Goal: Information Seeking & Learning: Find specific fact

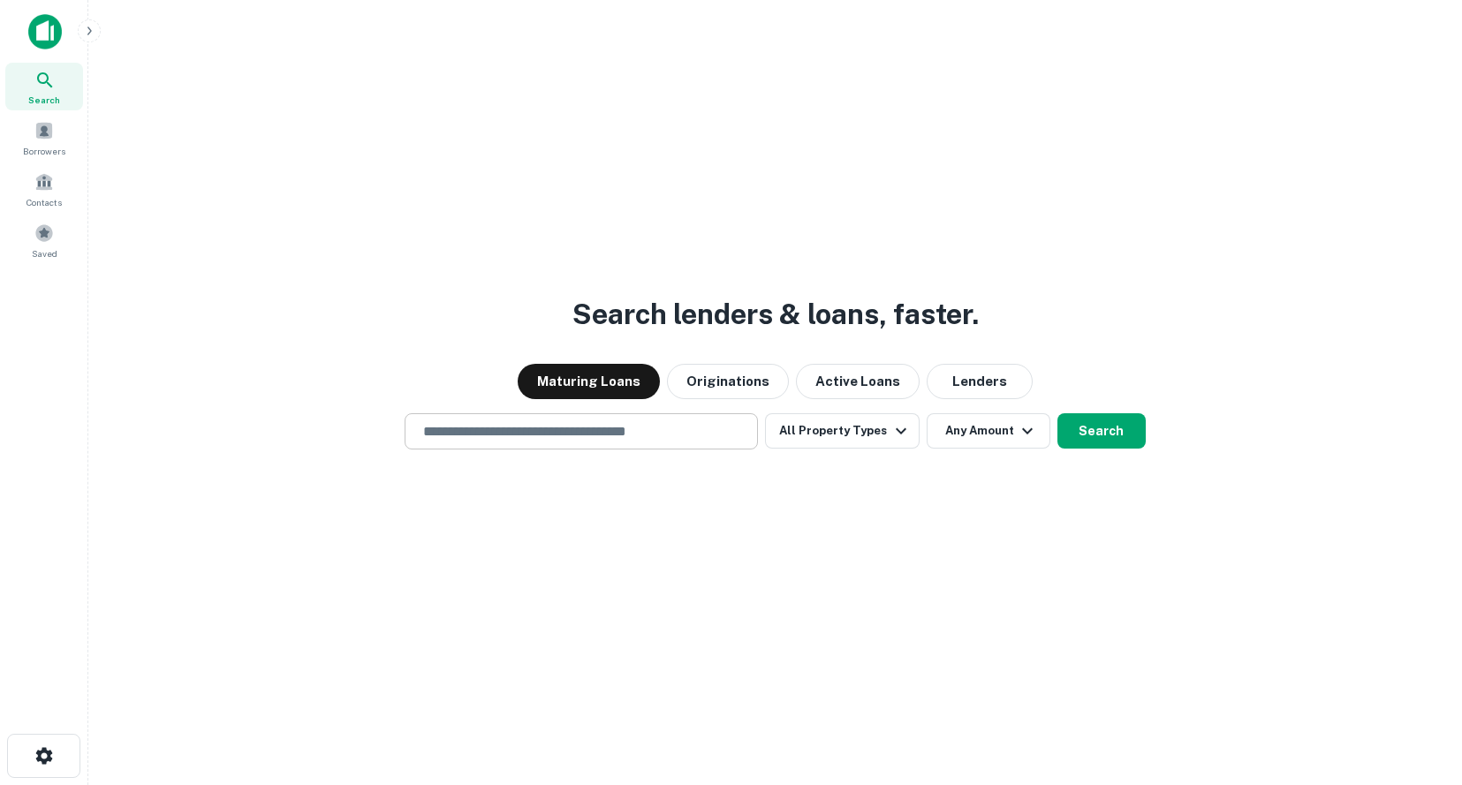
click at [516, 440] on input "text" at bounding box center [582, 431] width 338 height 20
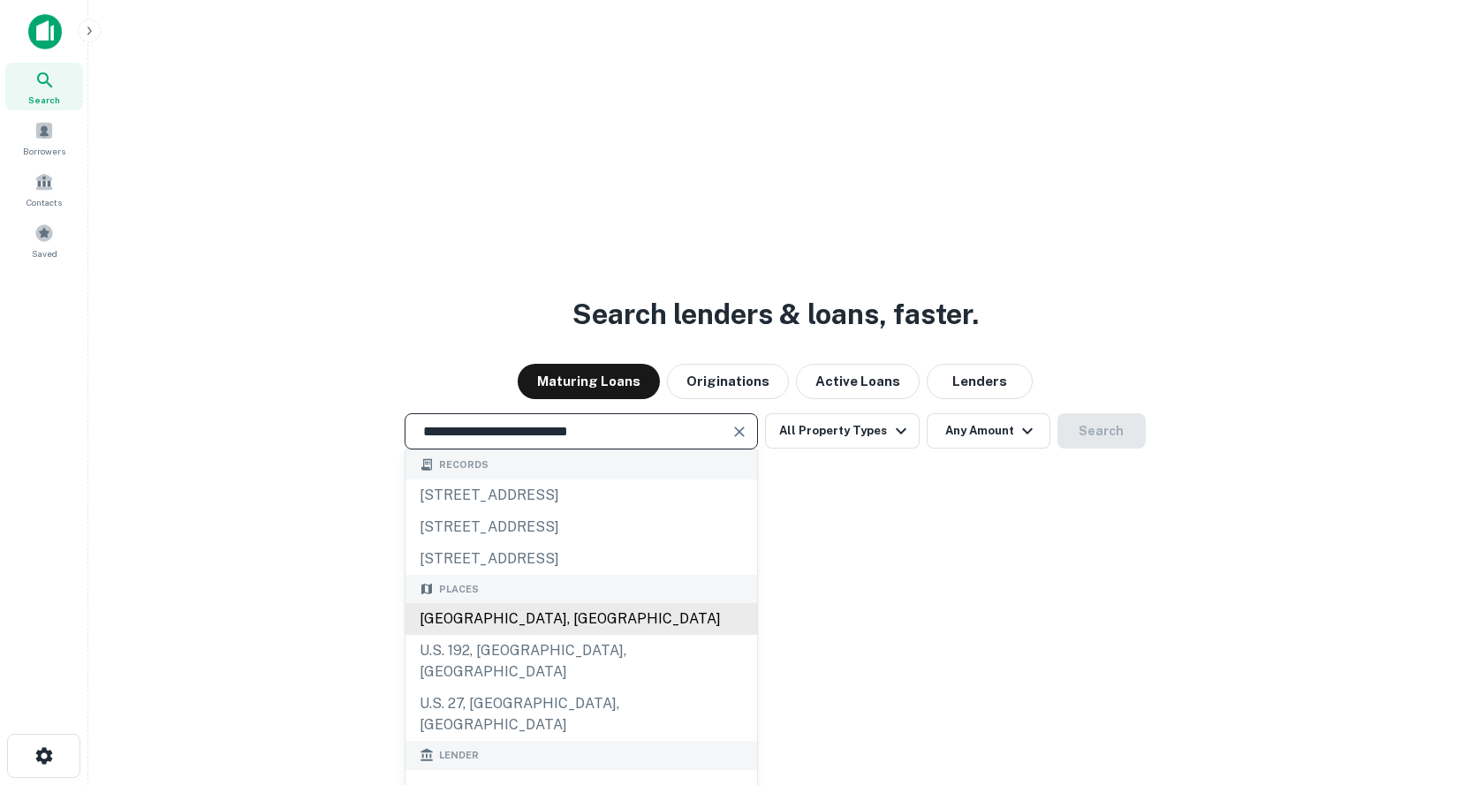
click at [619, 635] on div "[GEOGRAPHIC_DATA], [GEOGRAPHIC_DATA]" at bounding box center [582, 619] width 352 height 32
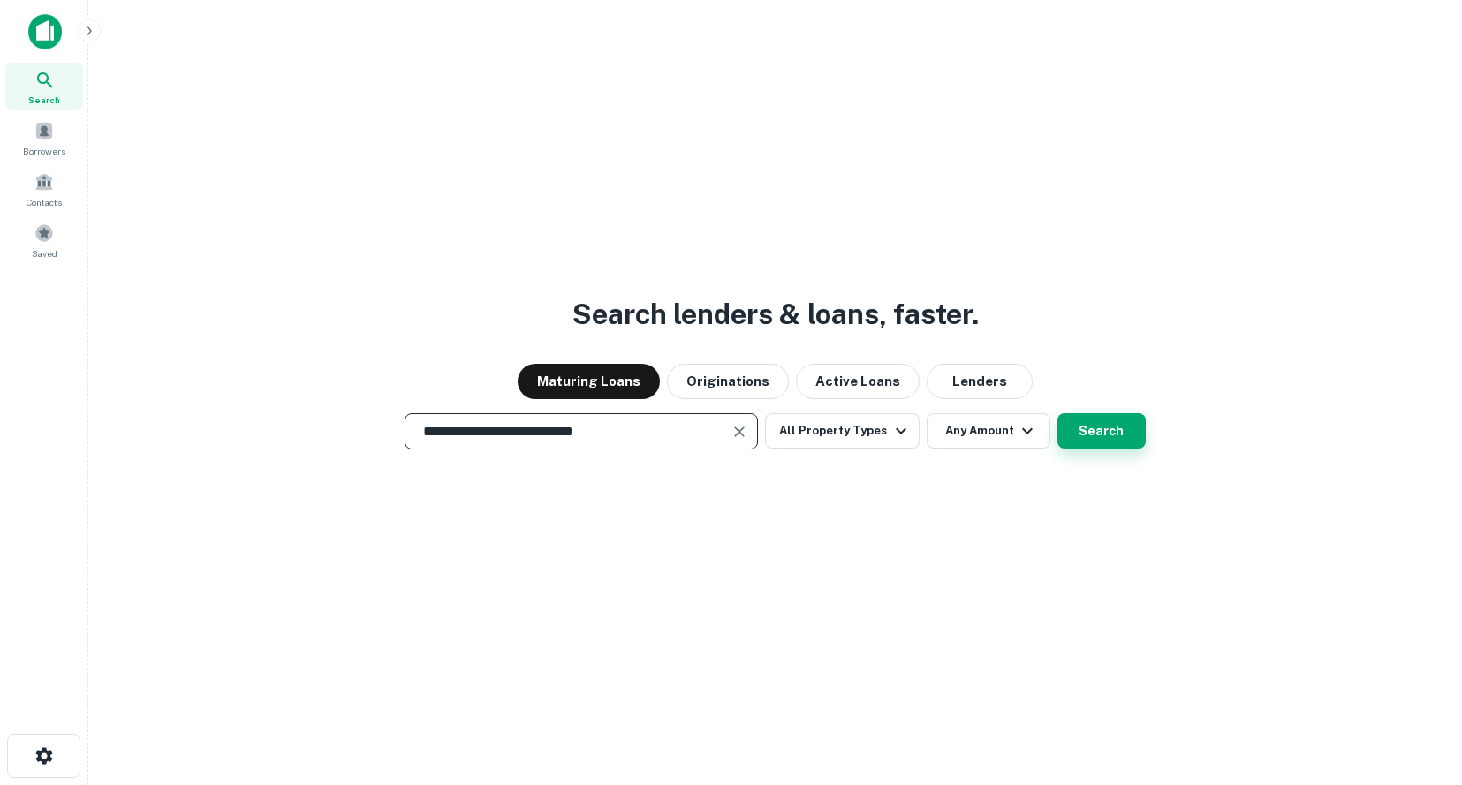
type input "**********"
click at [1111, 437] on button "Search" at bounding box center [1102, 430] width 88 height 35
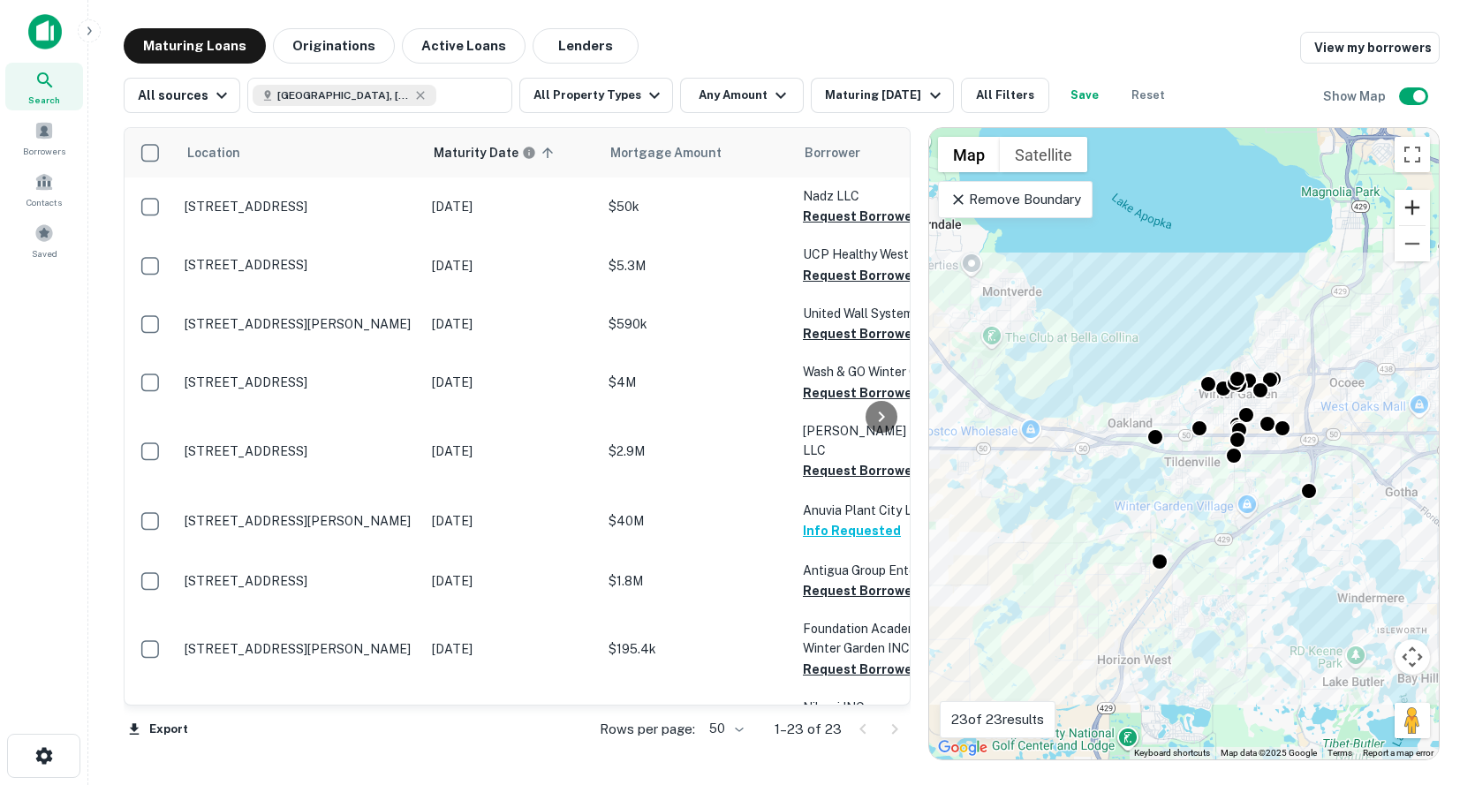
click at [1422, 201] on button "Zoom in" at bounding box center [1412, 207] width 35 height 35
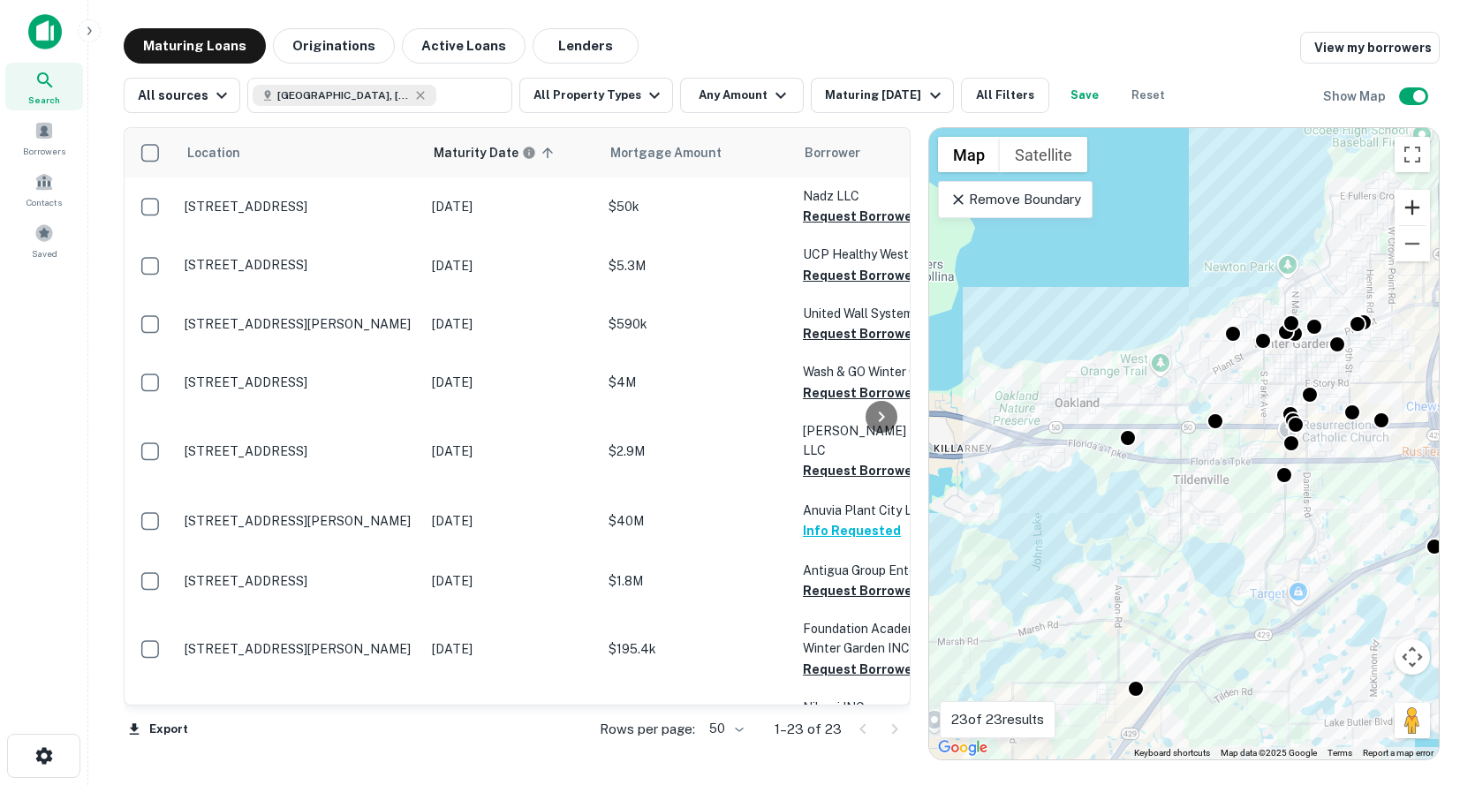
click at [1422, 201] on button "Zoom in" at bounding box center [1412, 207] width 35 height 35
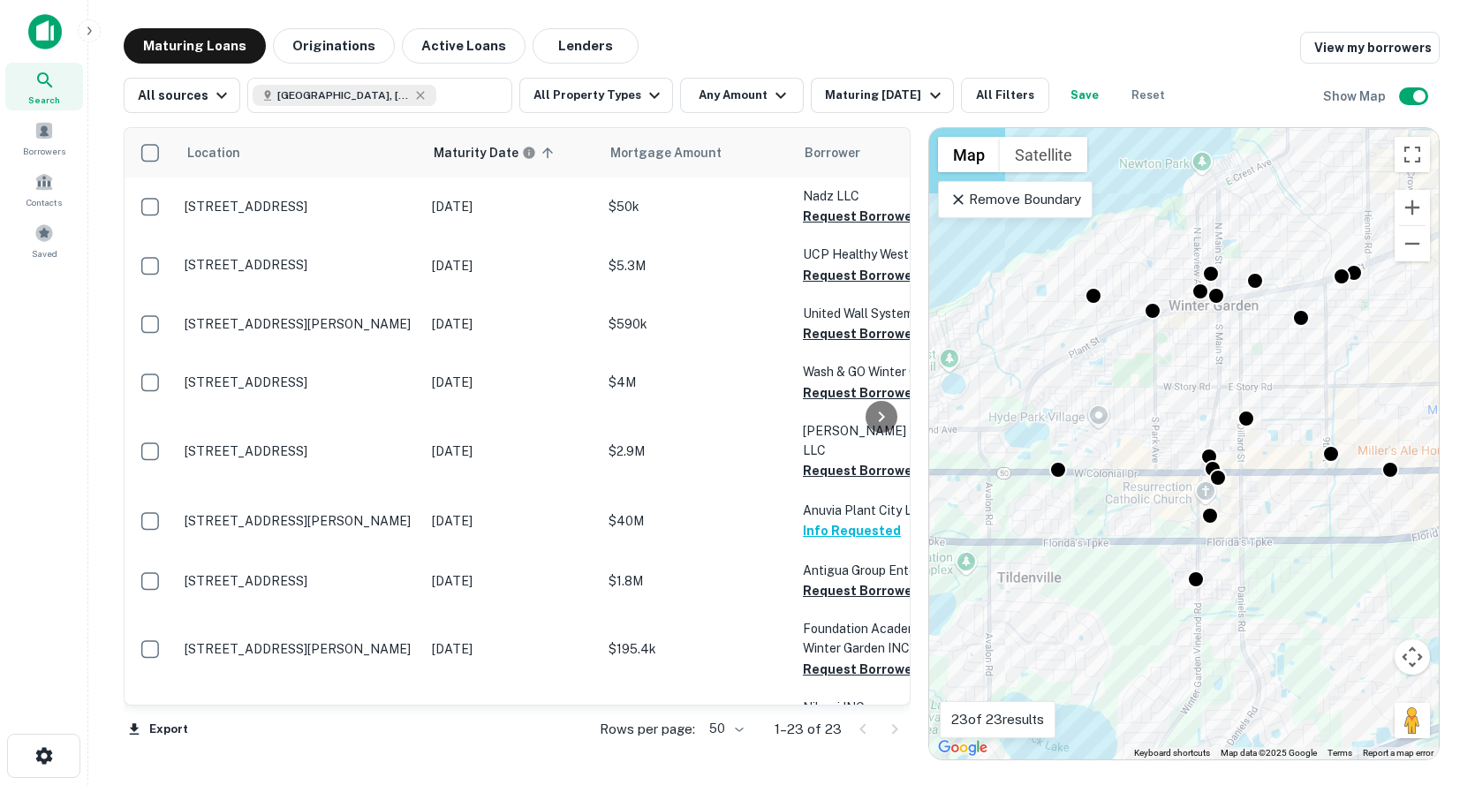
drag, startPoint x: 1354, startPoint y: 290, endPoint x: 1134, endPoint y: 364, distance: 232.2
click at [1134, 365] on div "To activate drag with keyboard, press Alt + Enter. Once in keyboard drag state,…" at bounding box center [1184, 444] width 510 height 632
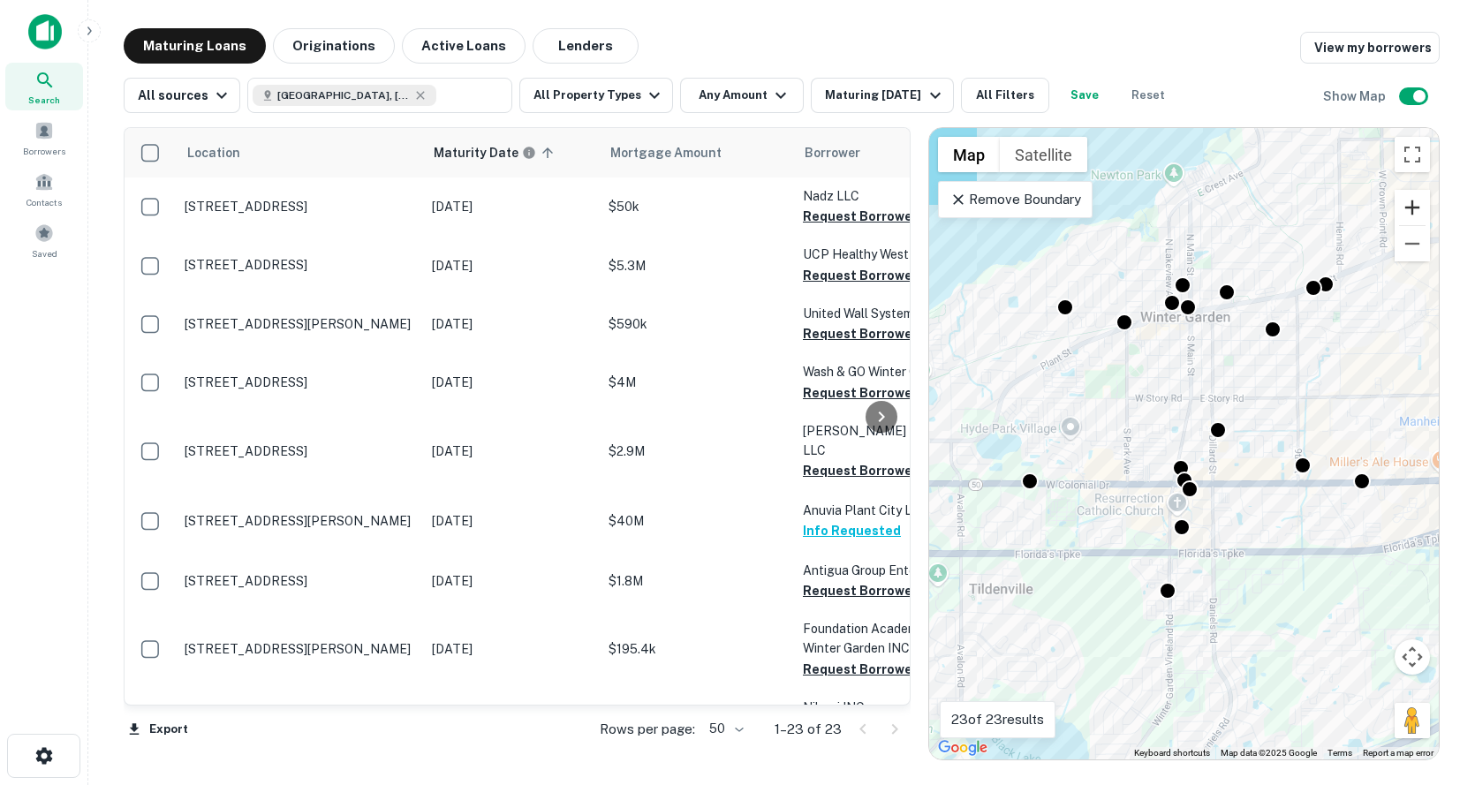
click at [1410, 203] on button "Zoom in" at bounding box center [1412, 207] width 35 height 35
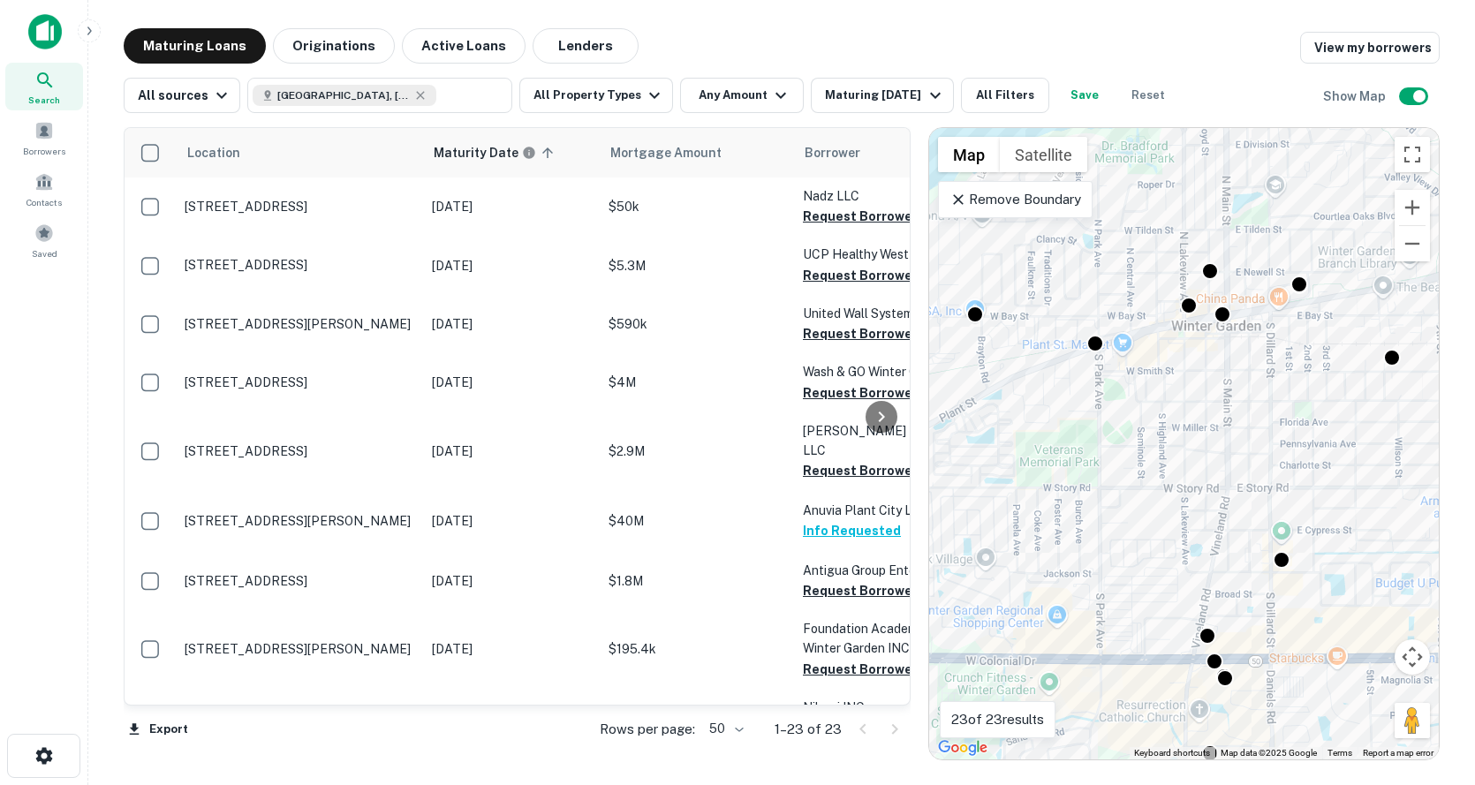
drag, startPoint x: 1223, startPoint y: 270, endPoint x: 1252, endPoint y: 408, distance: 140.9
click at [1252, 408] on div "To activate drag with keyboard, press Alt + Enter. Once in keyboard drag state,…" at bounding box center [1184, 444] width 510 height 632
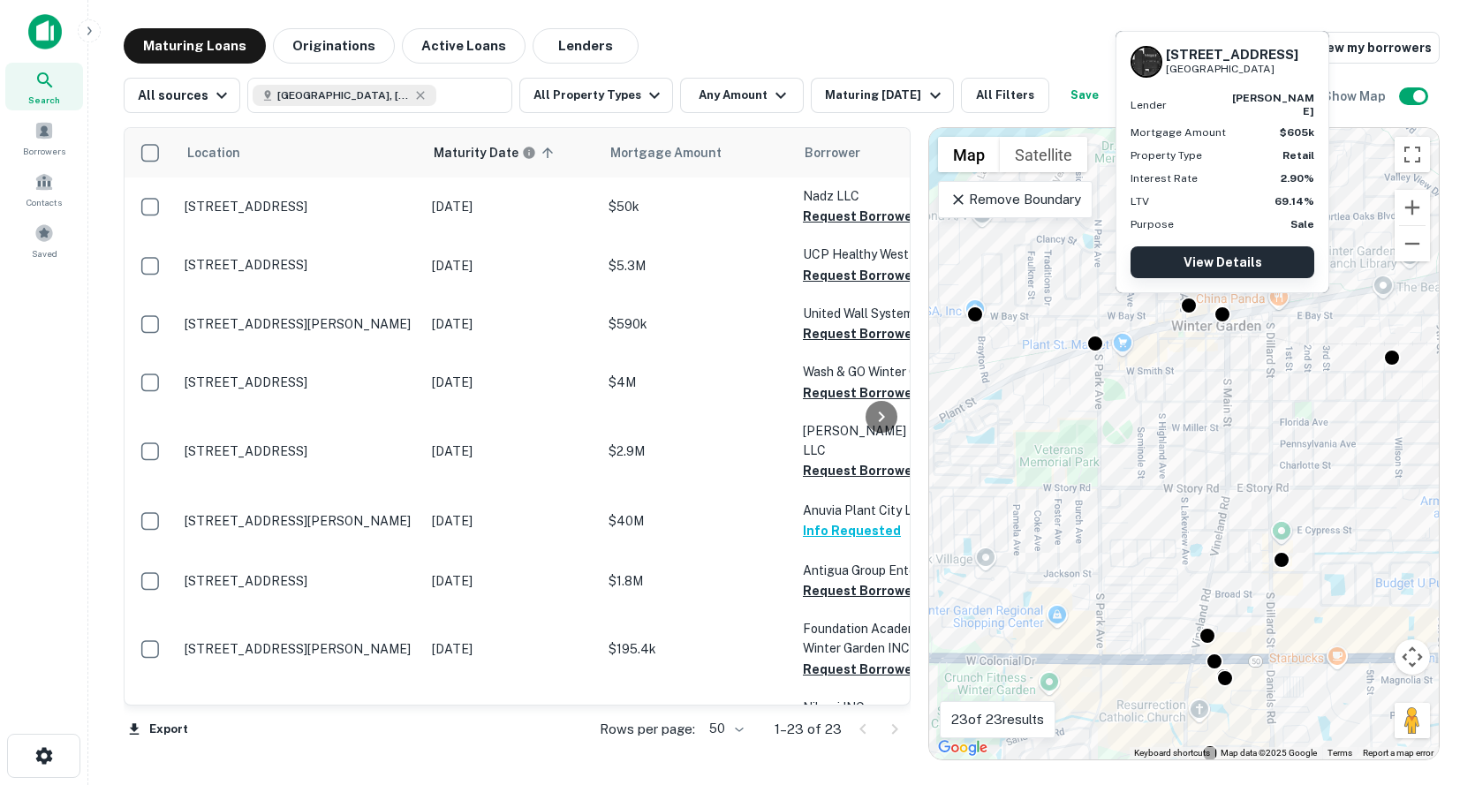
click at [1208, 262] on link "View Details" at bounding box center [1223, 263] width 184 height 32
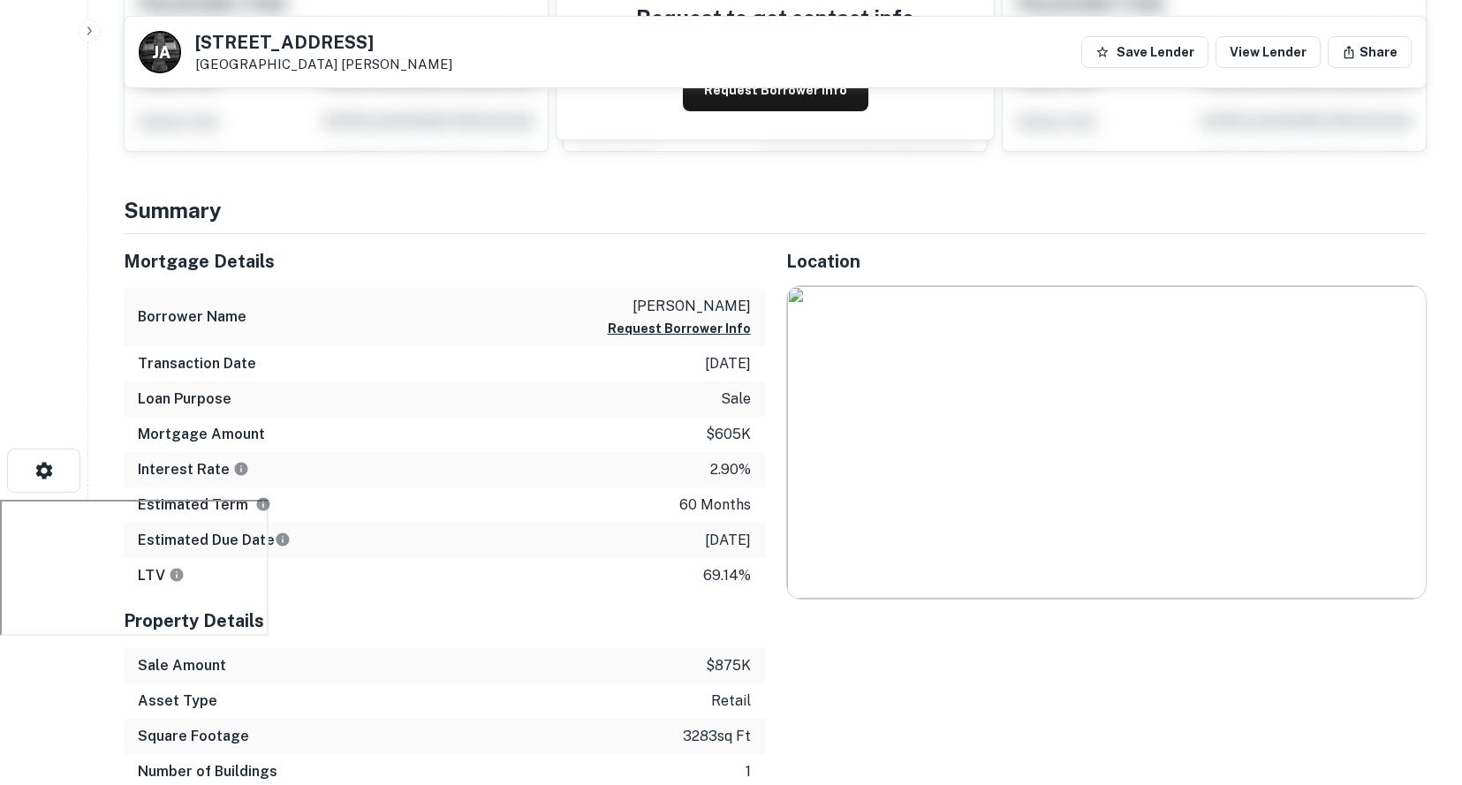
scroll to position [177, 0]
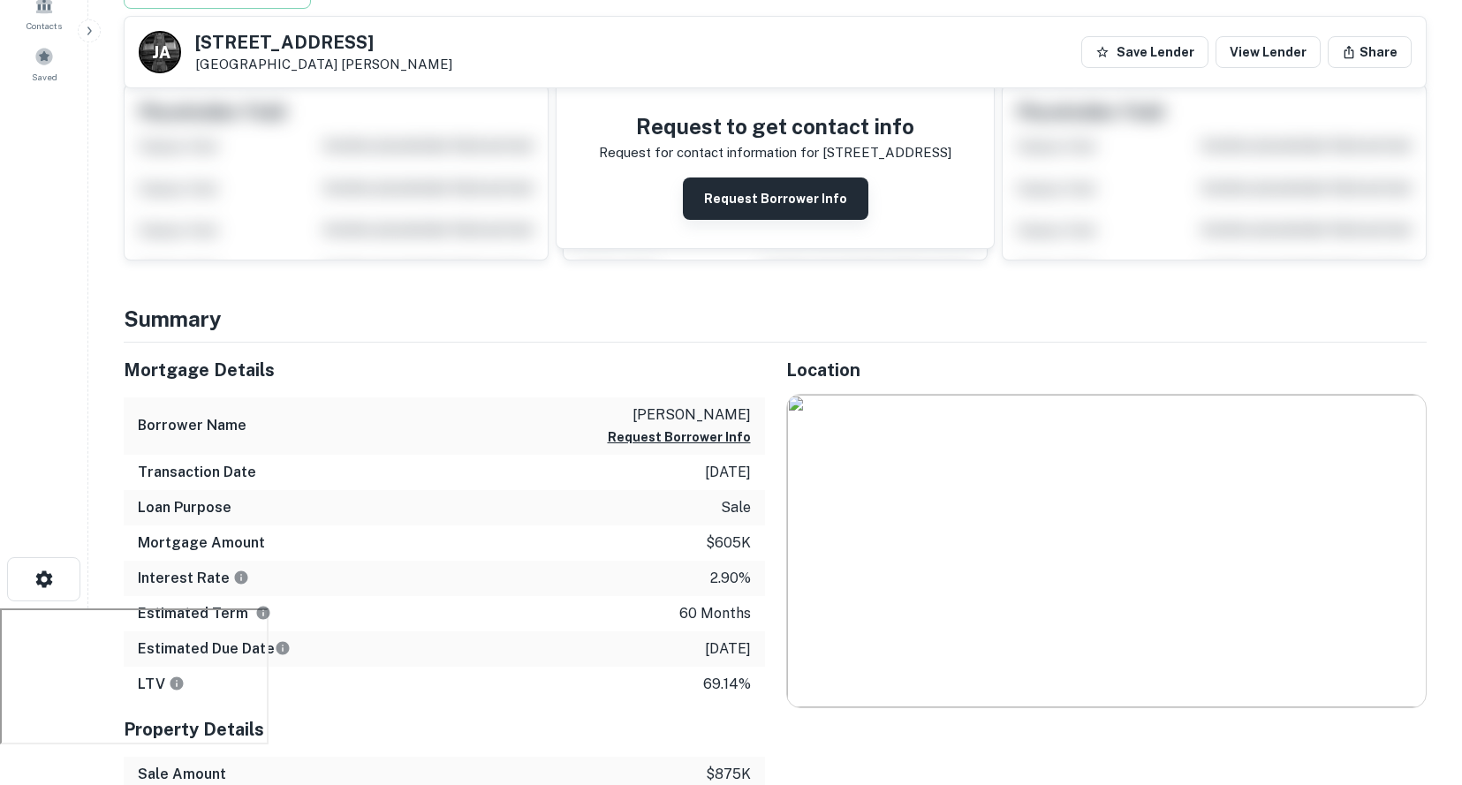
click at [746, 193] on button "Request Borrower Info" at bounding box center [776, 199] width 186 height 42
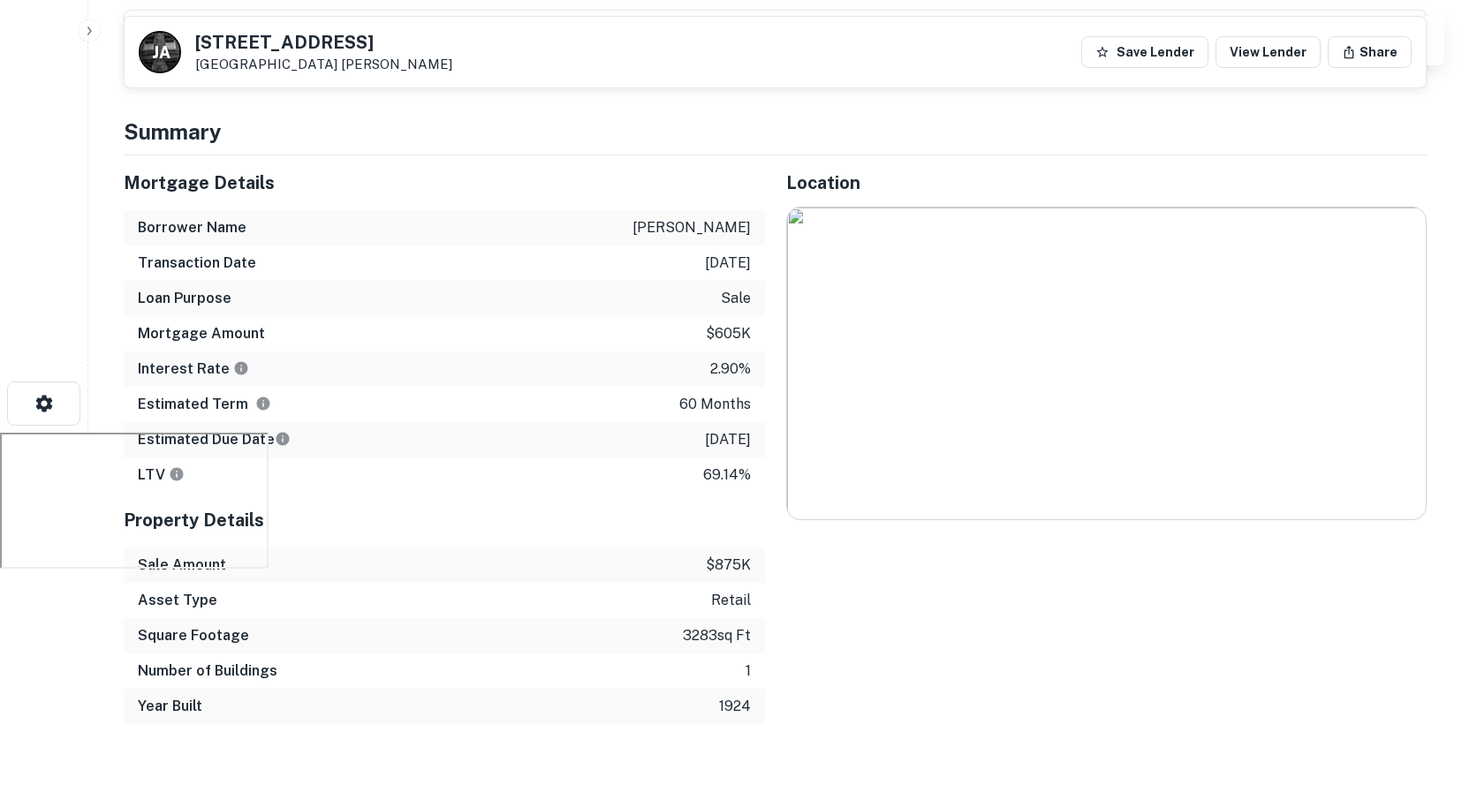
scroll to position [353, 0]
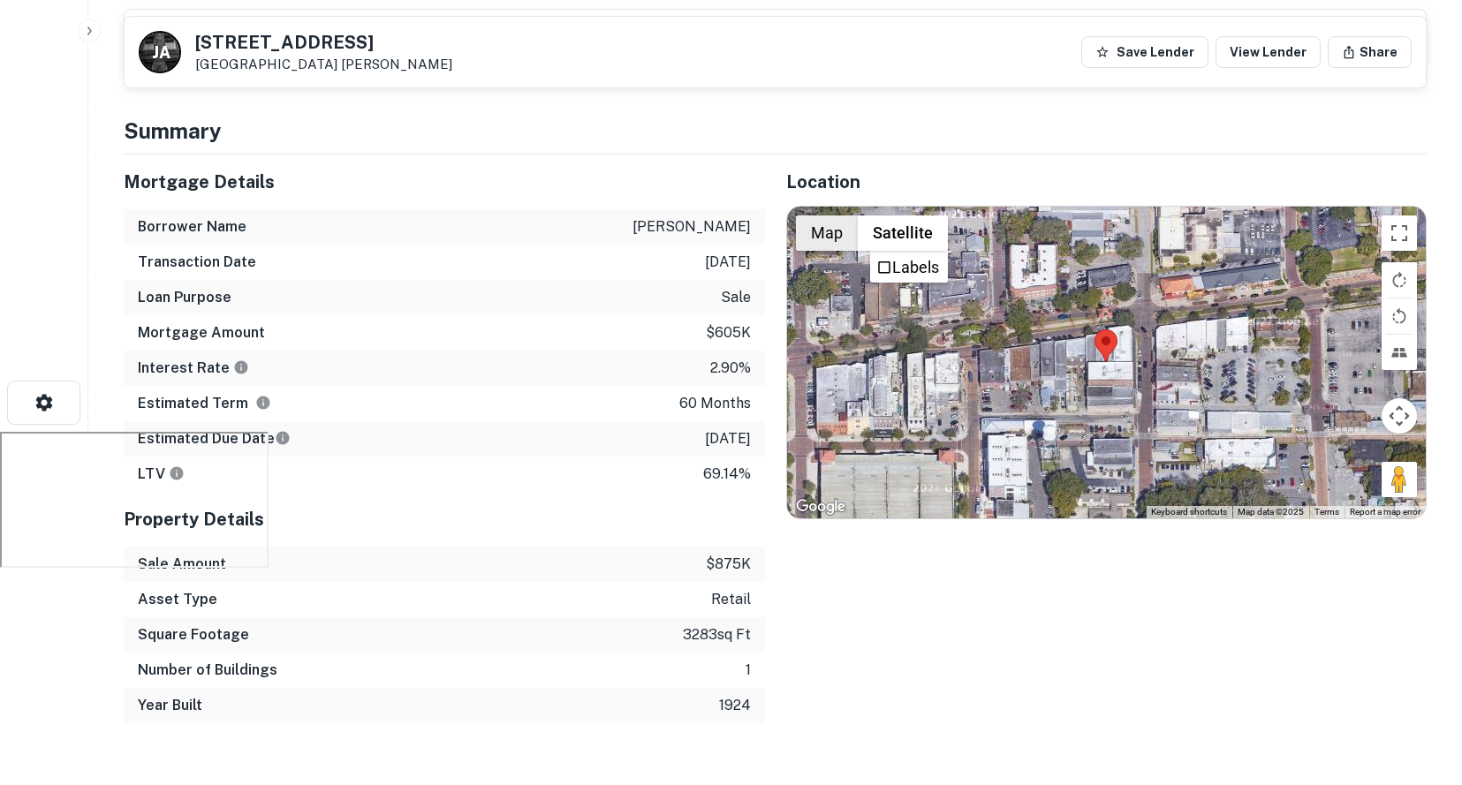
click at [850, 231] on button "Map" at bounding box center [827, 233] width 62 height 35
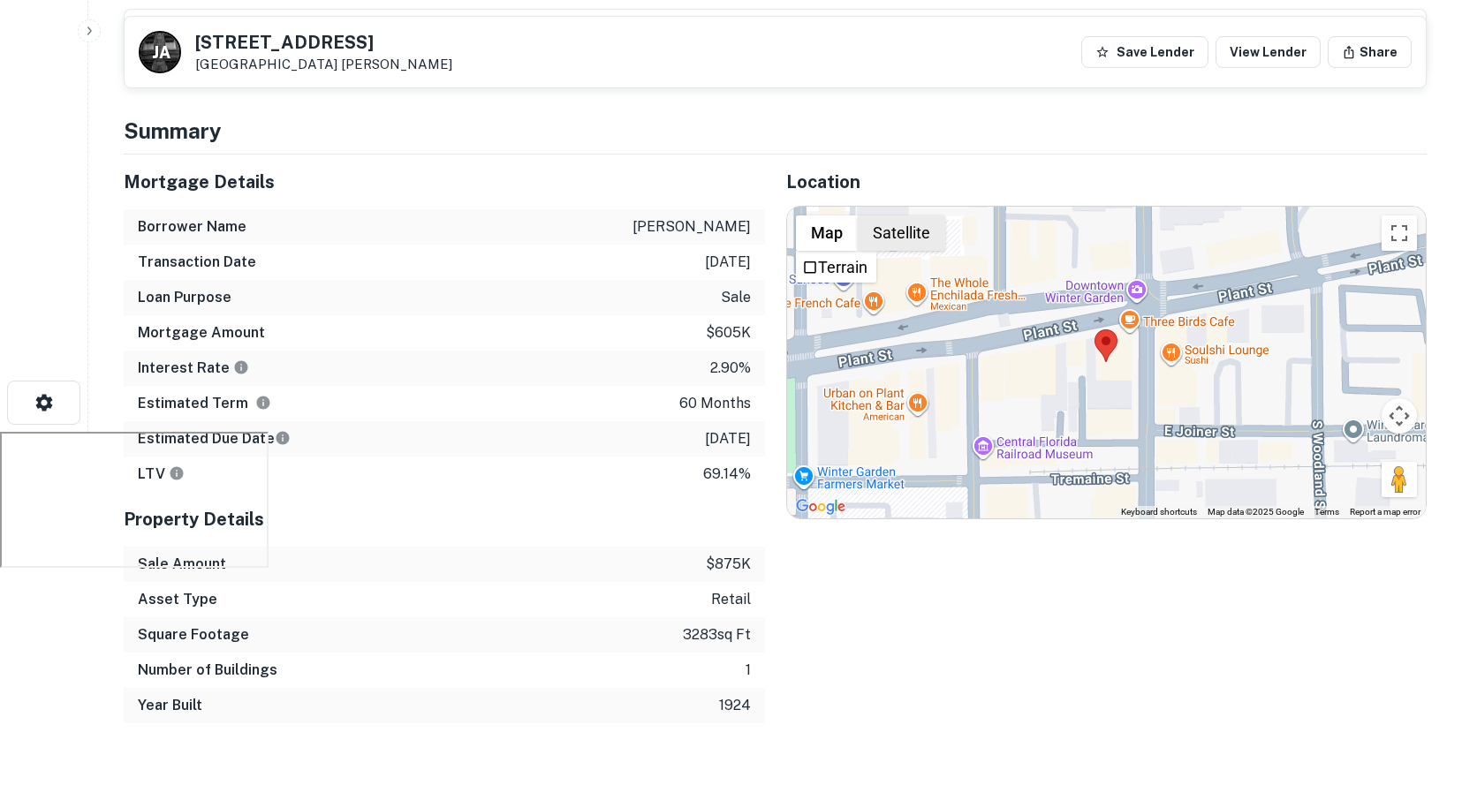
click at [895, 238] on button "Satellite" at bounding box center [901, 233] width 87 height 35
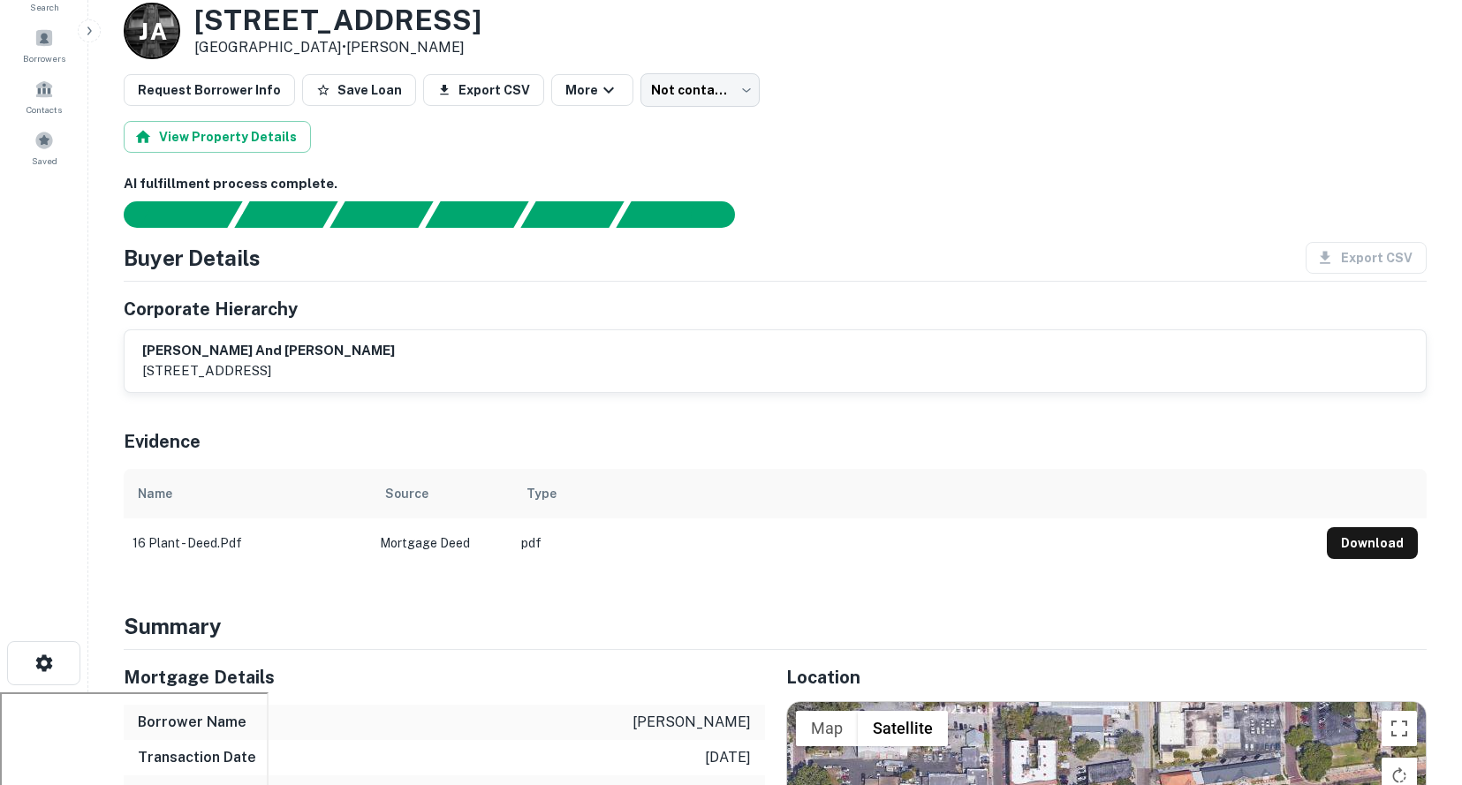
scroll to position [0, 0]
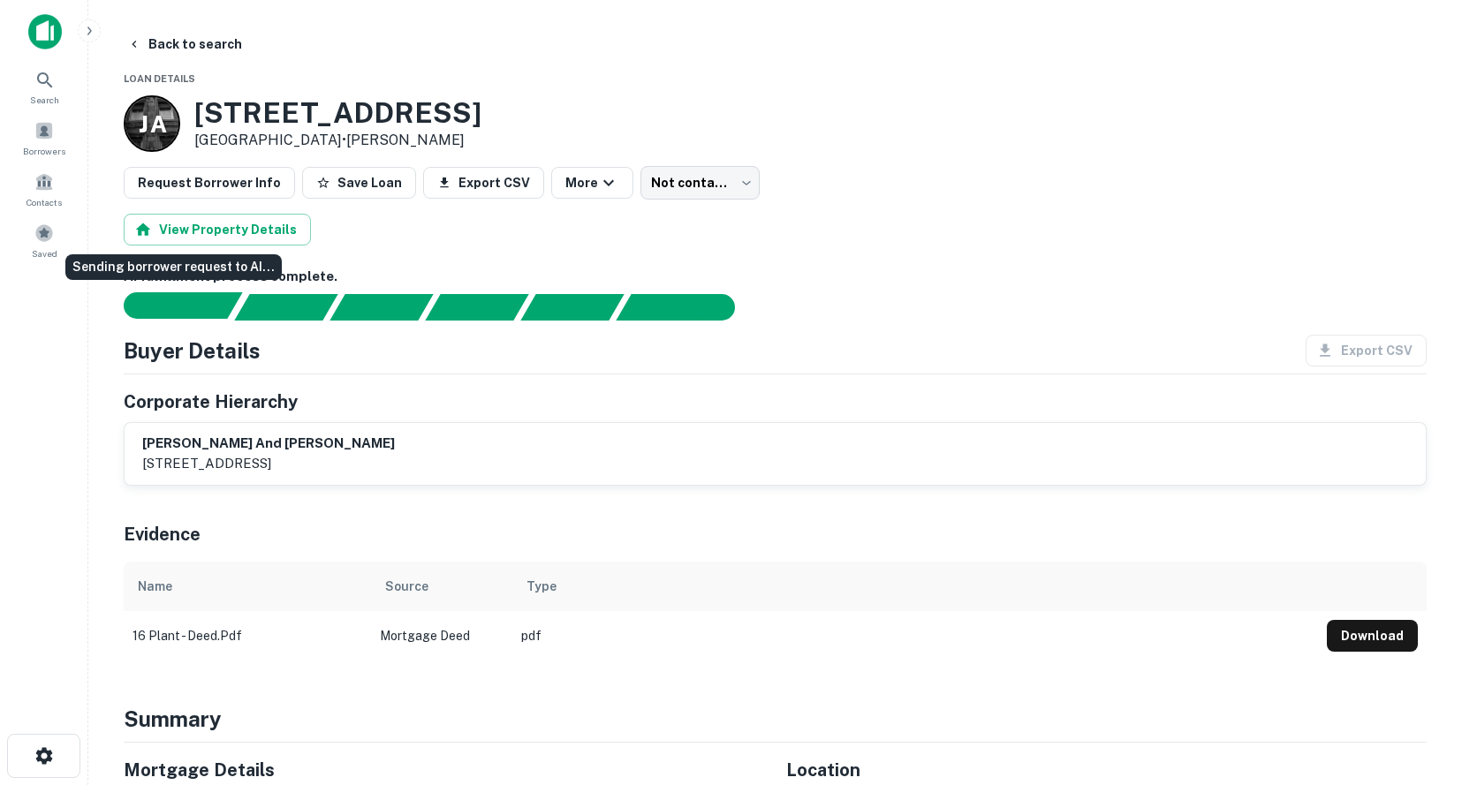
click at [224, 304] on div "Sending borrower request to AI..." at bounding box center [190, 305] width 103 height 27
click at [214, 233] on button "View Property Details" at bounding box center [217, 230] width 187 height 32
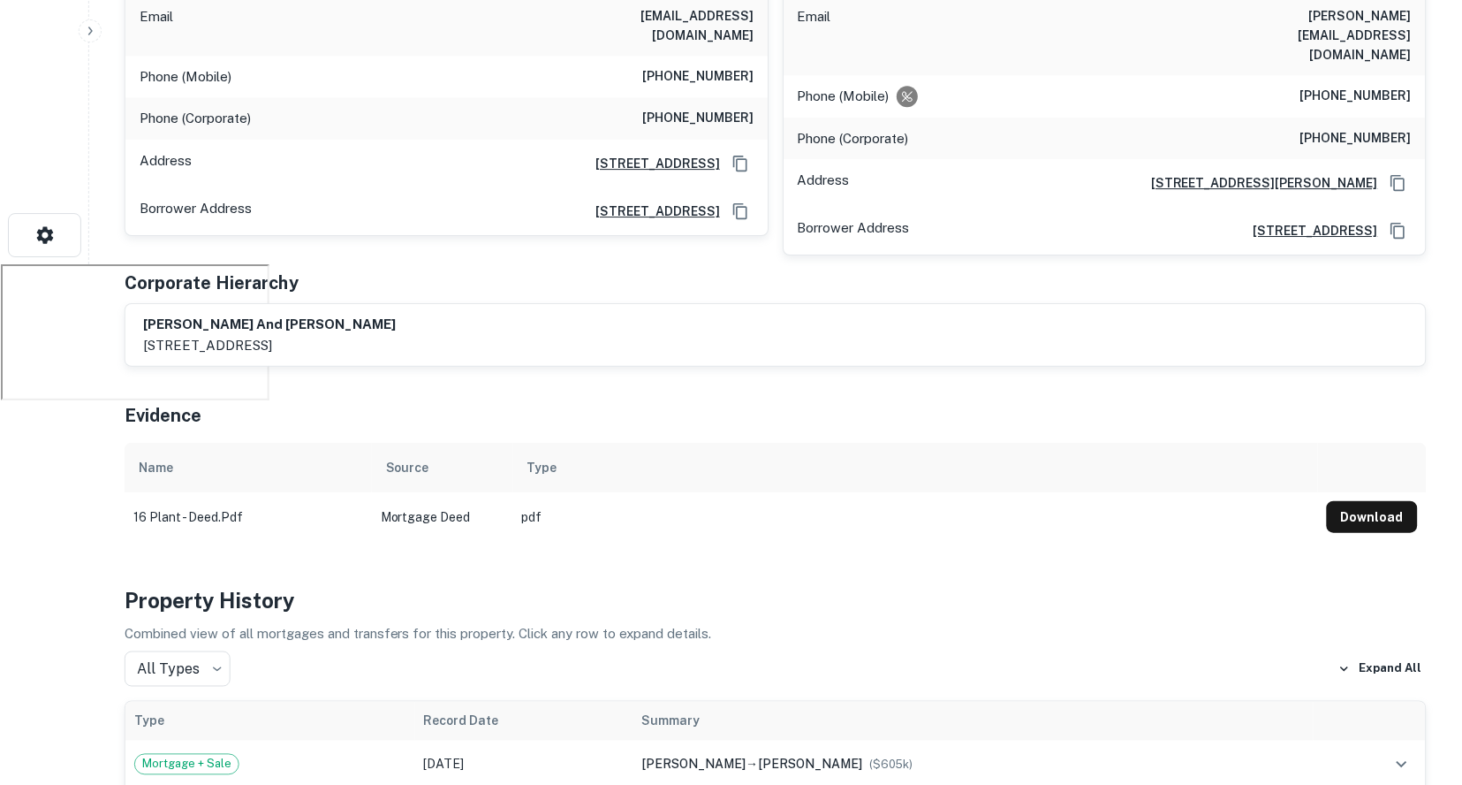
scroll to position [707, 0]
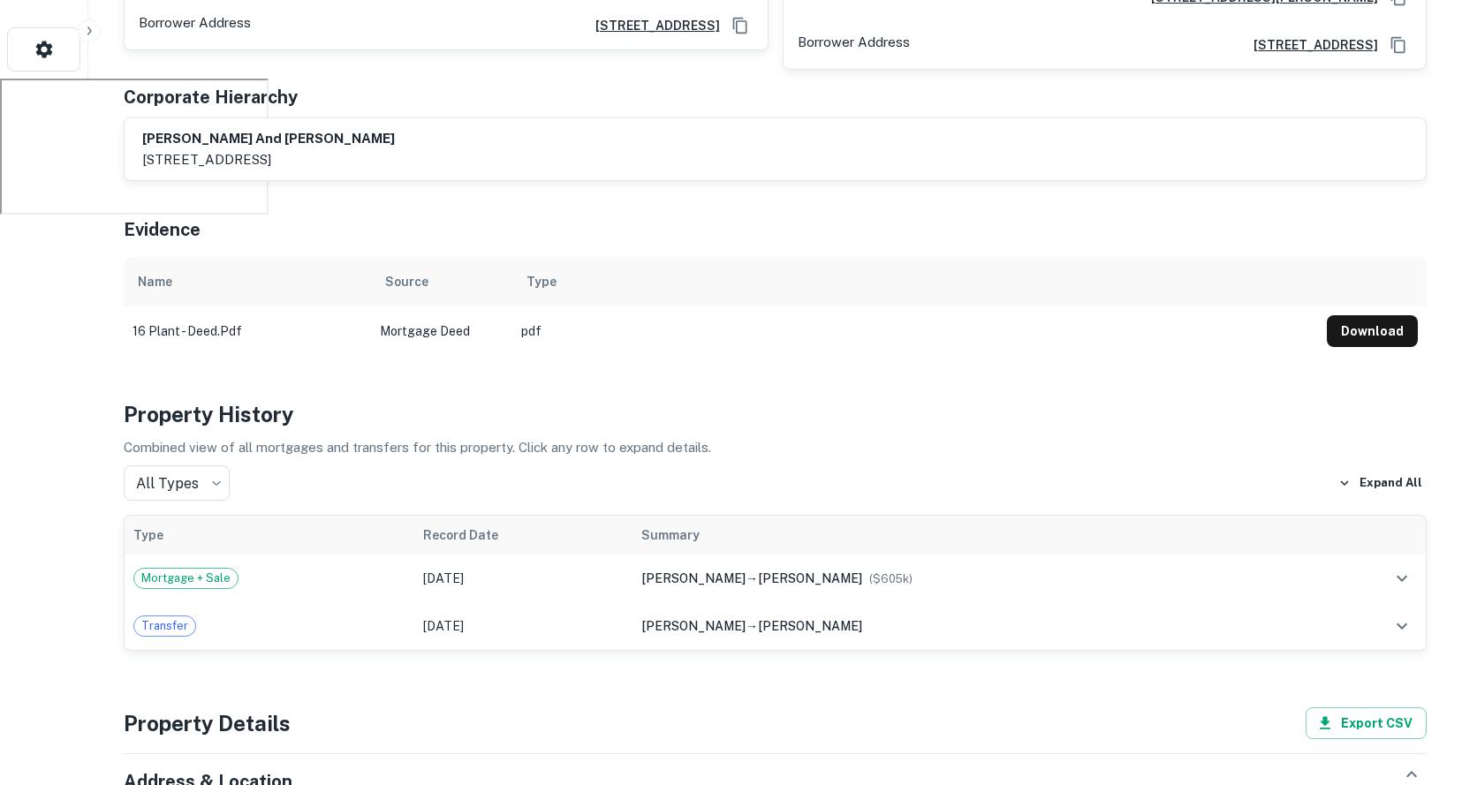
click at [417, 307] on td "Mortgage Deed" at bounding box center [441, 331] width 141 height 49
click at [437, 307] on td "Mortgage Deed" at bounding box center [441, 331] width 141 height 49
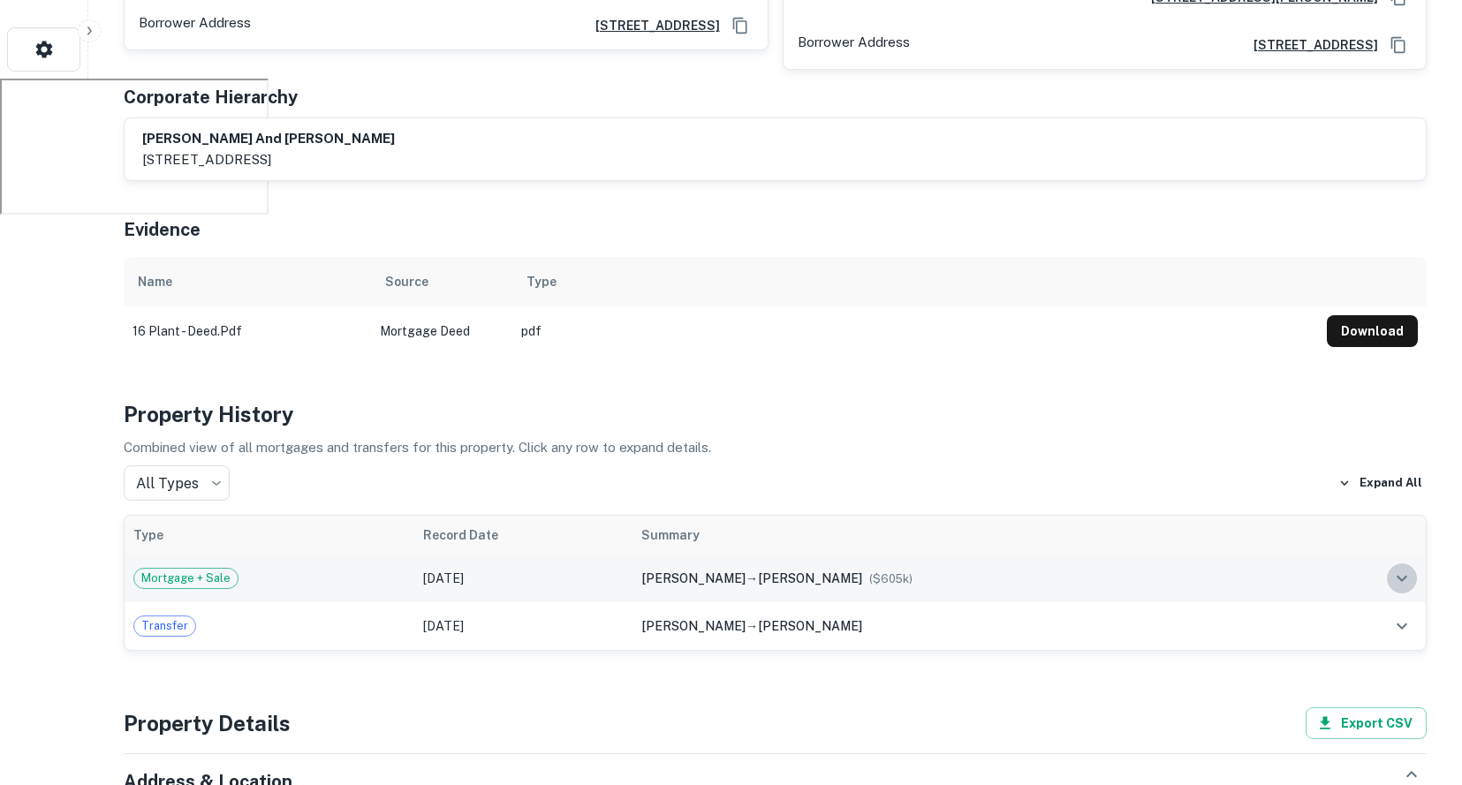
click at [1410, 568] on icon "expand row" at bounding box center [1402, 578] width 21 height 21
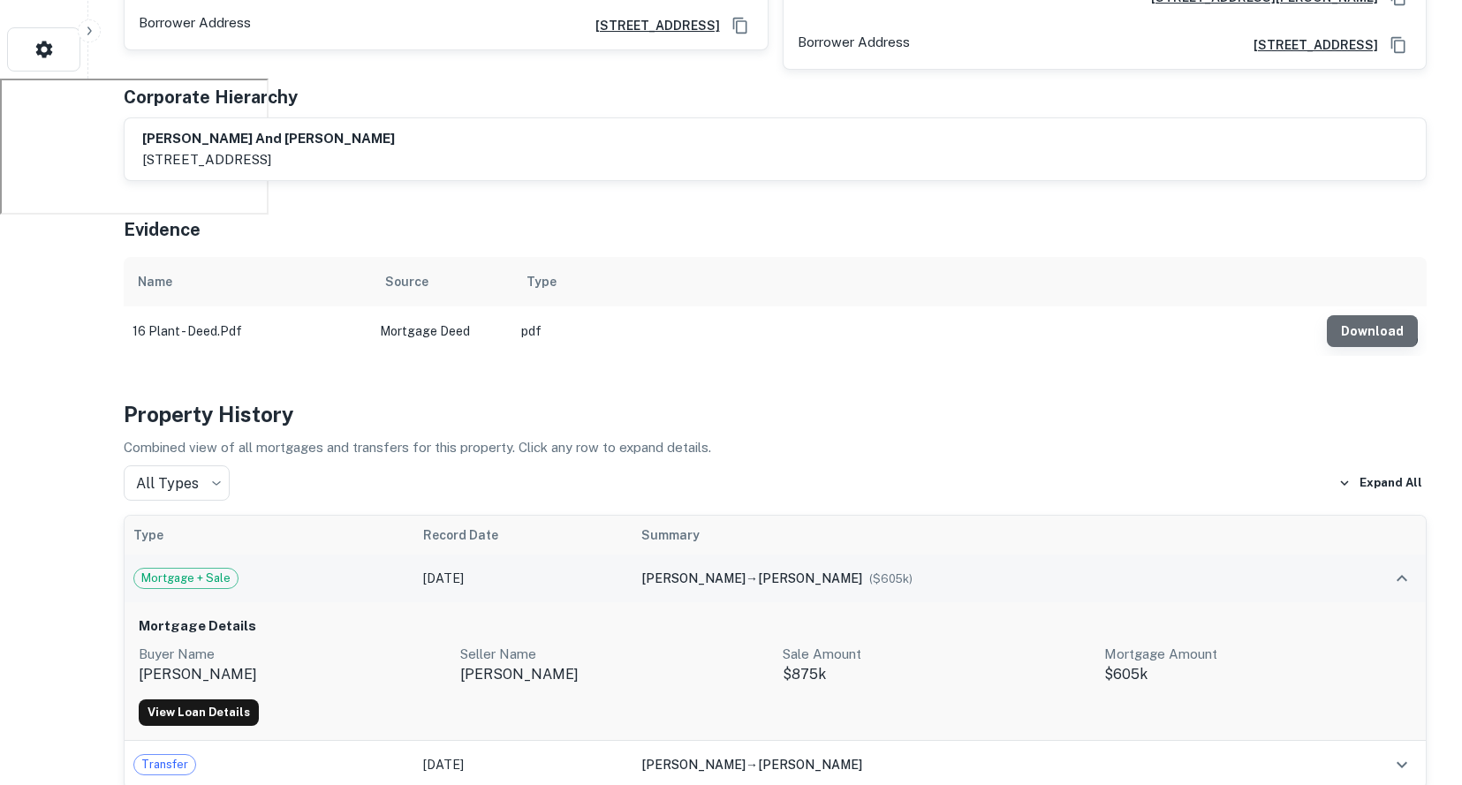
click at [1346, 315] on button "Download" at bounding box center [1372, 331] width 91 height 32
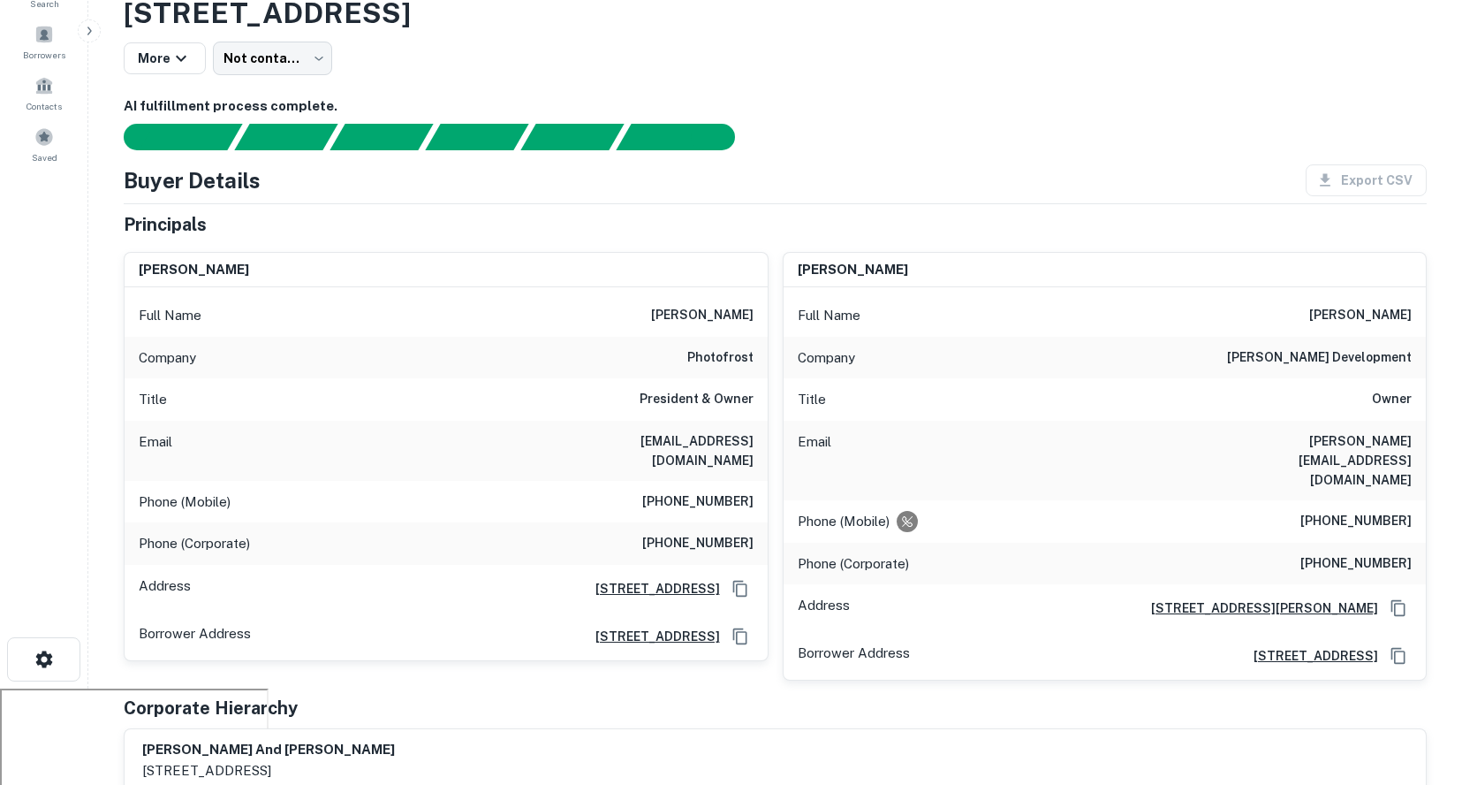
scroll to position [0, 0]
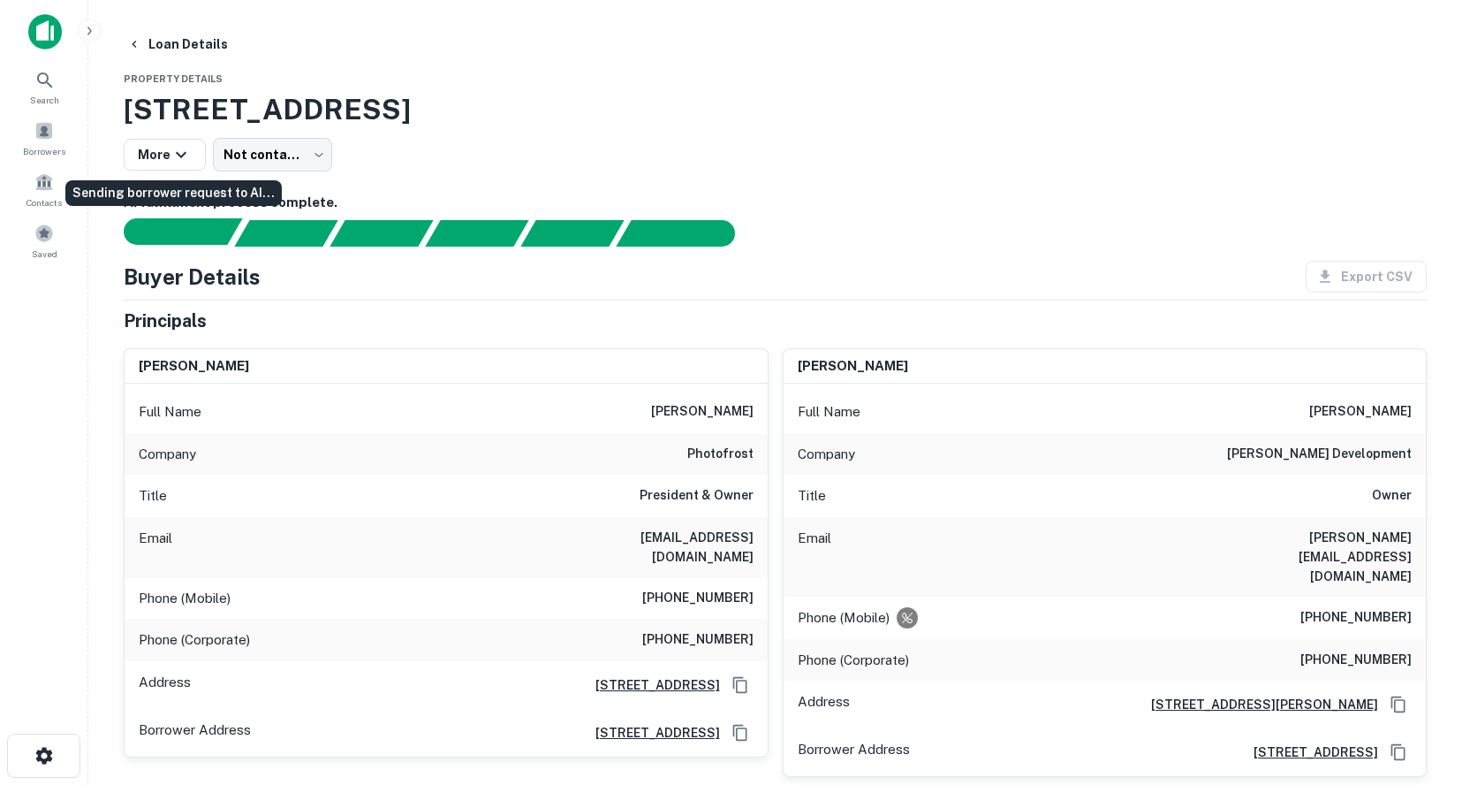
click at [160, 228] on div "Sending borrower request to AI..." at bounding box center [190, 231] width 103 height 27
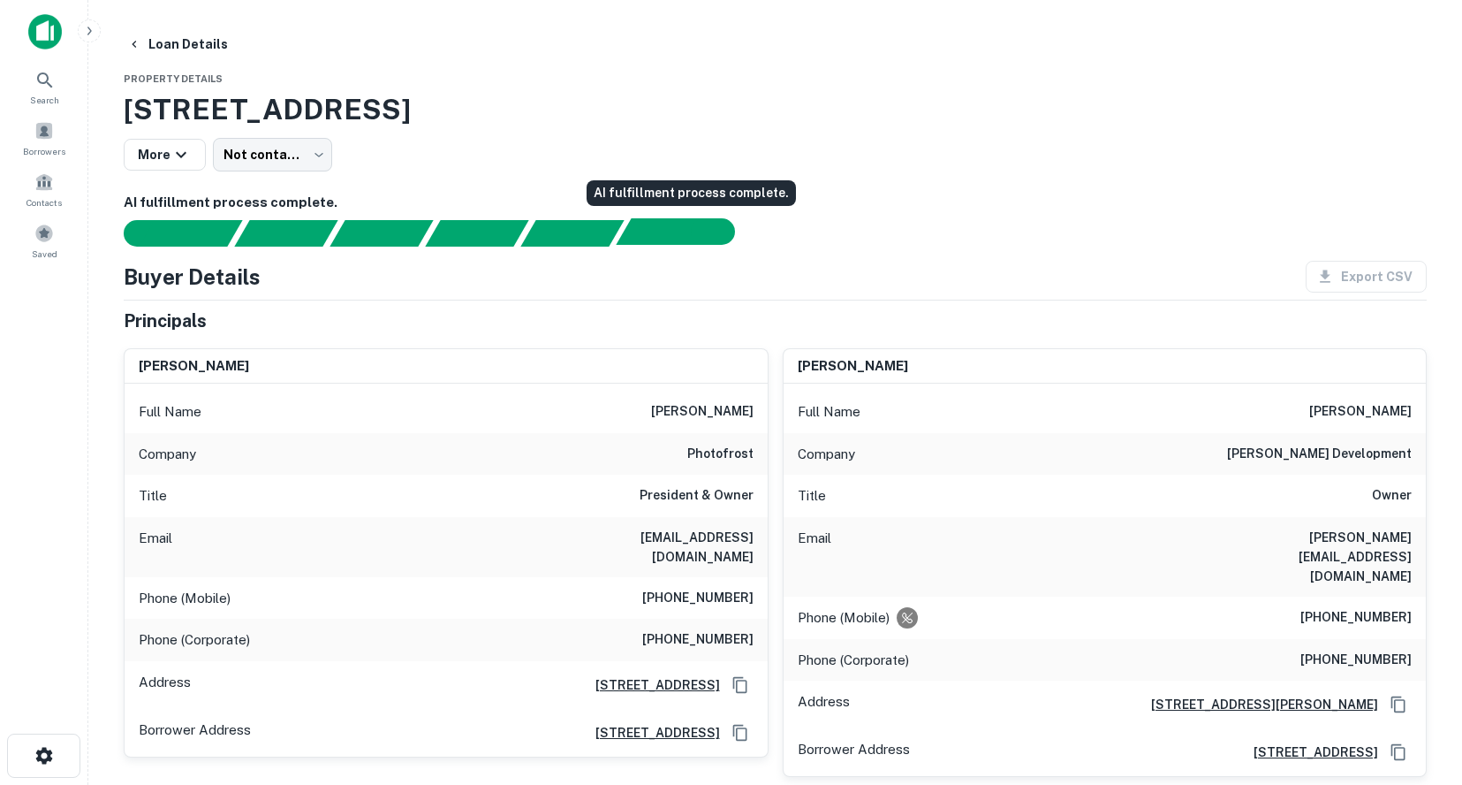
click at [673, 238] on div "AI fulfillment process complete." at bounding box center [667, 231] width 103 height 27
click at [676, 233] on div "AI fulfillment process complete." at bounding box center [667, 231] width 103 height 27
click at [696, 221] on div "AI fulfillment process complete." at bounding box center [713, 231] width 44 height 27
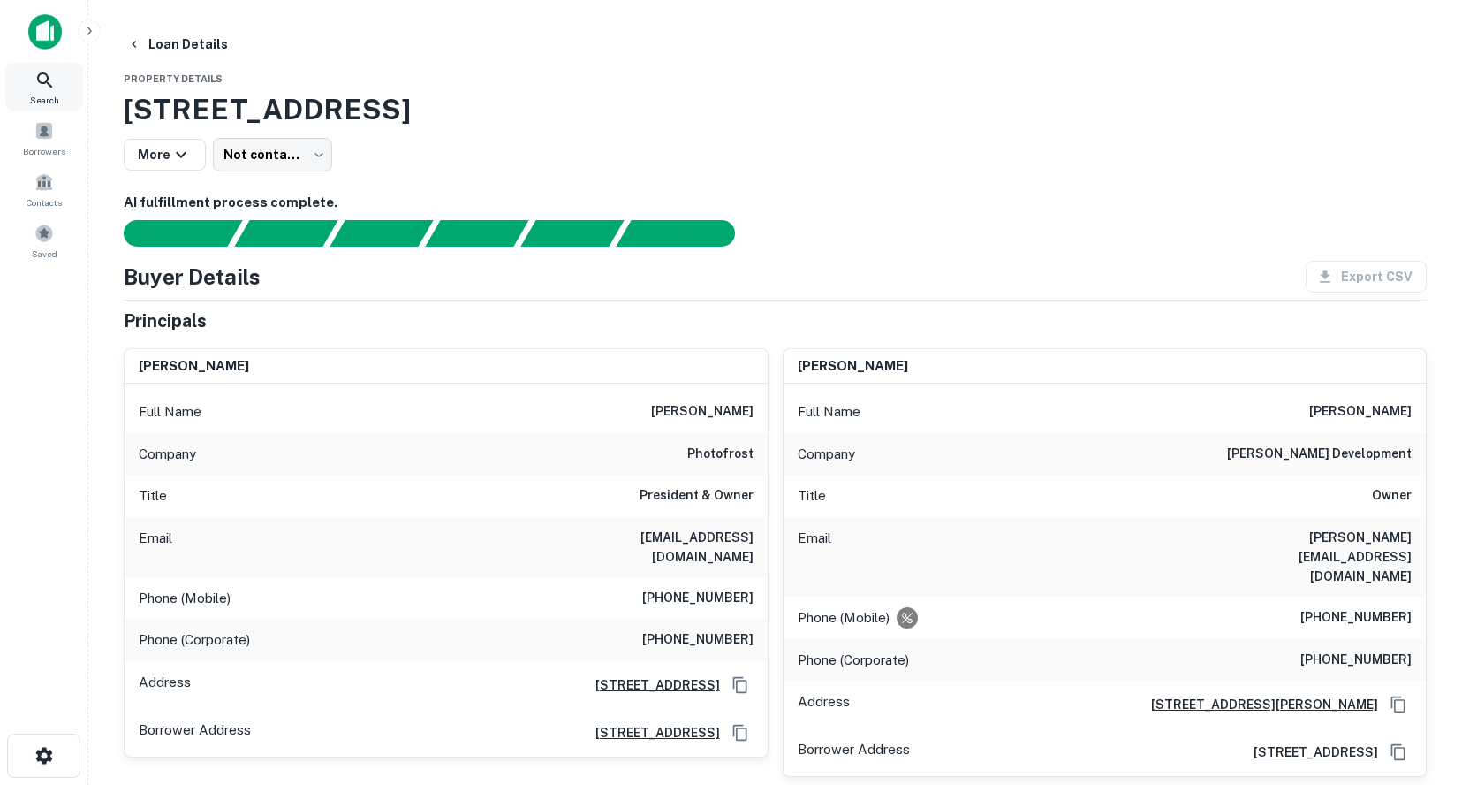
click at [55, 74] on icon at bounding box center [44, 80] width 21 height 21
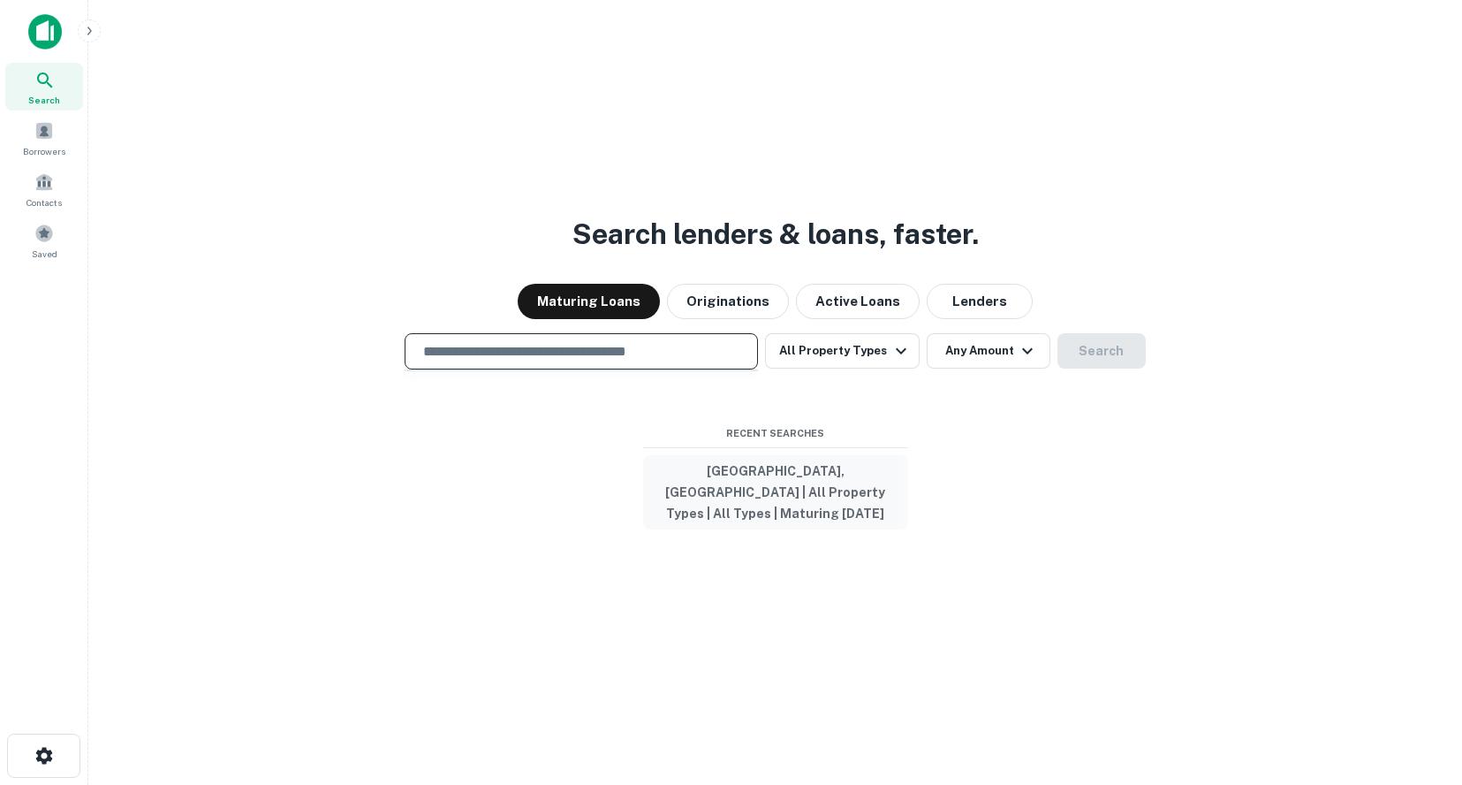
click at [774, 462] on button "[GEOGRAPHIC_DATA], [GEOGRAPHIC_DATA] | All Property Types | All Types | Maturin…" at bounding box center [775, 492] width 265 height 74
type input "**********"
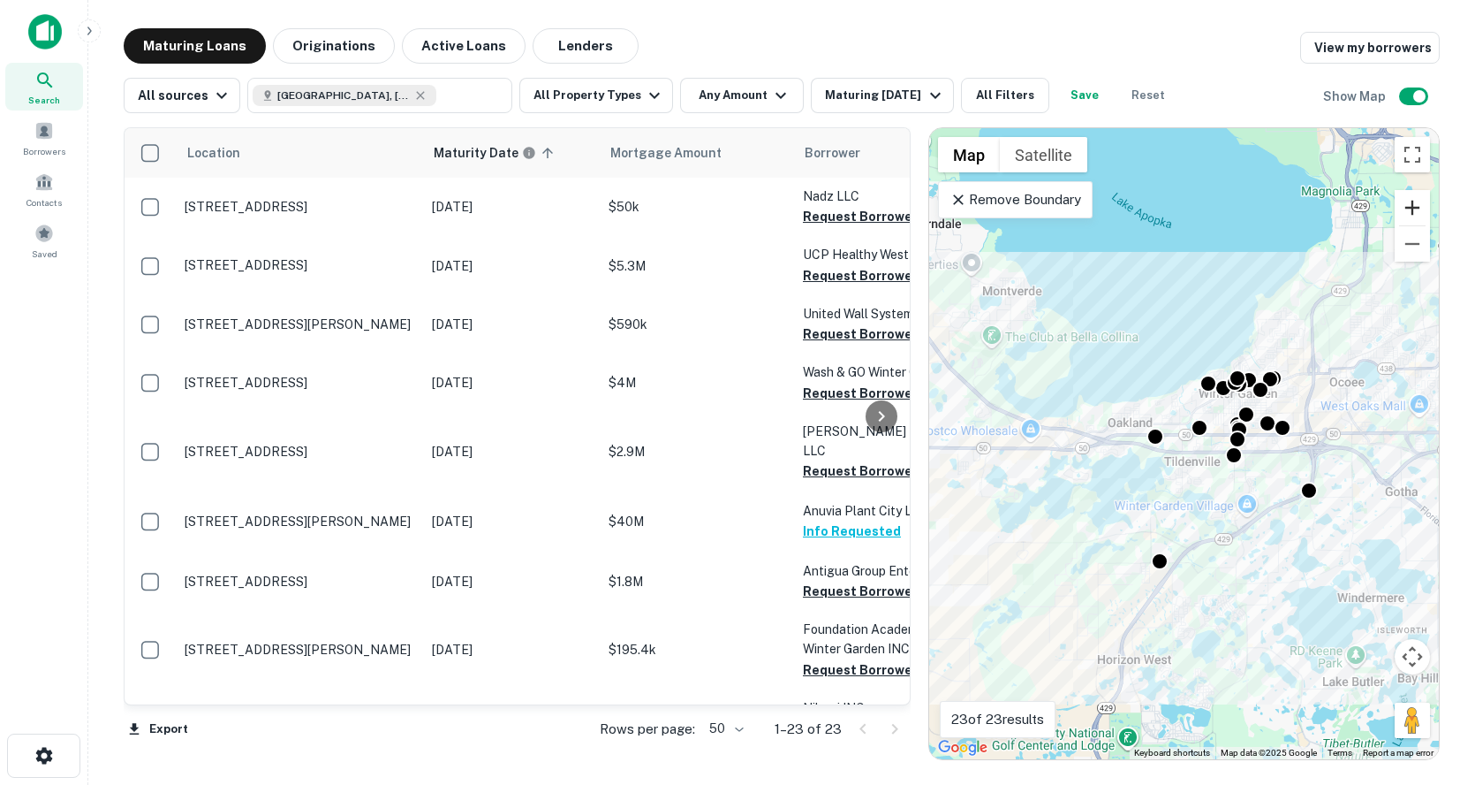
click at [1411, 206] on button "Zoom in" at bounding box center [1412, 207] width 35 height 35
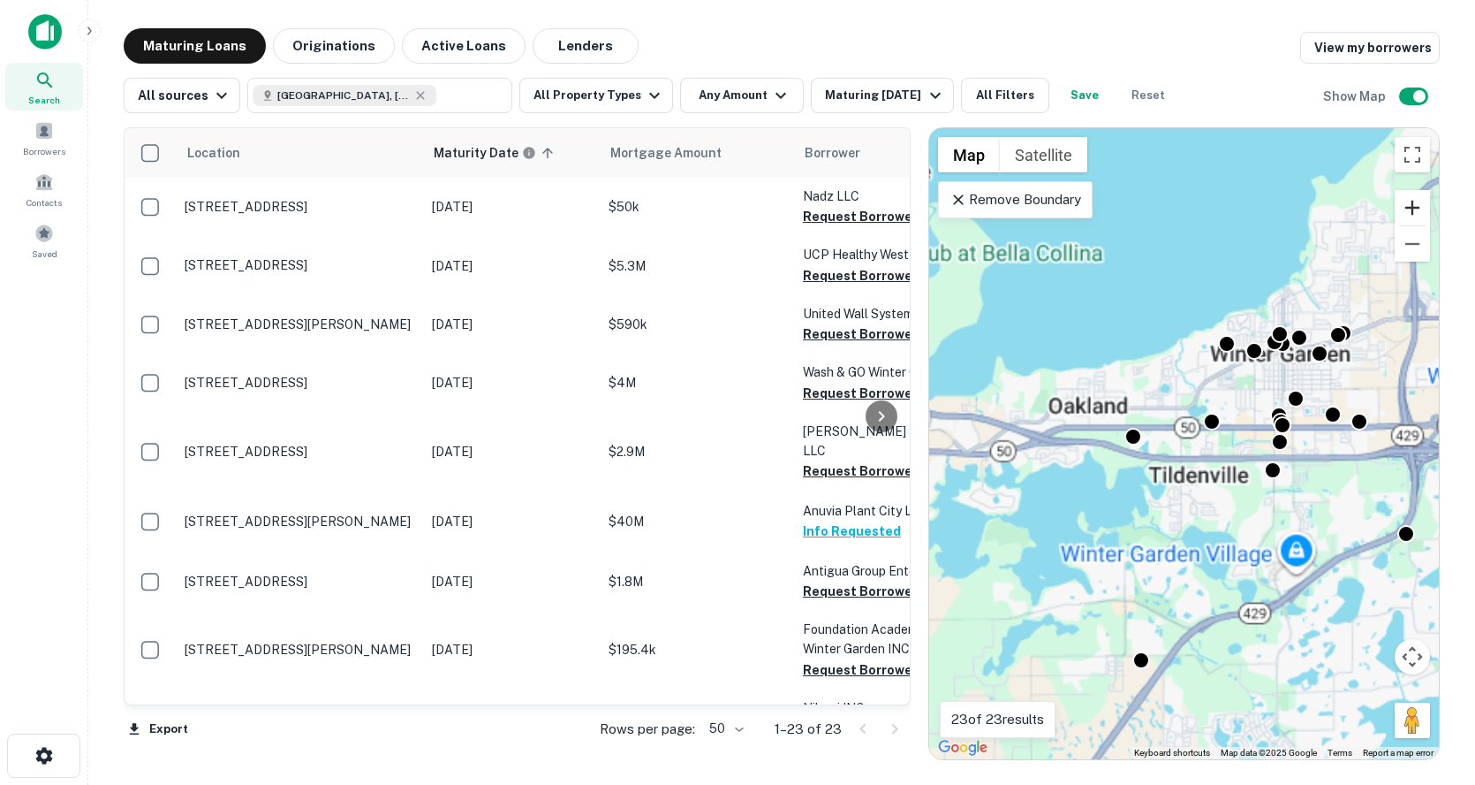
click at [1411, 206] on button "Zoom in" at bounding box center [1412, 207] width 35 height 35
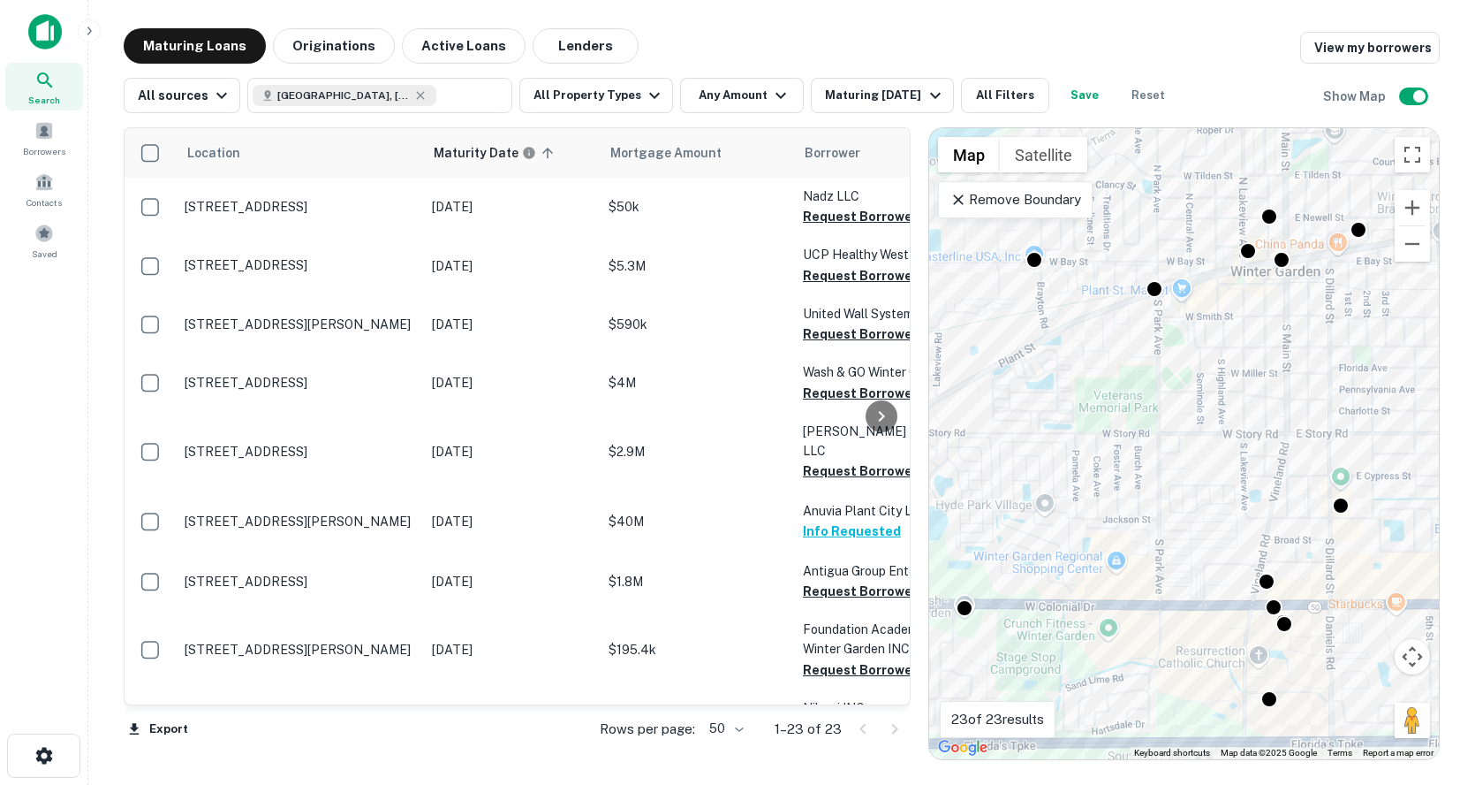
drag, startPoint x: 1362, startPoint y: 359, endPoint x: 1009, endPoint y: 594, distance: 424.4
click at [1009, 594] on div "To activate drag with keyboard, press Alt + Enter. Once in keyboard drag state,…" at bounding box center [1184, 443] width 510 height 631
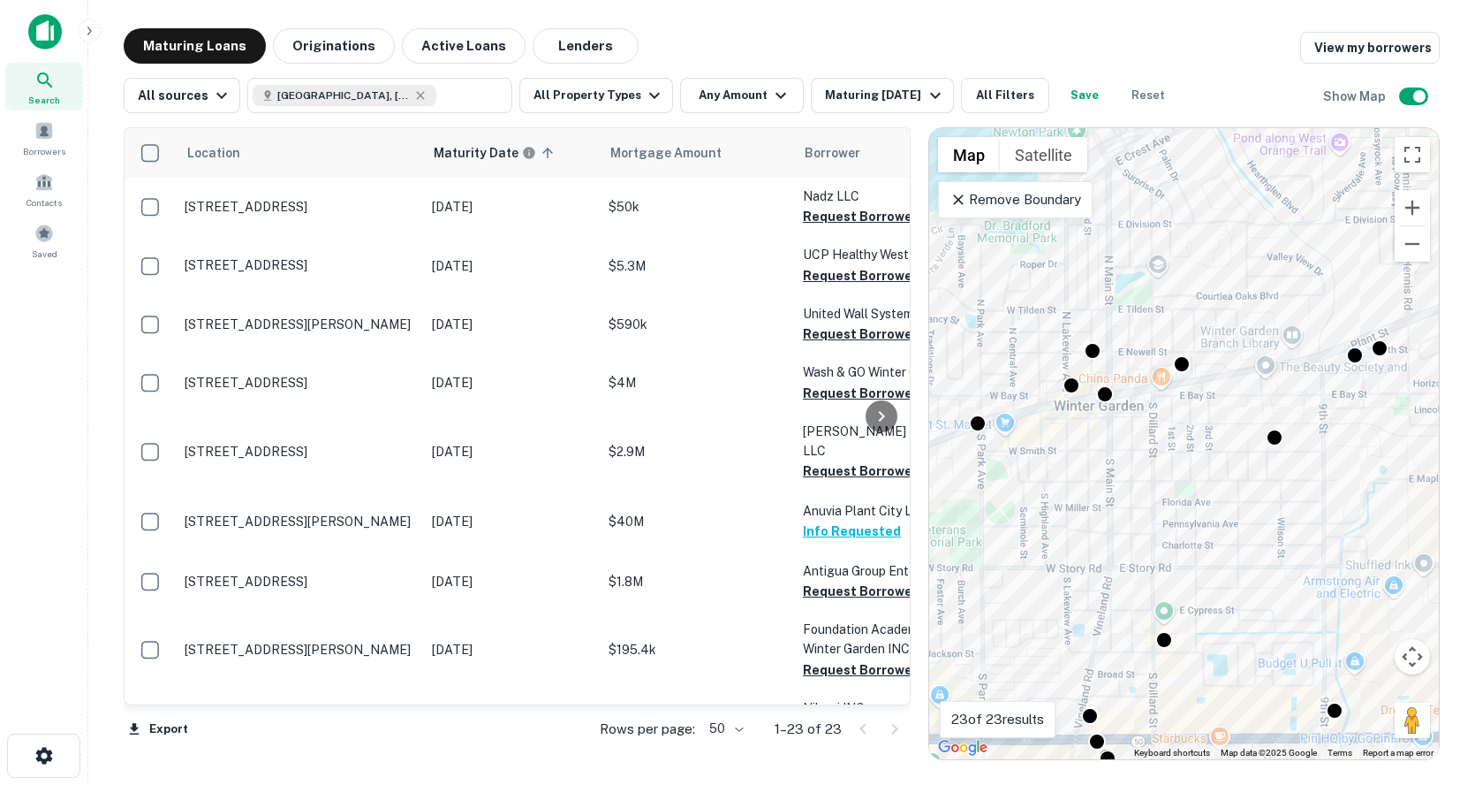
drag, startPoint x: 1211, startPoint y: 426, endPoint x: 1034, endPoint y: 565, distance: 225.9
click at [1034, 565] on div "To activate drag with keyboard, press Alt + Enter. Once in keyboard drag state,…" at bounding box center [1184, 443] width 510 height 631
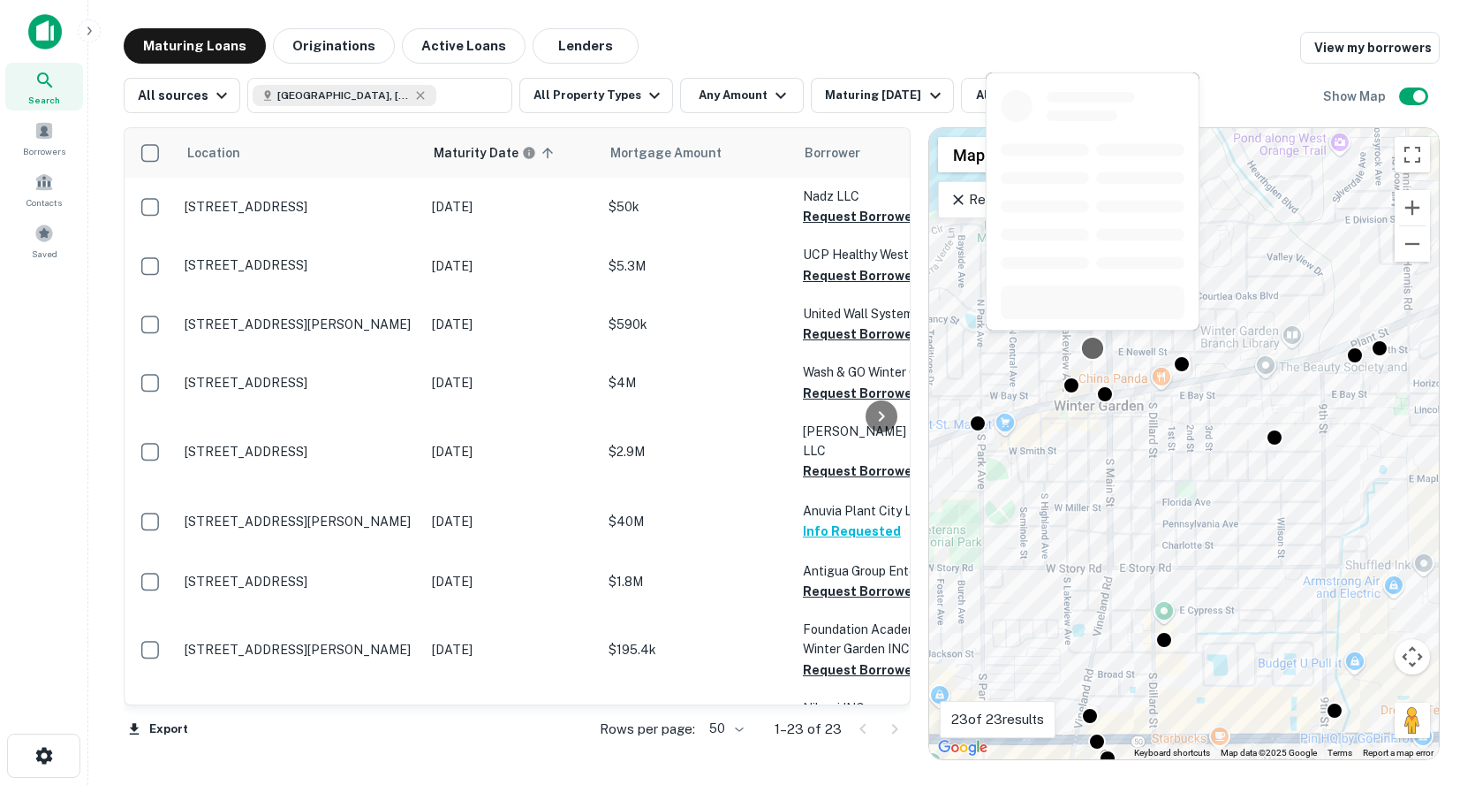
click at [1093, 337] on div at bounding box center [1092, 207] width 217 height 272
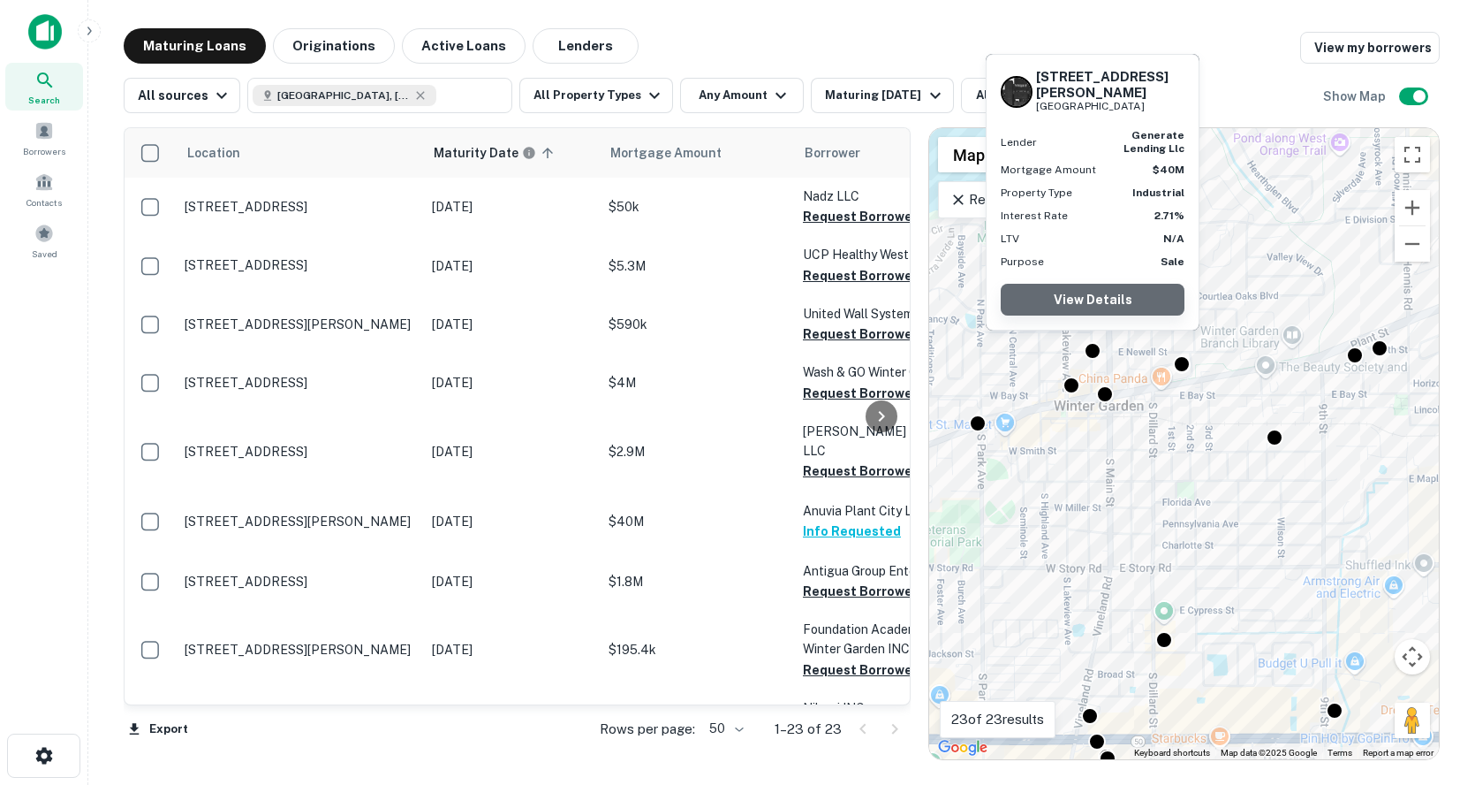
click at [1074, 292] on link "View Details" at bounding box center [1093, 300] width 184 height 32
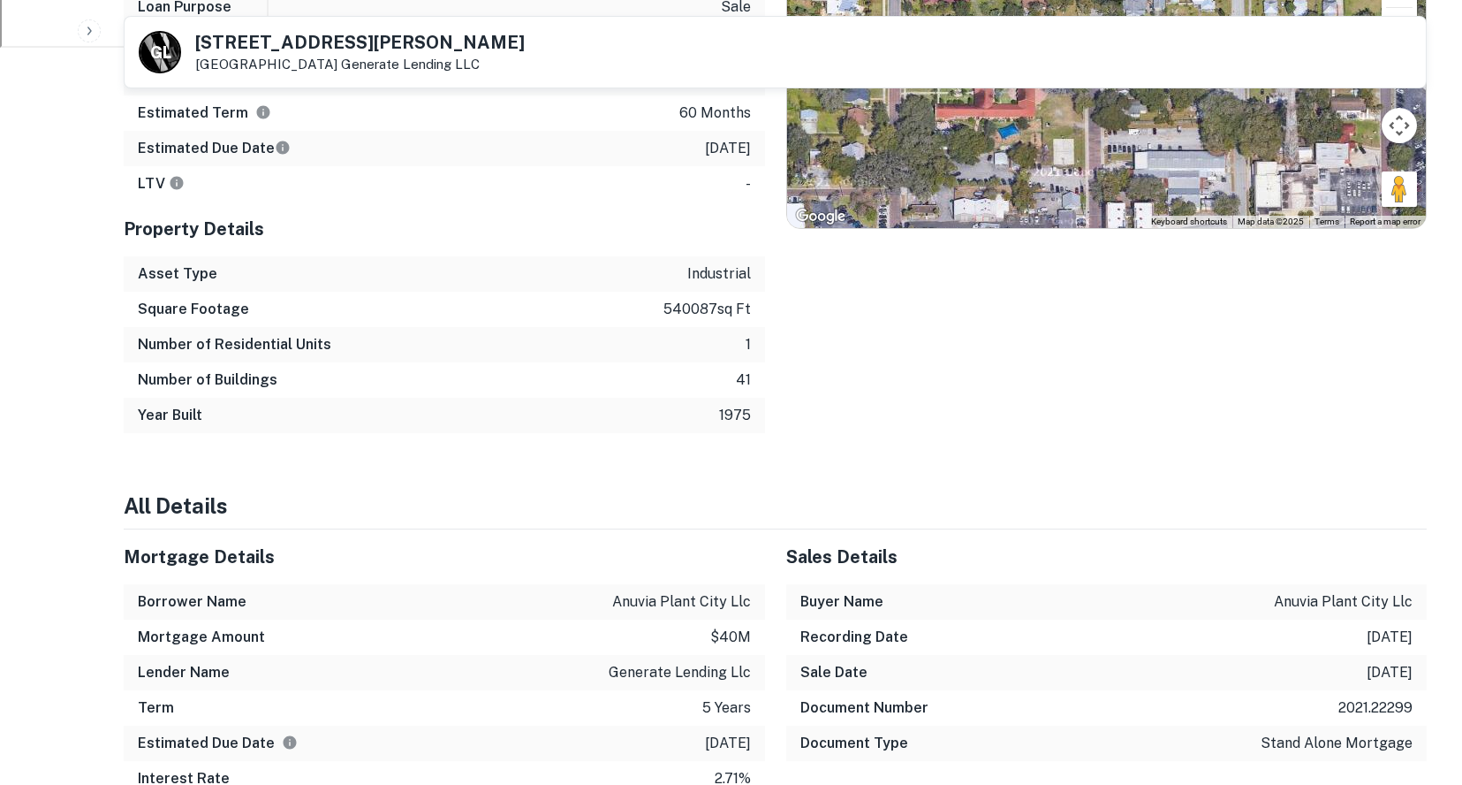
scroll to position [618, 0]
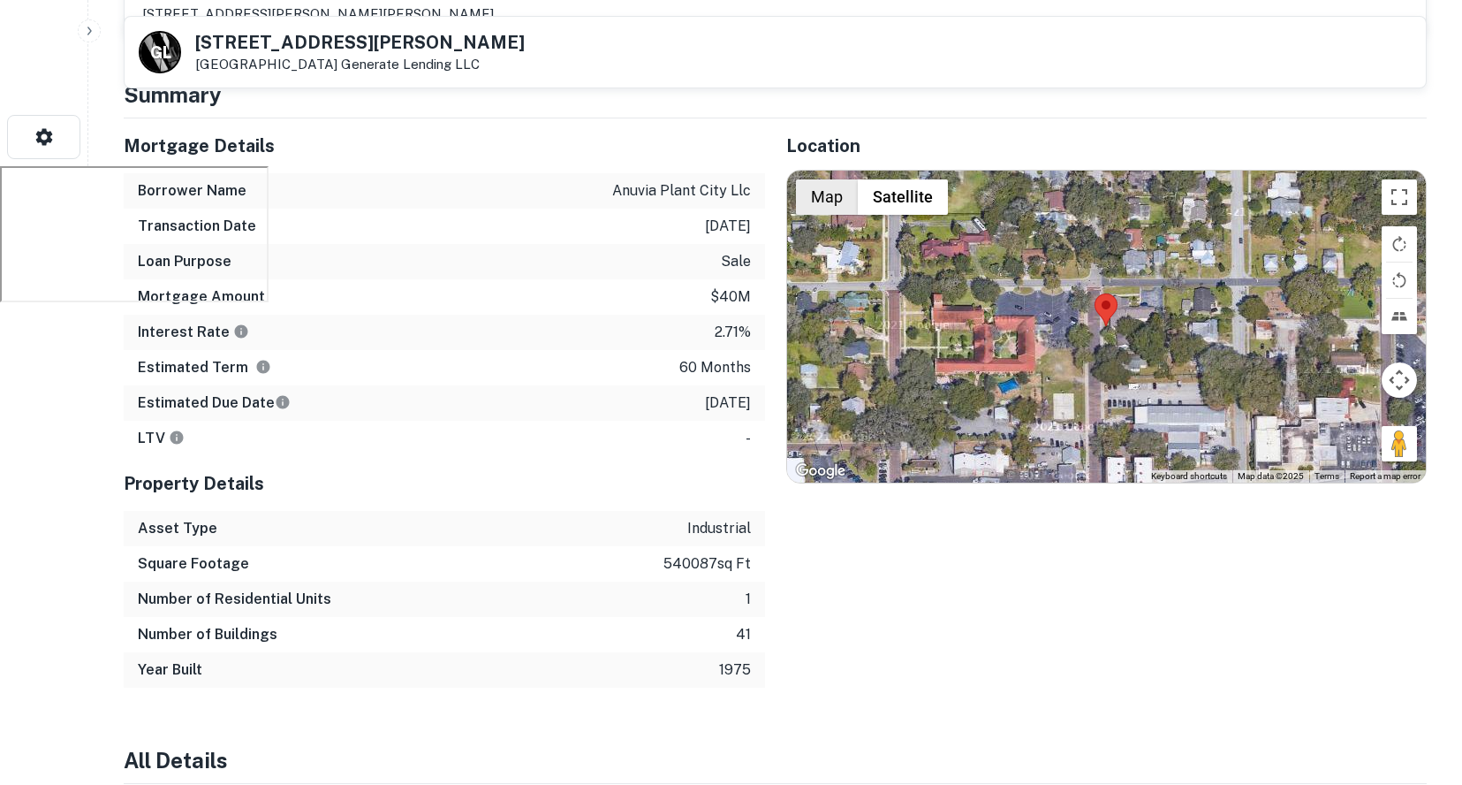
click at [835, 188] on button "Map" at bounding box center [827, 196] width 62 height 35
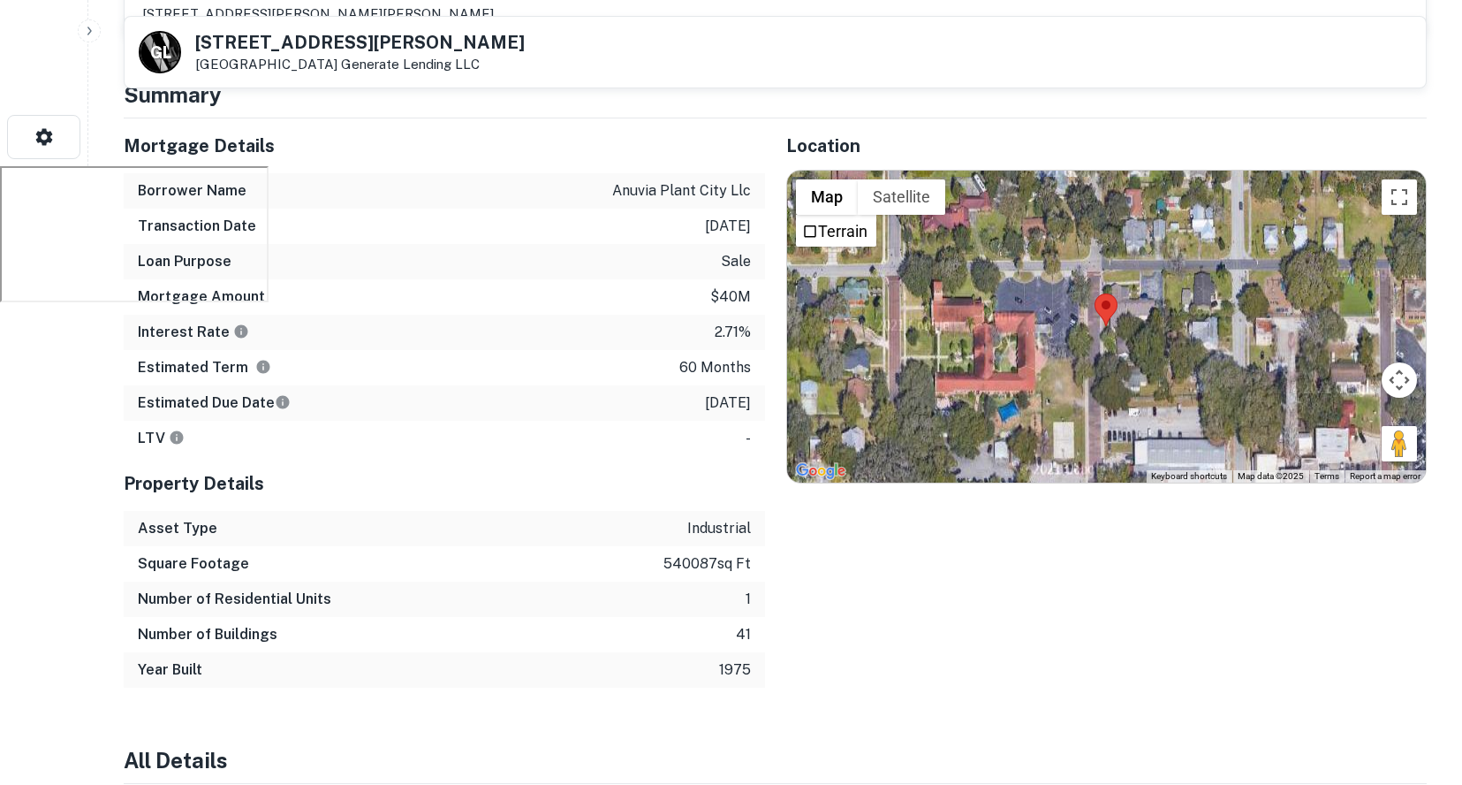
click at [835, 192] on button "Map" at bounding box center [827, 196] width 62 height 35
click at [906, 192] on button "Satellite" at bounding box center [901, 196] width 87 height 35
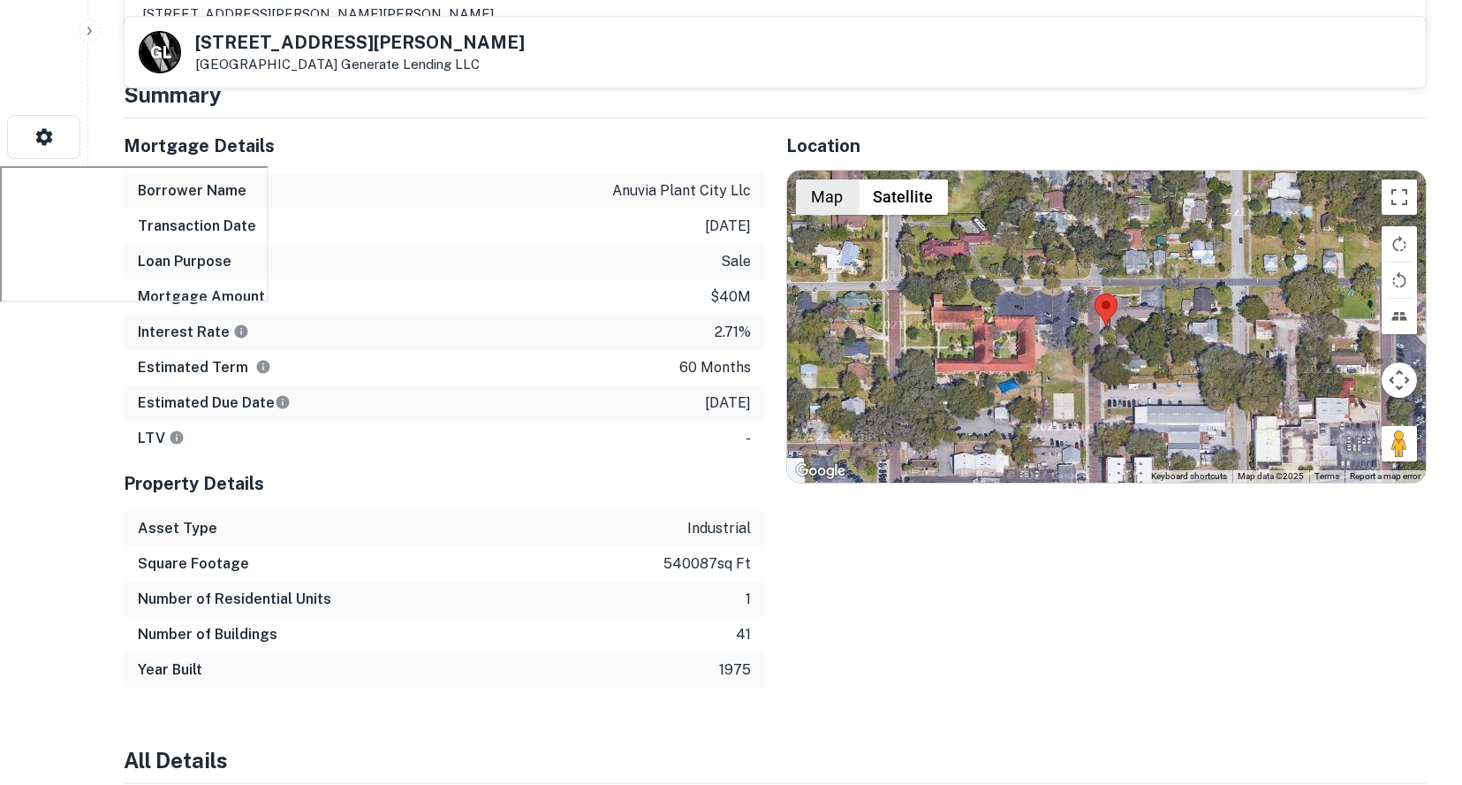
click at [844, 194] on button "Map" at bounding box center [827, 196] width 62 height 35
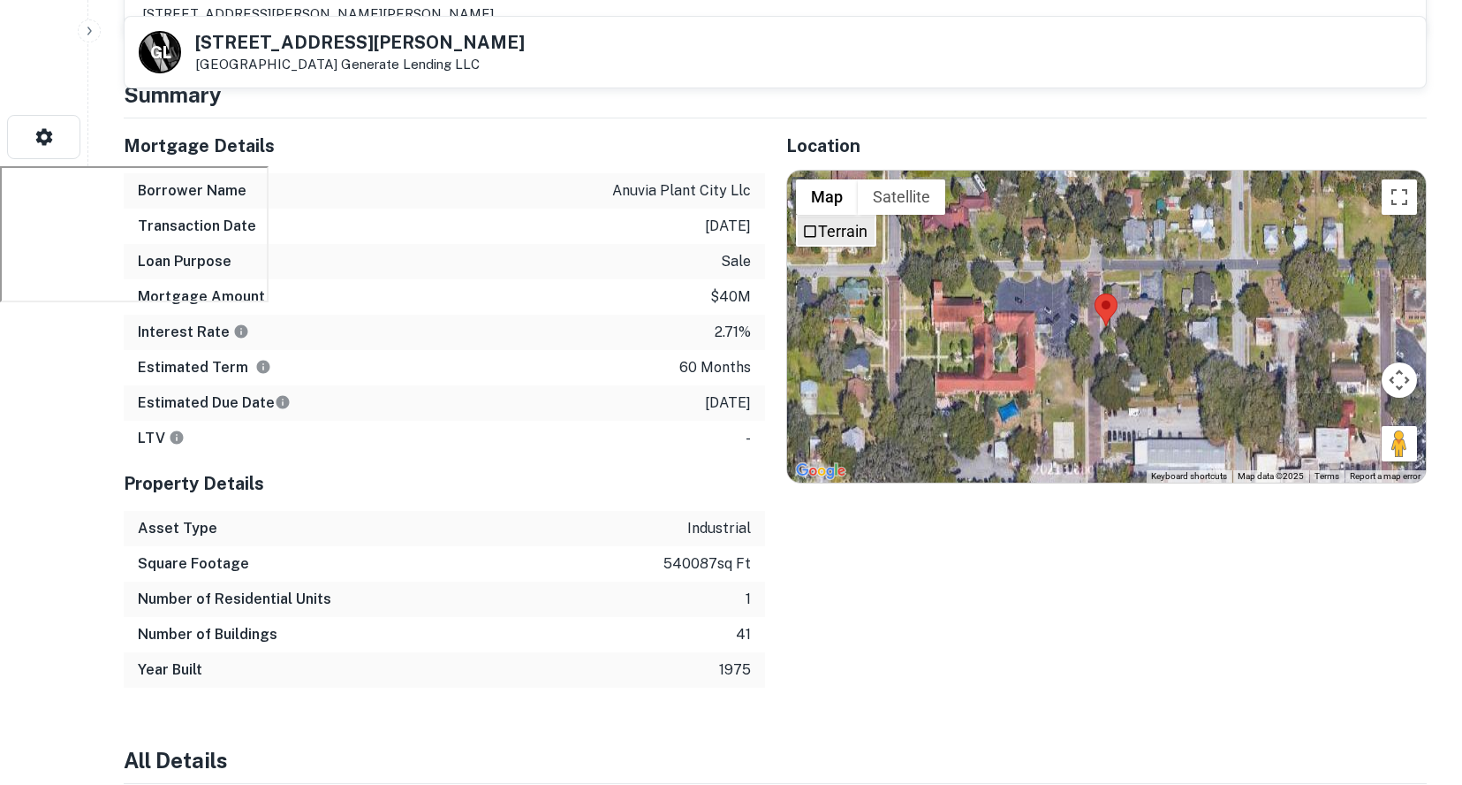
click at [855, 239] on label "Terrain" at bounding box center [842, 231] width 49 height 19
click at [837, 201] on button "Map" at bounding box center [827, 196] width 62 height 35
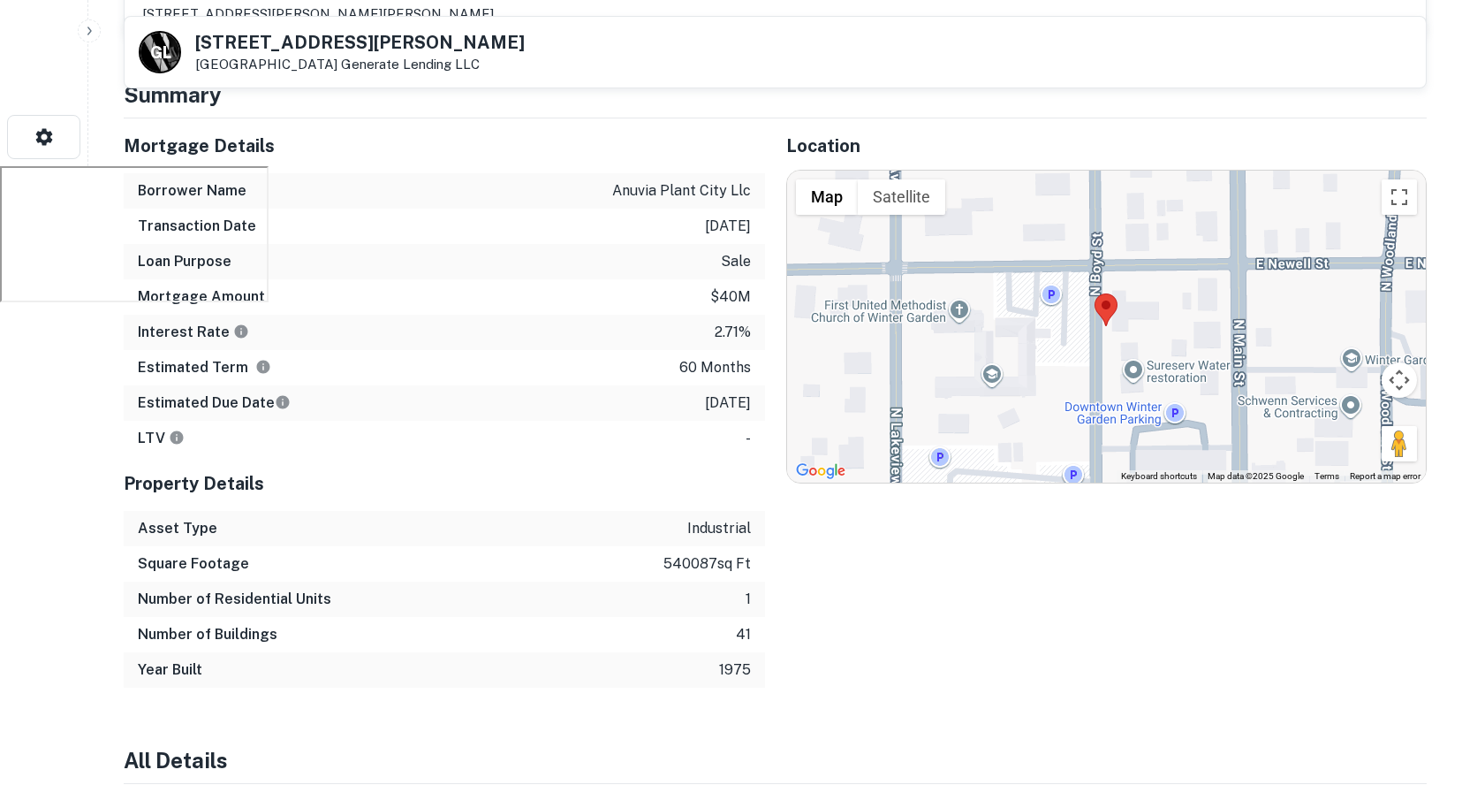
click at [1215, 101] on h4 "Summary" at bounding box center [775, 95] width 1303 height 32
click at [1337, 297] on div at bounding box center [1107, 327] width 640 height 312
click at [1392, 374] on button "Map camera controls" at bounding box center [1399, 379] width 35 height 35
click at [1351, 338] on button "Zoom in" at bounding box center [1355, 335] width 35 height 35
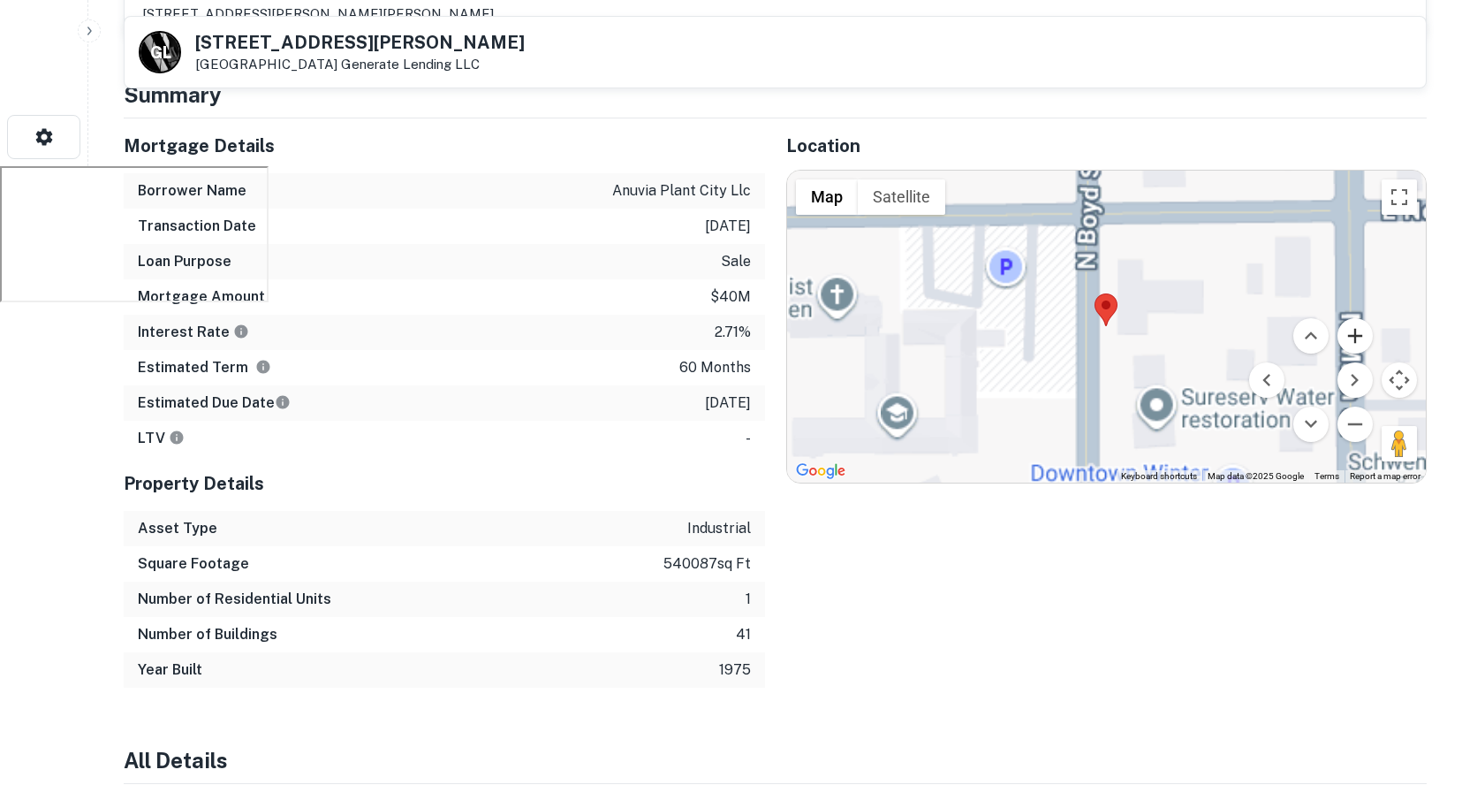
click at [1351, 338] on button "Zoom in" at bounding box center [1355, 335] width 35 height 35
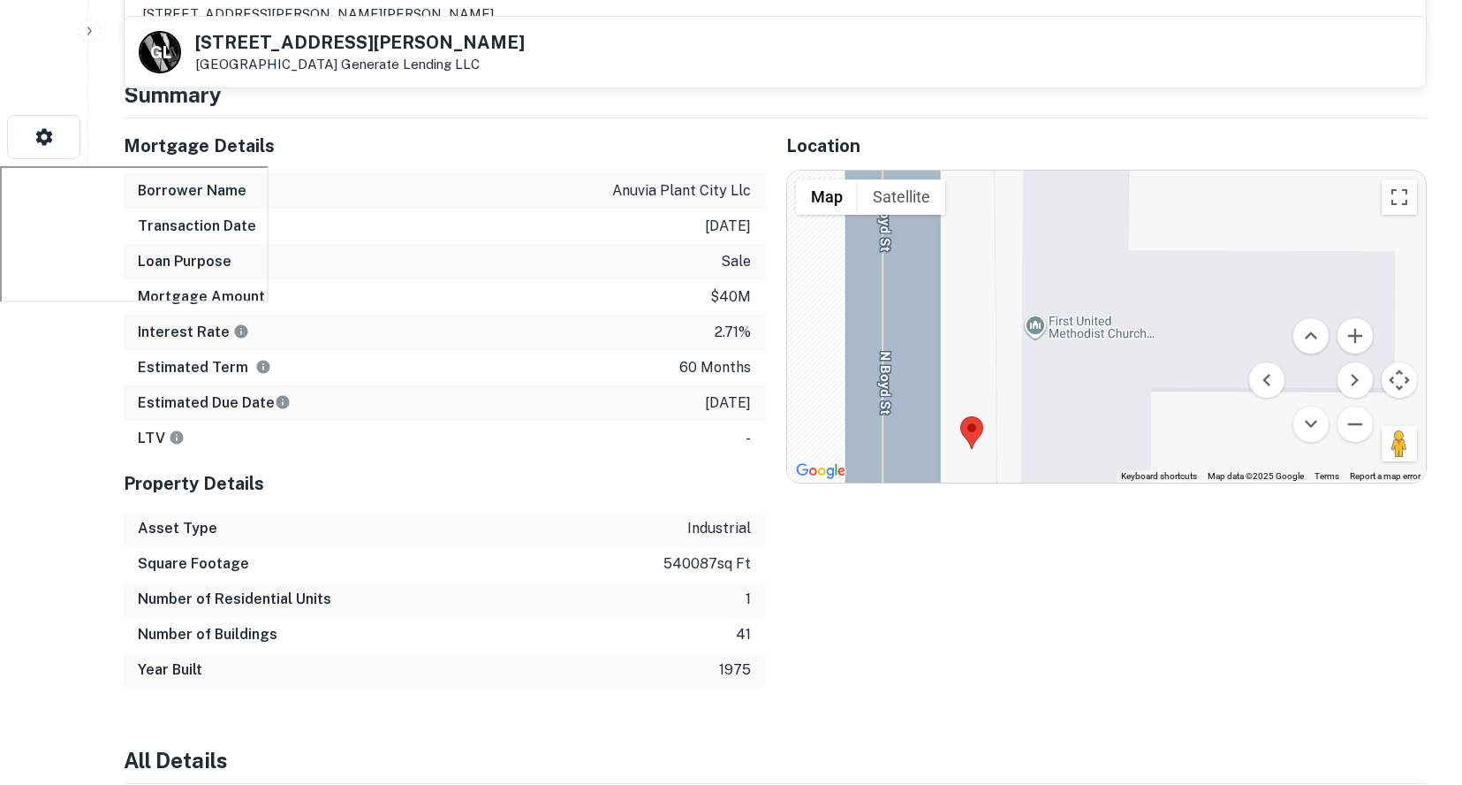
drag, startPoint x: 1255, startPoint y: 263, endPoint x: 1116, endPoint y: 391, distance: 188.9
click at [1116, 391] on div at bounding box center [1107, 327] width 640 height 312
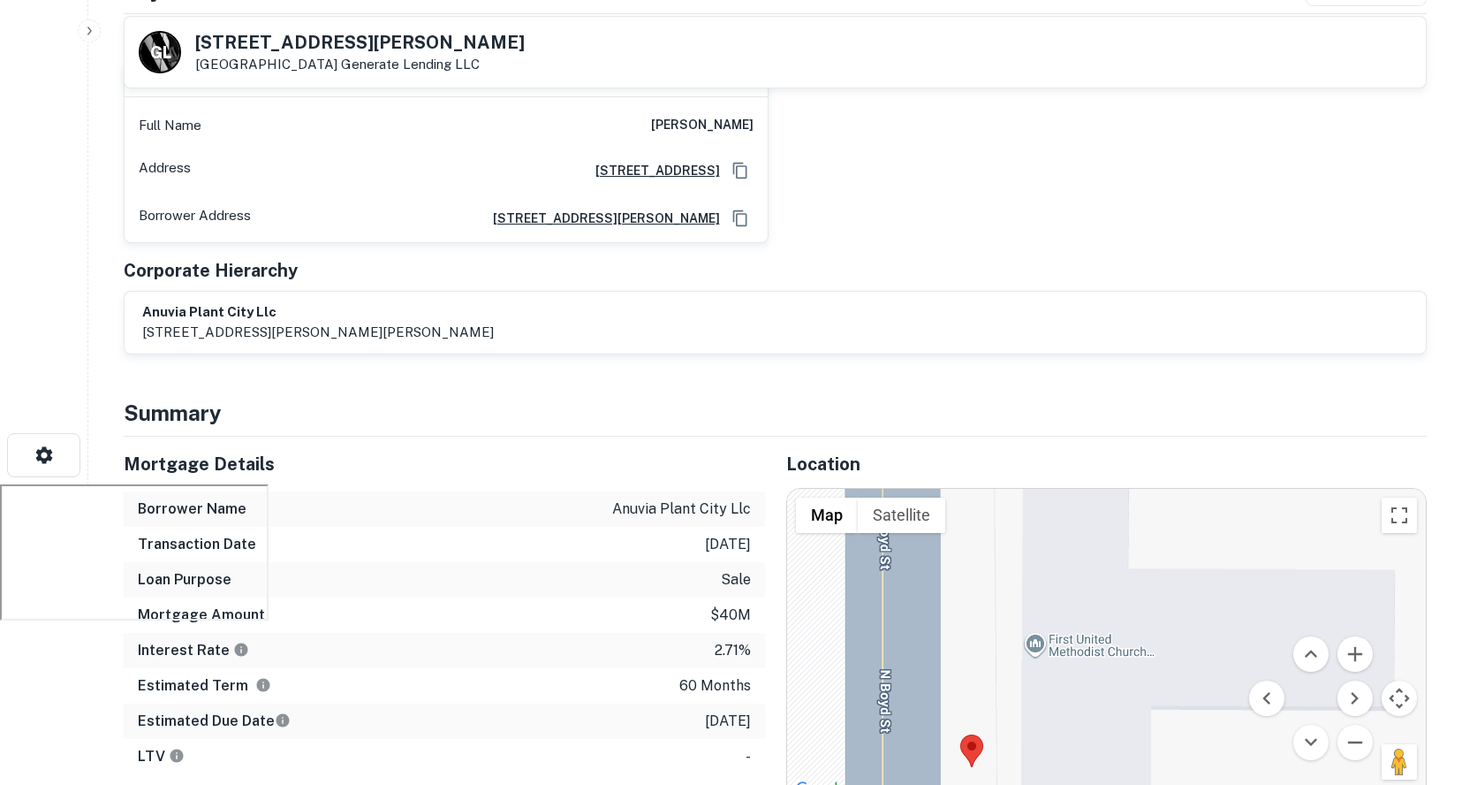
scroll to position [0, 0]
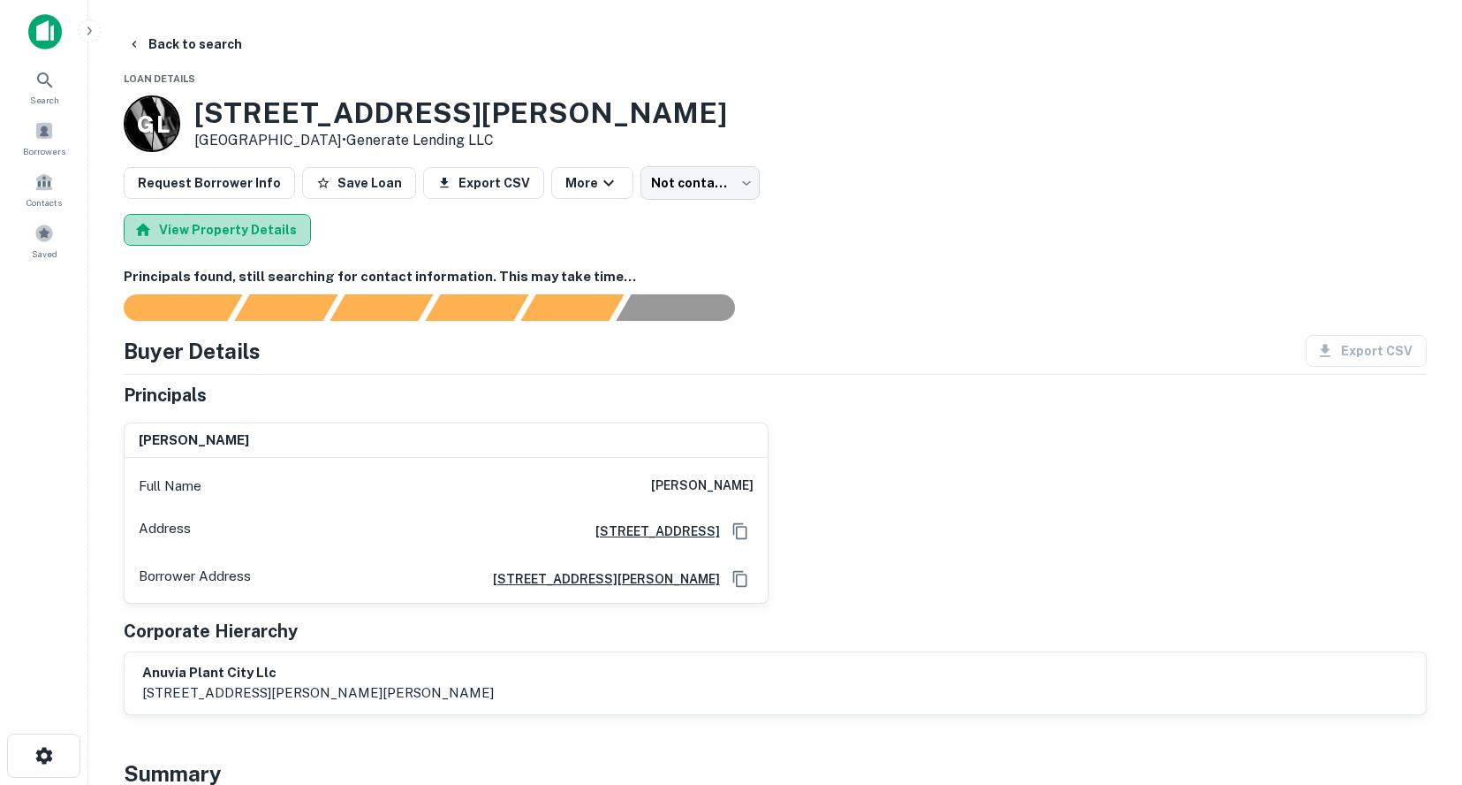
click at [263, 237] on button "View Property Details" at bounding box center [217, 230] width 187 height 32
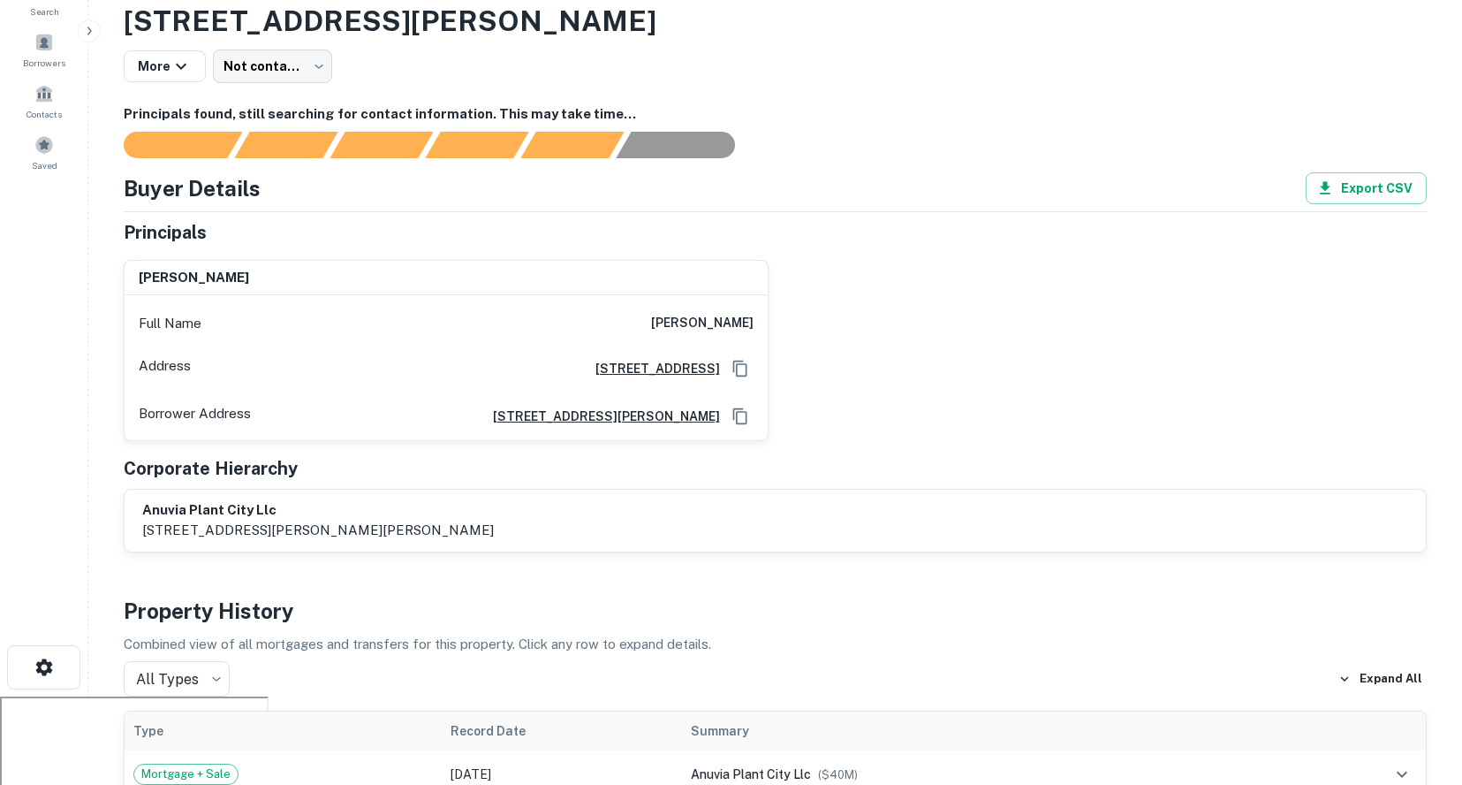
scroll to position [177, 0]
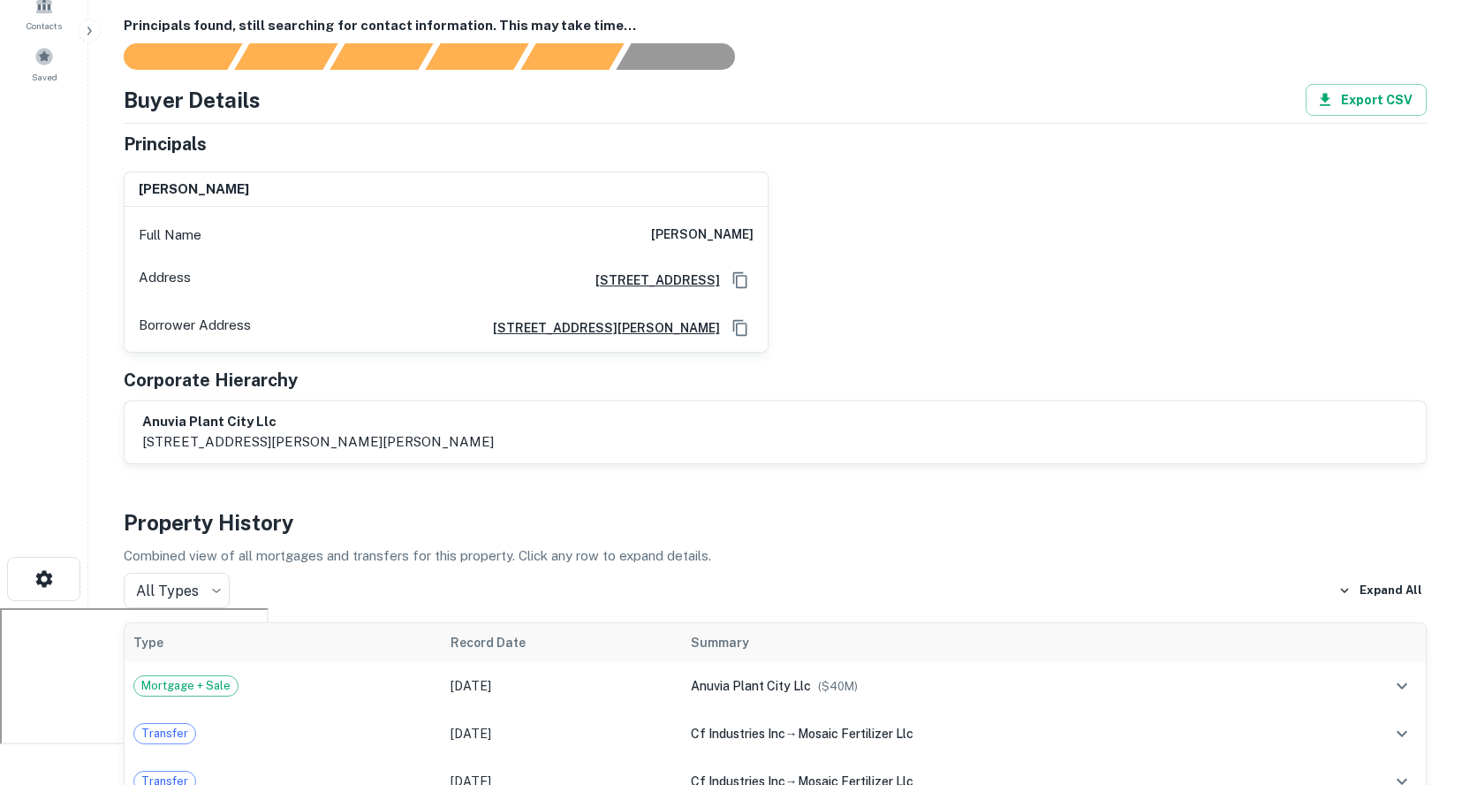
click at [598, 417] on div "anuvia plant city llc 6751 jones ave., zellwood, fl, 32798" at bounding box center [775, 432] width 1266 height 41
click at [278, 449] on p "6751 jones ave., zellwood, fl, 32798" at bounding box center [318, 441] width 352 height 21
click at [243, 422] on h6 "anuvia plant city llc" at bounding box center [318, 422] width 352 height 20
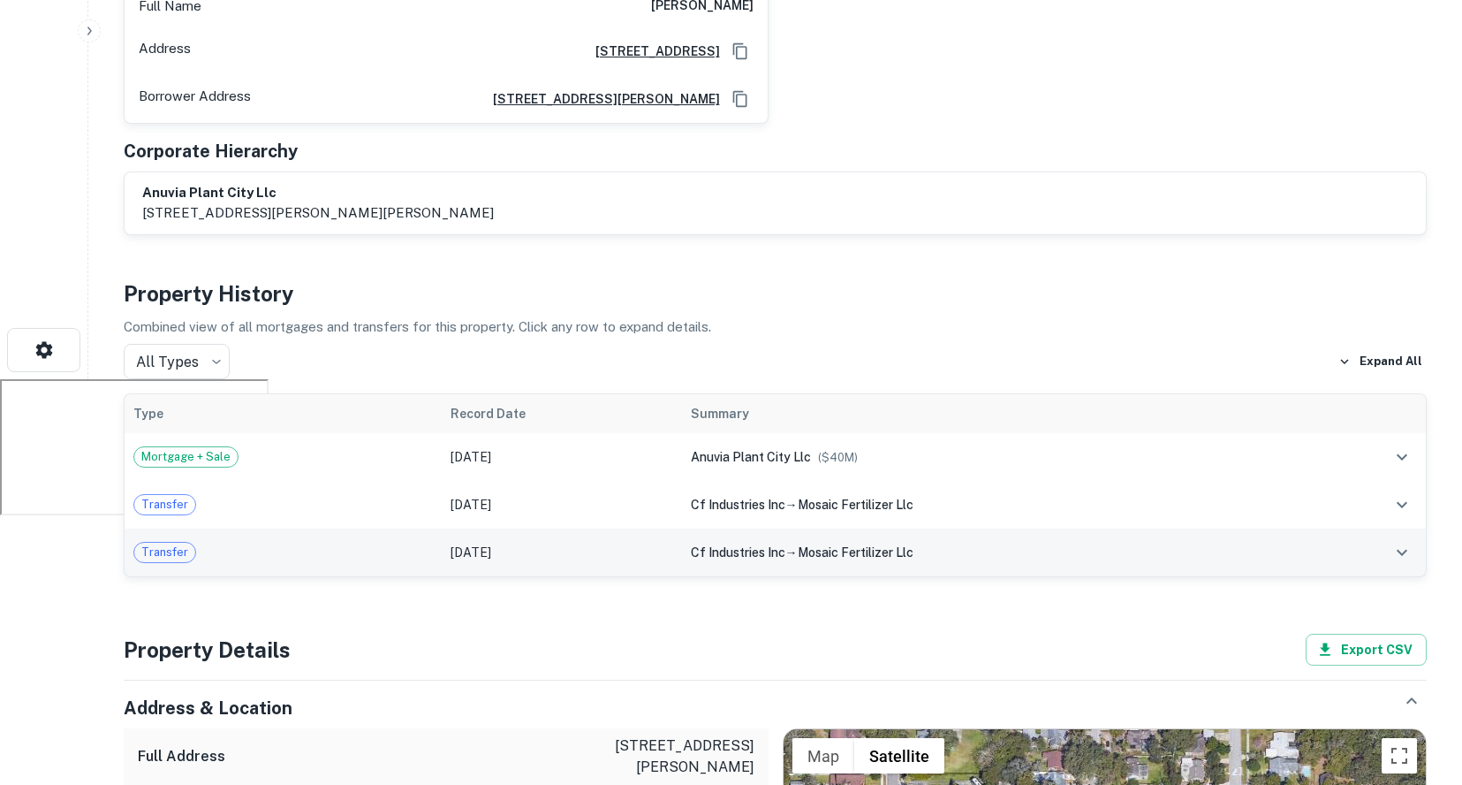
scroll to position [442, 0]
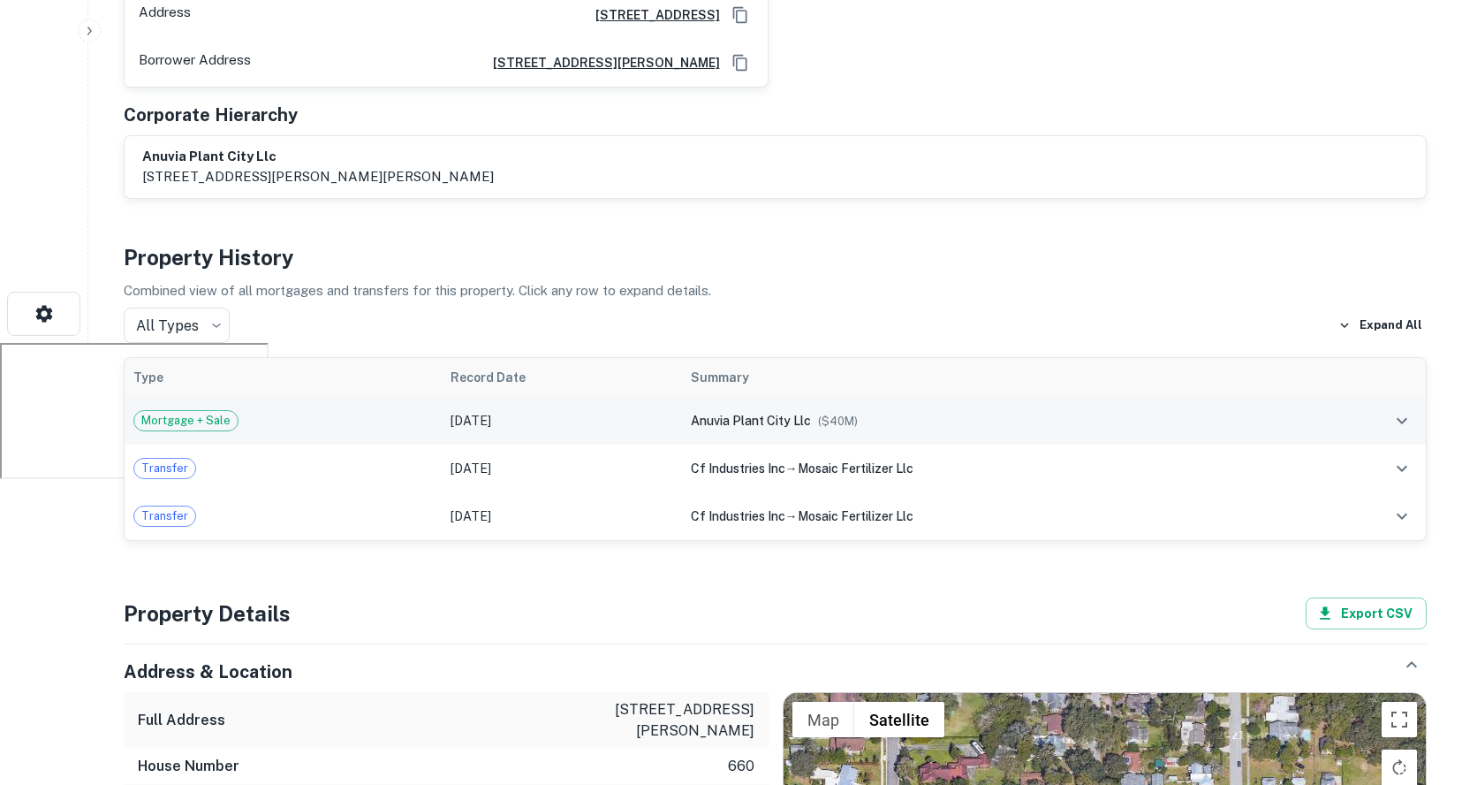
click at [760, 413] on span "anuvia plant city llc" at bounding box center [751, 420] width 120 height 14
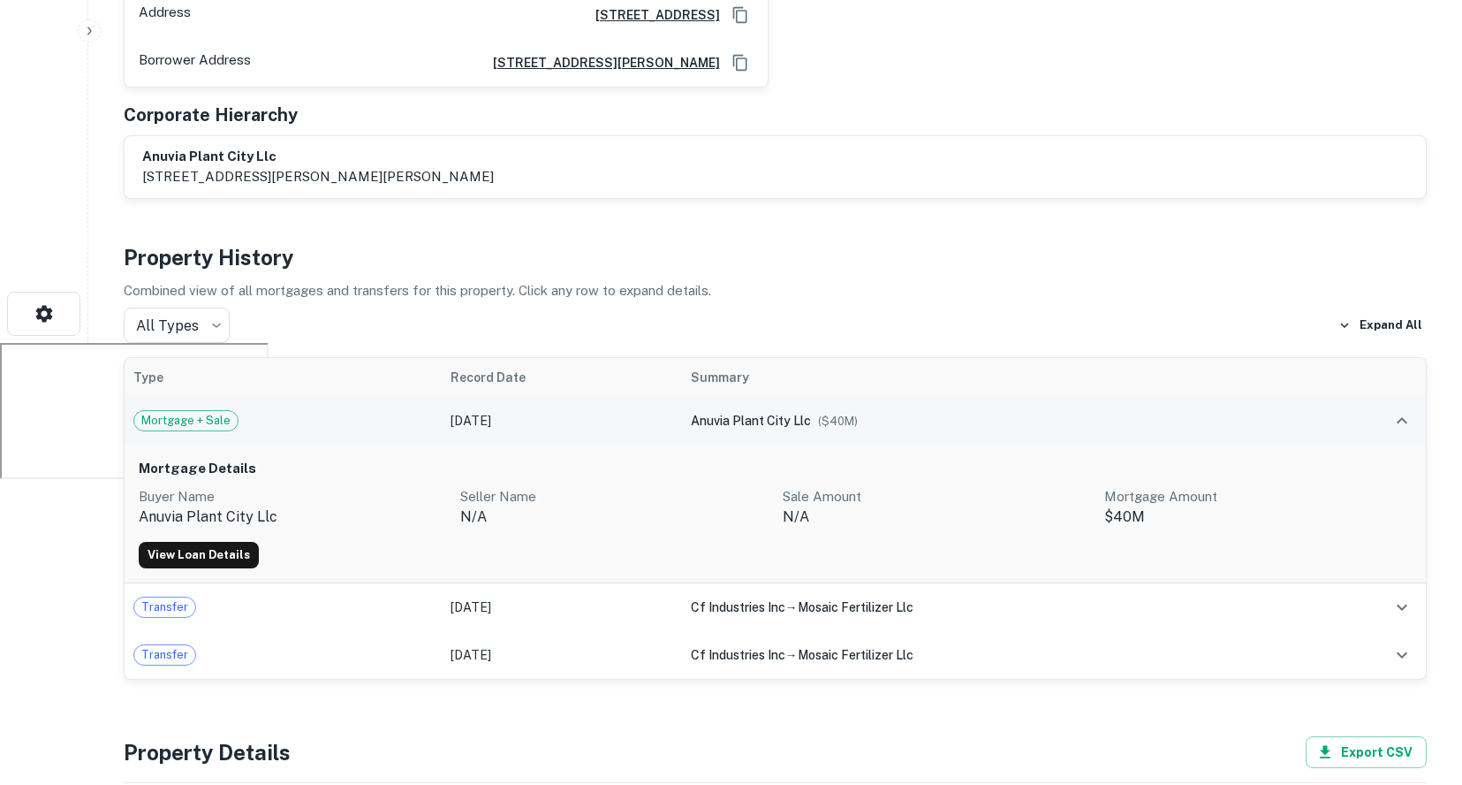
click at [916, 421] on div "anuvia plant city llc ($ 40M )" at bounding box center [992, 420] width 603 height 19
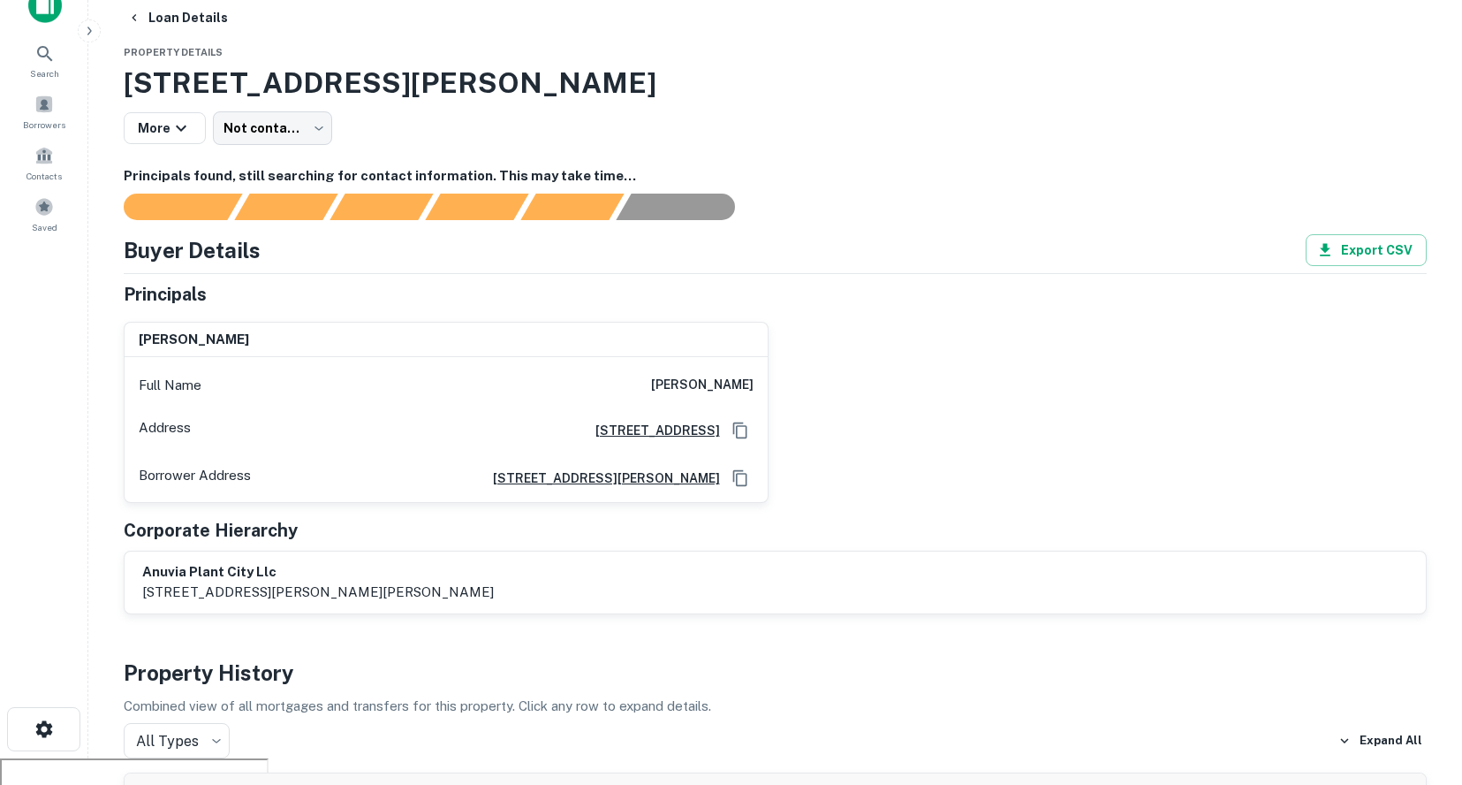
scroll to position [0, 0]
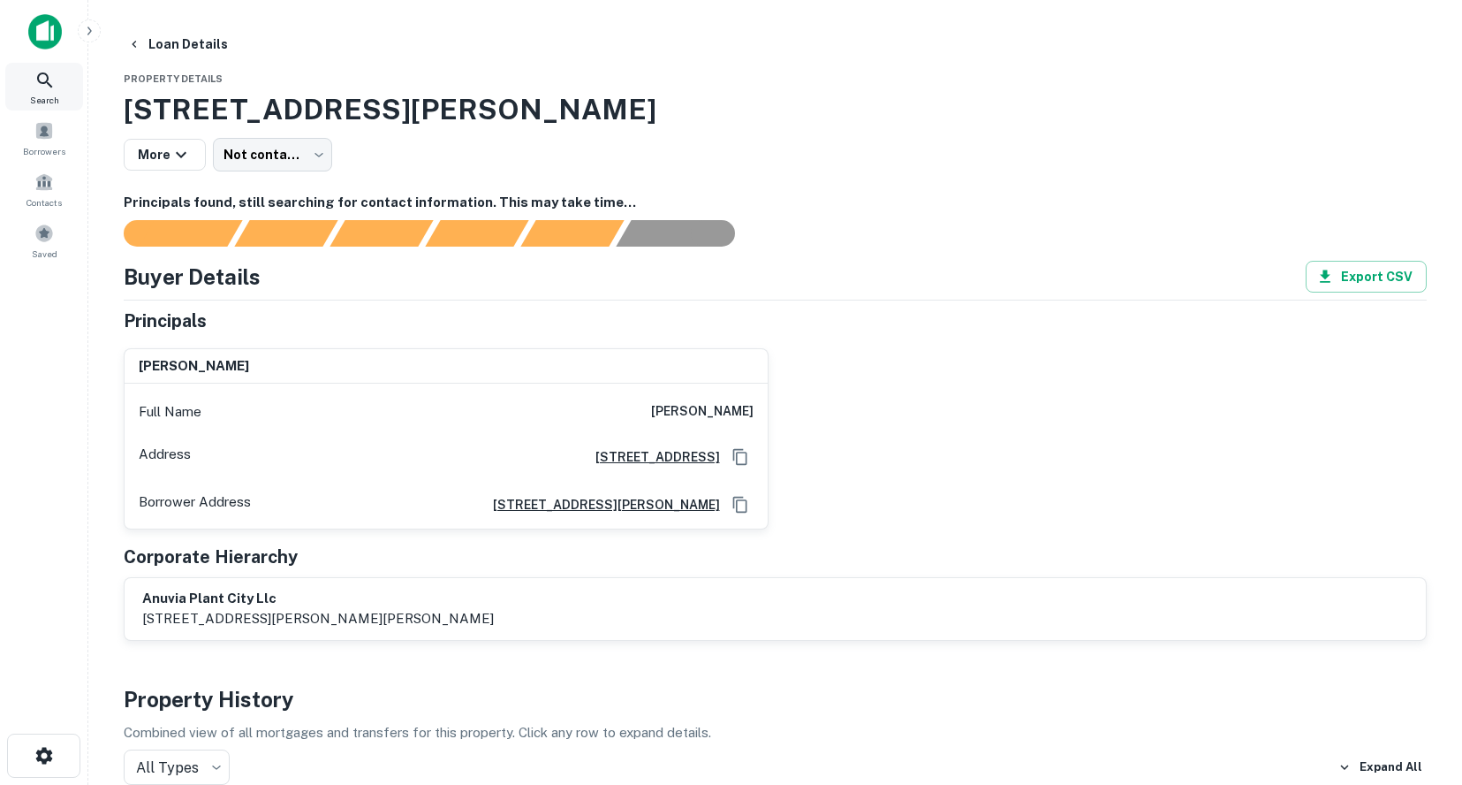
click at [54, 95] on span "Search" at bounding box center [44, 100] width 29 height 14
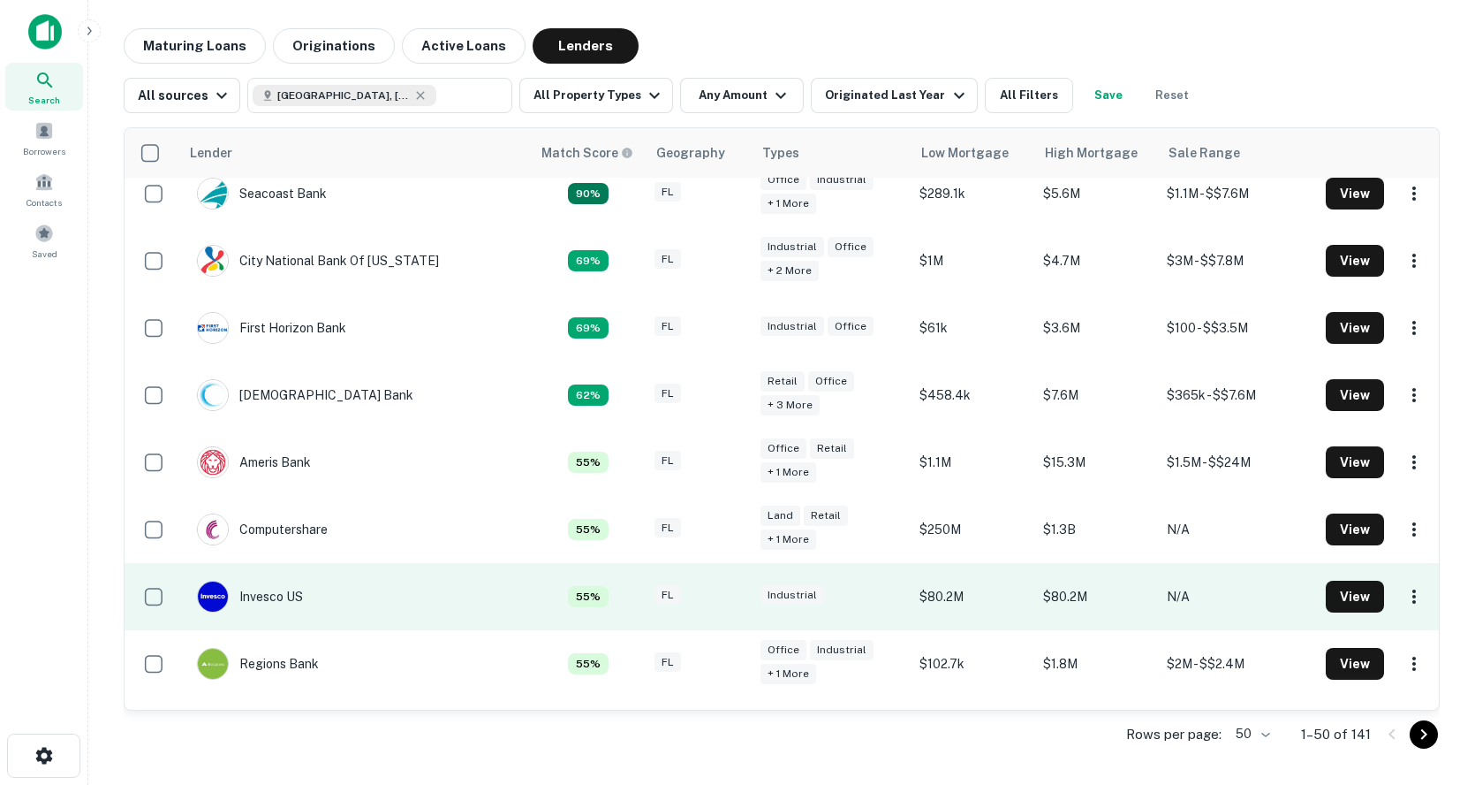
scroll to position [442, 0]
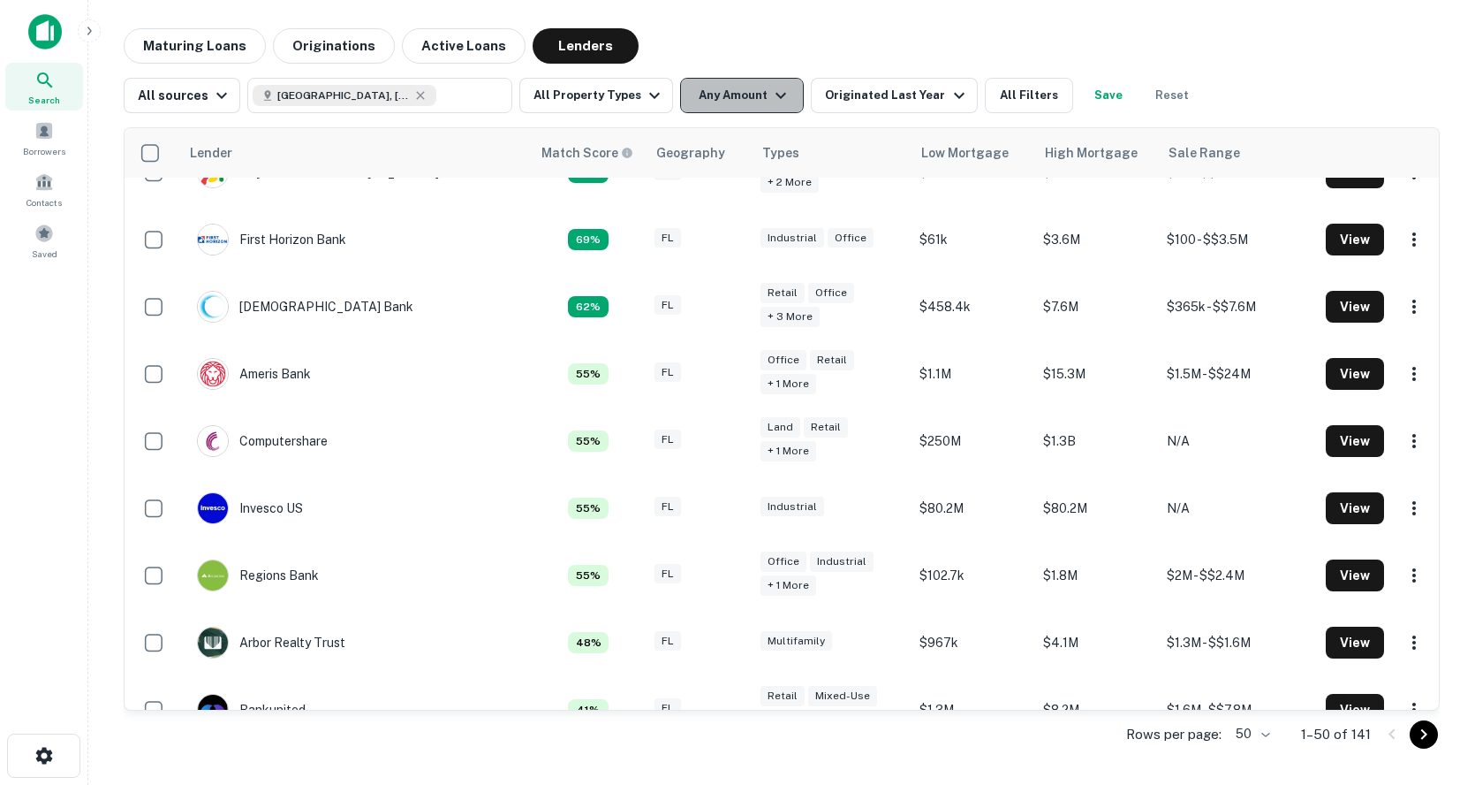
click at [743, 85] on button "Any Amount" at bounding box center [742, 95] width 124 height 35
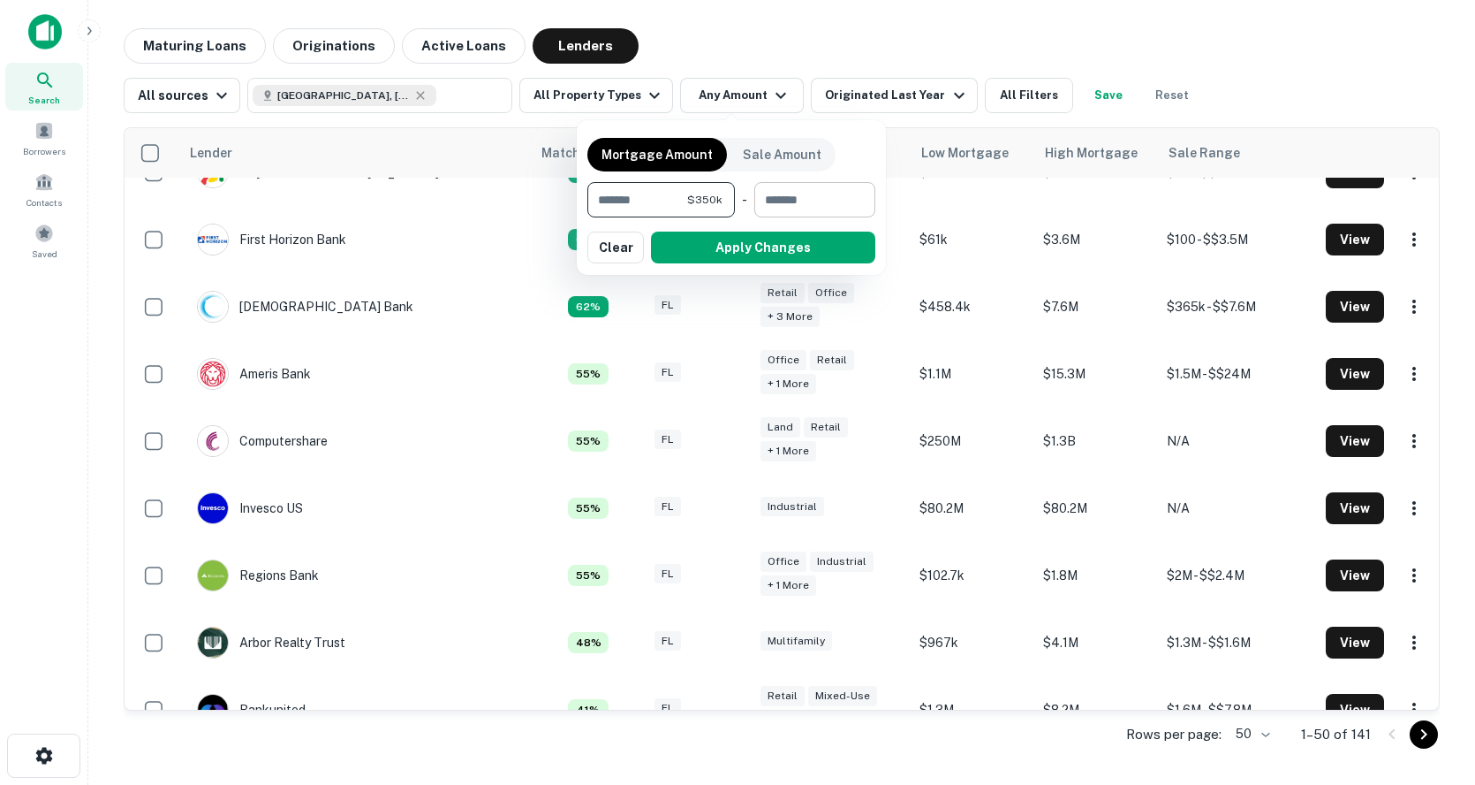
type input "******"
click at [793, 198] on input "number" at bounding box center [809, 199] width 109 height 35
click at [899, 87] on div at bounding box center [737, 392] width 1475 height 785
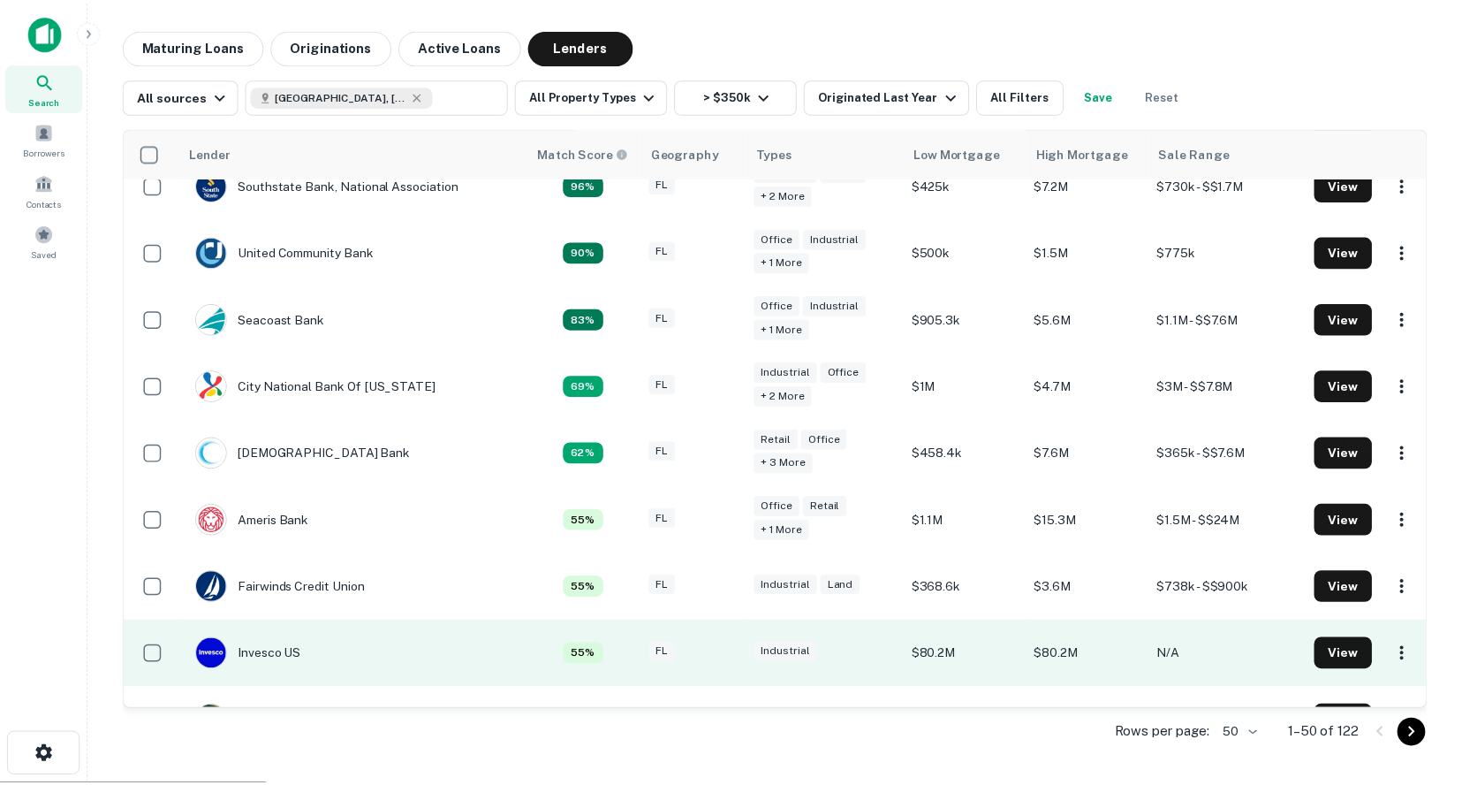
scroll to position [88, 0]
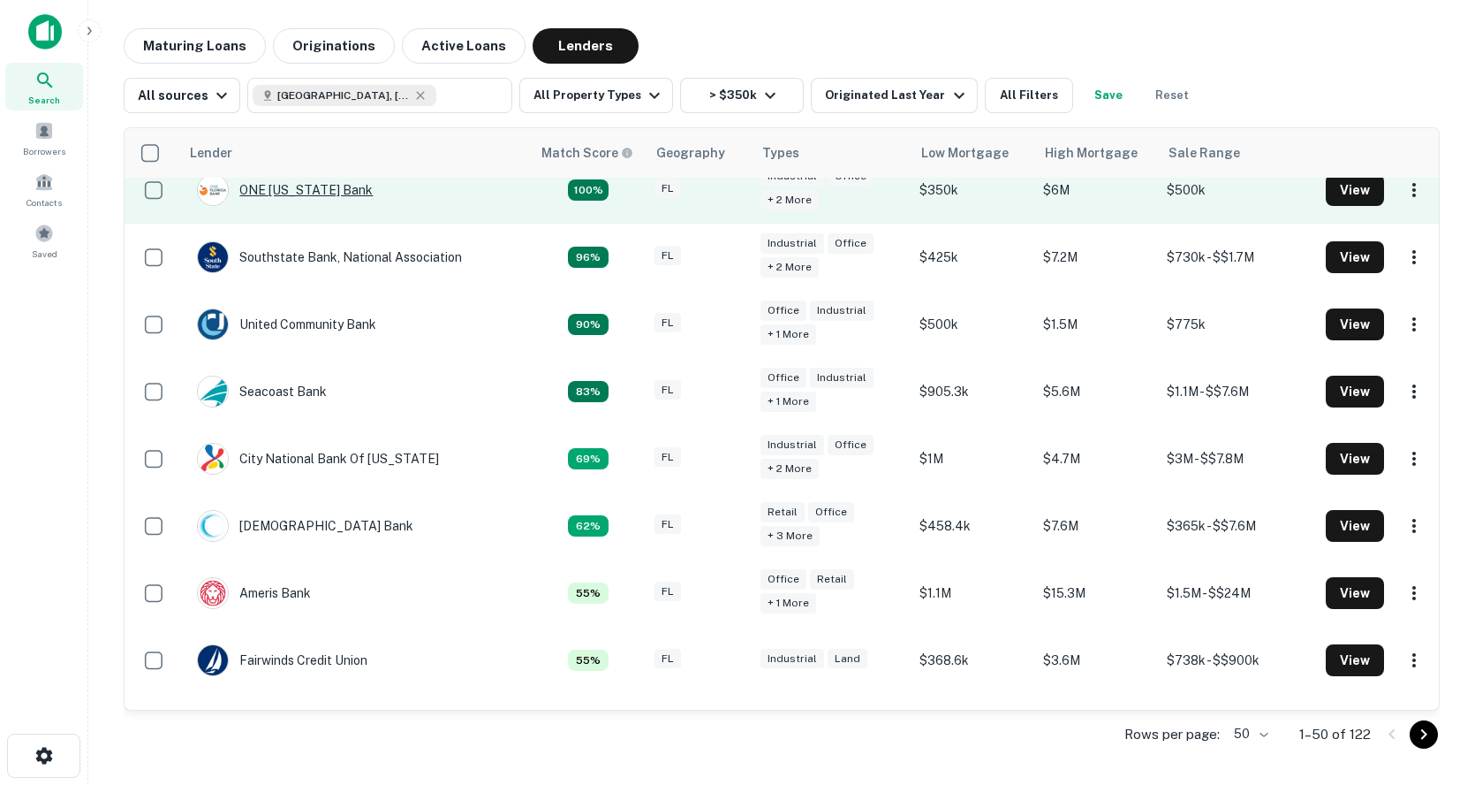
click at [317, 195] on div "ONE Florida Bank" at bounding box center [285, 190] width 176 height 32
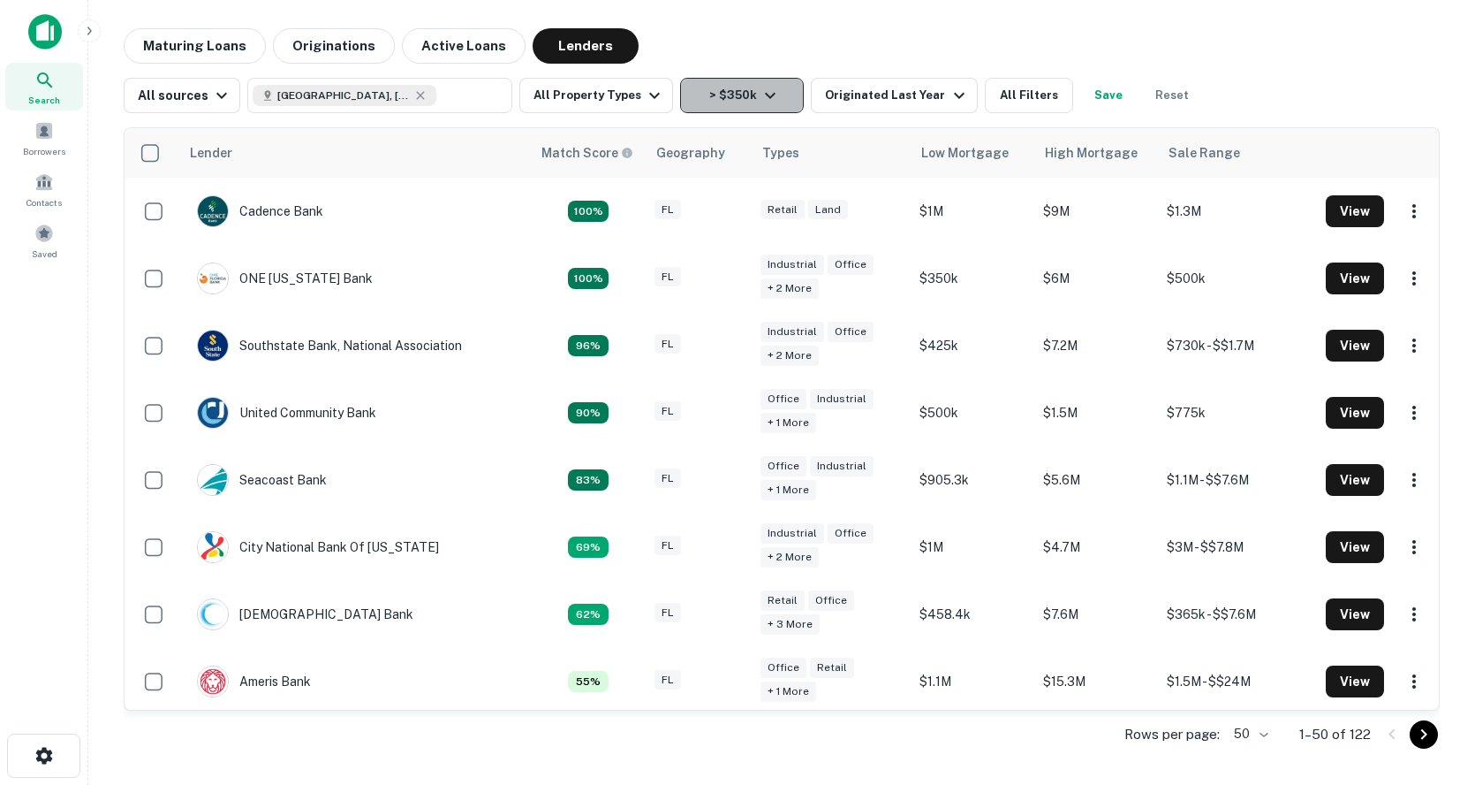
click at [733, 94] on button "> $350k" at bounding box center [742, 95] width 124 height 35
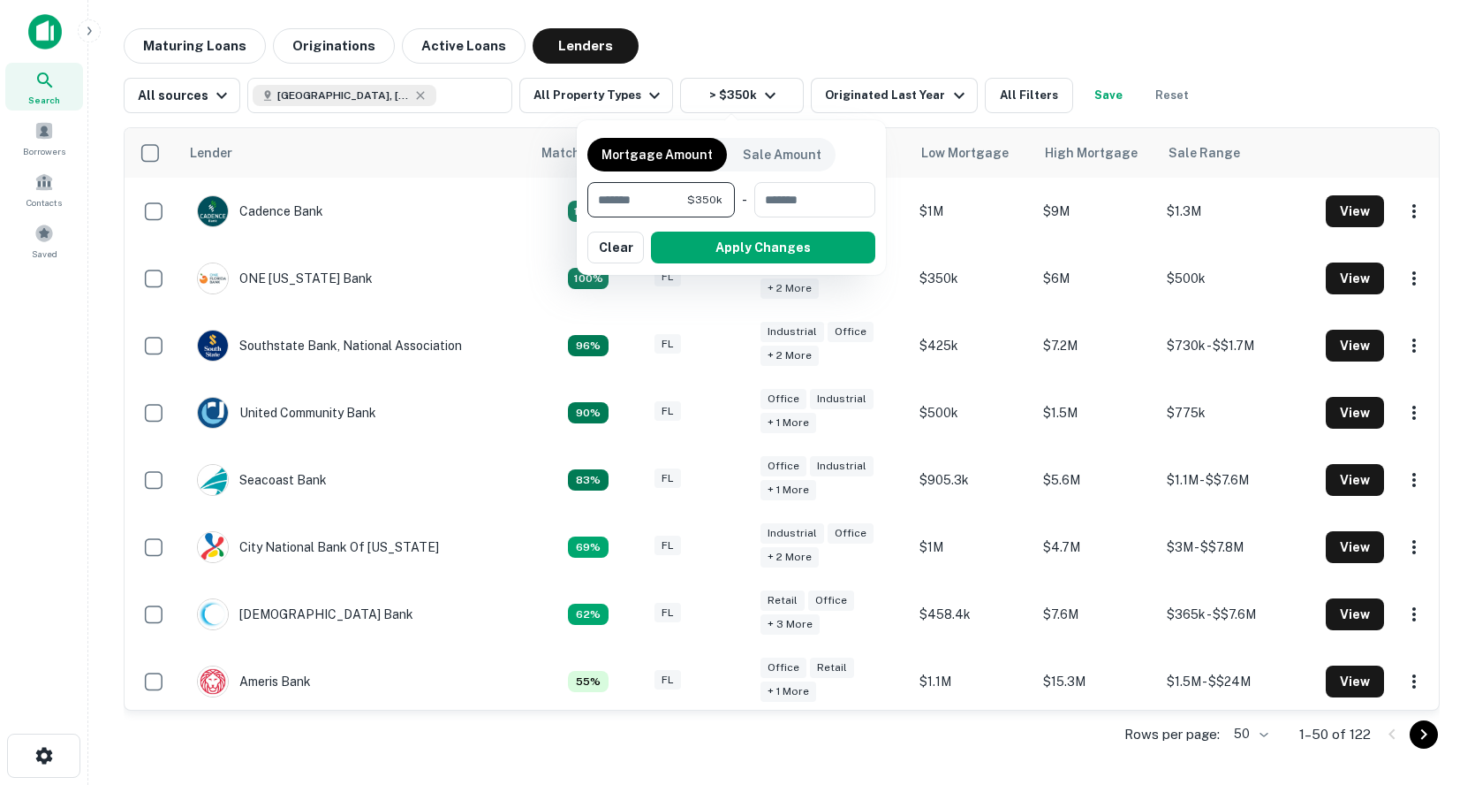
drag, startPoint x: 645, startPoint y: 194, endPoint x: 596, endPoint y: 199, distance: 48.8
click at [596, 199] on input "******" at bounding box center [638, 199] width 100 height 35
click at [648, 199] on input "******" at bounding box center [638, 199] width 100 height 35
click at [451, 128] on div at bounding box center [737, 392] width 1475 height 785
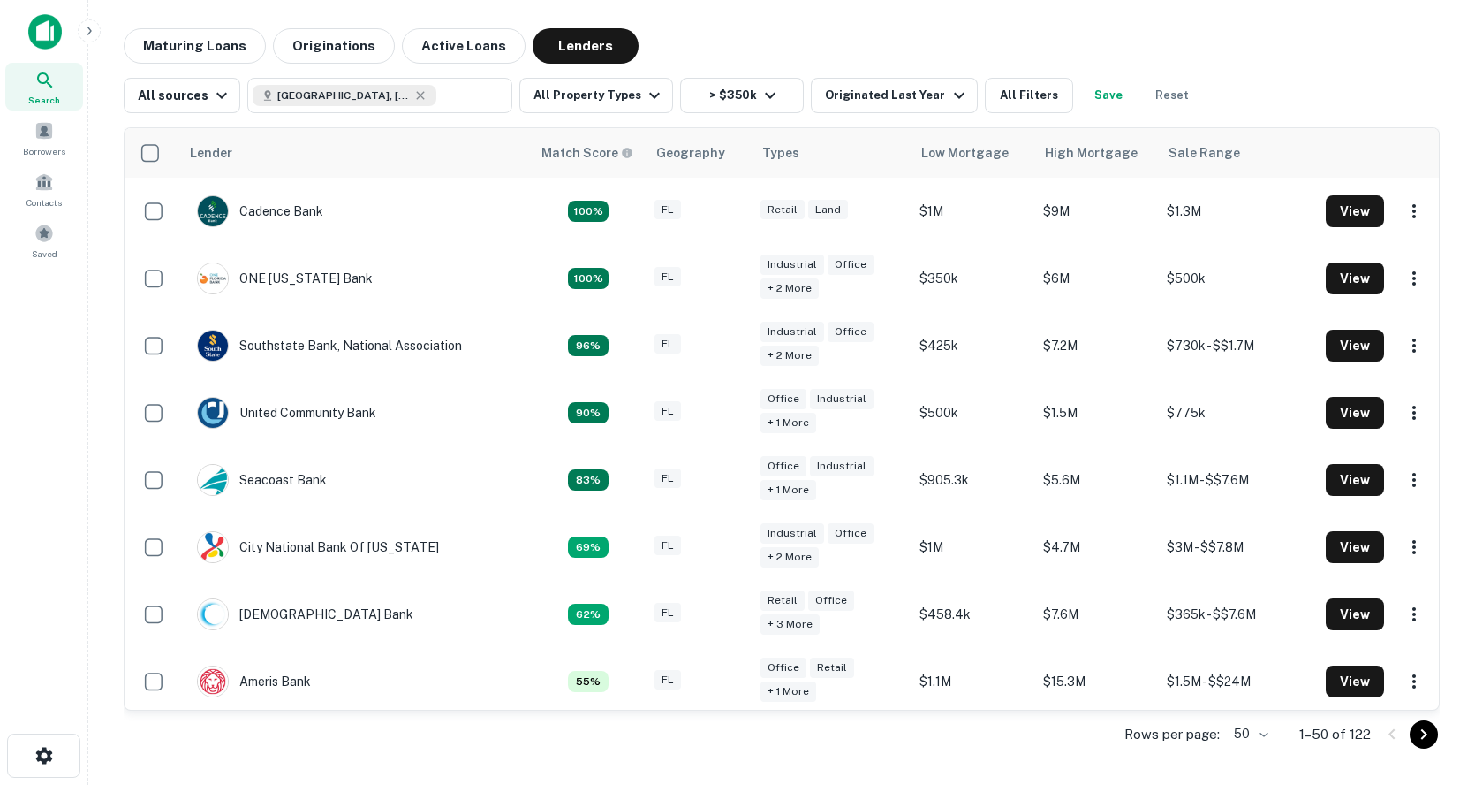
click at [185, 118] on div "Lender Match Score Geography Types Low Mortgage High Mortgage Sale Range Cadenc…" at bounding box center [782, 436] width 1316 height 647
click at [187, 108] on button "All sources" at bounding box center [182, 95] width 117 height 35
click at [623, 87] on div at bounding box center [737, 392] width 1475 height 785
click at [644, 94] on icon "button" at bounding box center [654, 95] width 21 height 21
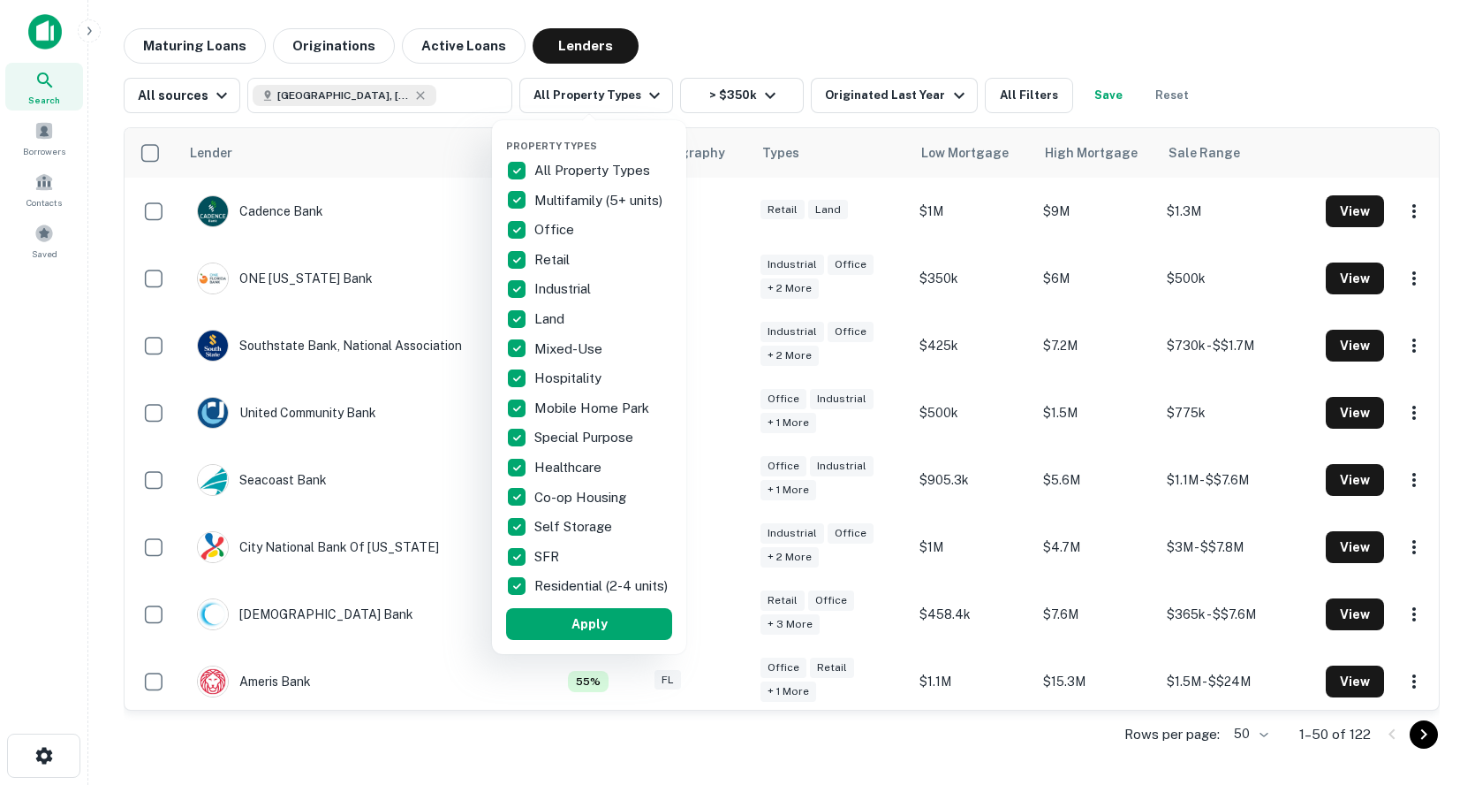
drag, startPoint x: 593, startPoint y: 93, endPoint x: 854, endPoint y: 89, distance: 261.5
click at [594, 93] on div at bounding box center [737, 392] width 1475 height 785
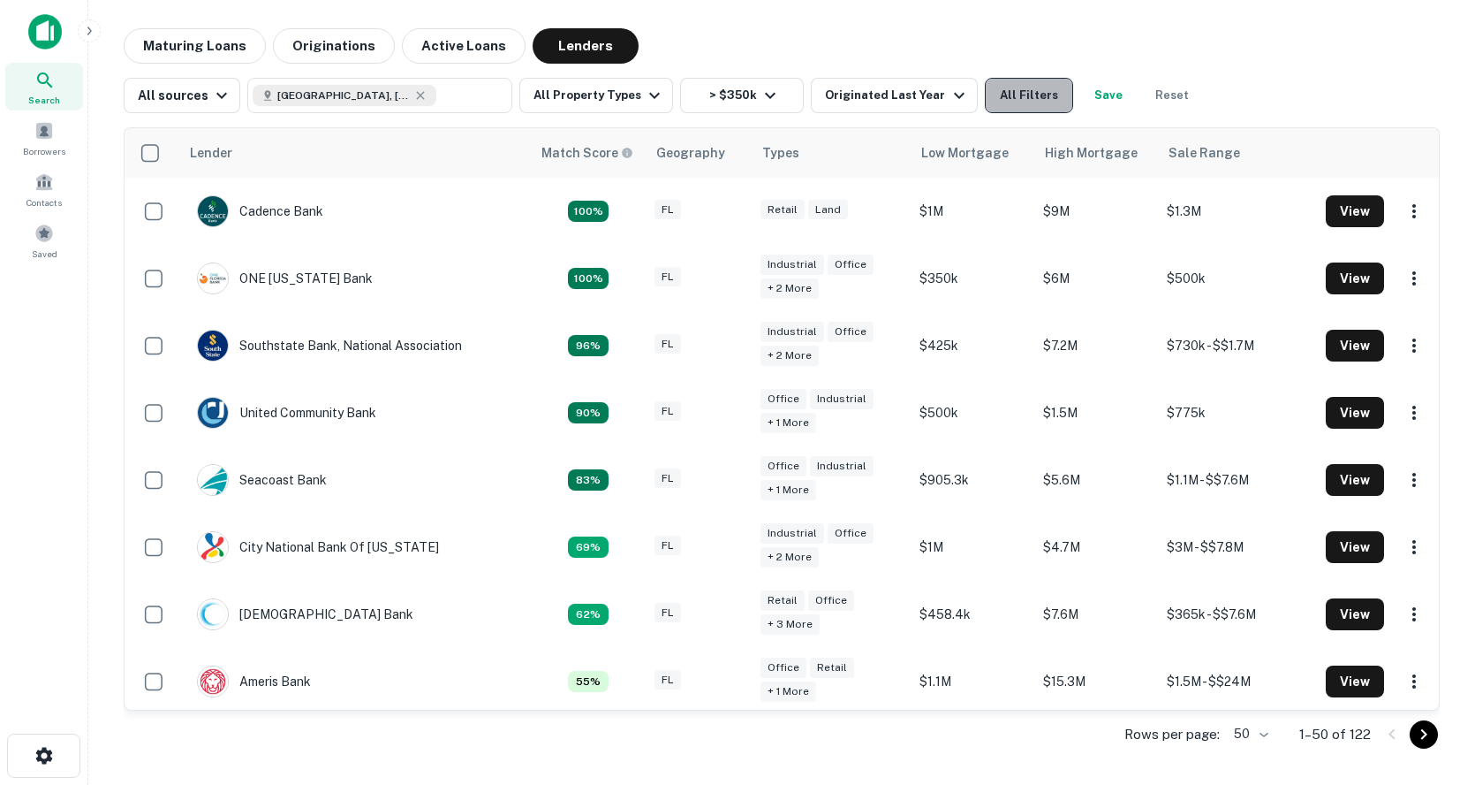
click at [1000, 89] on button "All Filters" at bounding box center [1029, 95] width 88 height 35
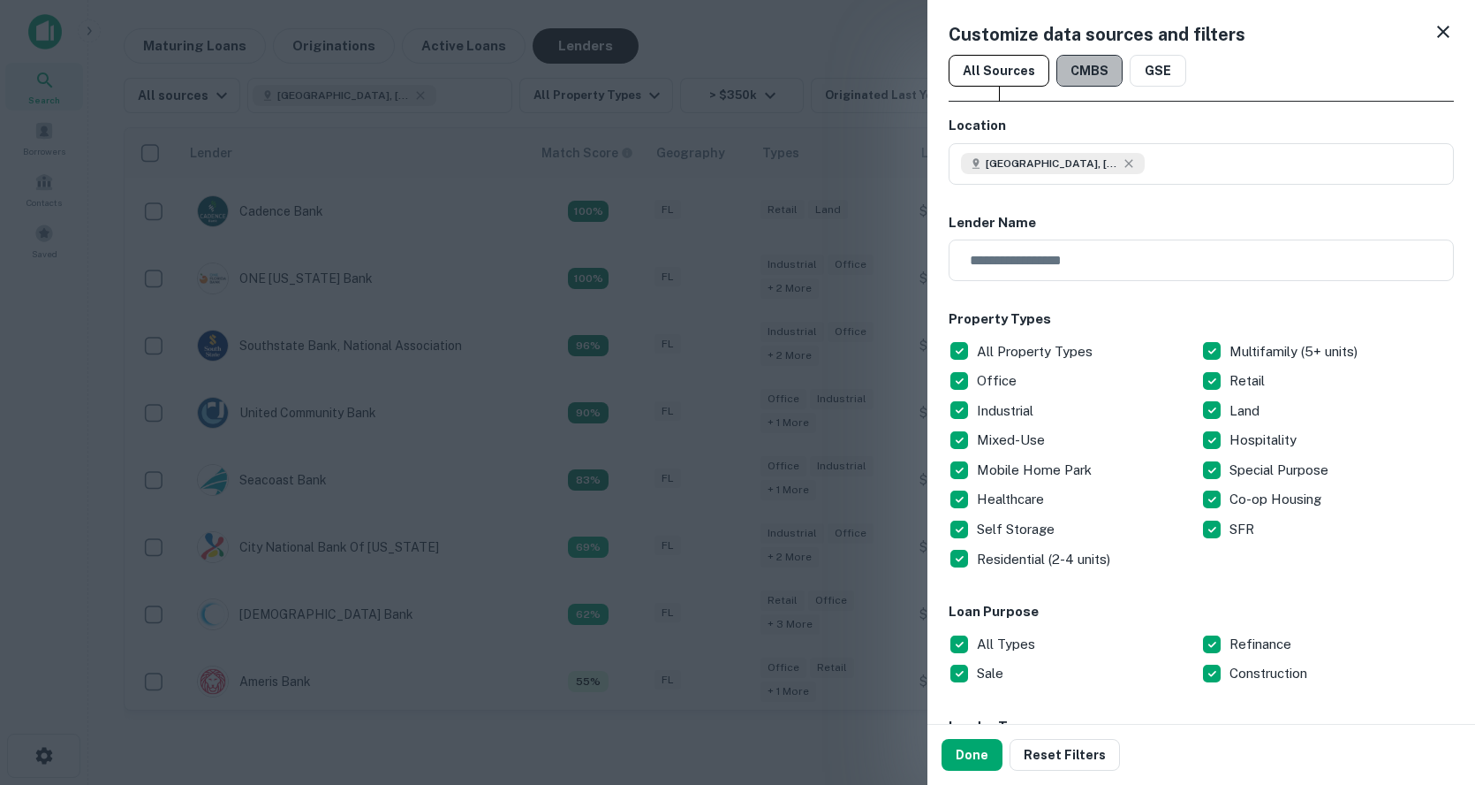
click at [1093, 64] on button "CMBS" at bounding box center [1090, 71] width 66 height 32
click at [1151, 79] on button "GSE" at bounding box center [1158, 71] width 57 height 32
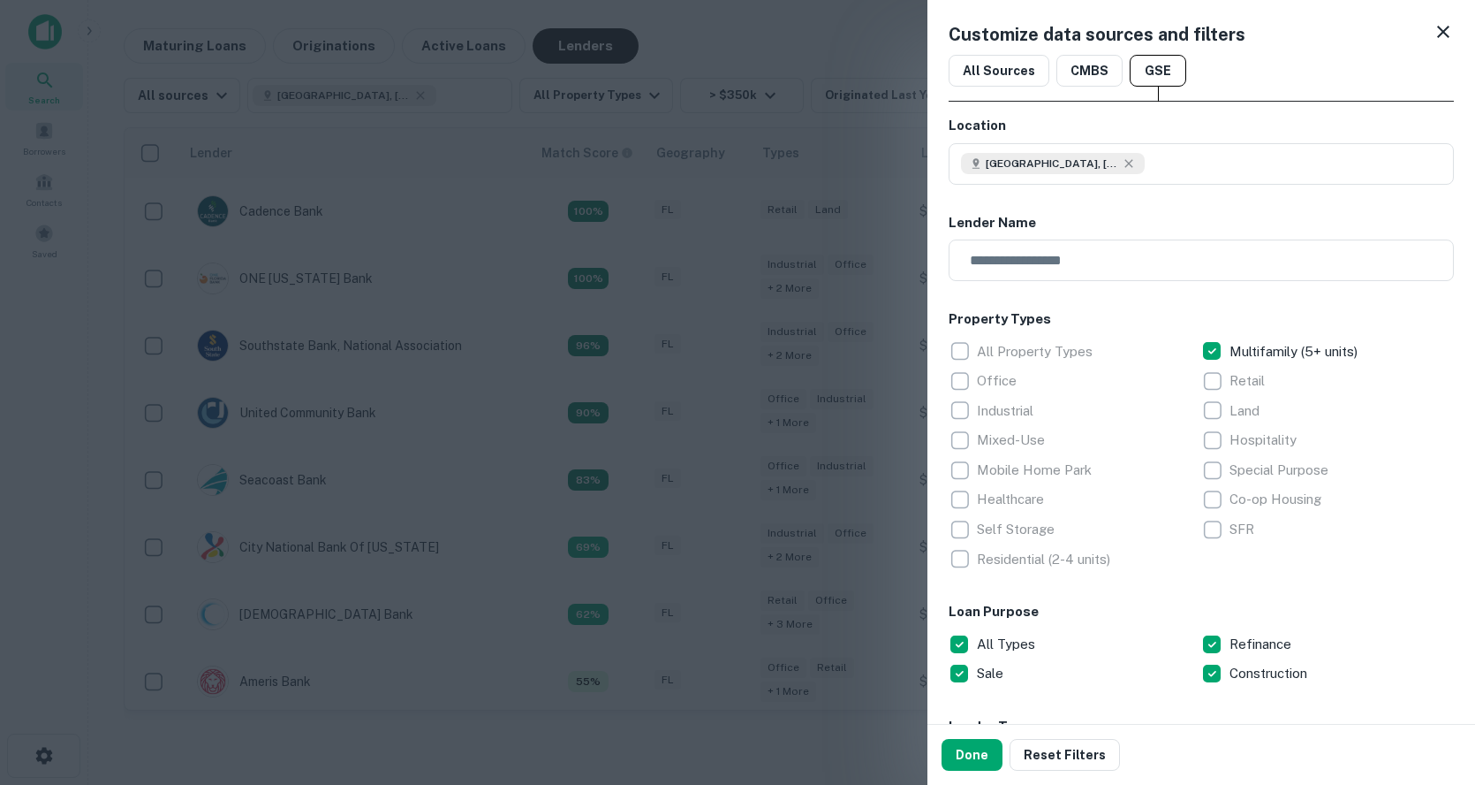
click at [1433, 27] on icon at bounding box center [1443, 31] width 21 height 21
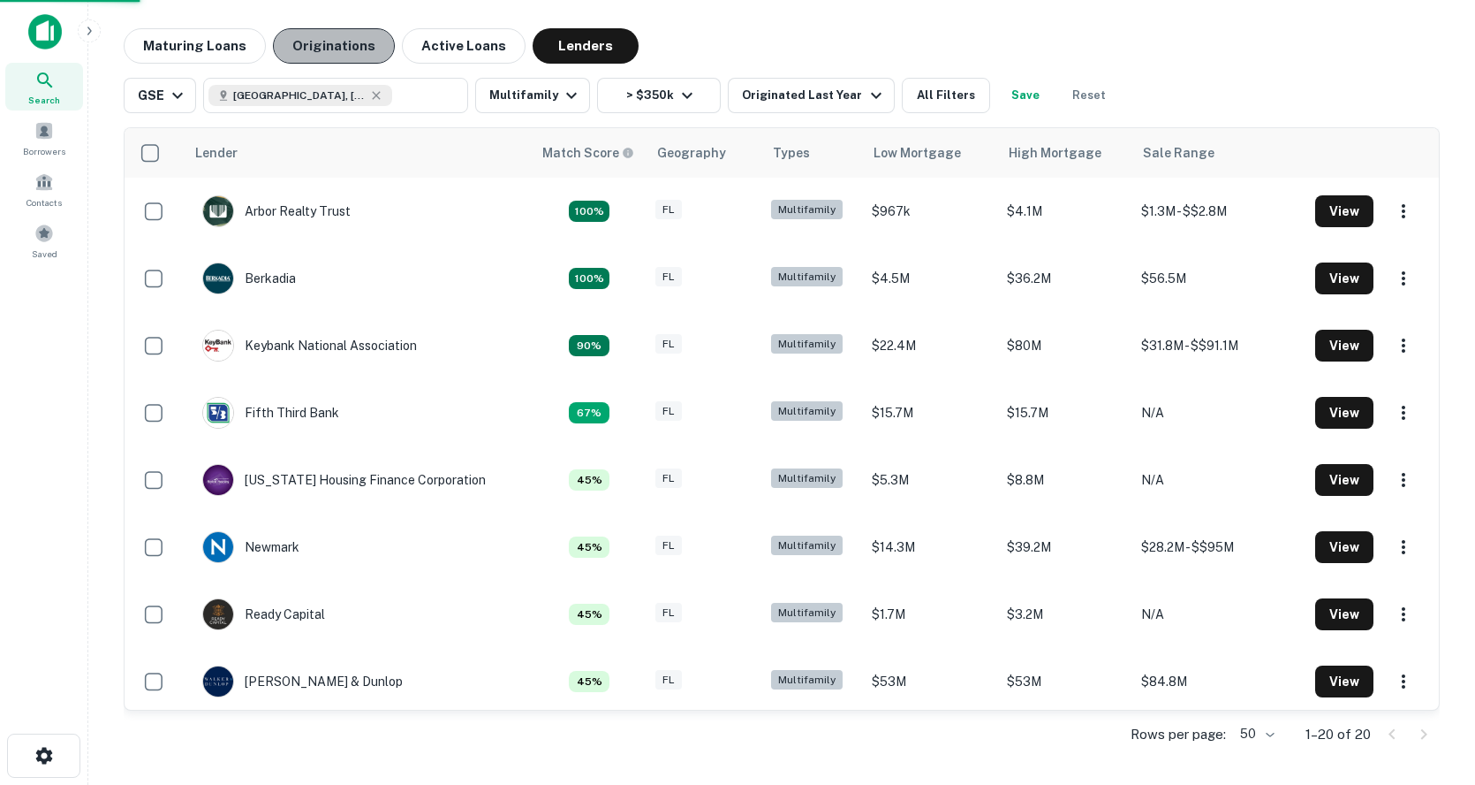
click at [364, 52] on button "Originations" at bounding box center [334, 45] width 122 height 35
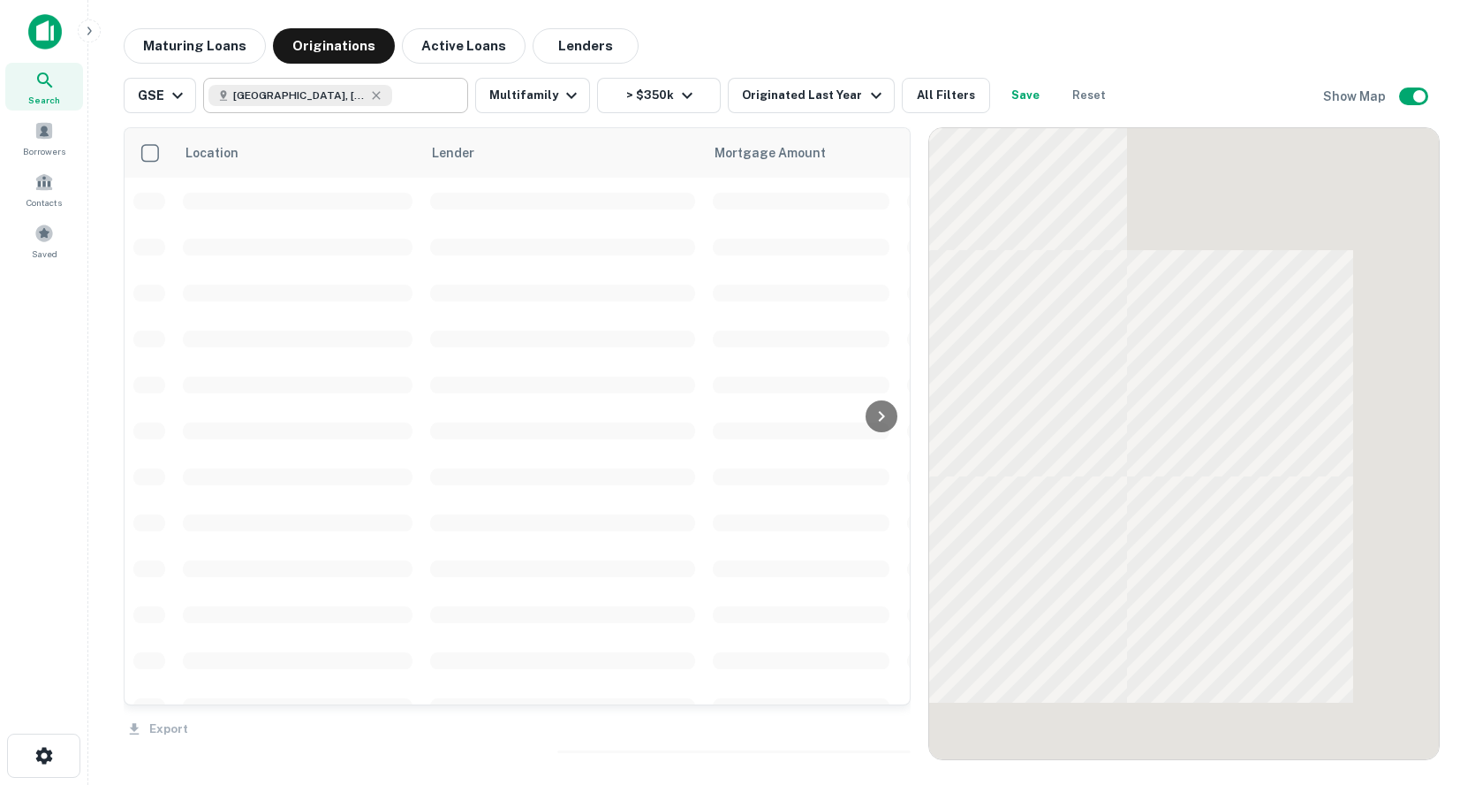
click at [392, 95] on input "text" at bounding box center [426, 95] width 68 height 25
click at [378, 95] on input "text" at bounding box center [321, 95] width 225 height 25
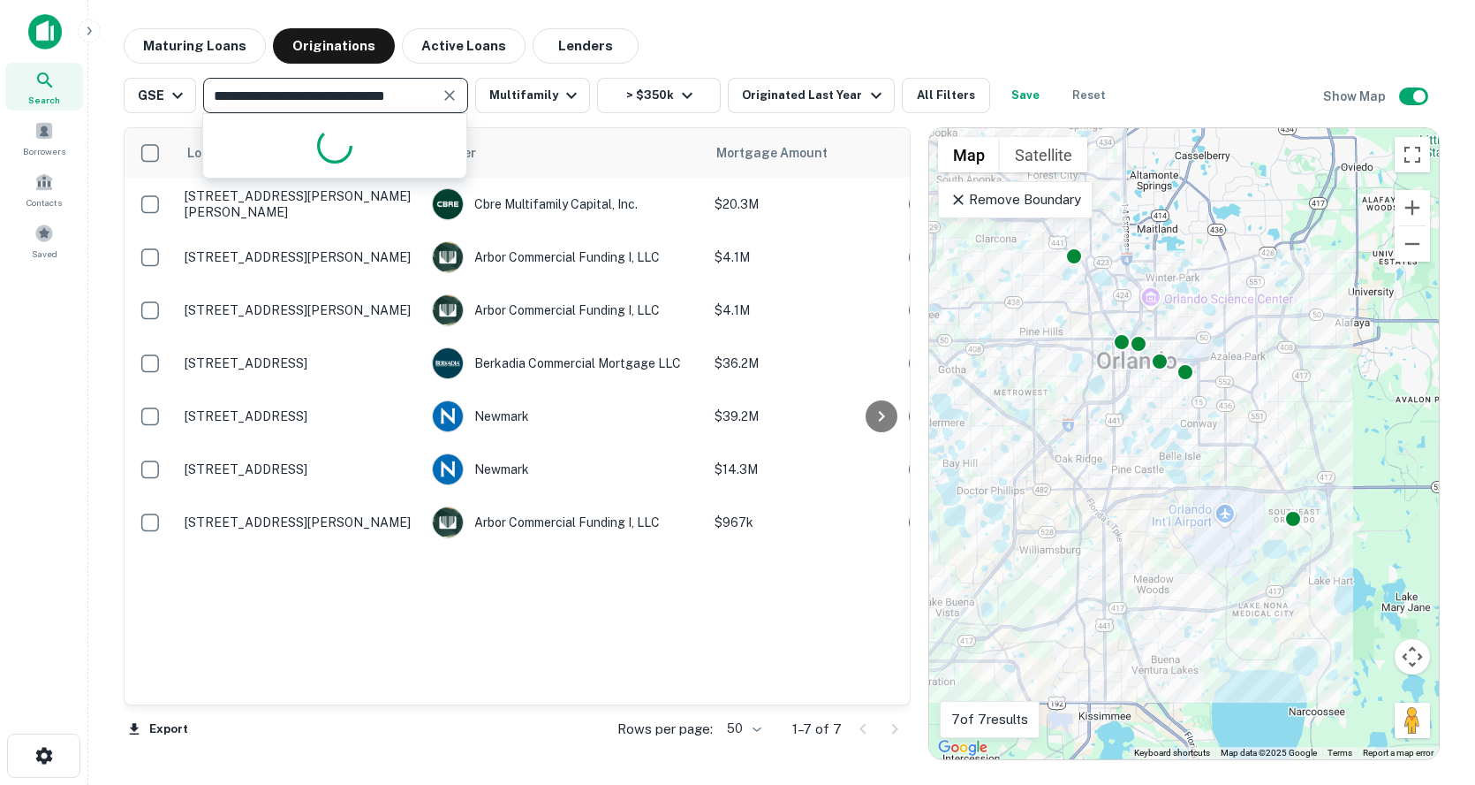
type input "**********"
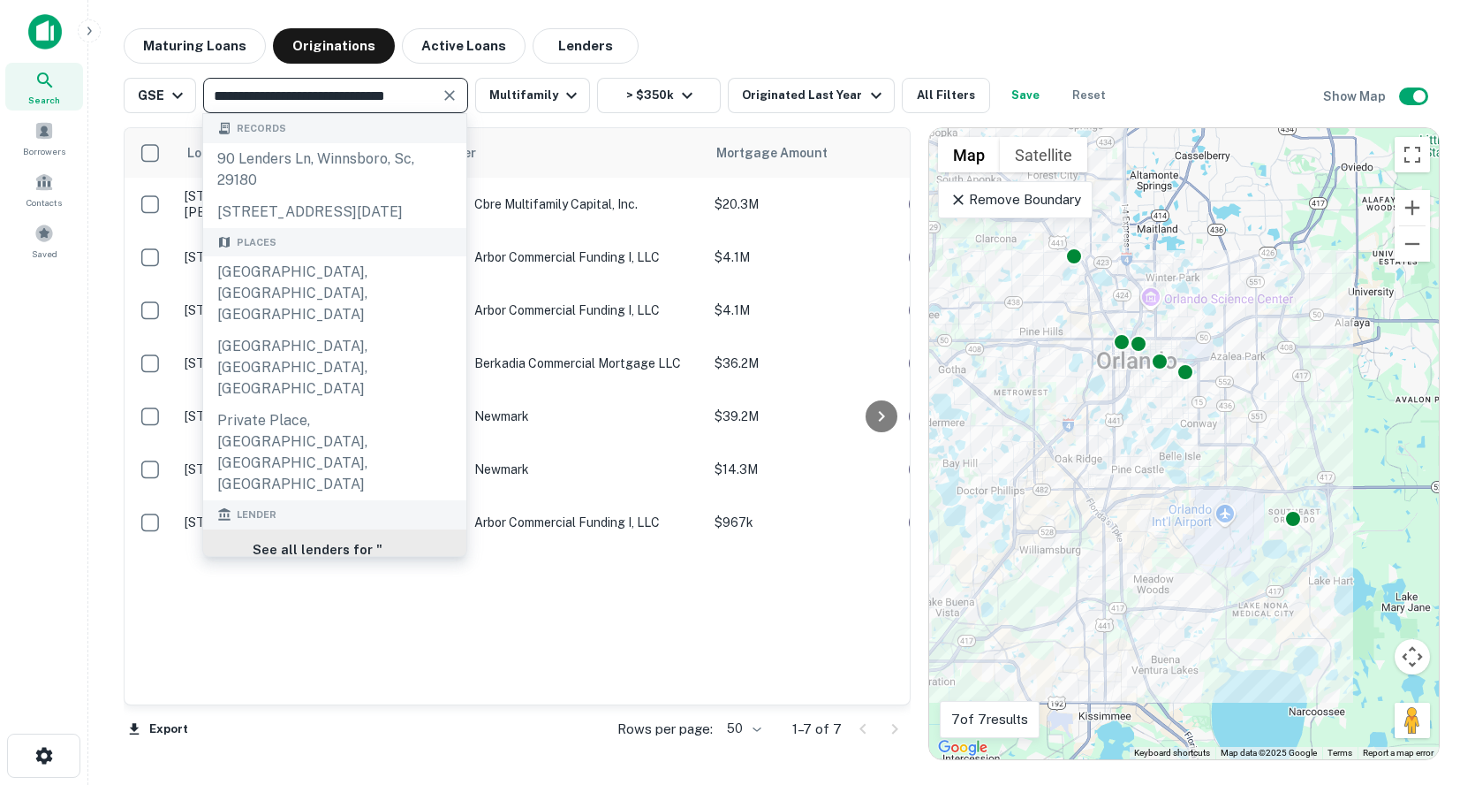
click at [375, 539] on h6 "See all lenders for " Orlando, FL, USA private lenders "" at bounding box center [353, 591] width 200 height 104
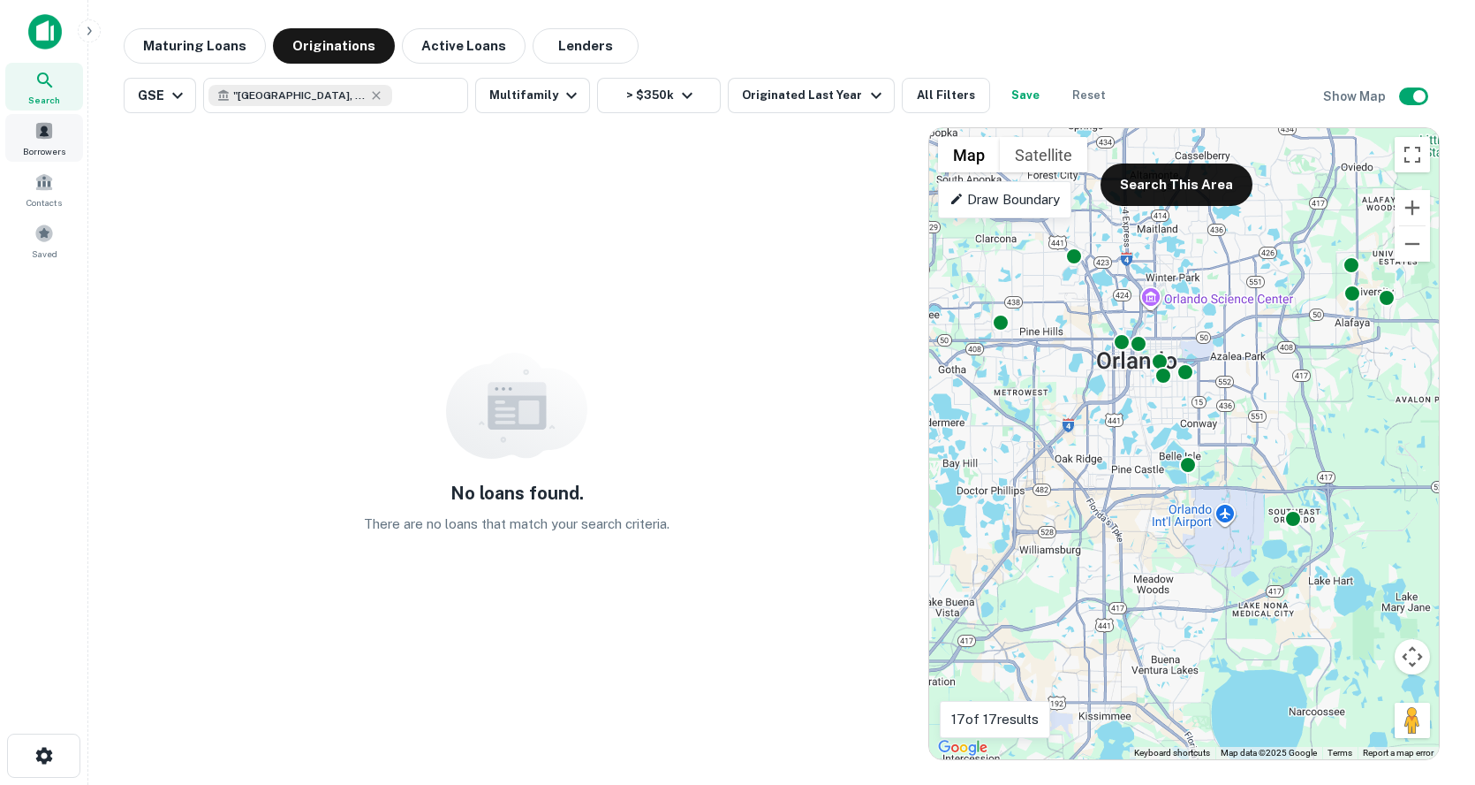
click at [52, 127] on span at bounding box center [43, 130] width 19 height 19
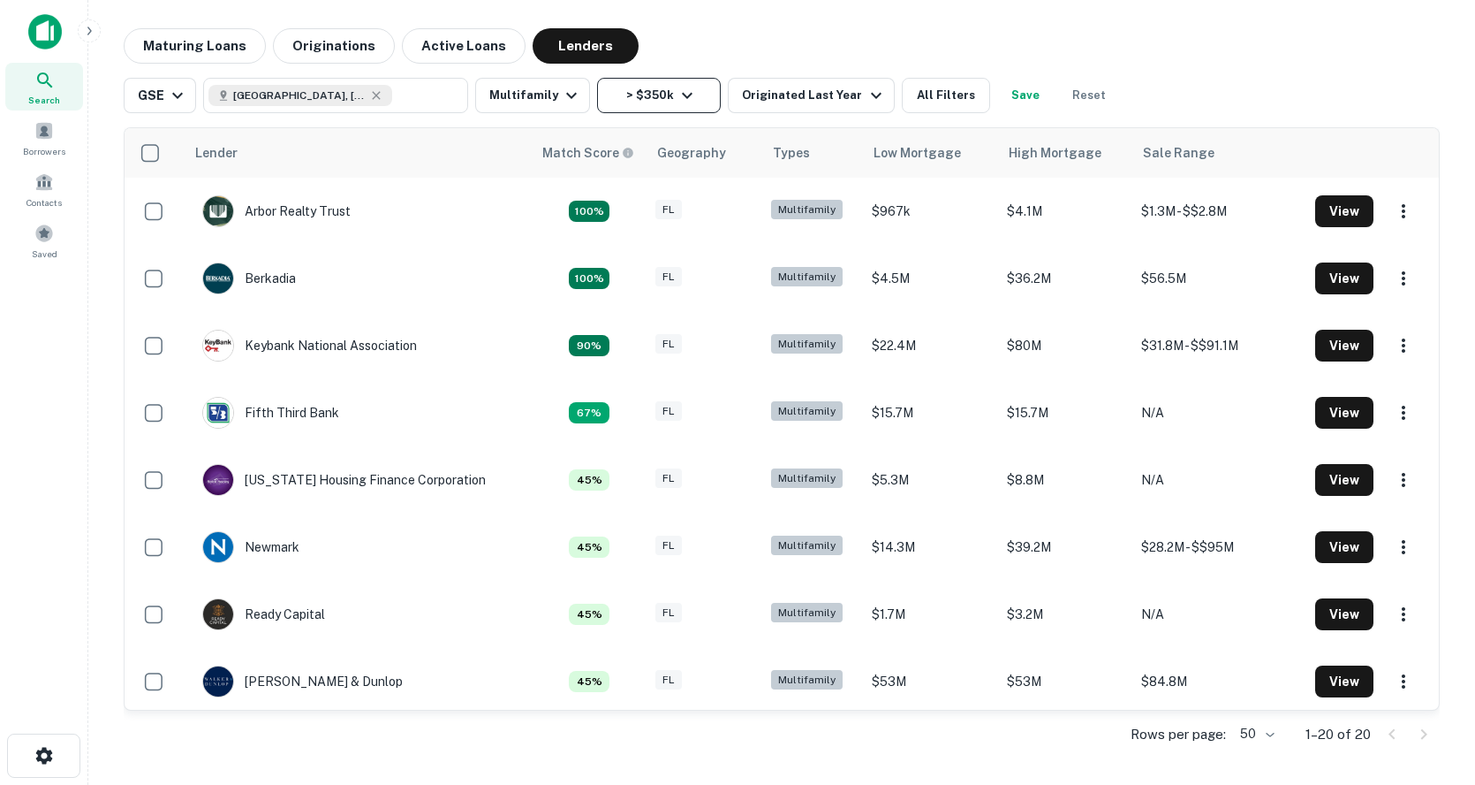
click at [680, 82] on button "> $350k" at bounding box center [659, 95] width 124 height 35
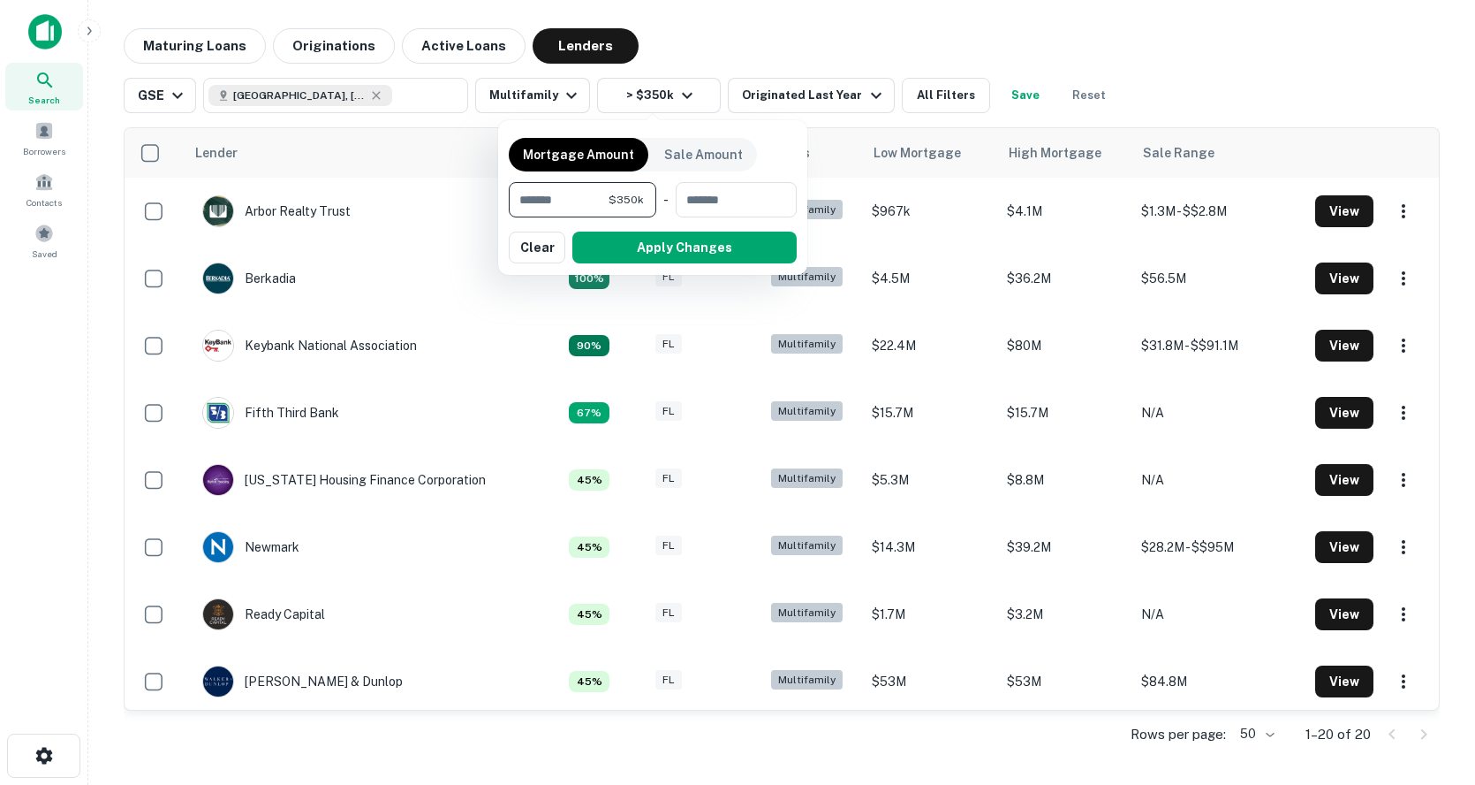
drag, startPoint x: 586, startPoint y: 201, endPoint x: 504, endPoint y: 211, distance: 82.8
click at [507, 211] on div "Mortgage Amount Sale Amount ****** $350k ​ - ​ Apply Changes Clear" at bounding box center [652, 197] width 309 height 155
type input "*******"
click at [663, 235] on button "Apply Changes" at bounding box center [685, 247] width 224 height 32
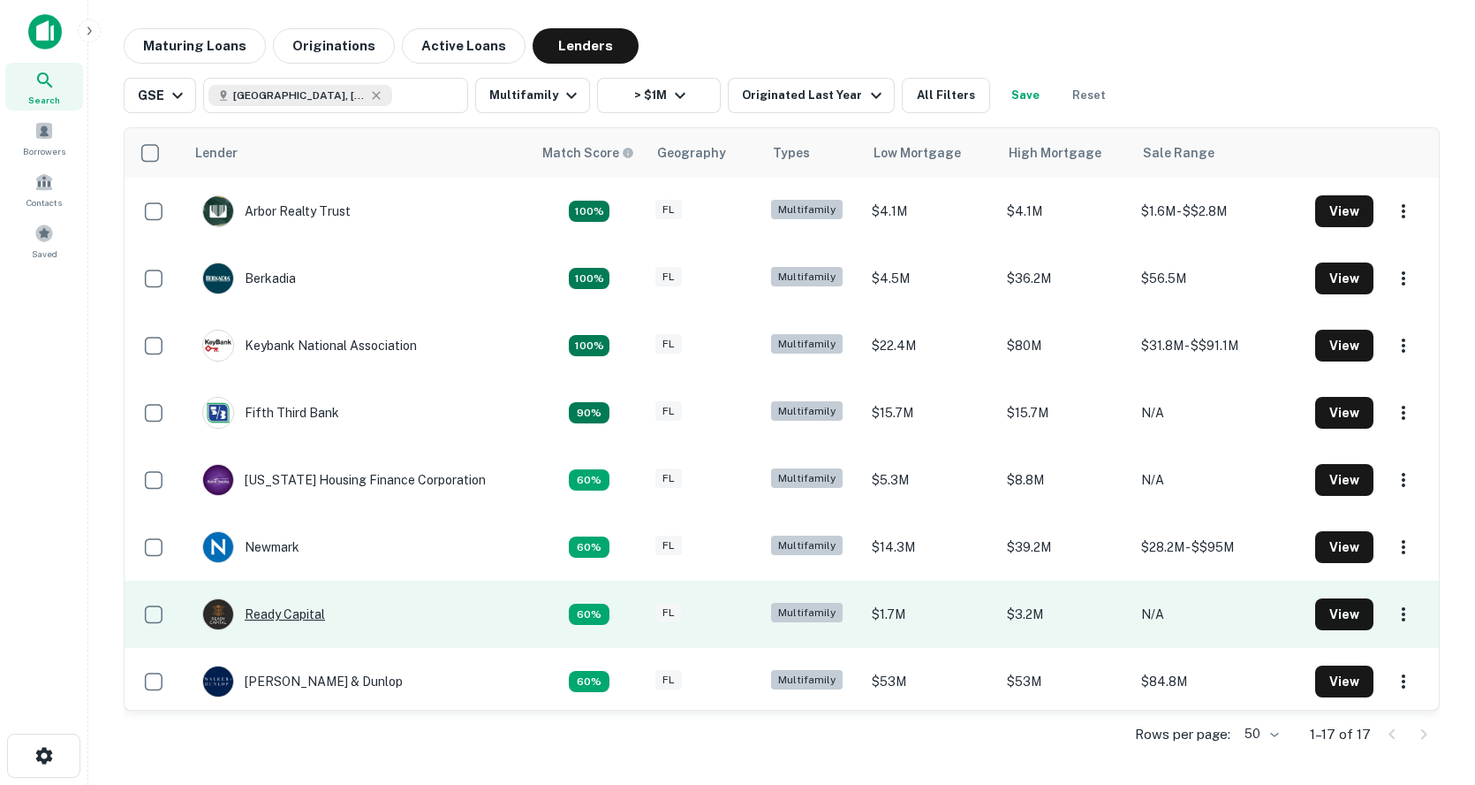
click at [315, 614] on div "Ready Capital" at bounding box center [263, 614] width 123 height 32
click at [1343, 606] on button "View" at bounding box center [1345, 614] width 58 height 32
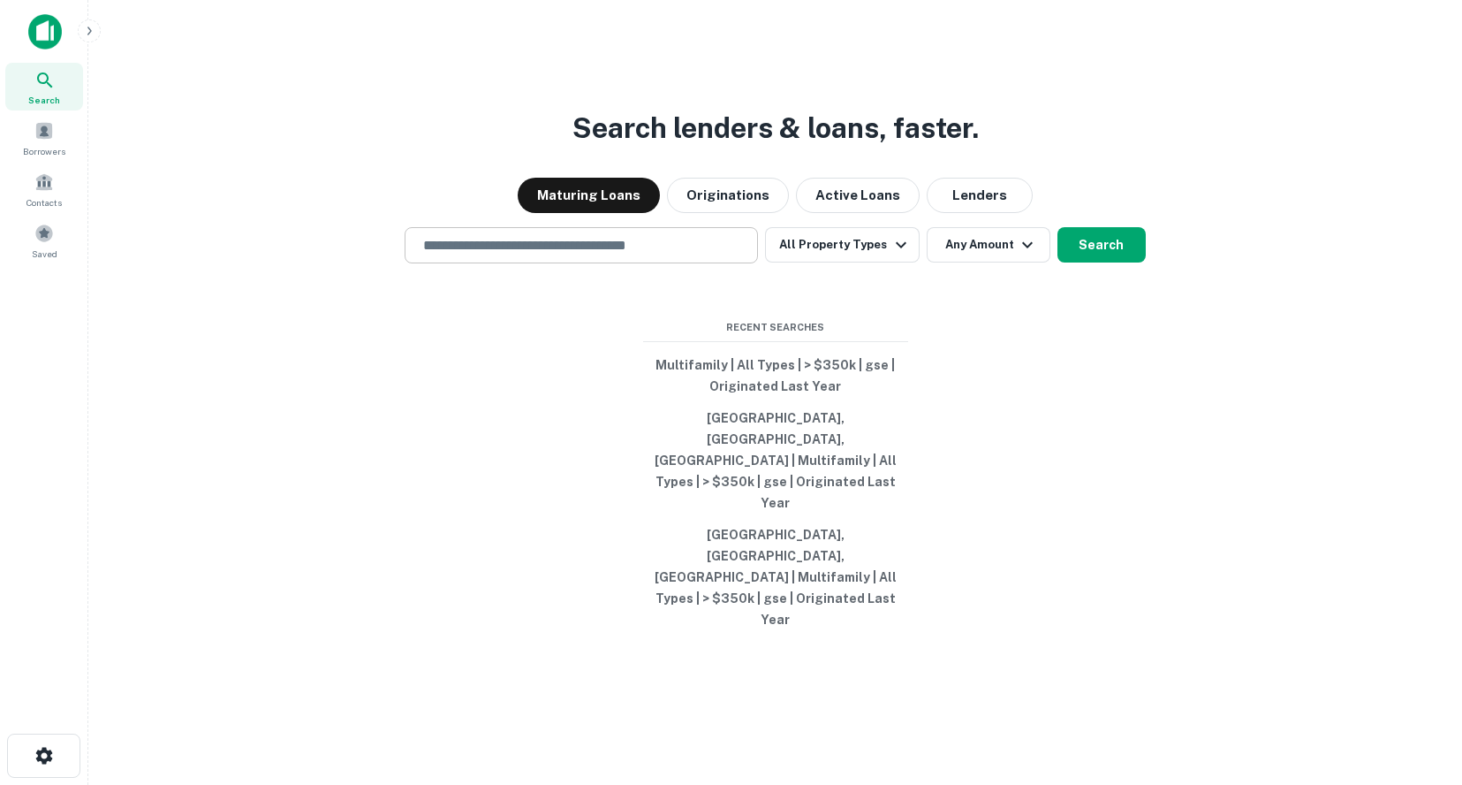
drag, startPoint x: 0, startPoint y: 0, endPoint x: 641, endPoint y: 311, distance: 712.9
click at [641, 255] on input "text" at bounding box center [582, 245] width 338 height 20
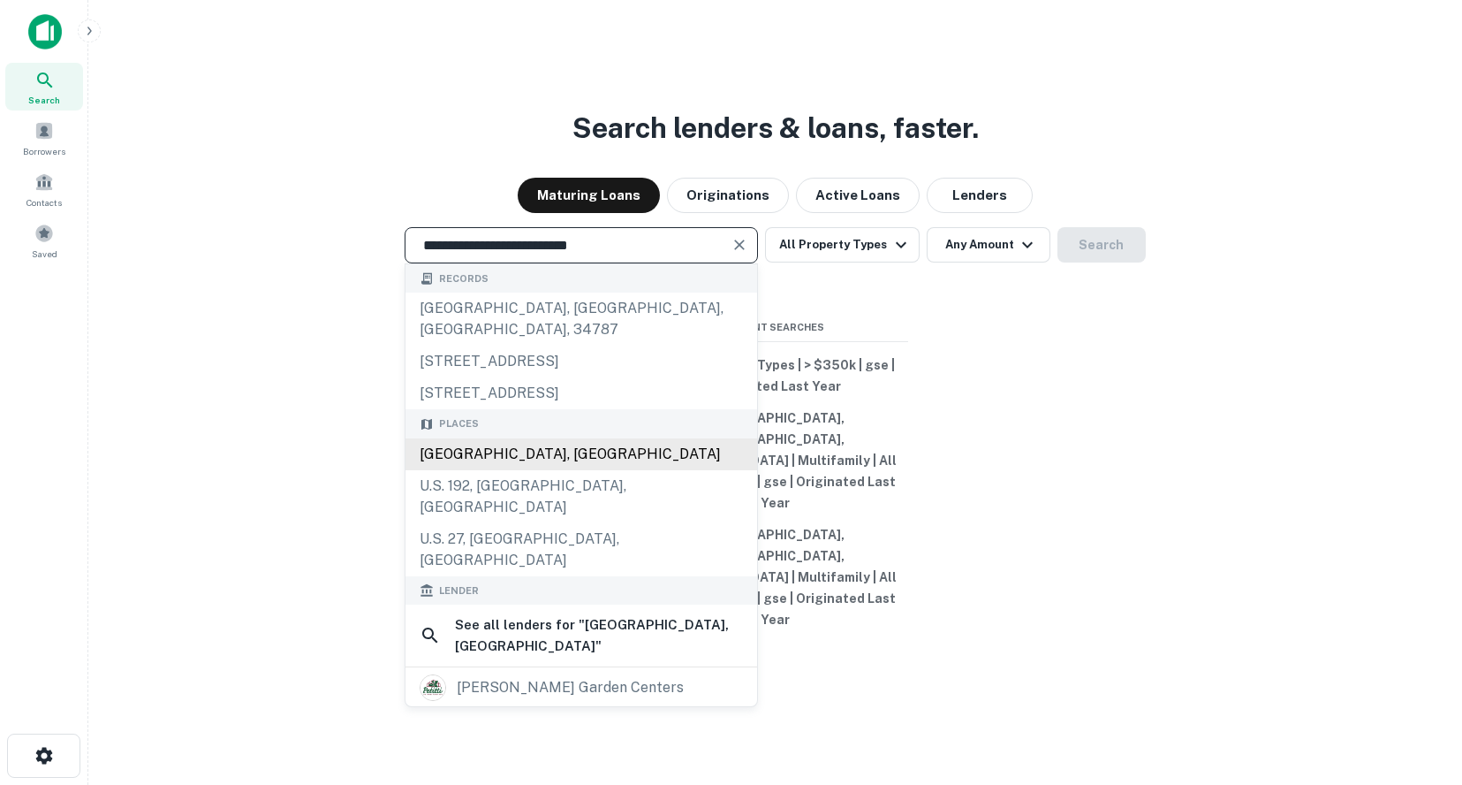
type input "**********"
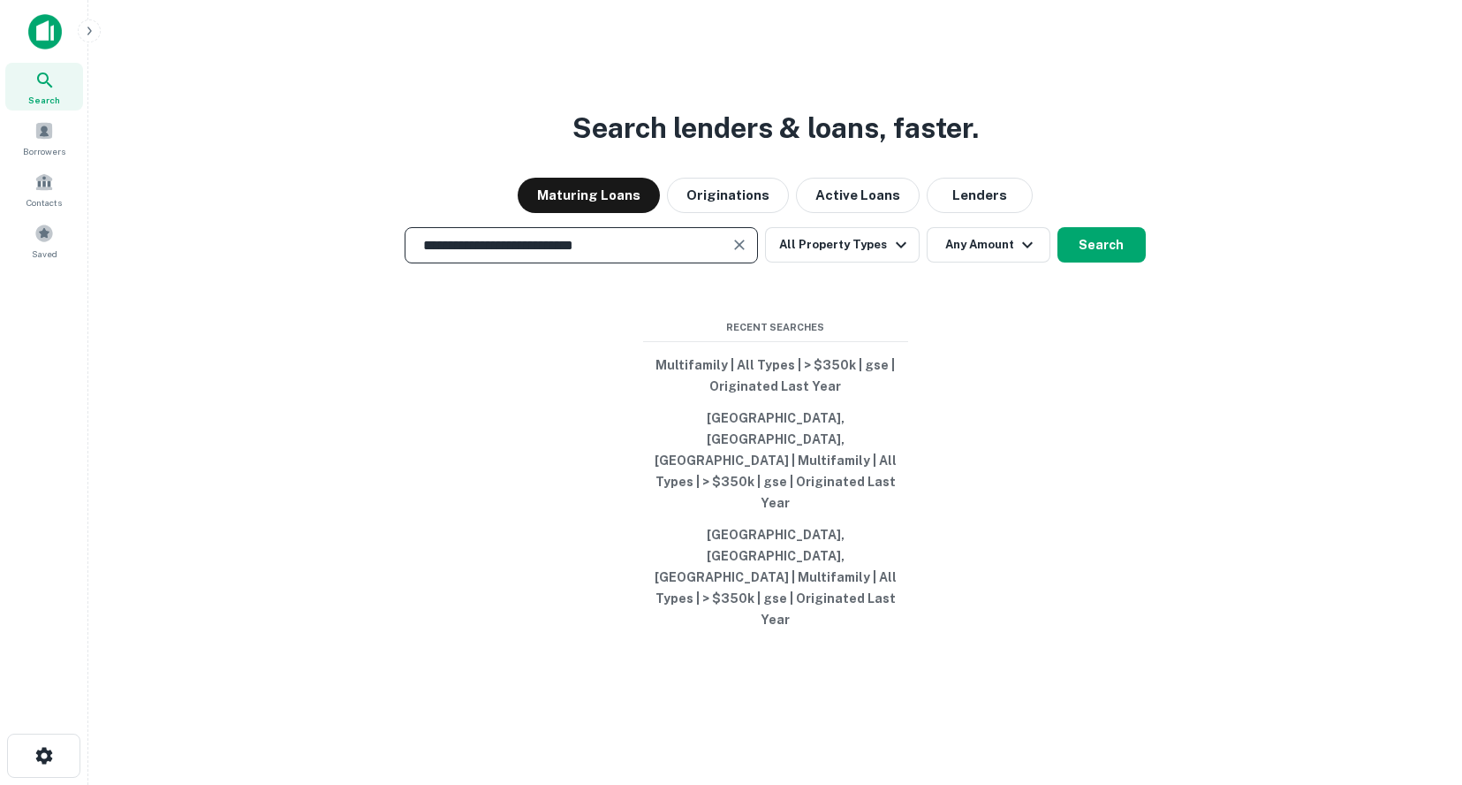
drag, startPoint x: 1073, startPoint y: 304, endPoint x: 1016, endPoint y: 324, distance: 60.1
click at [1070, 262] on button "Search" at bounding box center [1102, 244] width 88 height 35
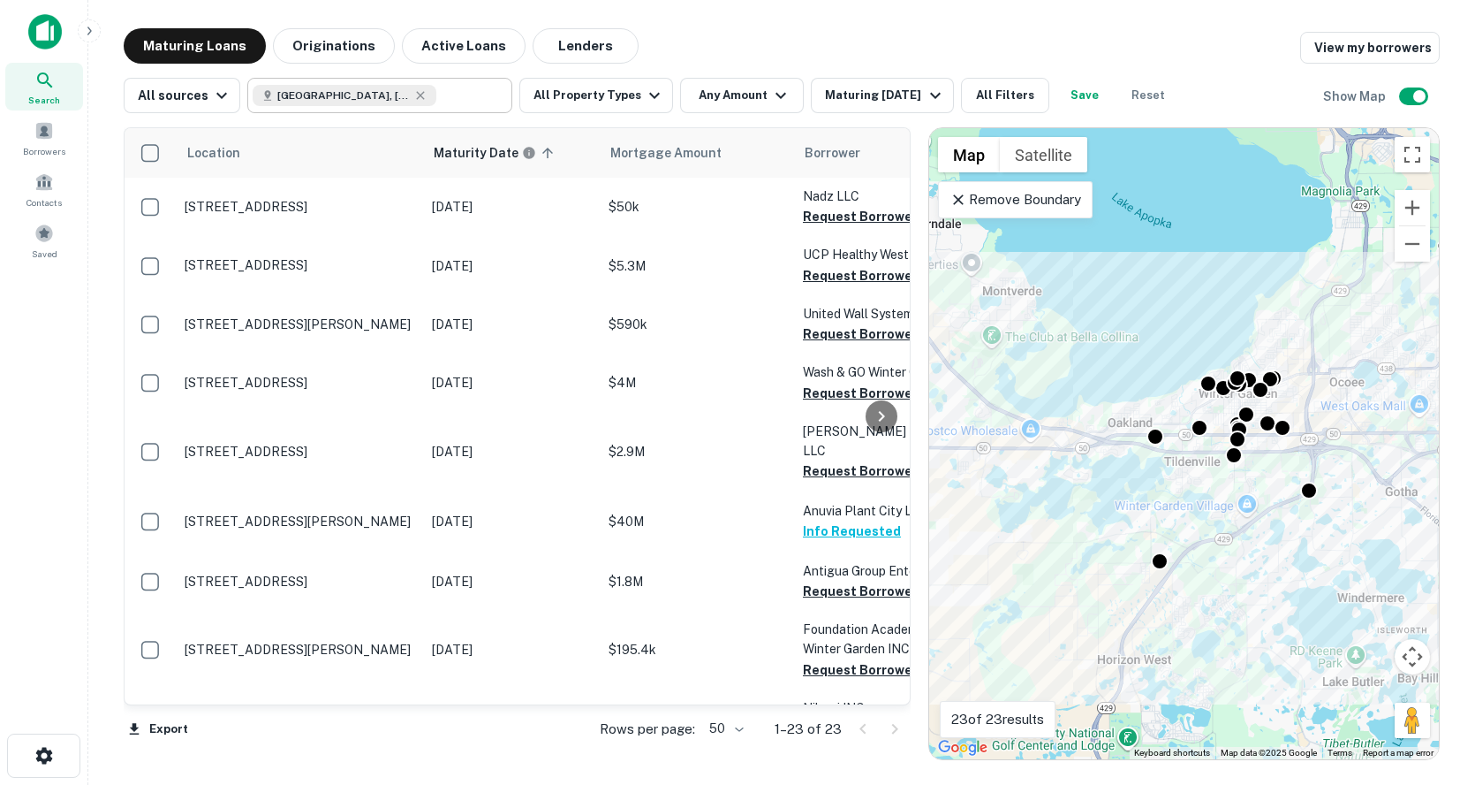
drag, startPoint x: 419, startPoint y: 95, endPoint x: 443, endPoint y: 94, distance: 23.9
click at [422, 95] on icon at bounding box center [420, 95] width 14 height 14
type input "**********"
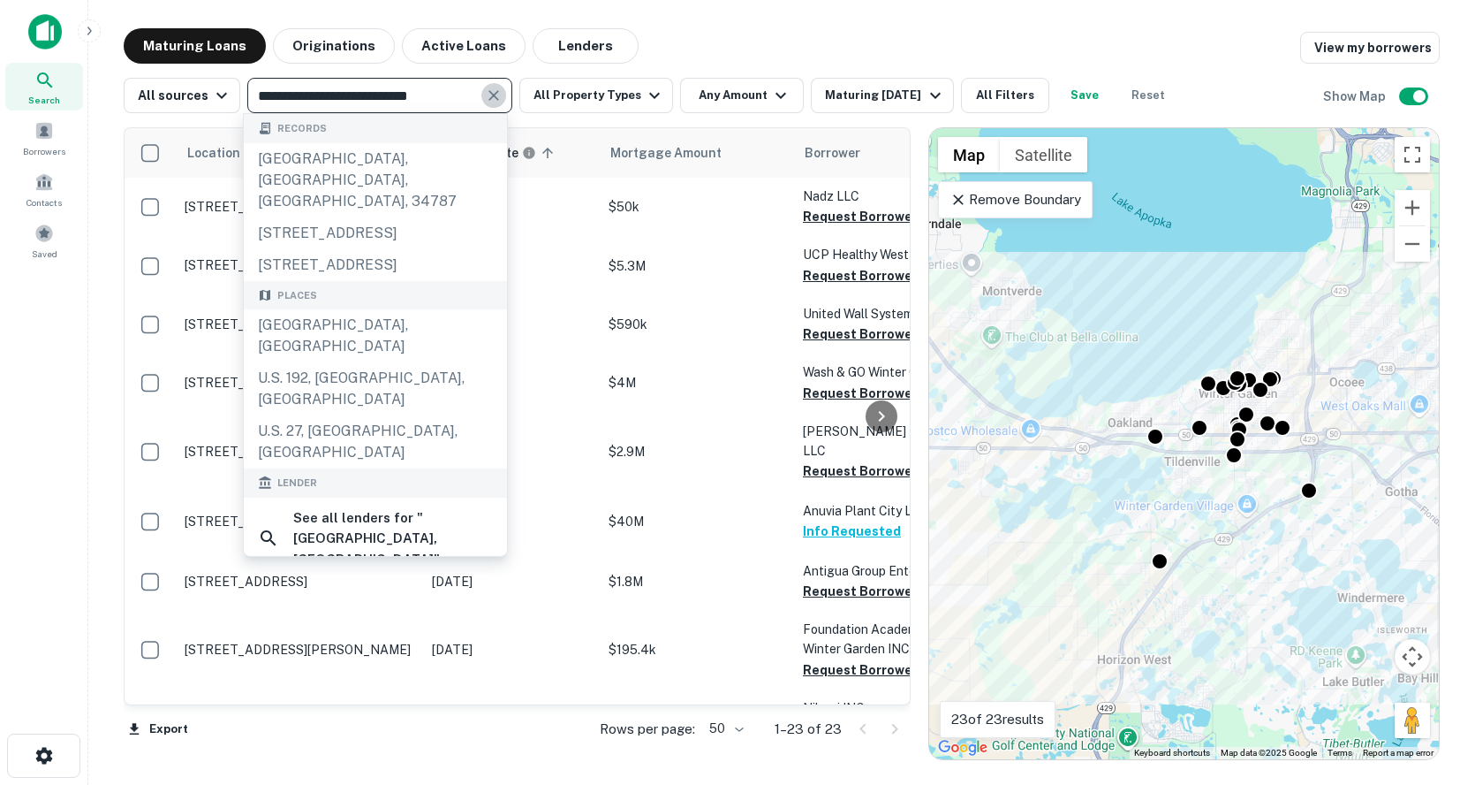
click at [493, 94] on icon "Clear" at bounding box center [494, 96] width 18 height 18
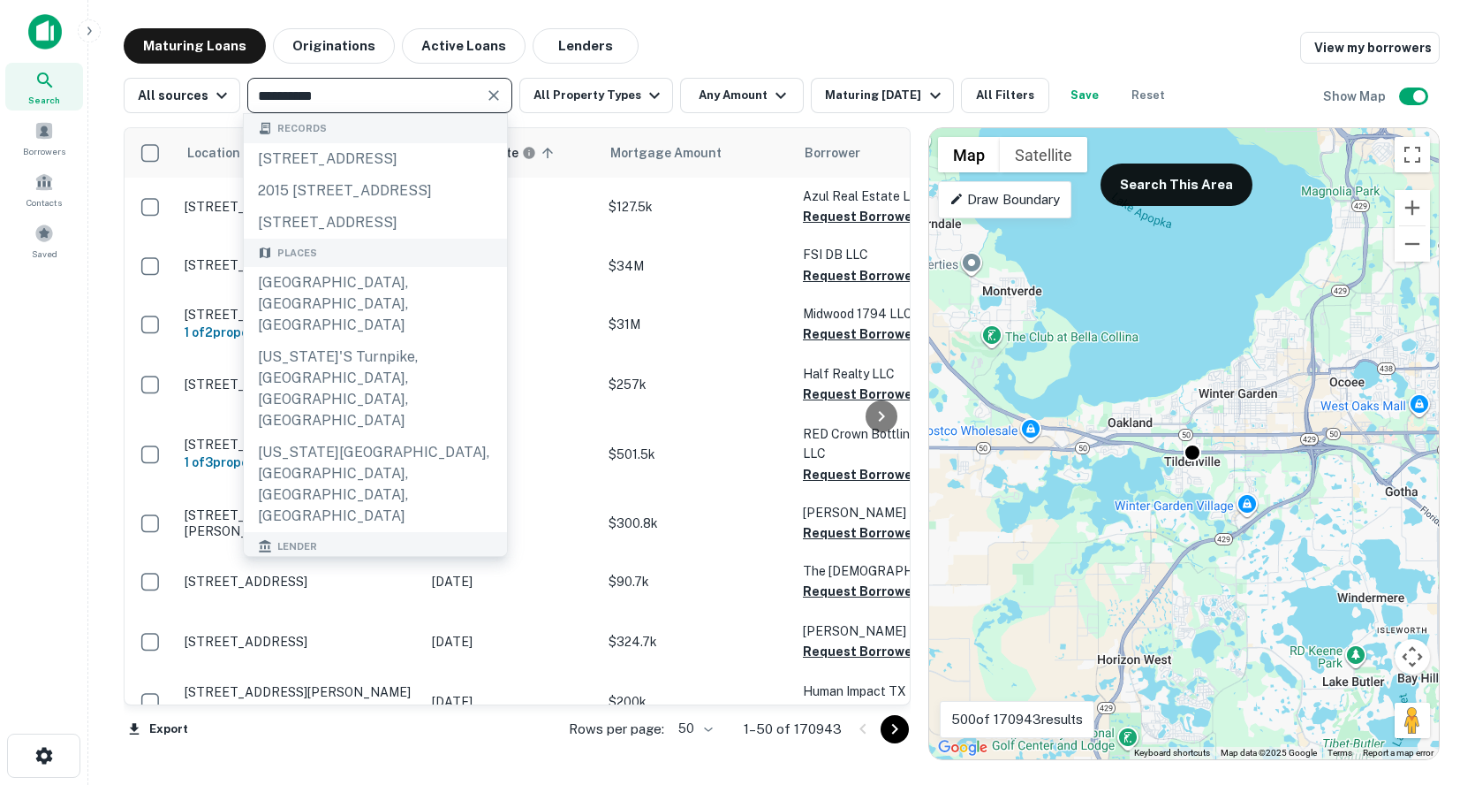
type input "**********"
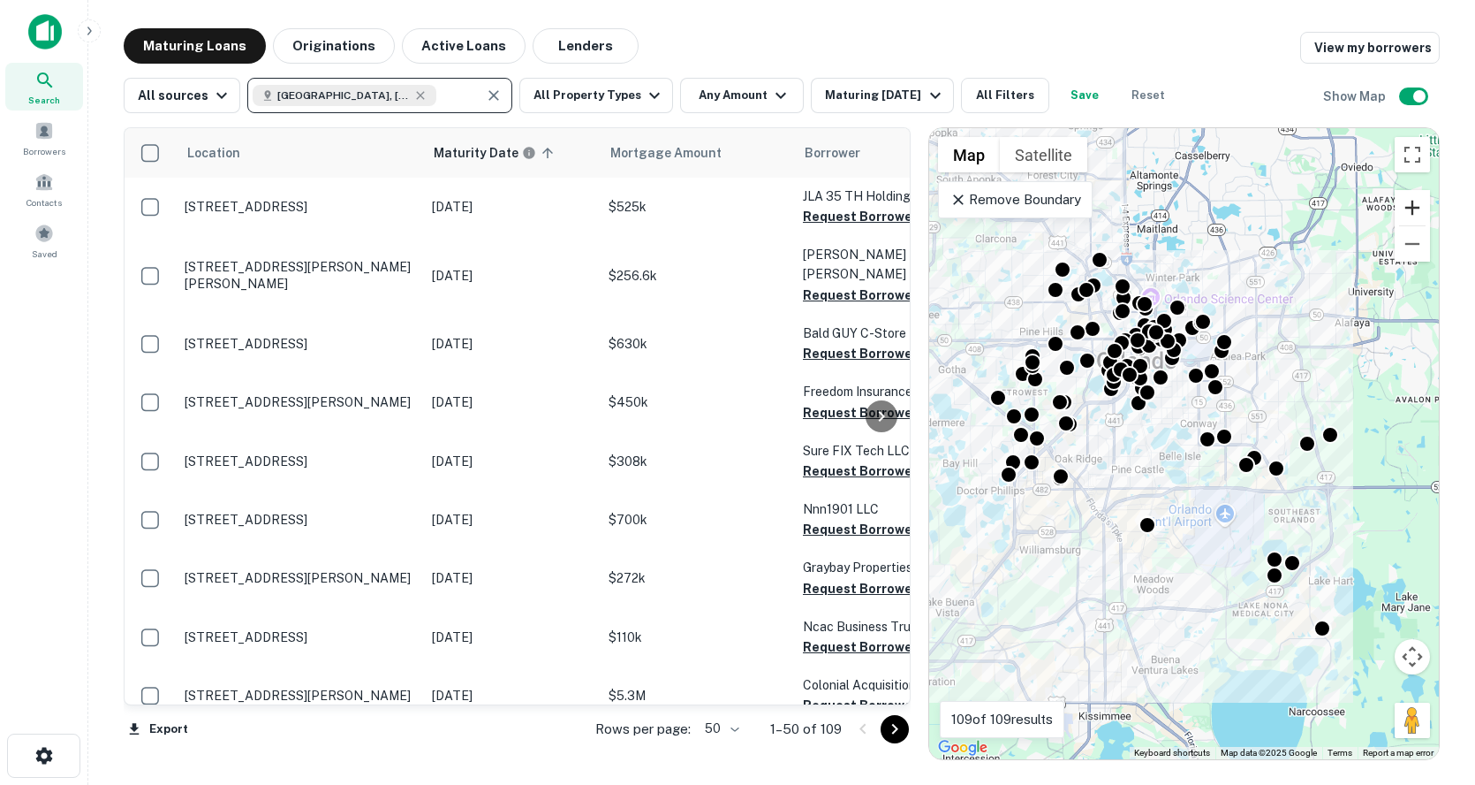
click at [1415, 213] on button "Zoom in" at bounding box center [1412, 207] width 35 height 35
click at [1415, 214] on button "Zoom in" at bounding box center [1412, 207] width 35 height 35
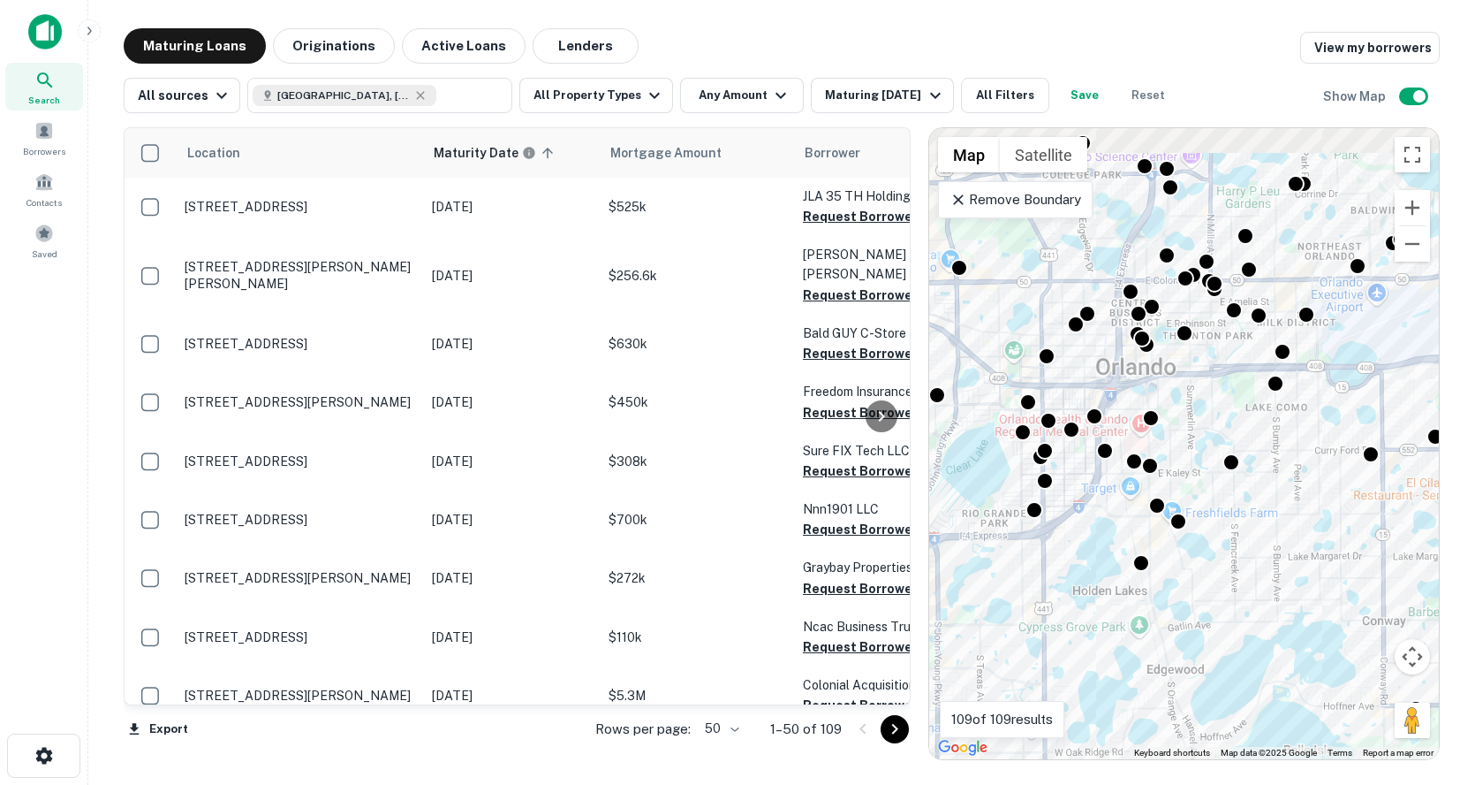
drag, startPoint x: 1126, startPoint y: 342, endPoint x: 1301, endPoint y: 630, distance: 336.5
click at [1301, 630] on div "To activate drag with keyboard, press Alt + Enter. Once in keyboard drag state,…" at bounding box center [1184, 443] width 510 height 631
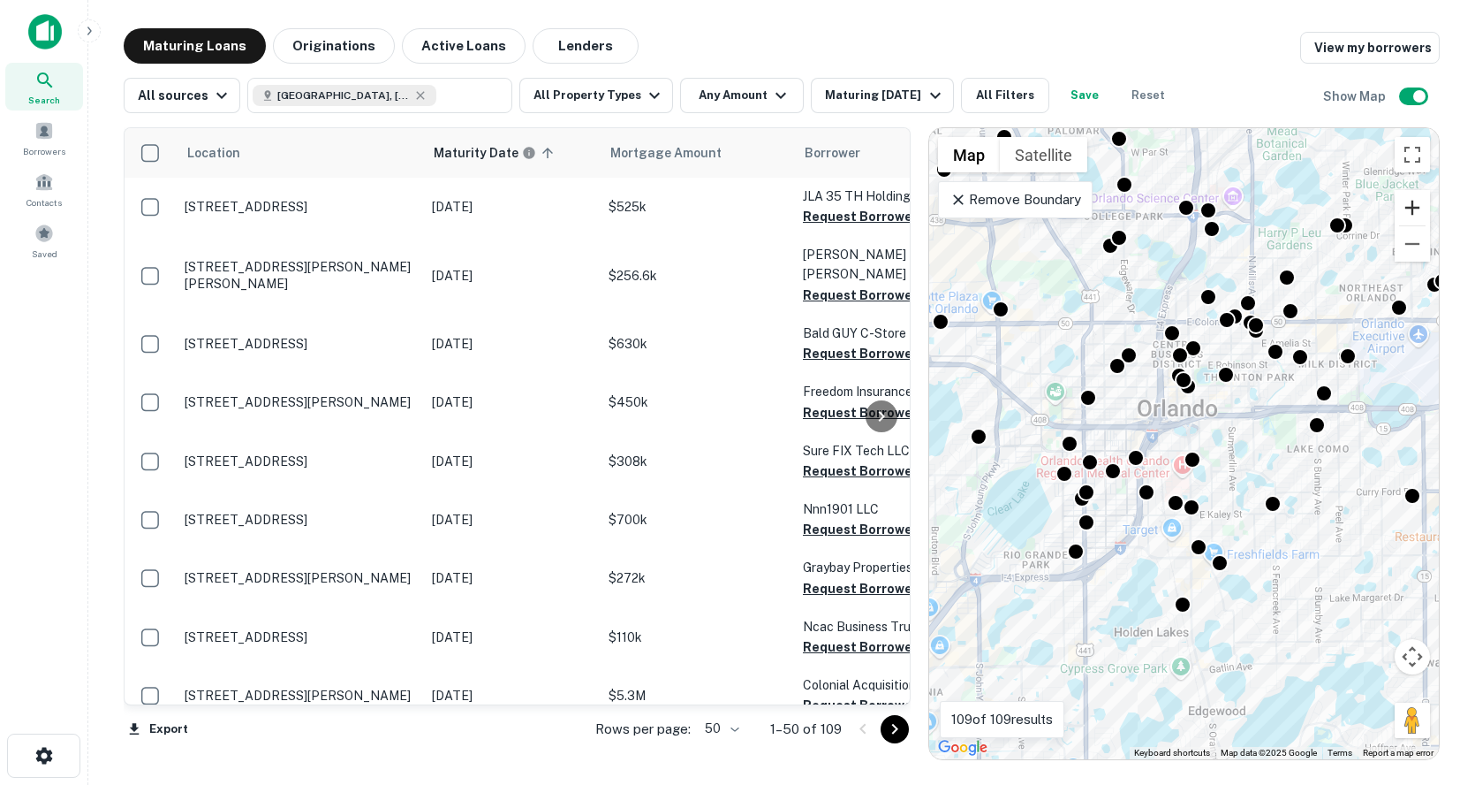
click at [1416, 194] on button "Zoom in" at bounding box center [1412, 207] width 35 height 35
click at [1415, 196] on button "Zoom in" at bounding box center [1412, 207] width 35 height 35
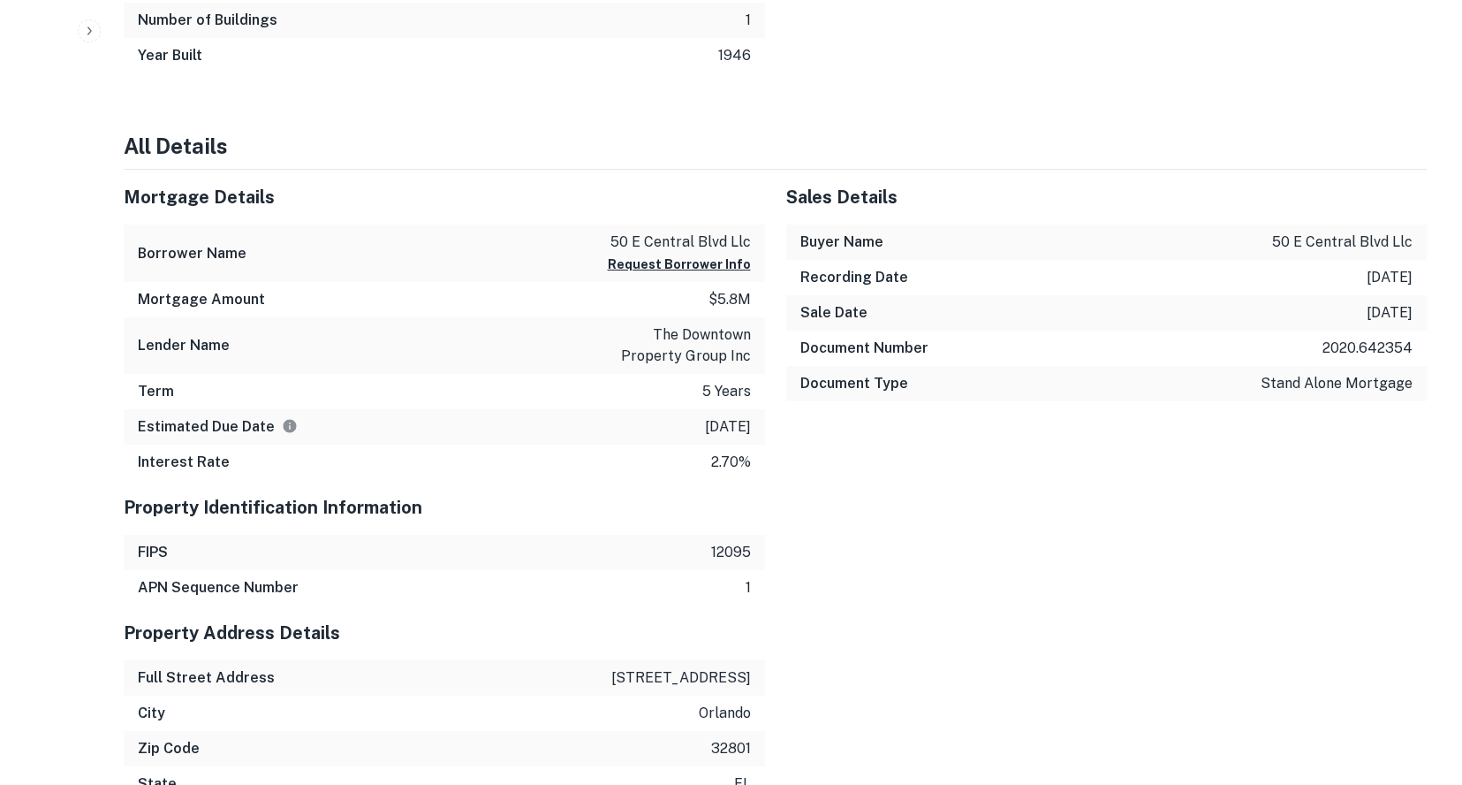
scroll to position [1060, 0]
click at [759, 223] on div "Borrower Name 50 e central blvd llc Request Borrower Info" at bounding box center [444, 251] width 641 height 57
drag, startPoint x: 747, startPoint y: 184, endPoint x: 607, endPoint y: 188, distance: 140.6
click at [607, 223] on div "Borrower Name 50 e central blvd llc Request Borrower Info" at bounding box center [444, 251] width 641 height 57
click at [635, 182] on h5 "Mortgage Details" at bounding box center [444, 195] width 641 height 27
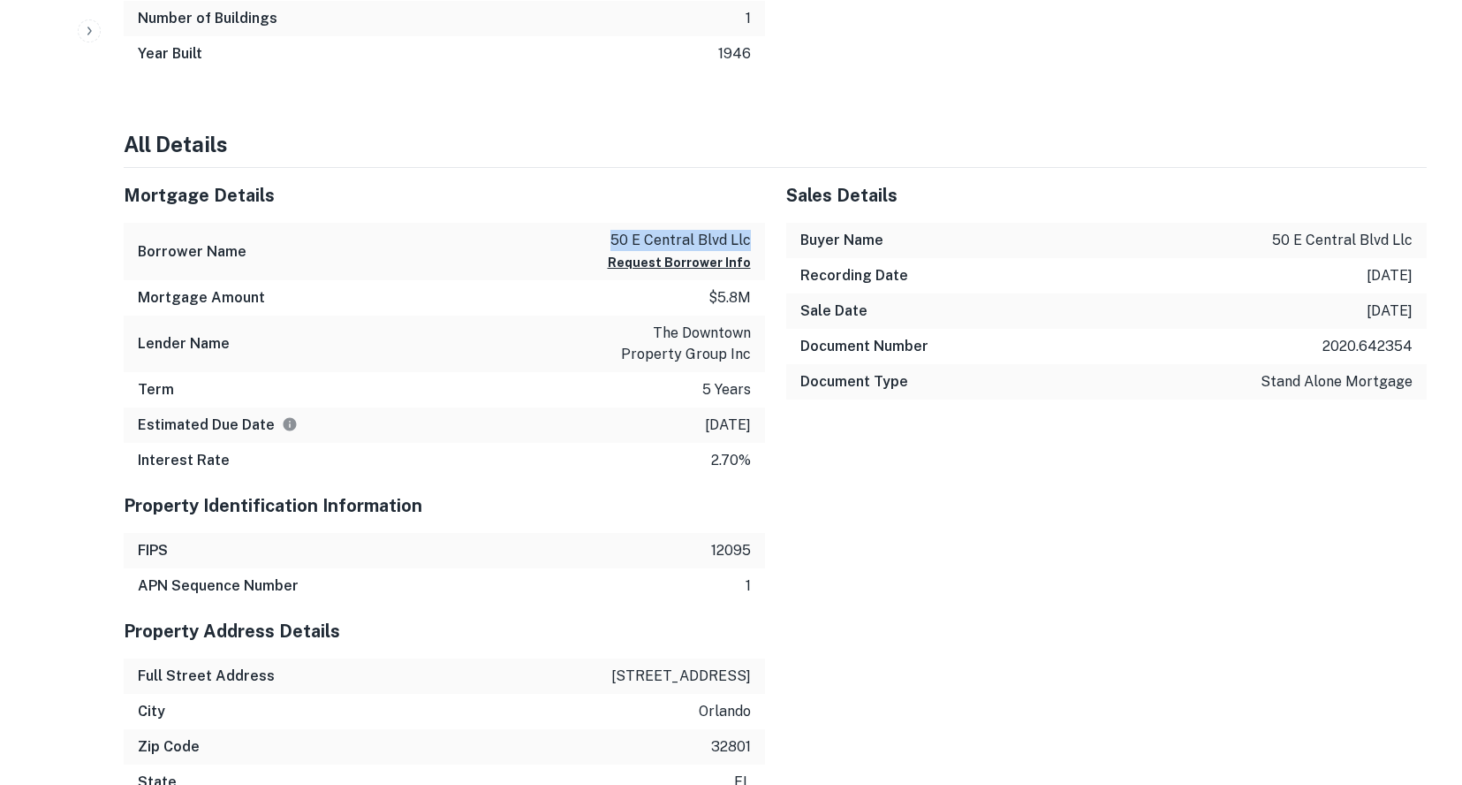
drag, startPoint x: 749, startPoint y: 182, endPoint x: 584, endPoint y: 185, distance: 165.2
click at [586, 223] on div "Borrower Name 50 e central blvd llc Request Borrower Info" at bounding box center [444, 251] width 641 height 57
copy p "50 e central blvd llc"
click at [353, 280] on div "Mortgage Amount $5.8m" at bounding box center [444, 297] width 641 height 35
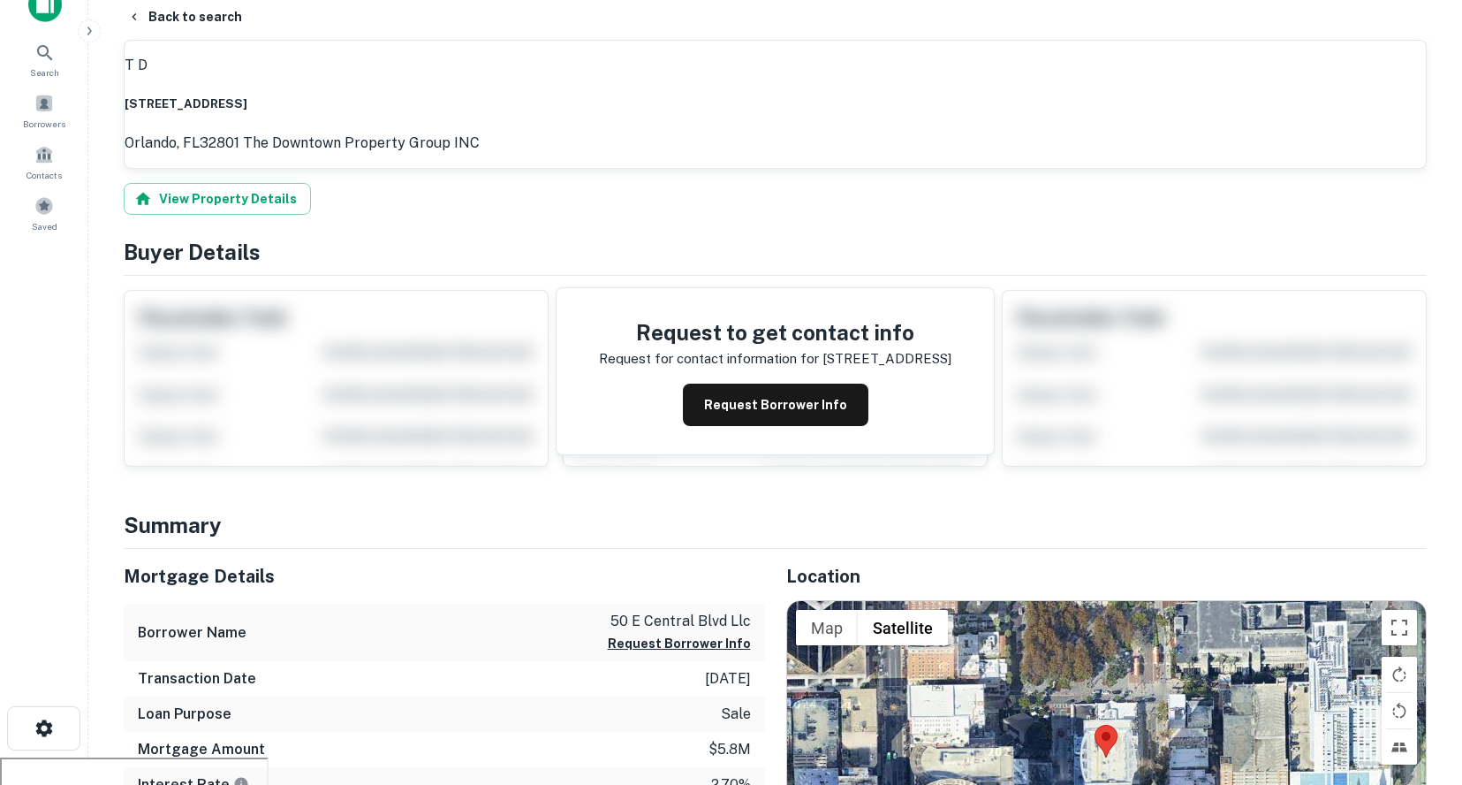
scroll to position [0, 0]
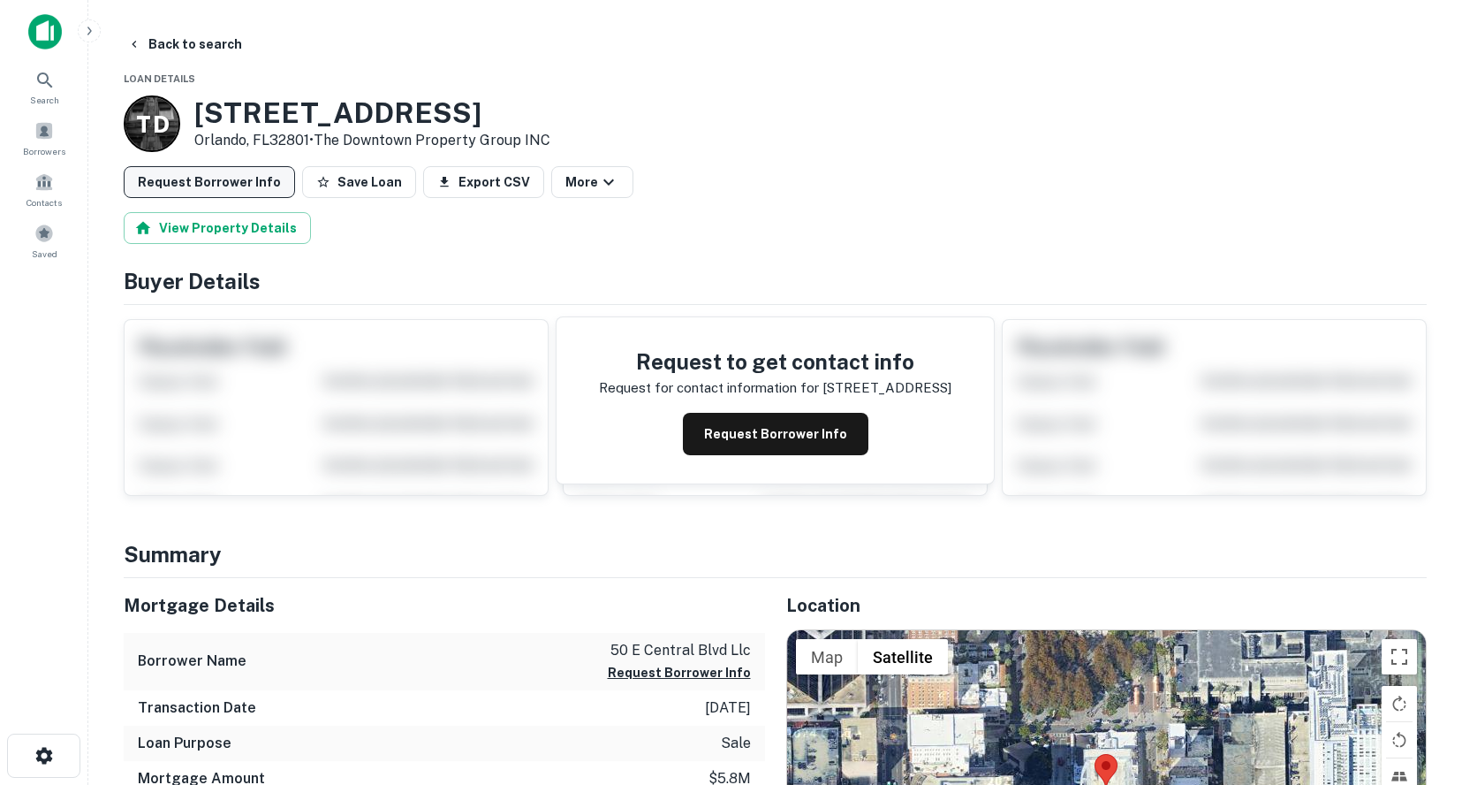
click at [217, 175] on button "Request Borrower Info" at bounding box center [209, 182] width 171 height 32
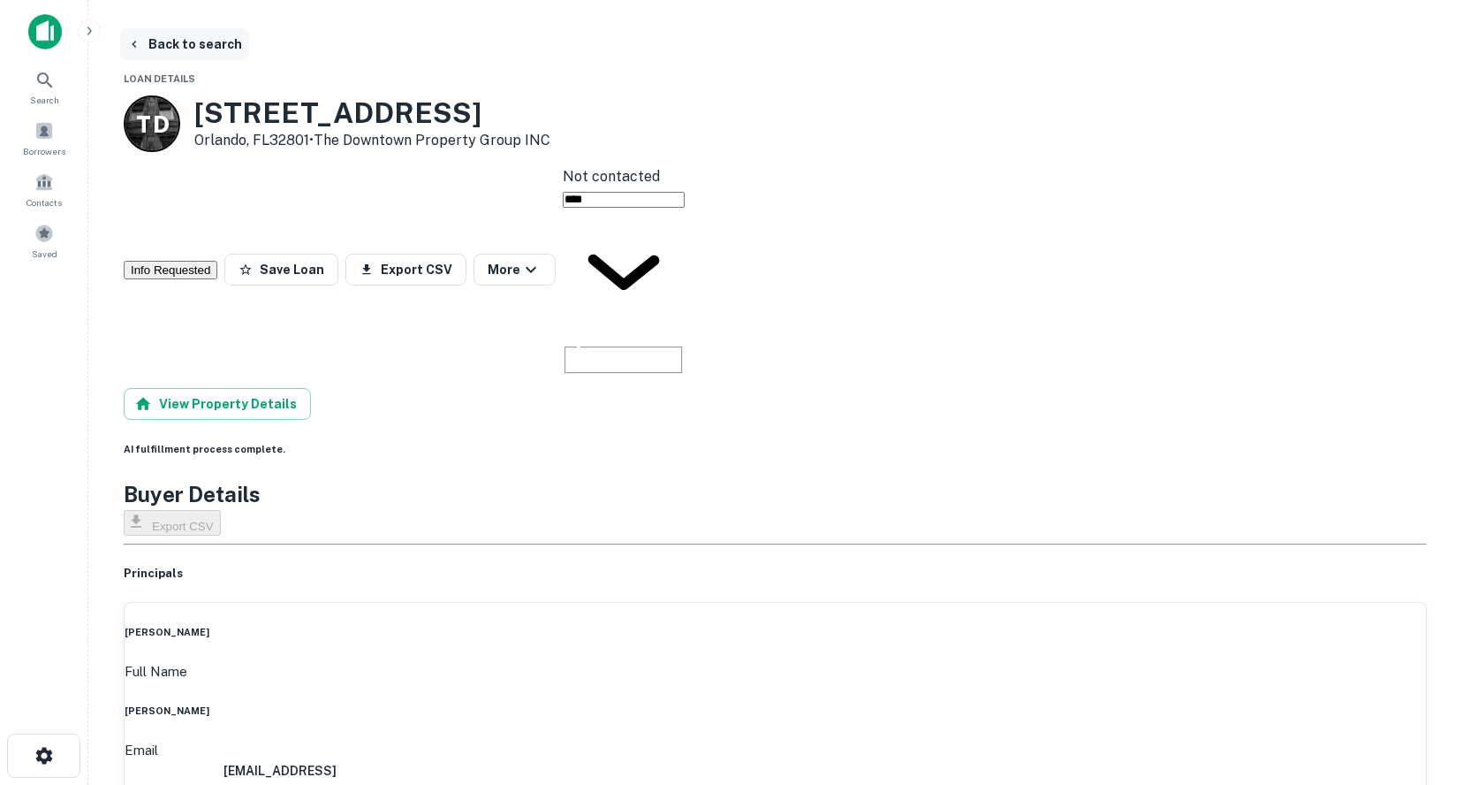
click at [132, 36] on button "Back to search" at bounding box center [184, 44] width 129 height 32
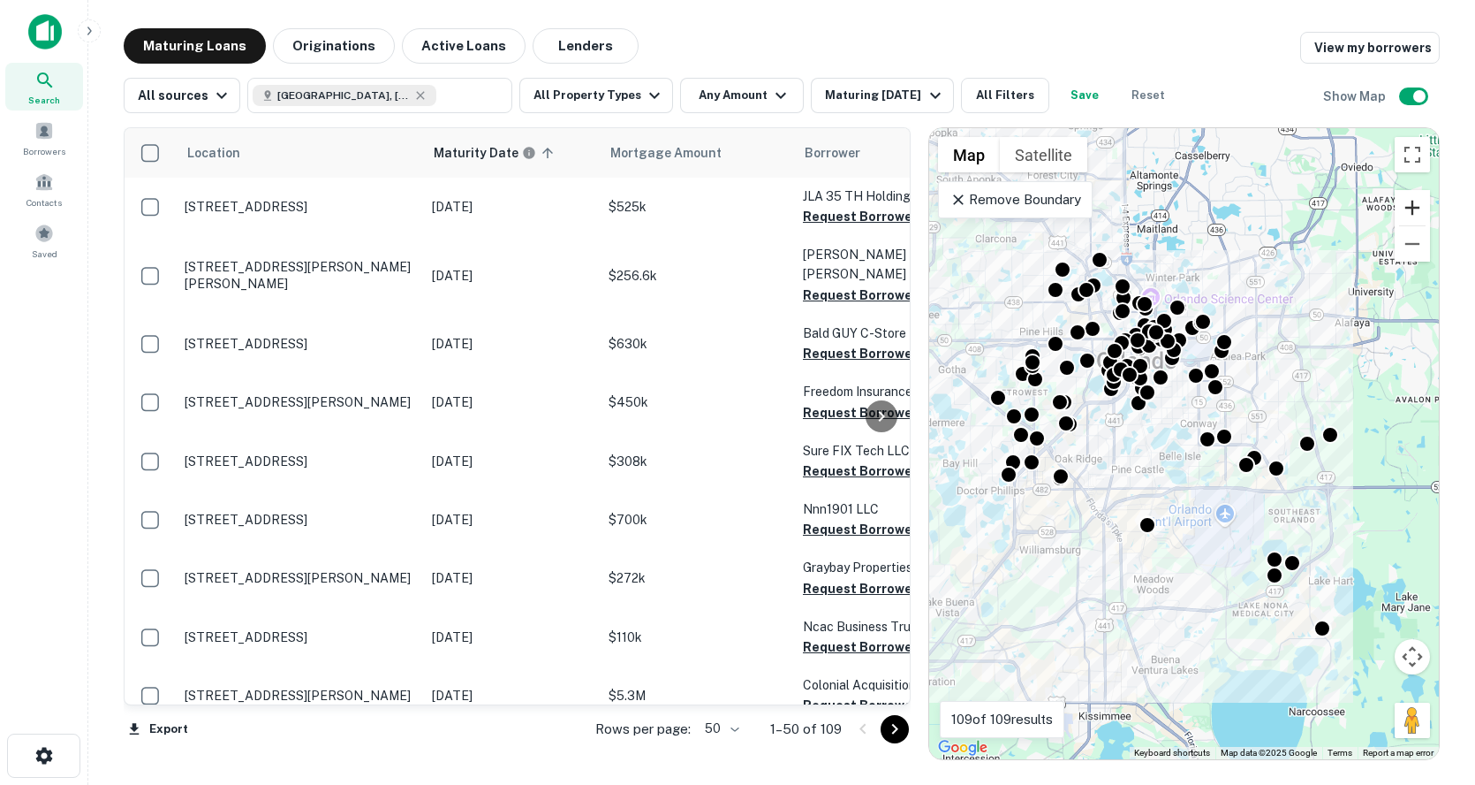
click at [1415, 205] on button "Zoom in" at bounding box center [1412, 207] width 35 height 35
click at [1415, 206] on button "Zoom in" at bounding box center [1412, 207] width 35 height 35
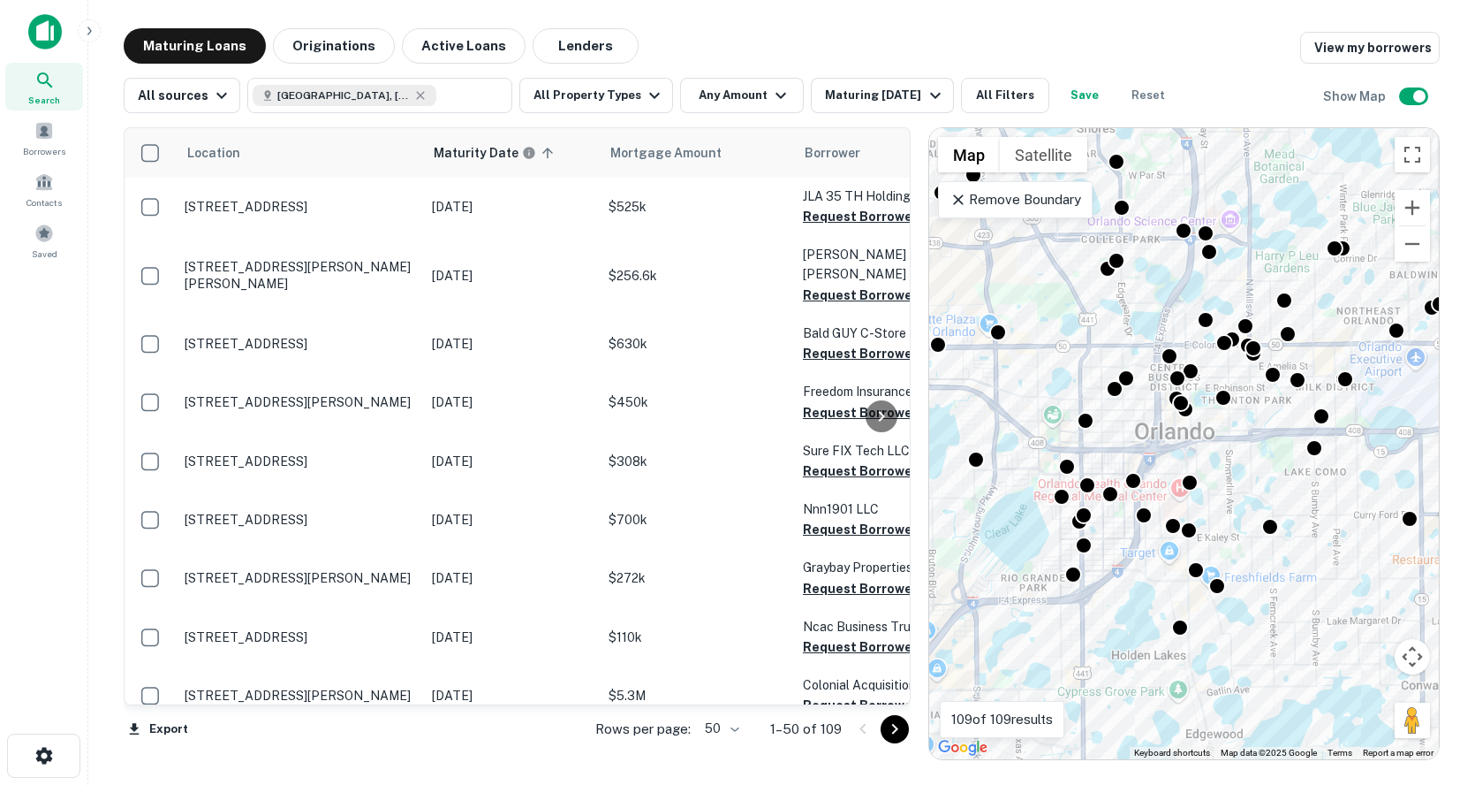
drag, startPoint x: 1158, startPoint y: 283, endPoint x: 1339, endPoint y: 642, distance: 402.6
click at [1339, 644] on div "To activate drag with keyboard, press Alt + Enter. Once in keyboard drag state,…" at bounding box center [1184, 443] width 510 height 631
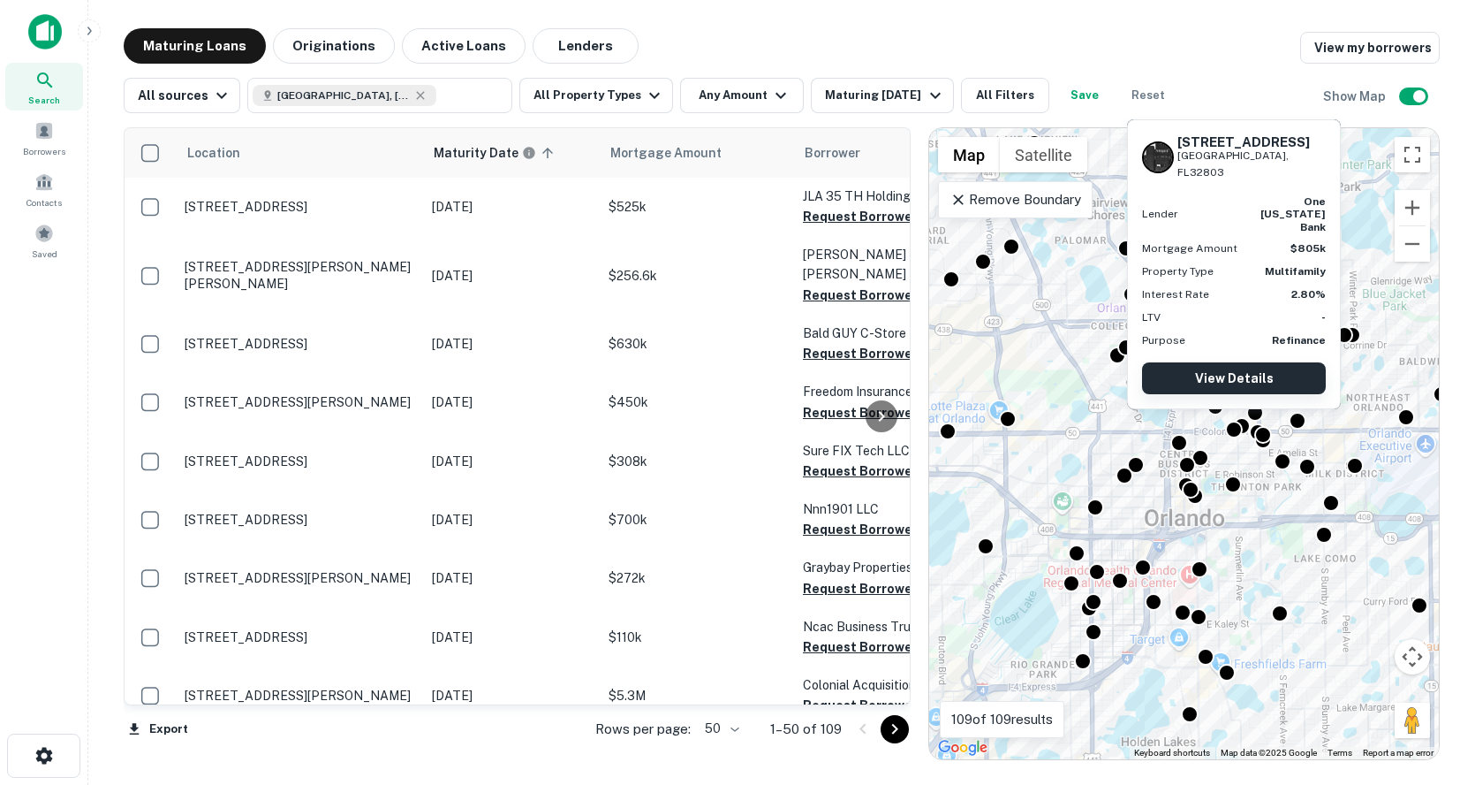
click at [1230, 368] on link "View Details" at bounding box center [1234, 378] width 184 height 32
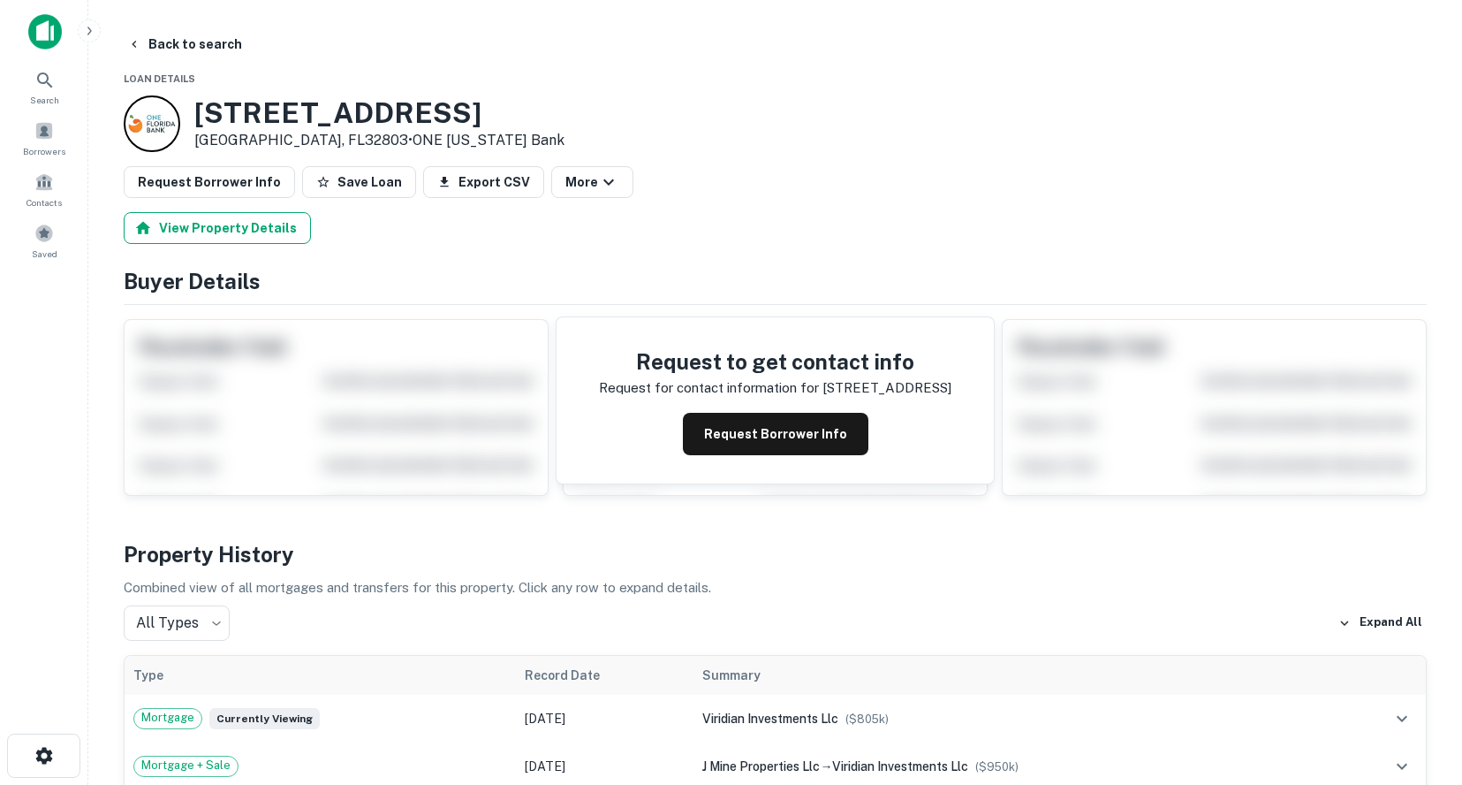
click at [185, 228] on button "View Property Details" at bounding box center [217, 228] width 187 height 32
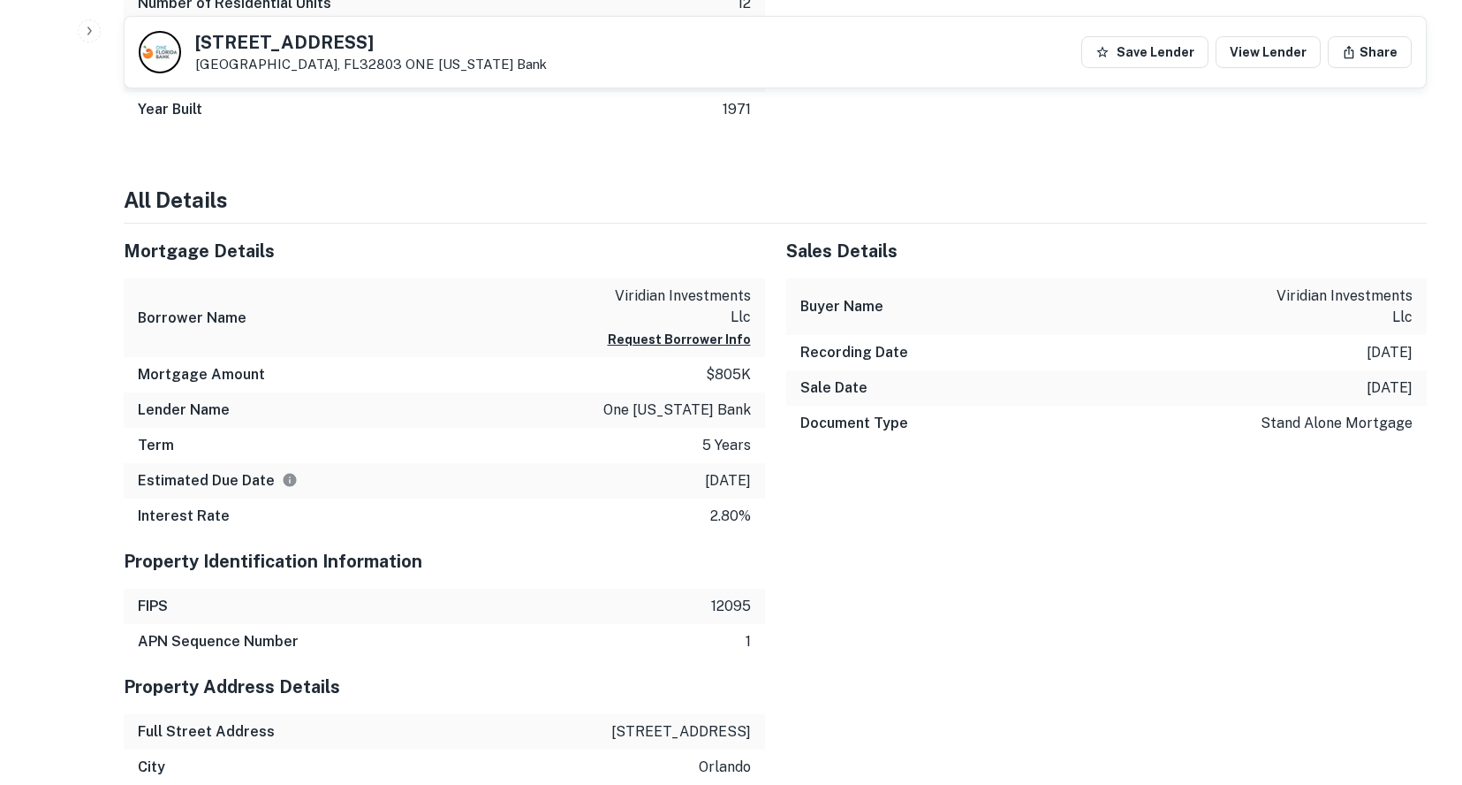
scroll to position [1325, 0]
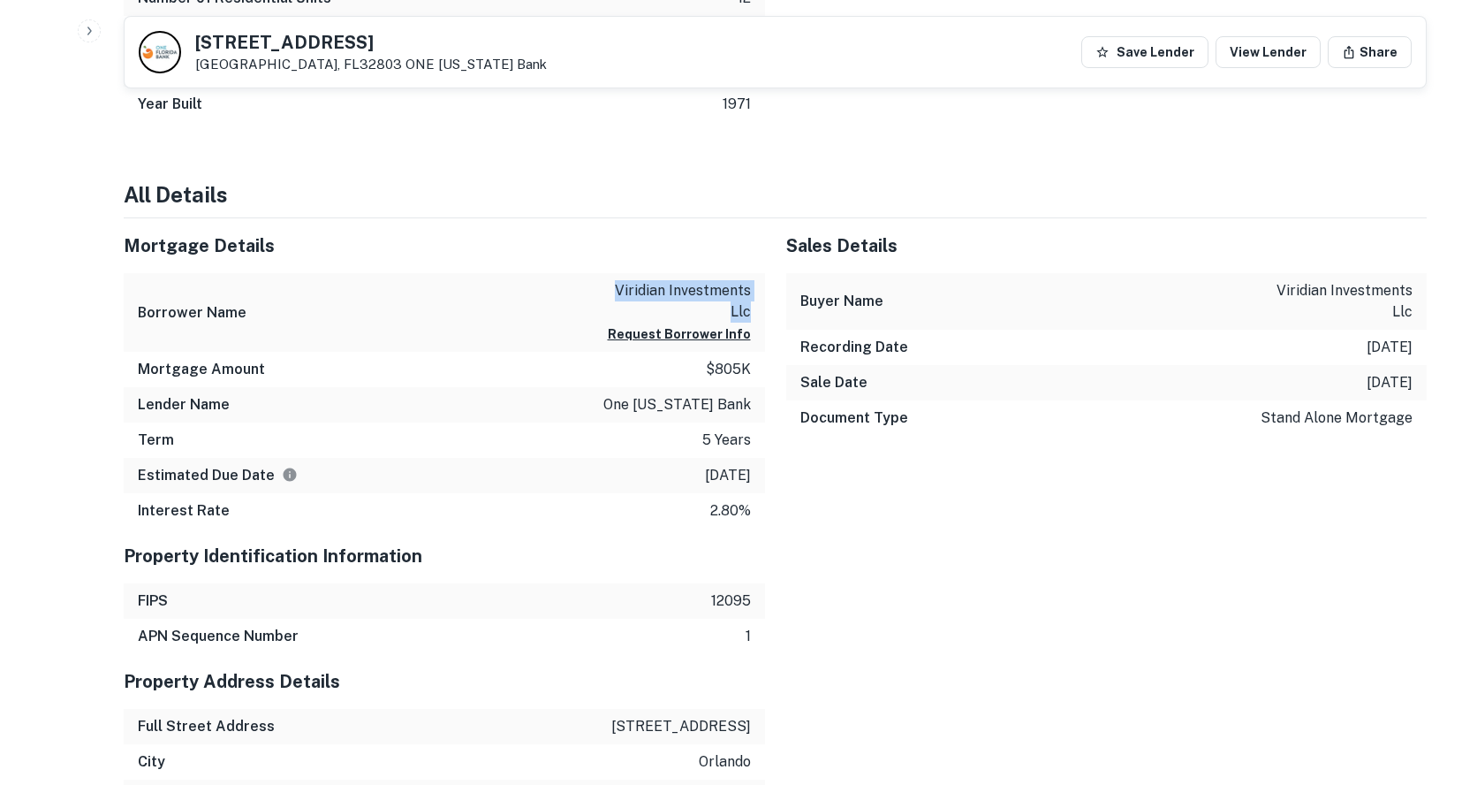
drag, startPoint x: 749, startPoint y: 271, endPoint x: 595, endPoint y: 251, distance: 155.9
click at [573, 273] on div "Borrower Name viridian investments llc Request Borrower Info" at bounding box center [444, 312] width 641 height 79
copy p "viridian investments llc"
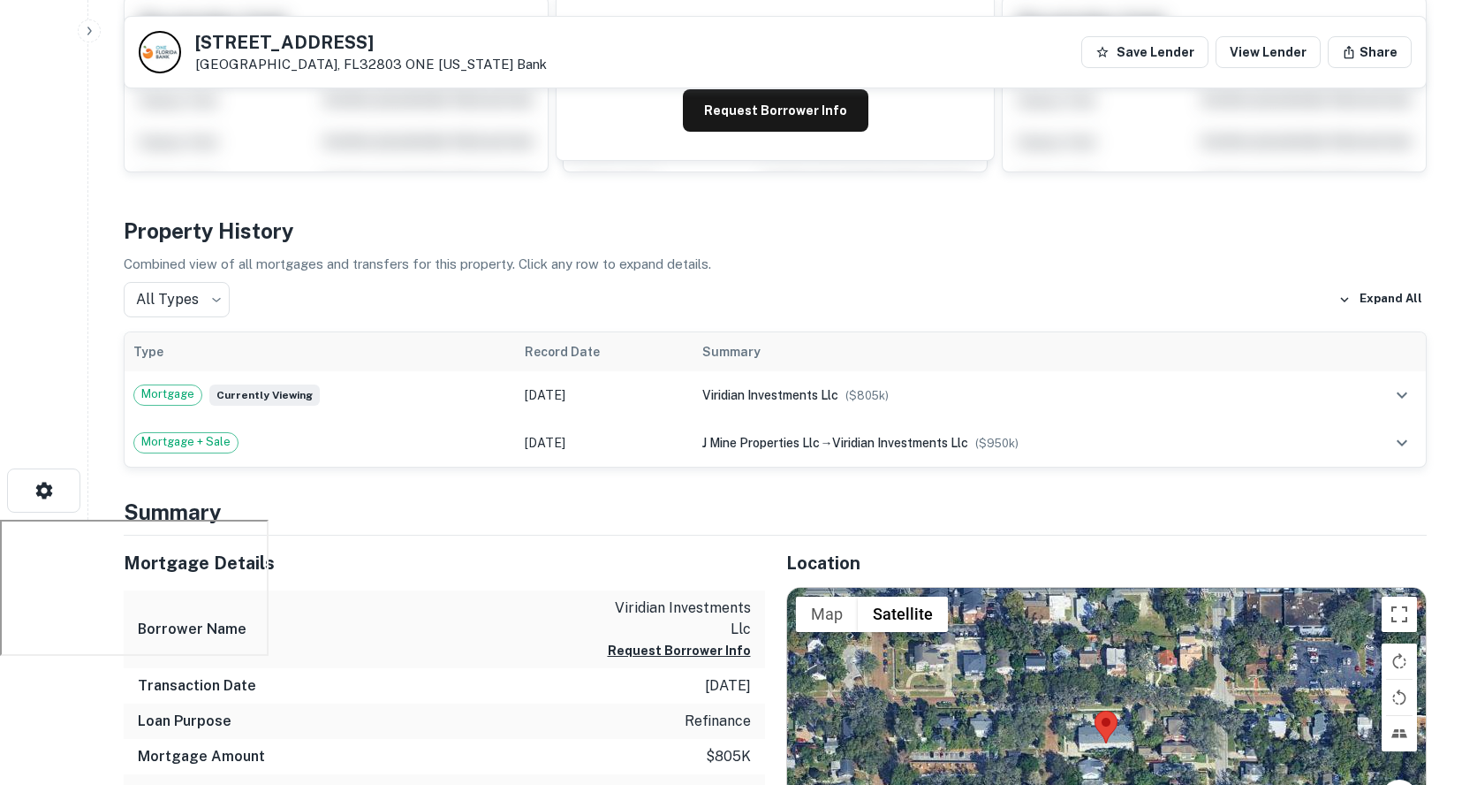
scroll to position [0, 0]
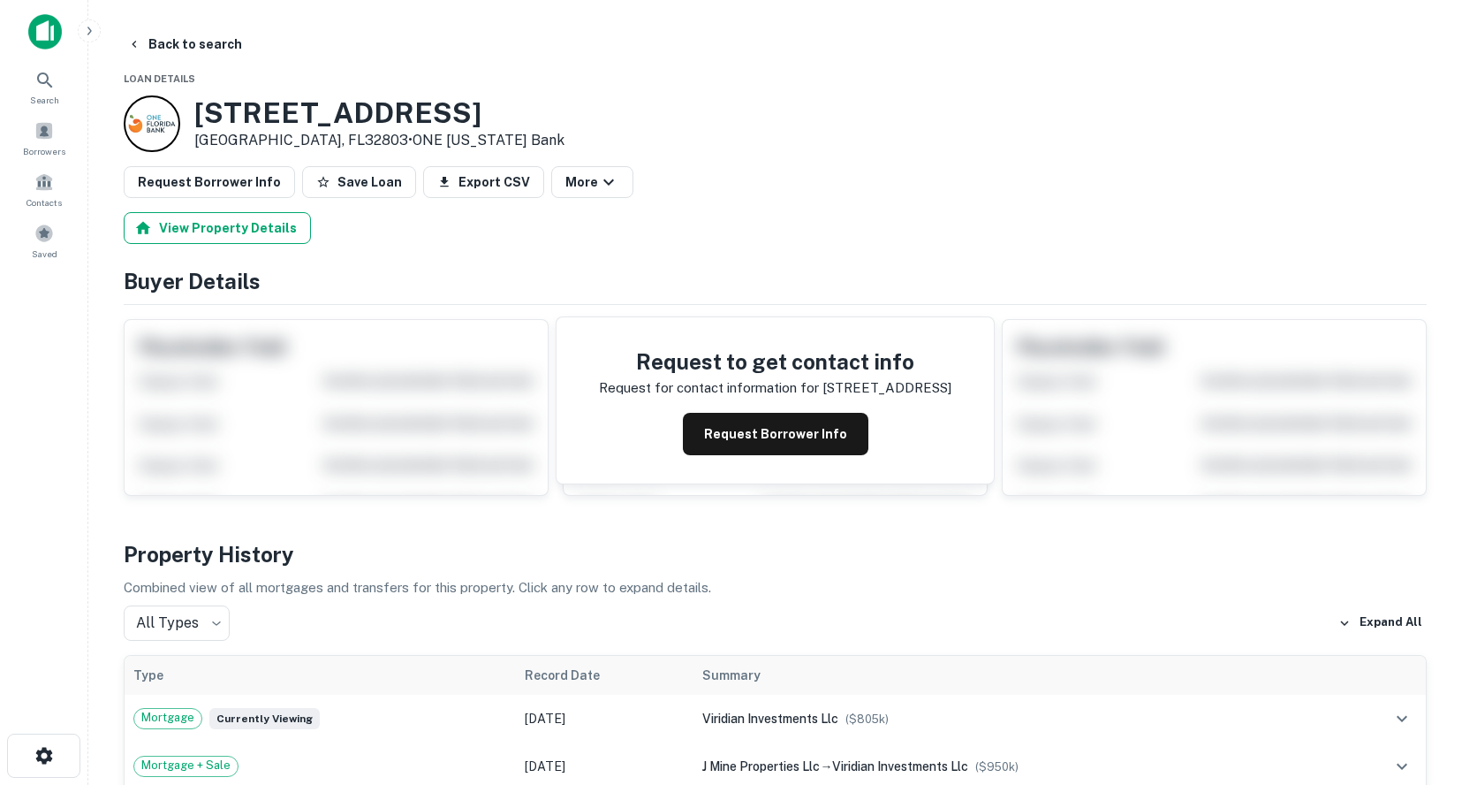
click at [218, 230] on button "View Property Details" at bounding box center [217, 228] width 187 height 32
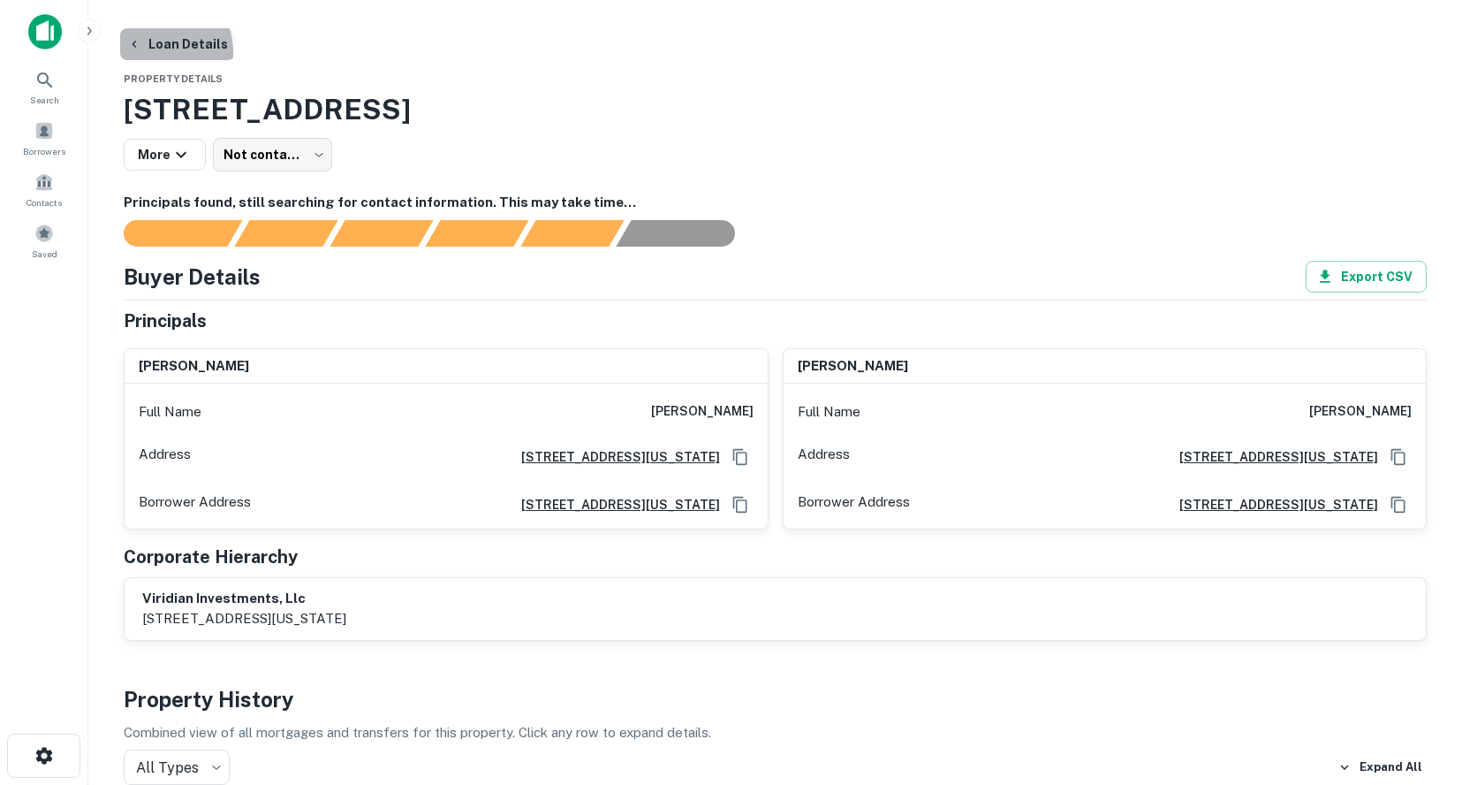
click at [151, 52] on button "Loan Details" at bounding box center [177, 44] width 115 height 32
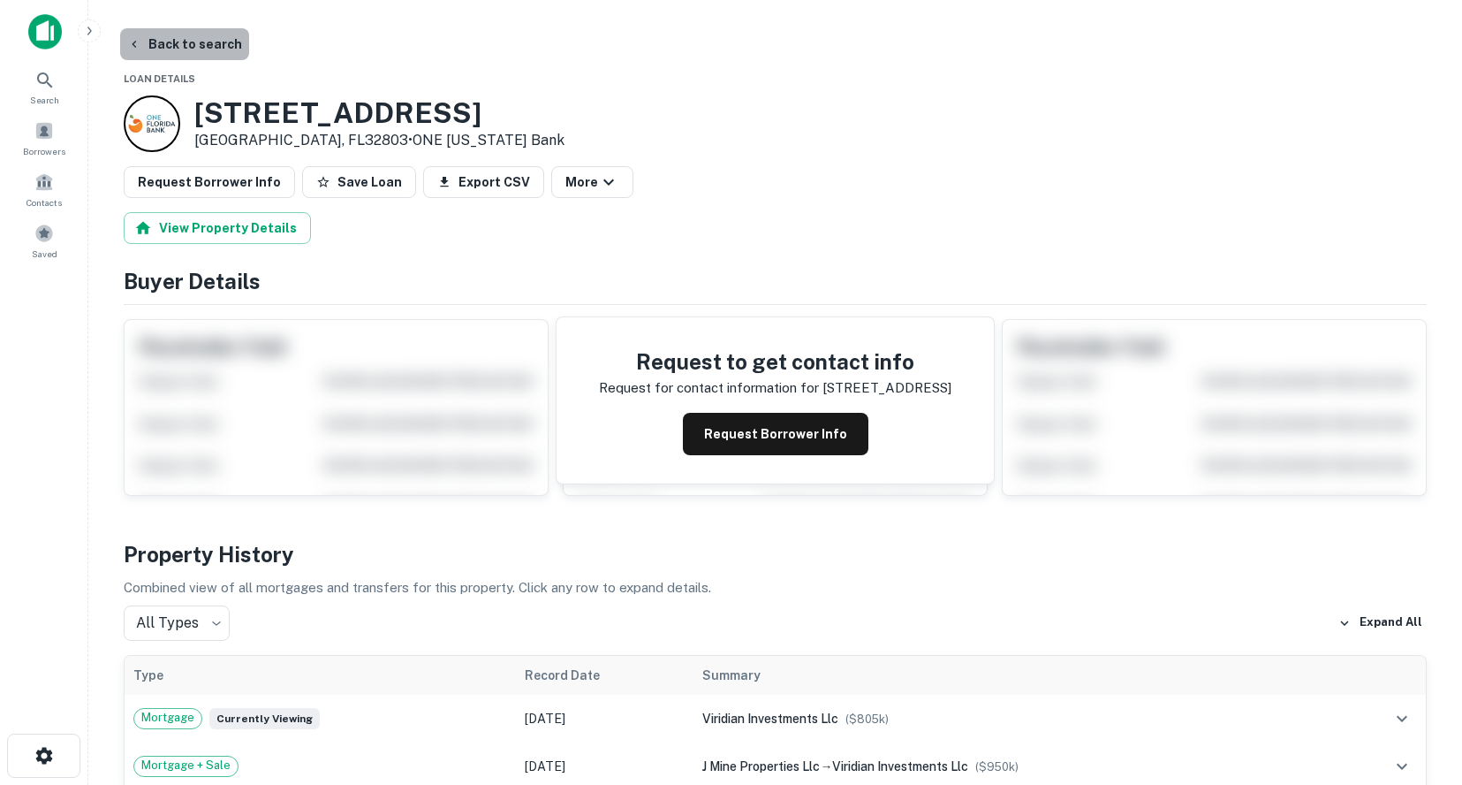
click at [185, 49] on button "Back to search" at bounding box center [184, 44] width 129 height 32
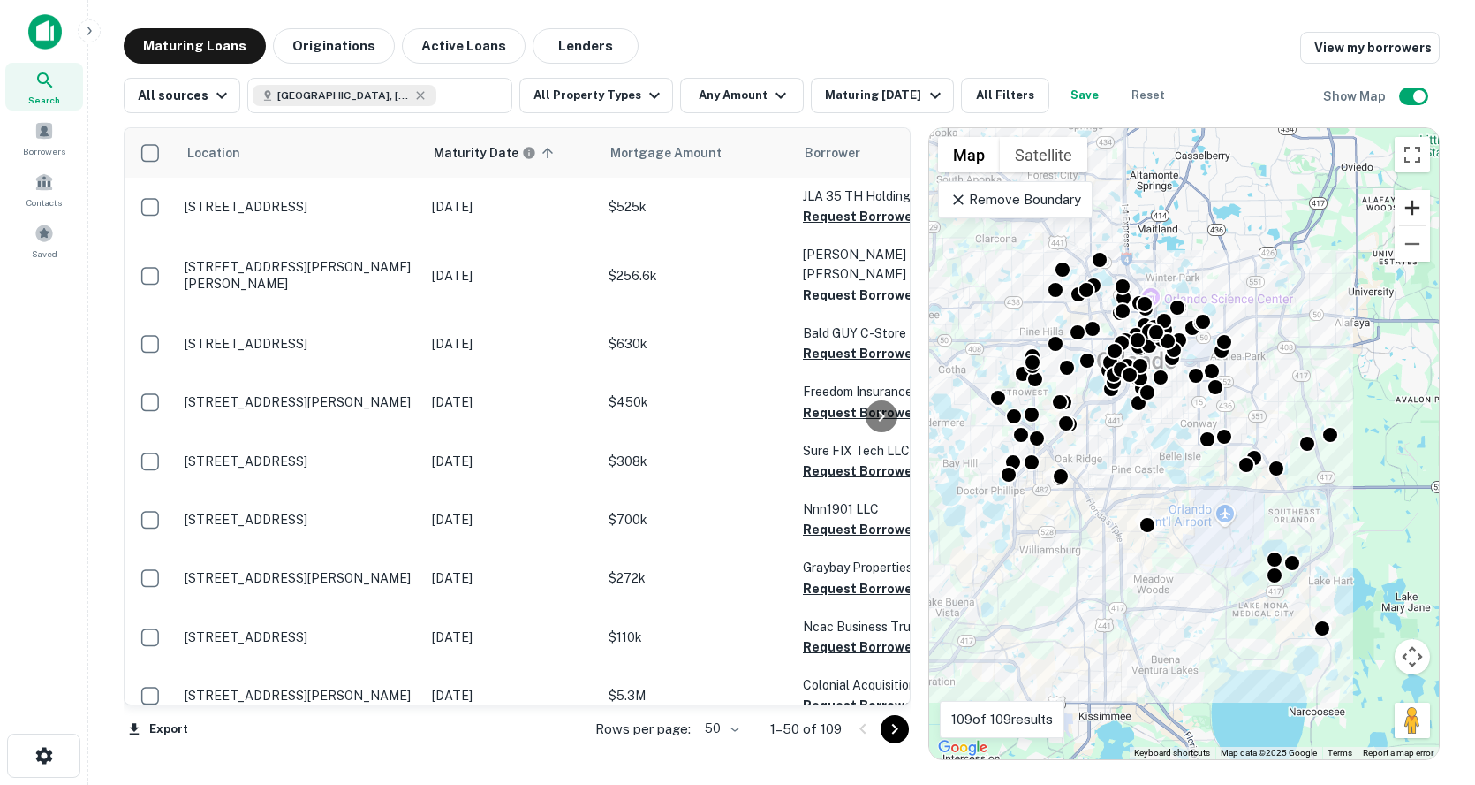
click at [1415, 203] on button "Zoom in" at bounding box center [1412, 207] width 35 height 35
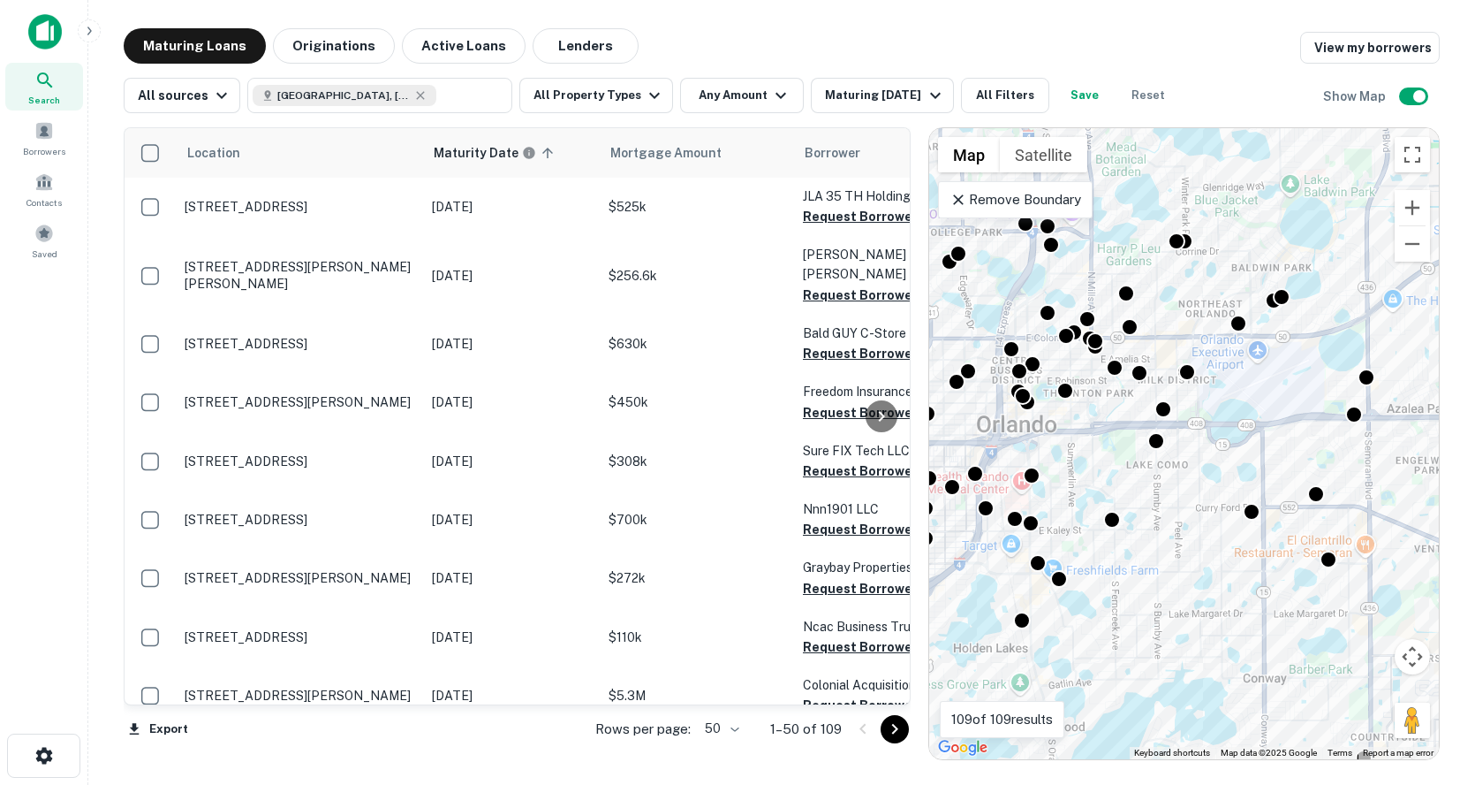
drag, startPoint x: 1131, startPoint y: 259, endPoint x: 1149, endPoint y: 581, distance: 323.0
click at [1149, 581] on div "To activate drag with keyboard, press Alt + Enter. Once in keyboard drag state,…" at bounding box center [1184, 443] width 510 height 631
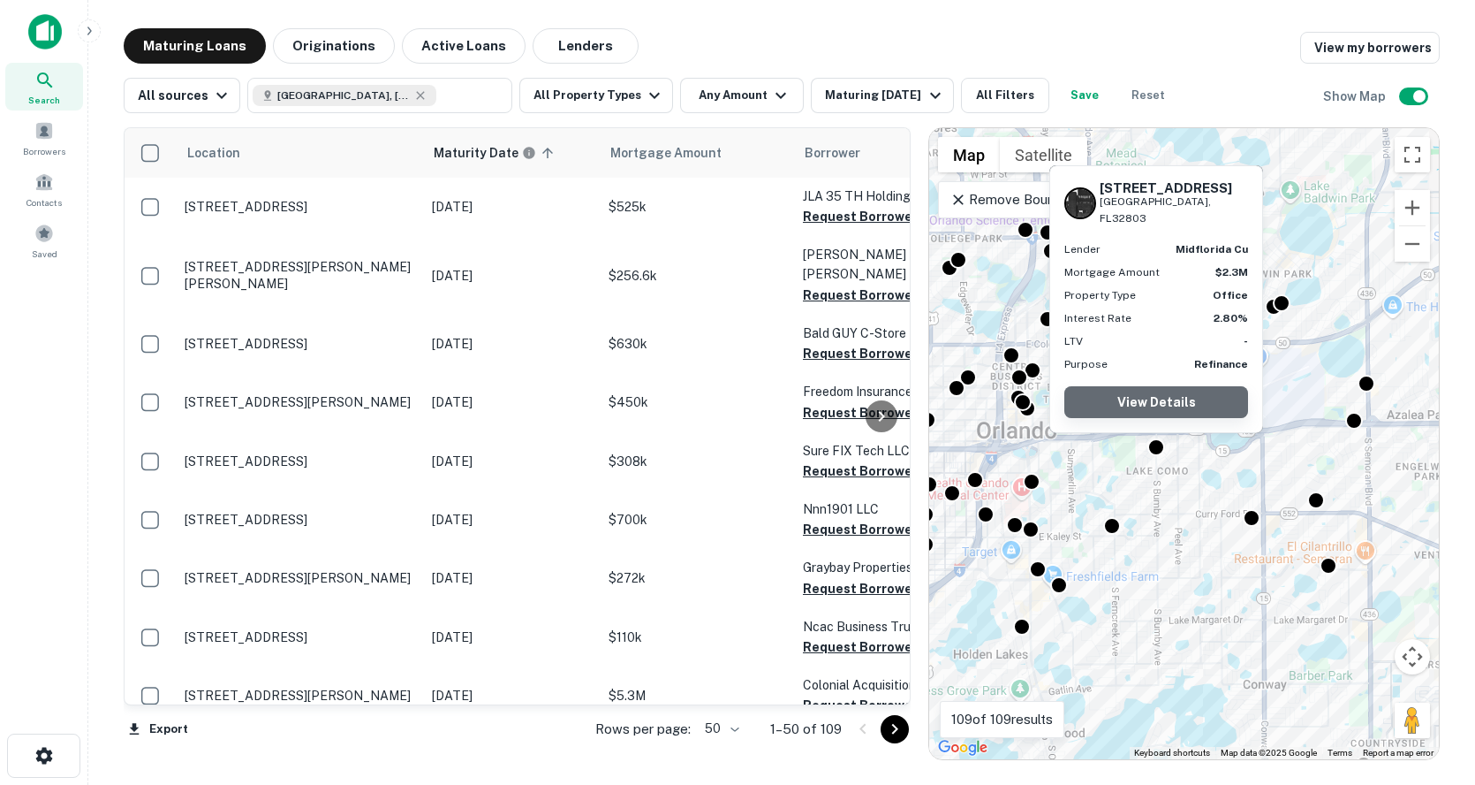
click at [1153, 395] on link "View Details" at bounding box center [1157, 402] width 184 height 32
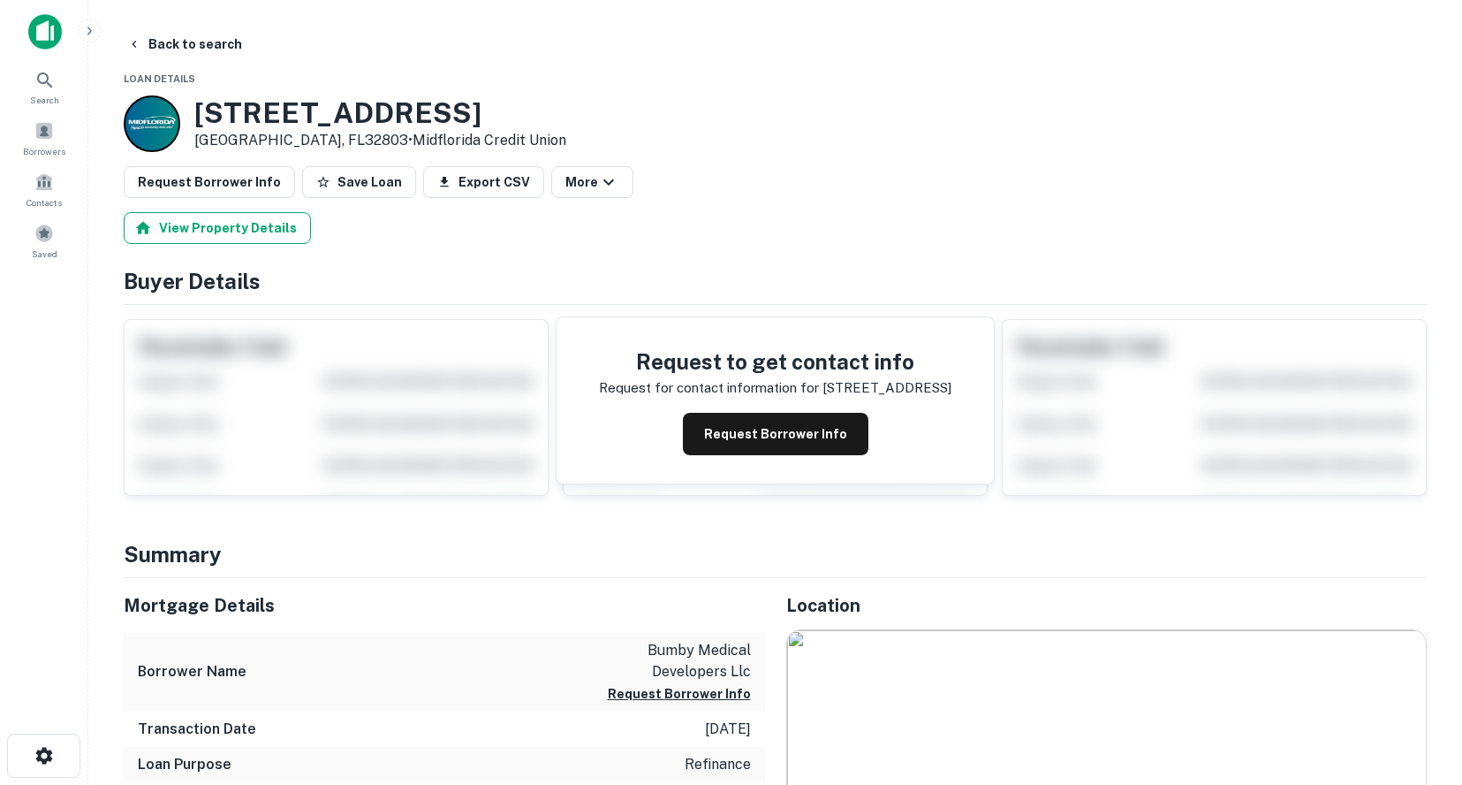
click at [188, 224] on button "View Property Details" at bounding box center [217, 228] width 187 height 32
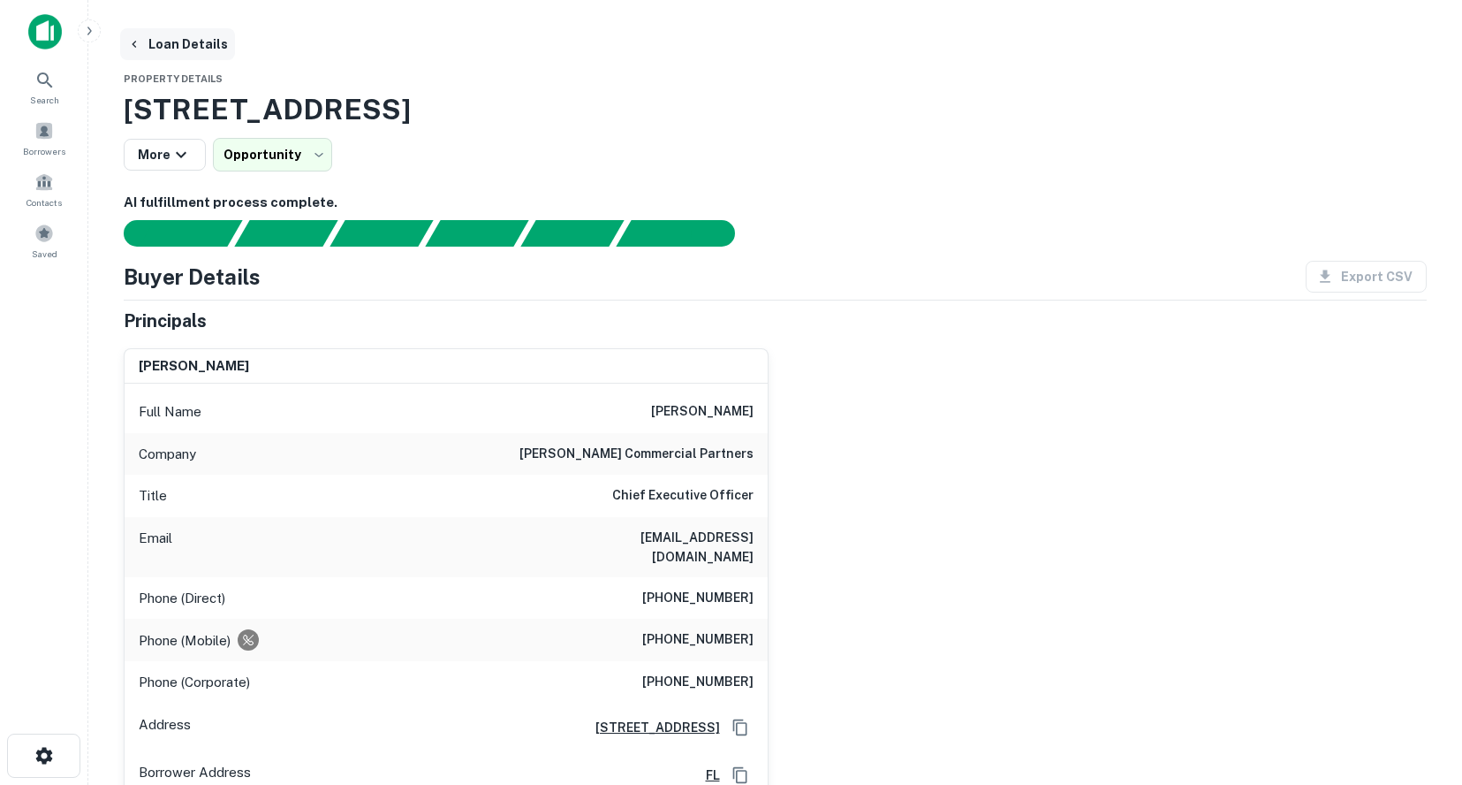
click at [181, 42] on button "Loan Details" at bounding box center [177, 44] width 115 height 32
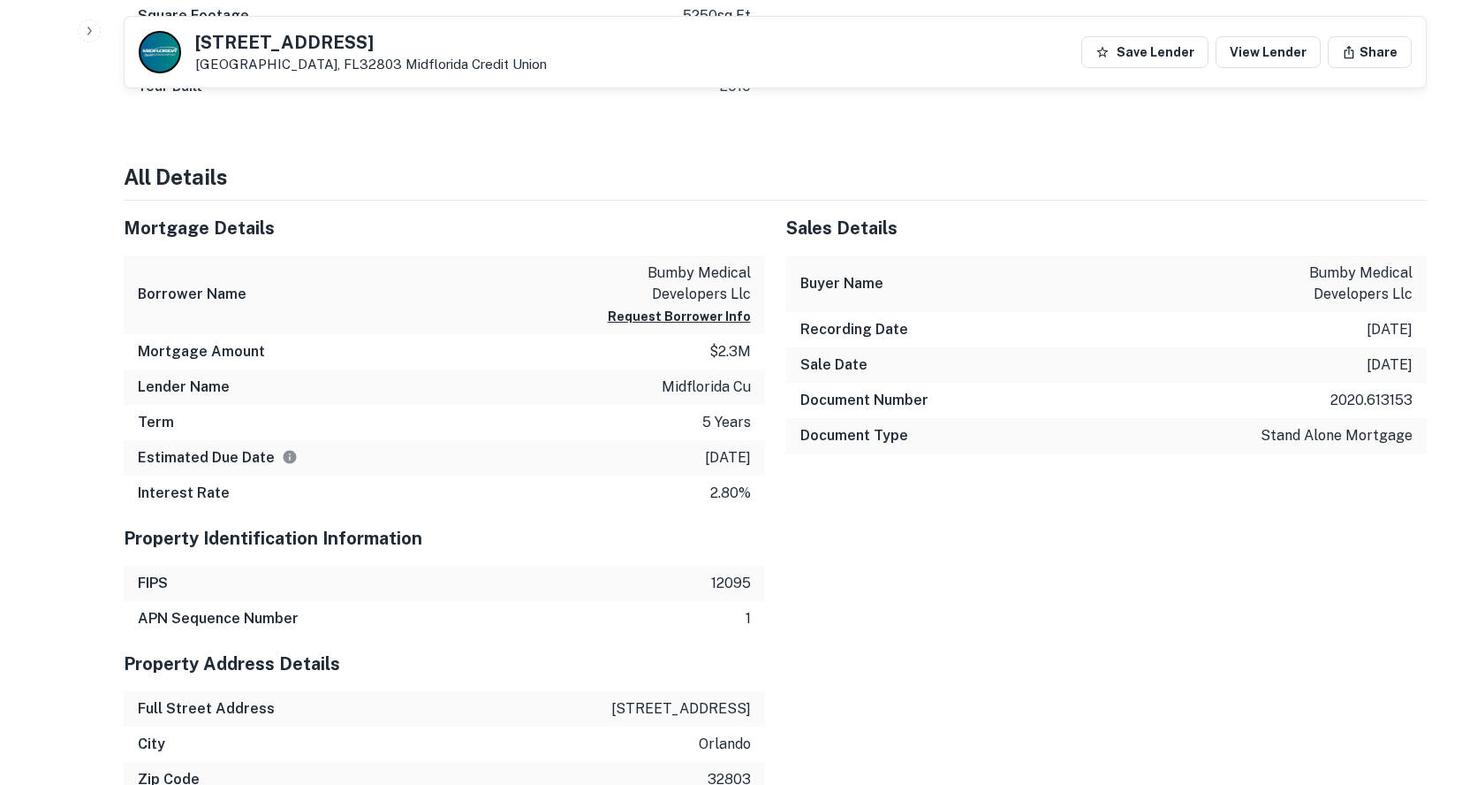
scroll to position [972, 0]
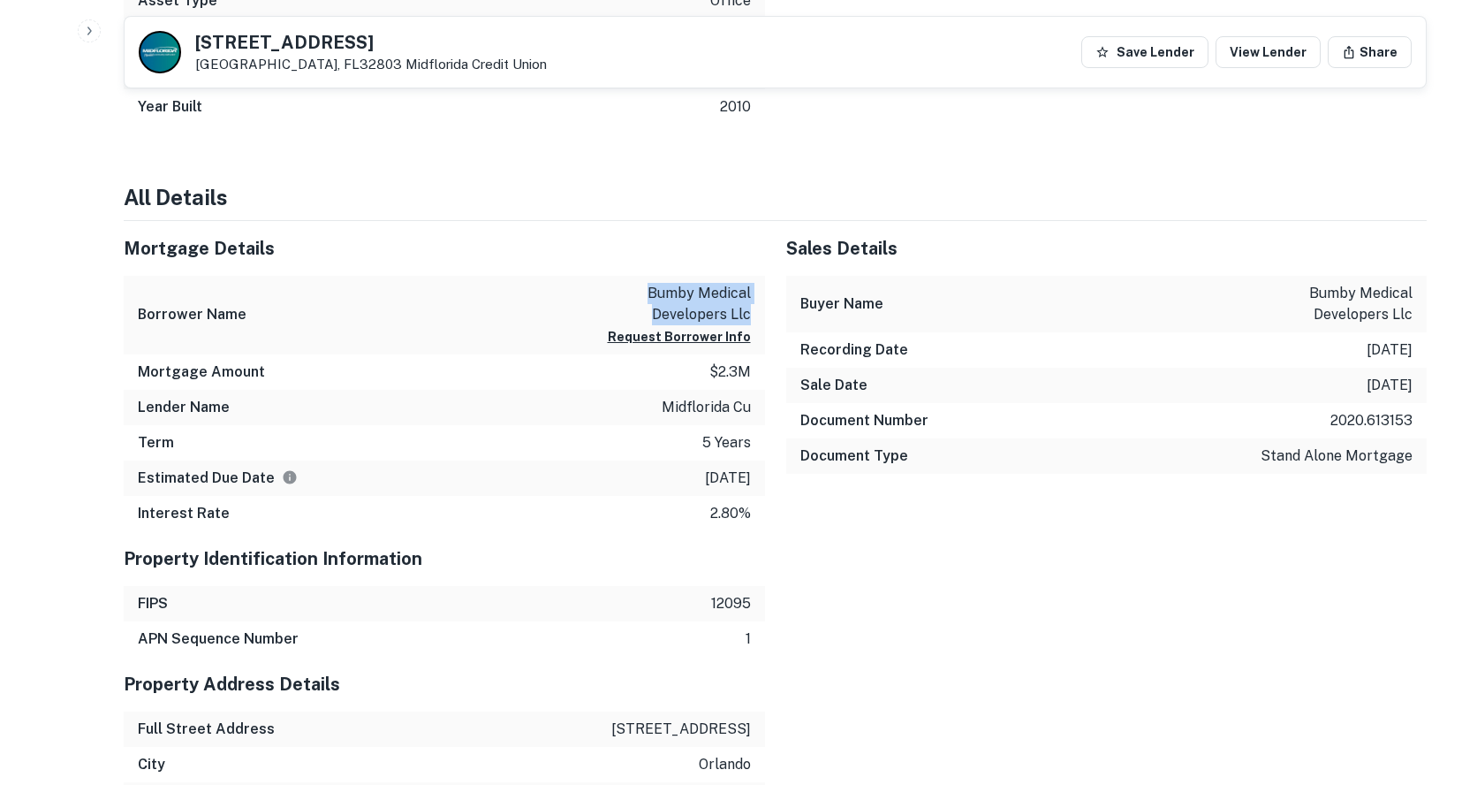
drag, startPoint x: 748, startPoint y: 314, endPoint x: 613, endPoint y: 292, distance: 136.8
click at [613, 292] on p "bumby medical developers llc" at bounding box center [671, 304] width 159 height 42
copy p "bumby medical developers llc"
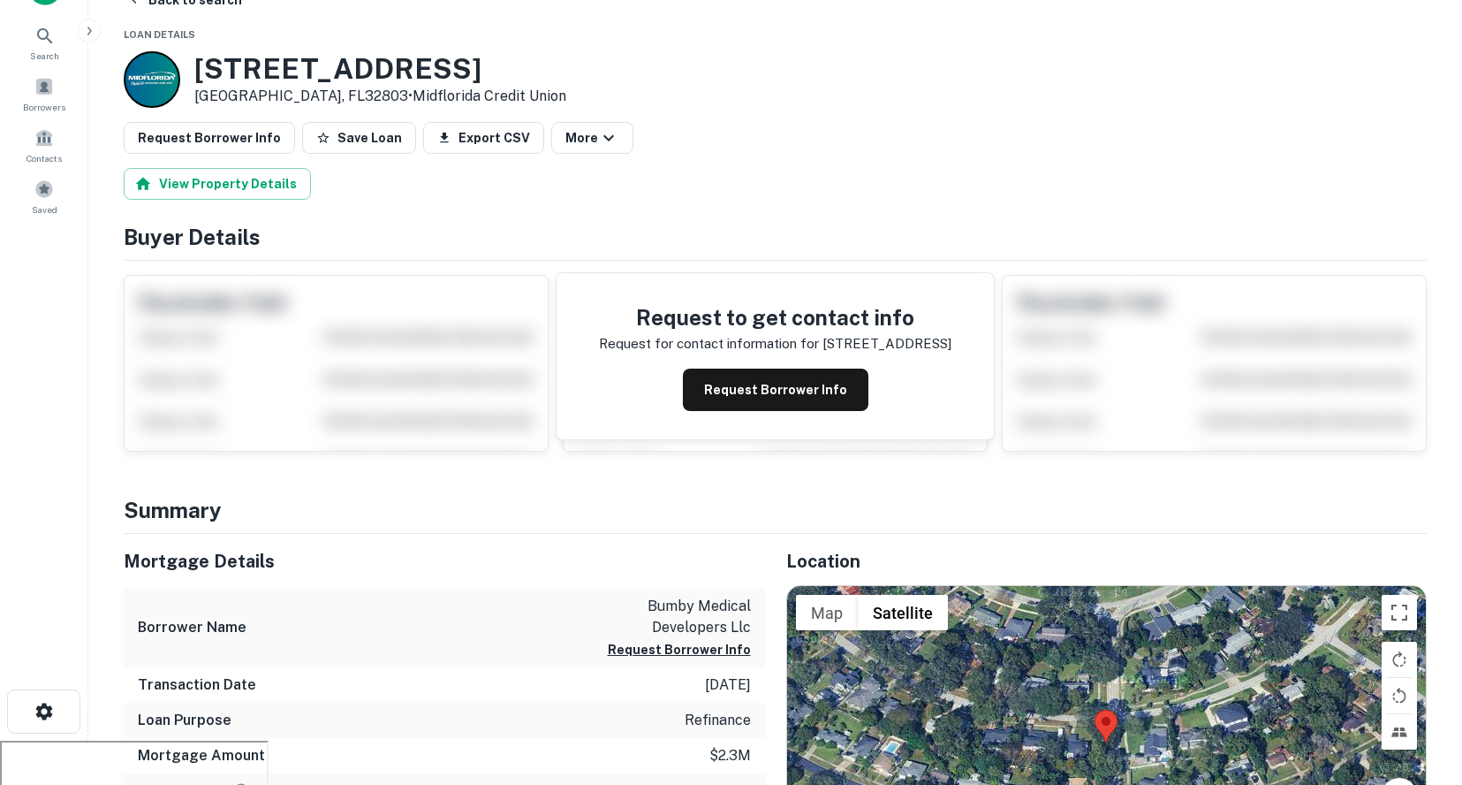
scroll to position [0, 0]
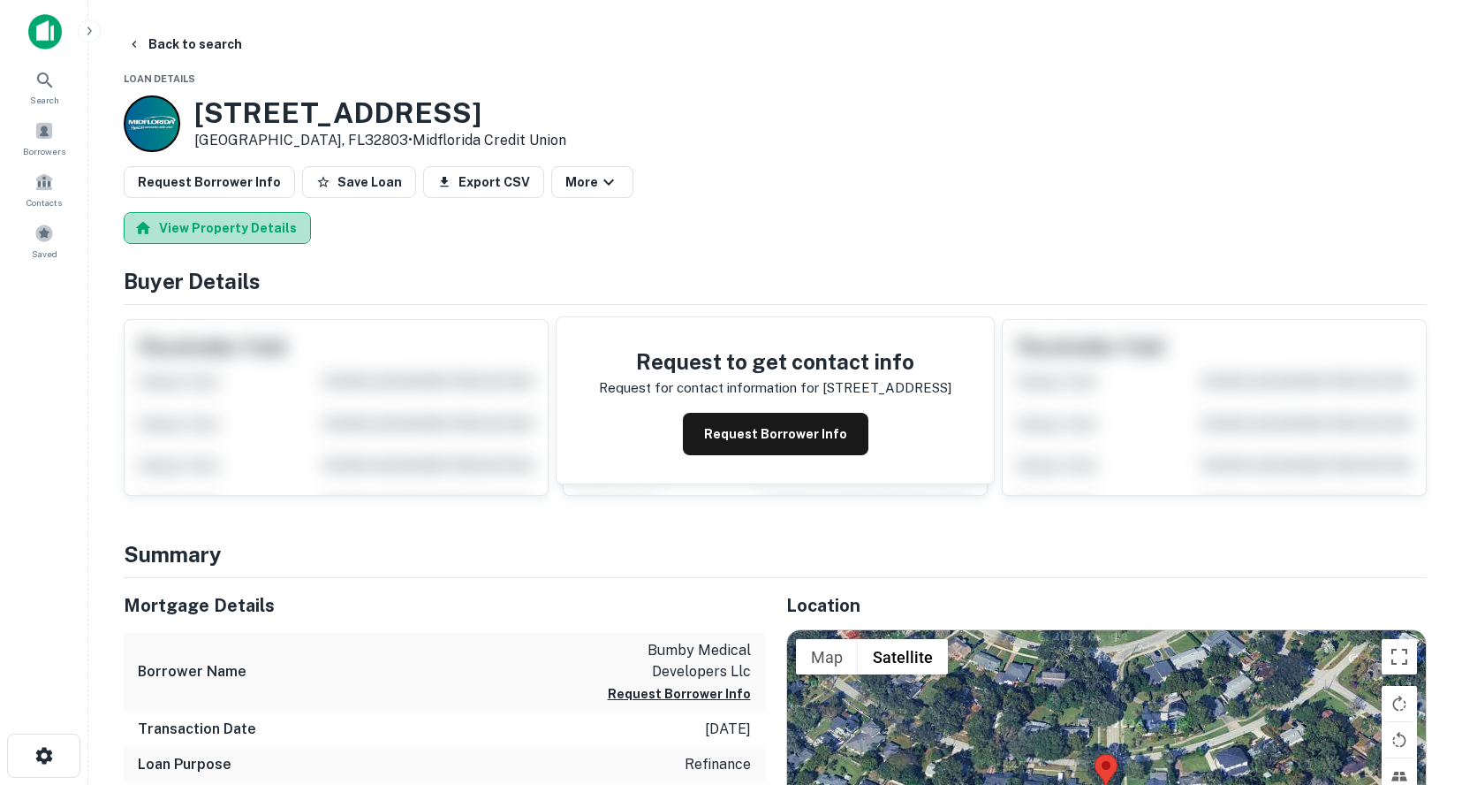
click at [246, 238] on button "View Property Details" at bounding box center [217, 228] width 187 height 32
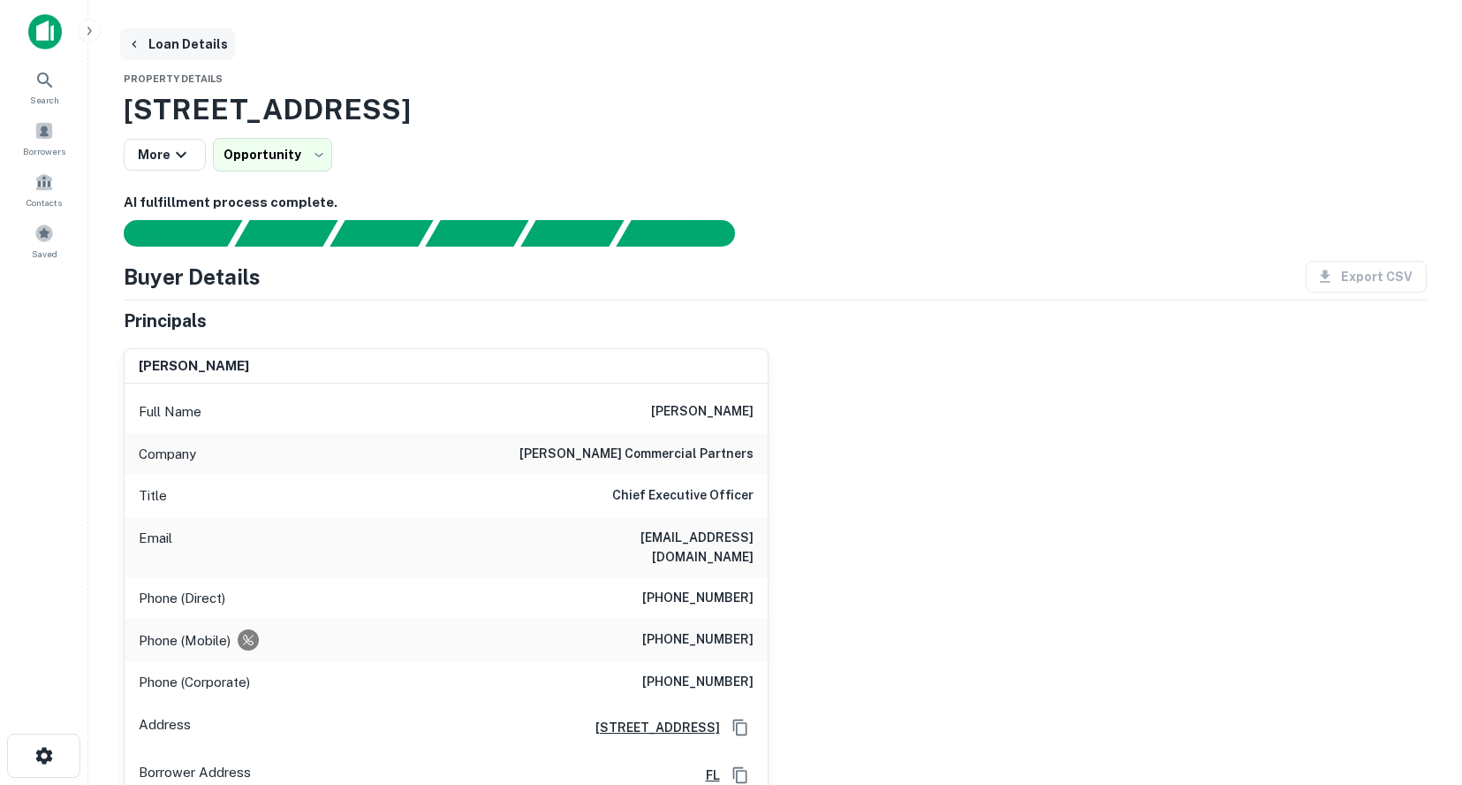
click at [163, 43] on button "Loan Details" at bounding box center [177, 44] width 115 height 32
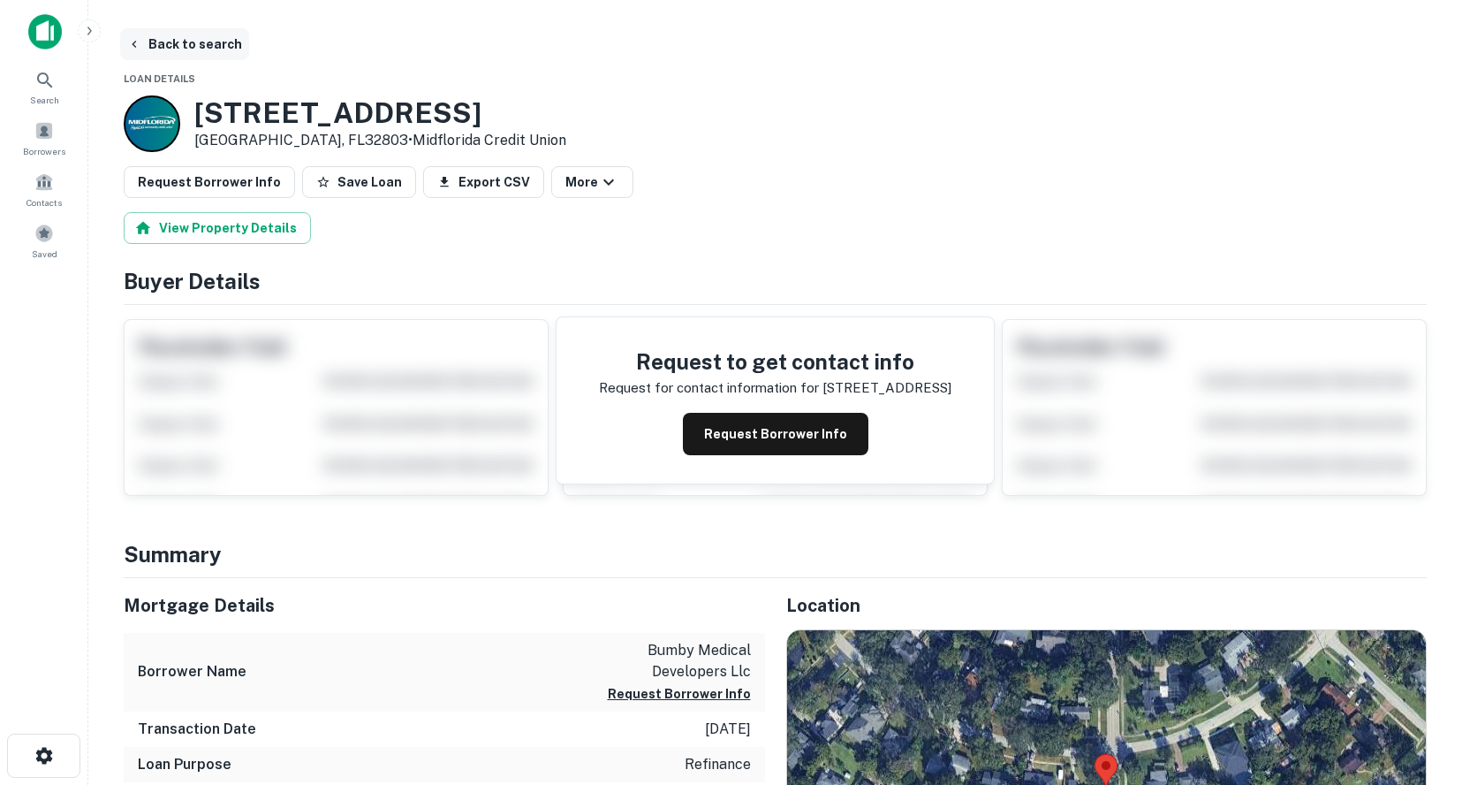
click at [152, 41] on button "Back to search" at bounding box center [184, 44] width 129 height 32
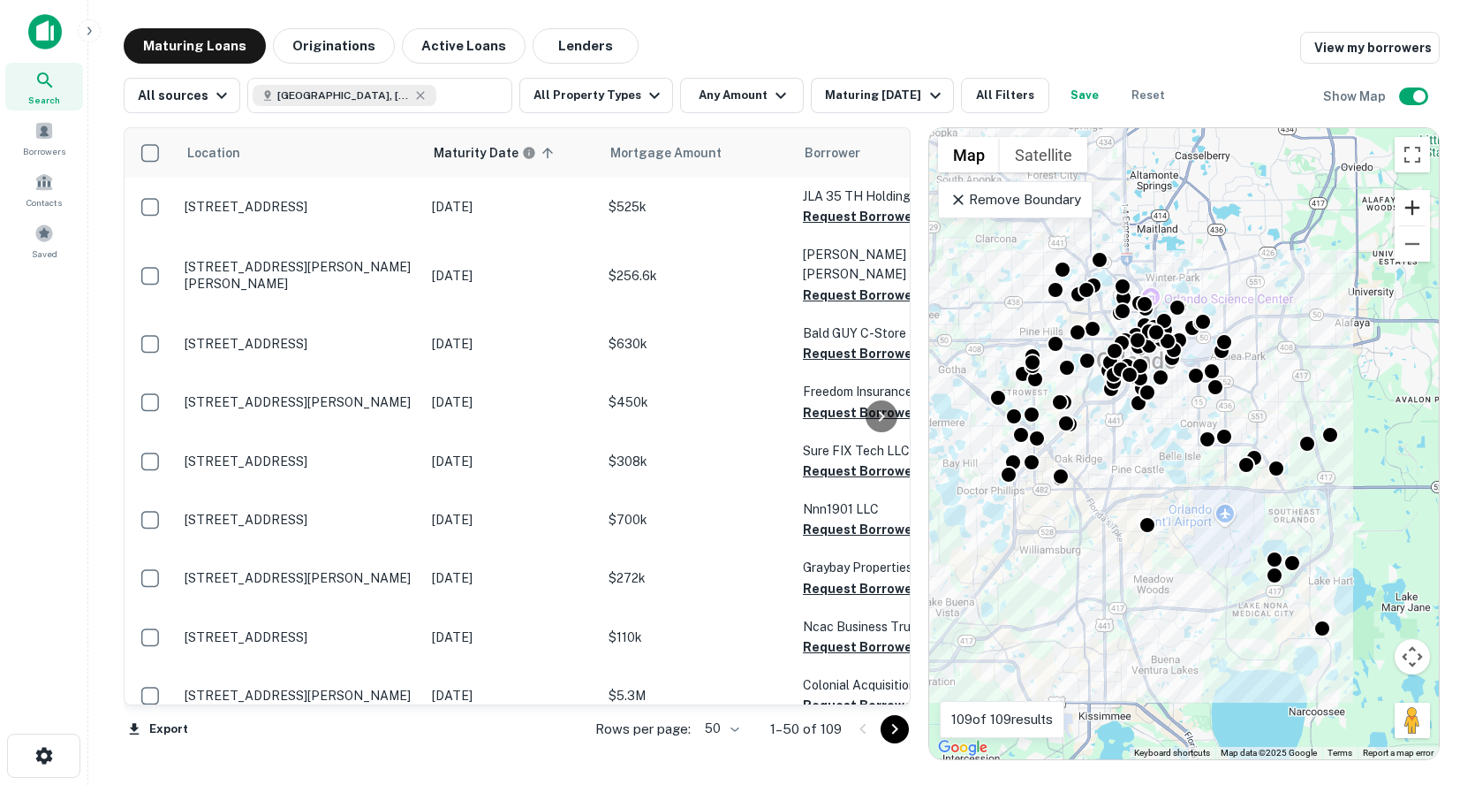
click at [1407, 199] on button "Zoom in" at bounding box center [1412, 207] width 35 height 35
click at [1406, 200] on button "Zoom in" at bounding box center [1412, 207] width 35 height 35
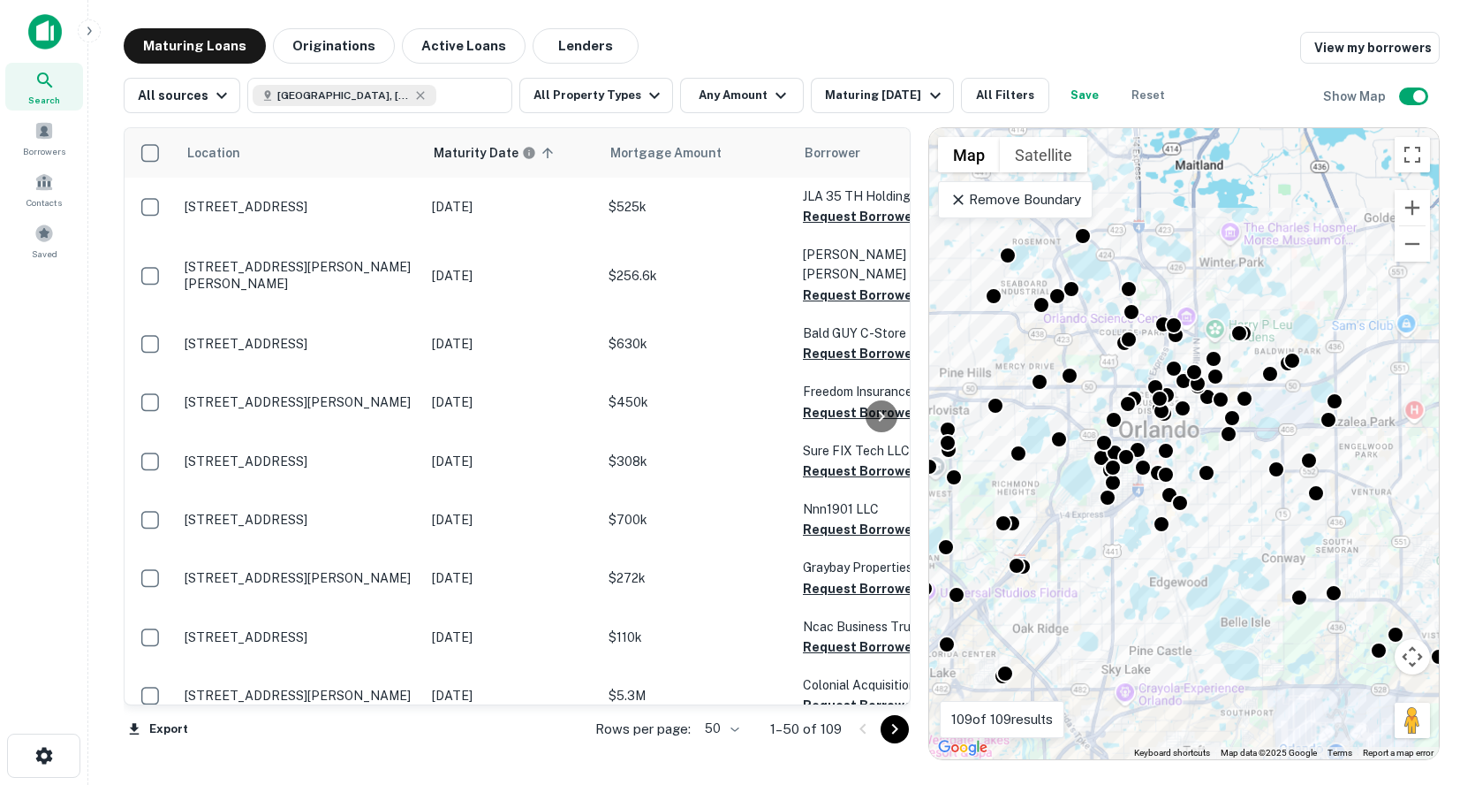
drag, startPoint x: 1164, startPoint y: 371, endPoint x: 1214, endPoint y: 490, distance: 129.1
click at [1240, 559] on div "To activate drag with keyboard, press Alt + Enter. Once in keyboard drag state,…" at bounding box center [1184, 443] width 510 height 631
click at [1405, 209] on button "Zoom in" at bounding box center [1412, 207] width 35 height 35
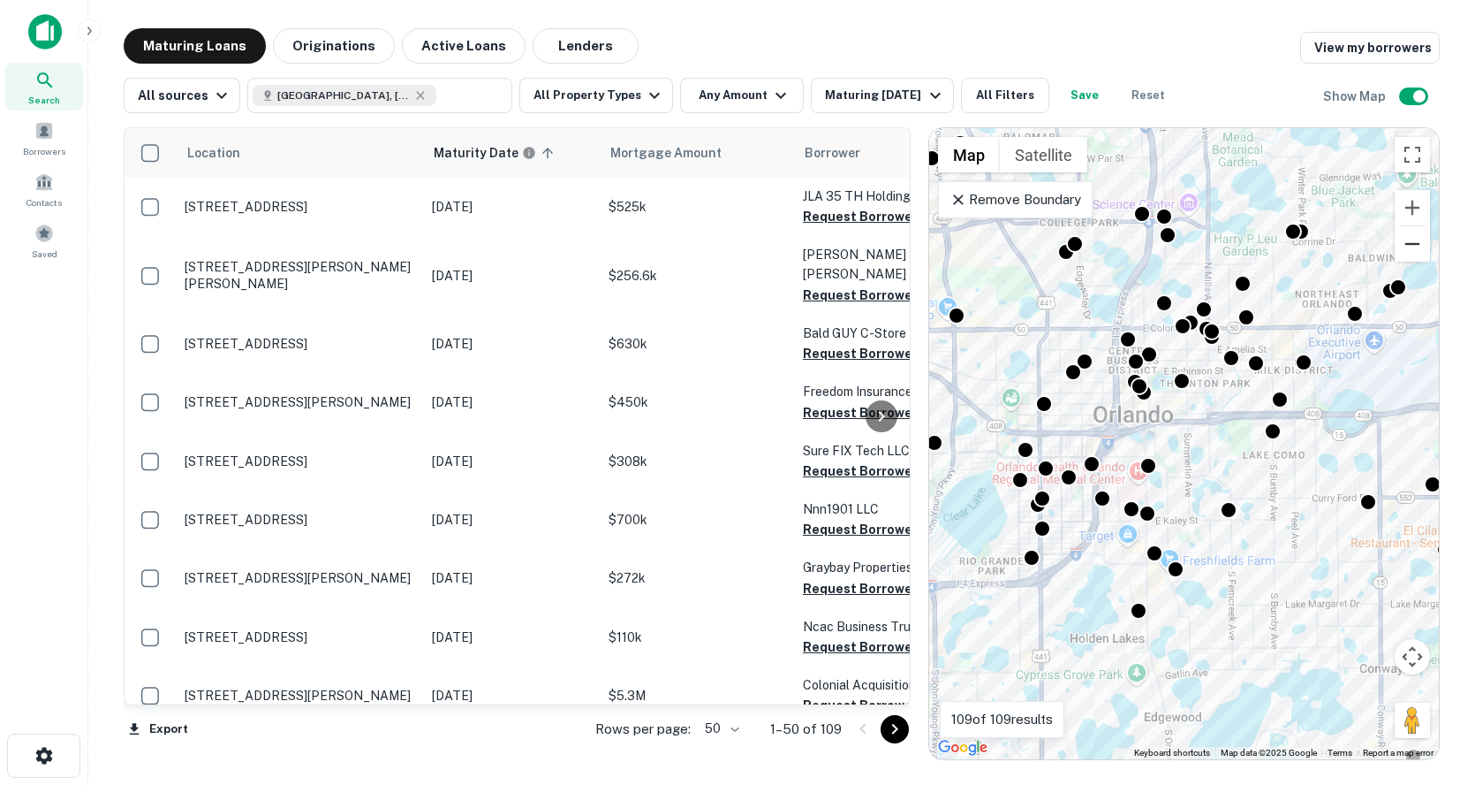
click at [1404, 241] on button "Zoom out" at bounding box center [1412, 243] width 35 height 35
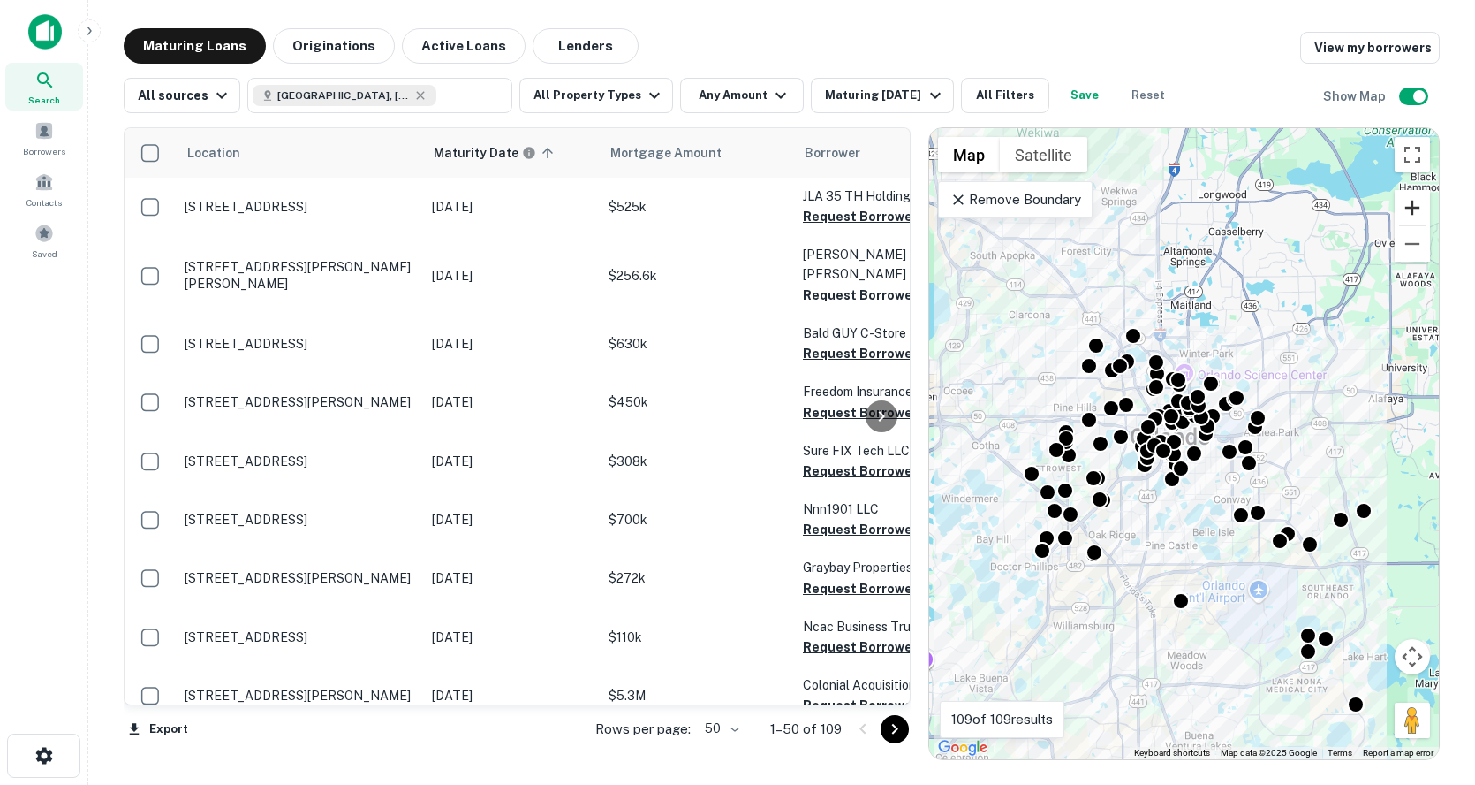
click at [1414, 207] on button "Zoom in" at bounding box center [1412, 207] width 35 height 35
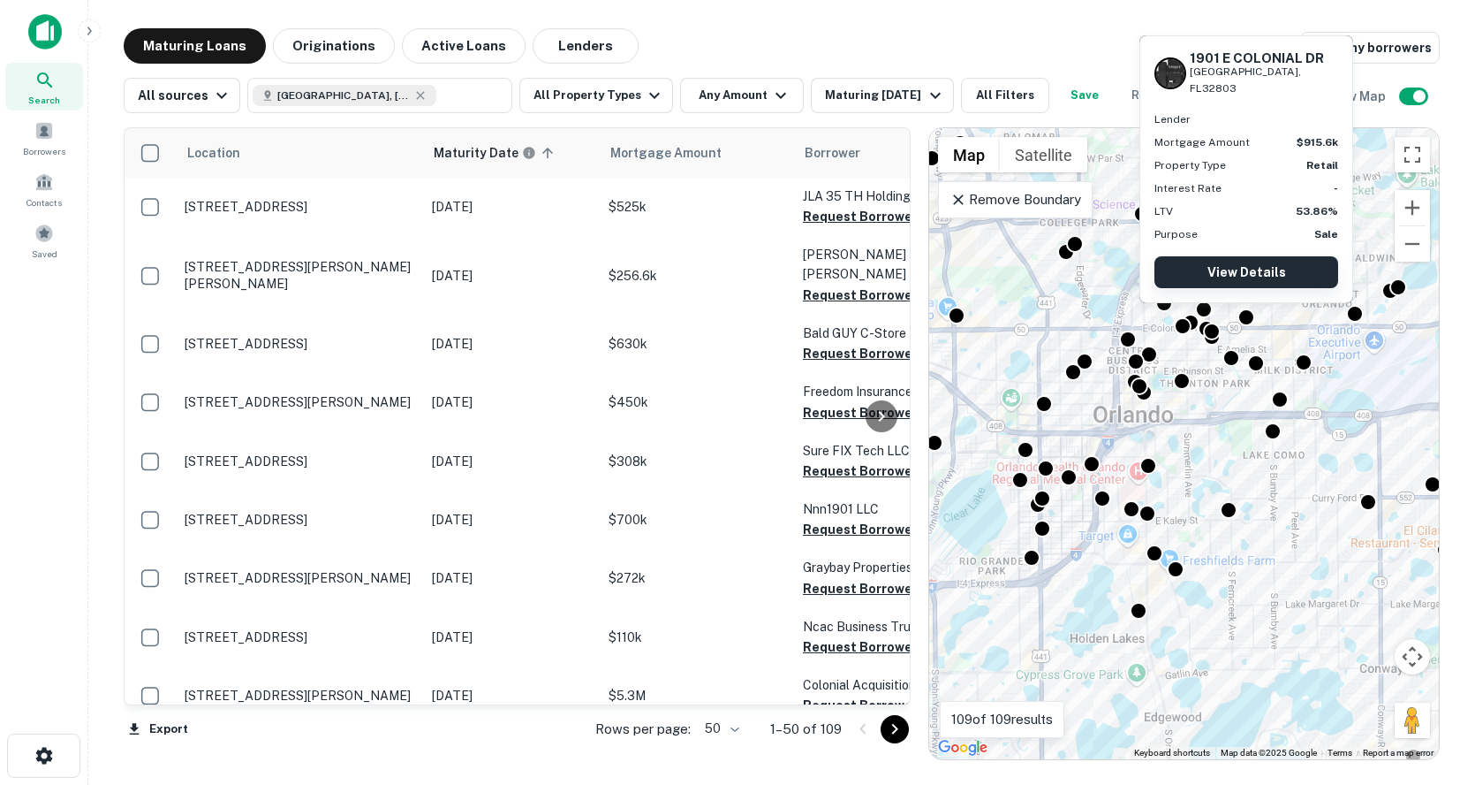
click at [1254, 262] on link "View Details" at bounding box center [1247, 272] width 184 height 32
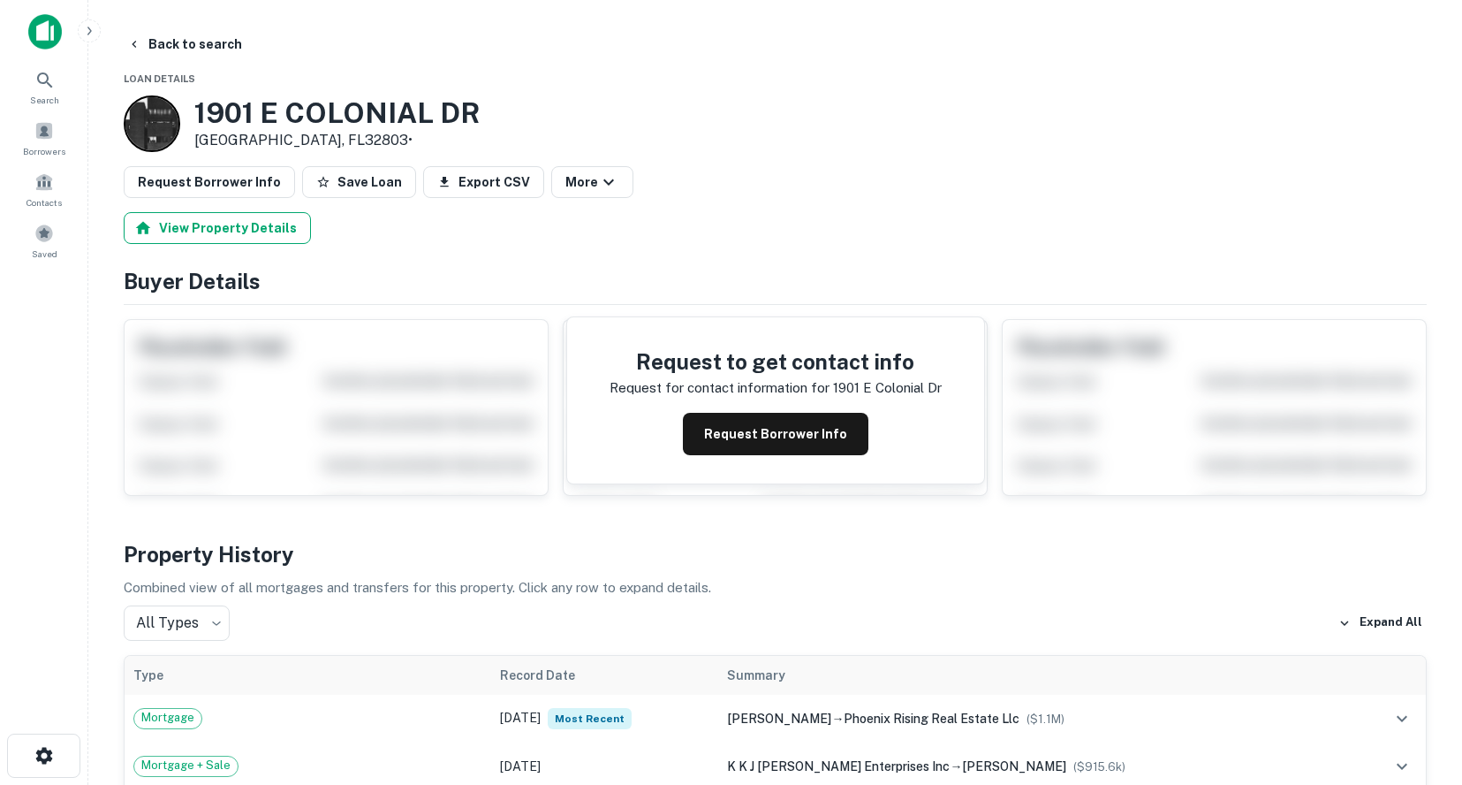
click at [251, 231] on button "View Property Details" at bounding box center [217, 228] width 187 height 32
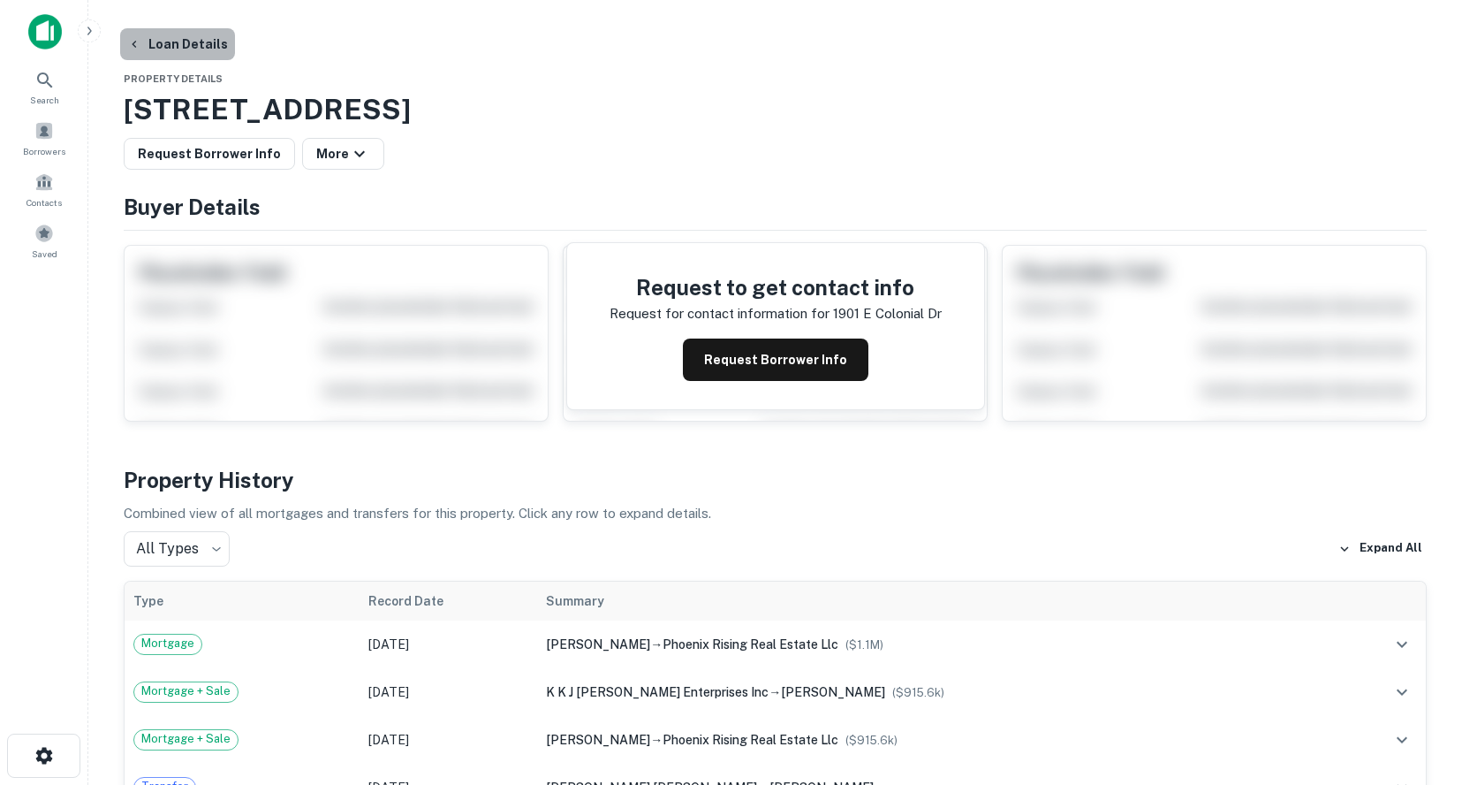
click at [181, 46] on button "Loan Details" at bounding box center [177, 44] width 115 height 32
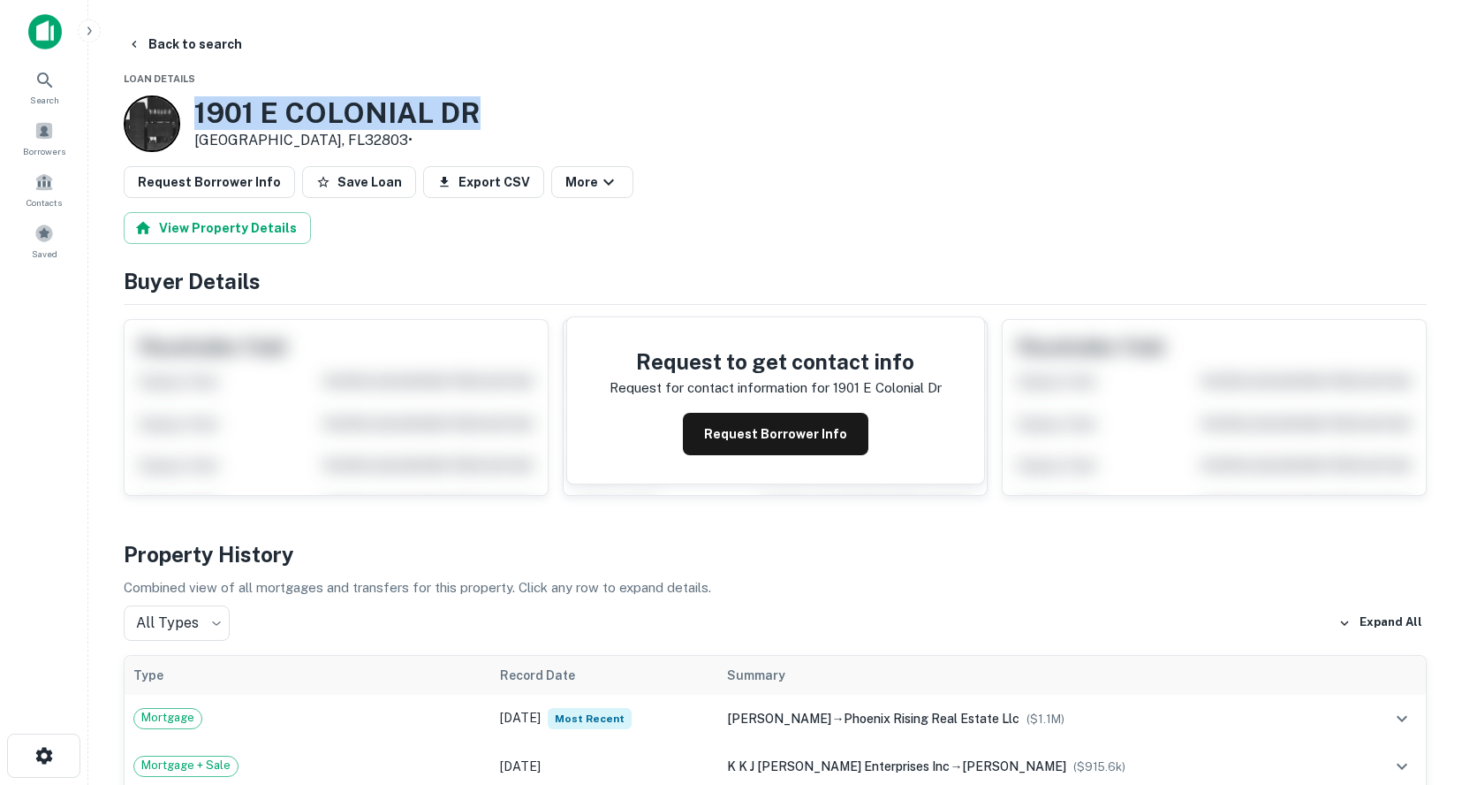
drag, startPoint x: 478, startPoint y: 115, endPoint x: 125, endPoint y: 119, distance: 352.6
click at [125, 119] on div "[STREET_ADDRESS][PERSON_NAME] •" at bounding box center [302, 123] width 357 height 57
copy h3 "1901 E COLONIAL DR"
click at [602, 56] on div "Back to search" at bounding box center [775, 44] width 1303 height 32
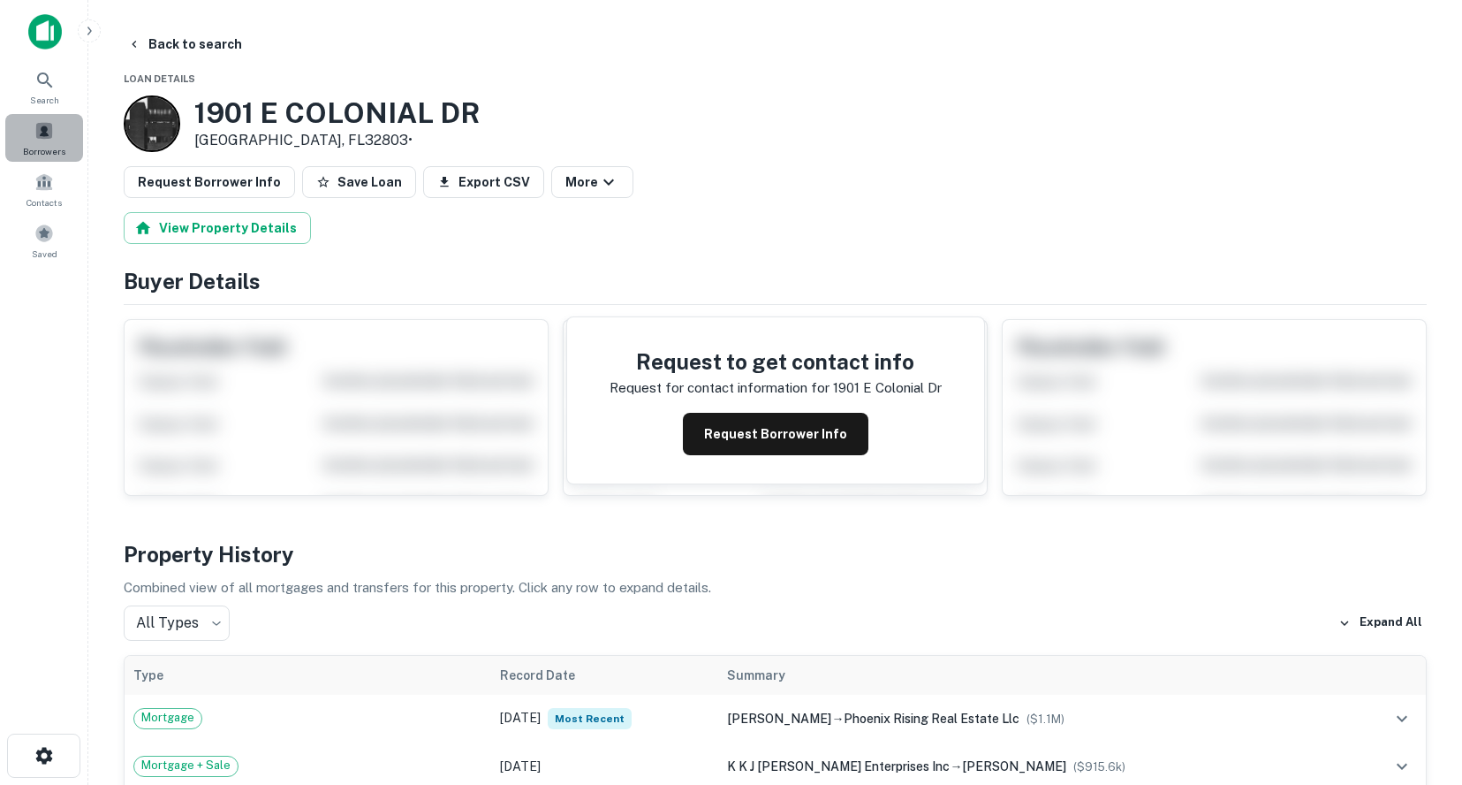
click at [37, 129] on span at bounding box center [43, 130] width 19 height 19
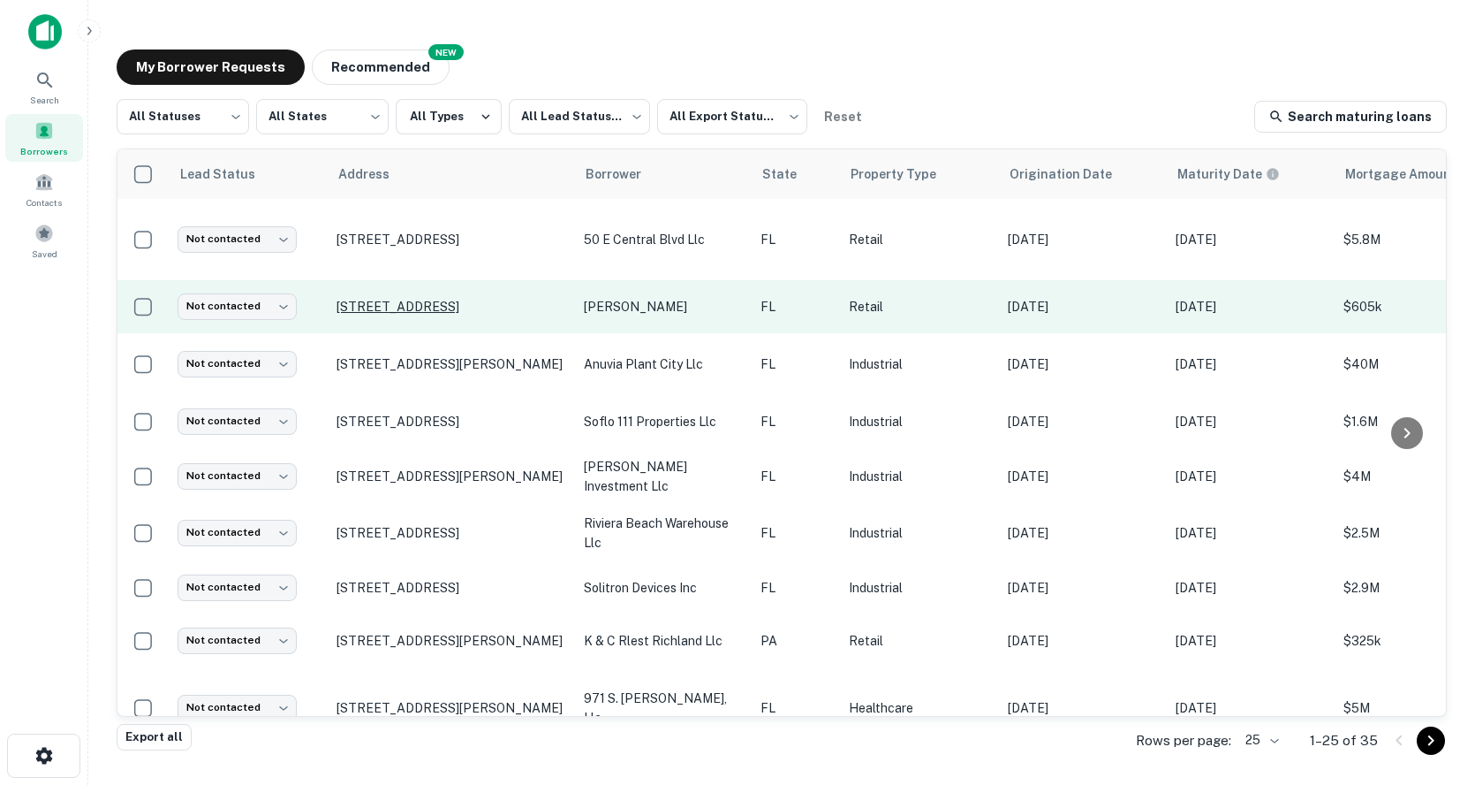
click at [413, 300] on p "[STREET_ADDRESS]" at bounding box center [452, 307] width 230 height 16
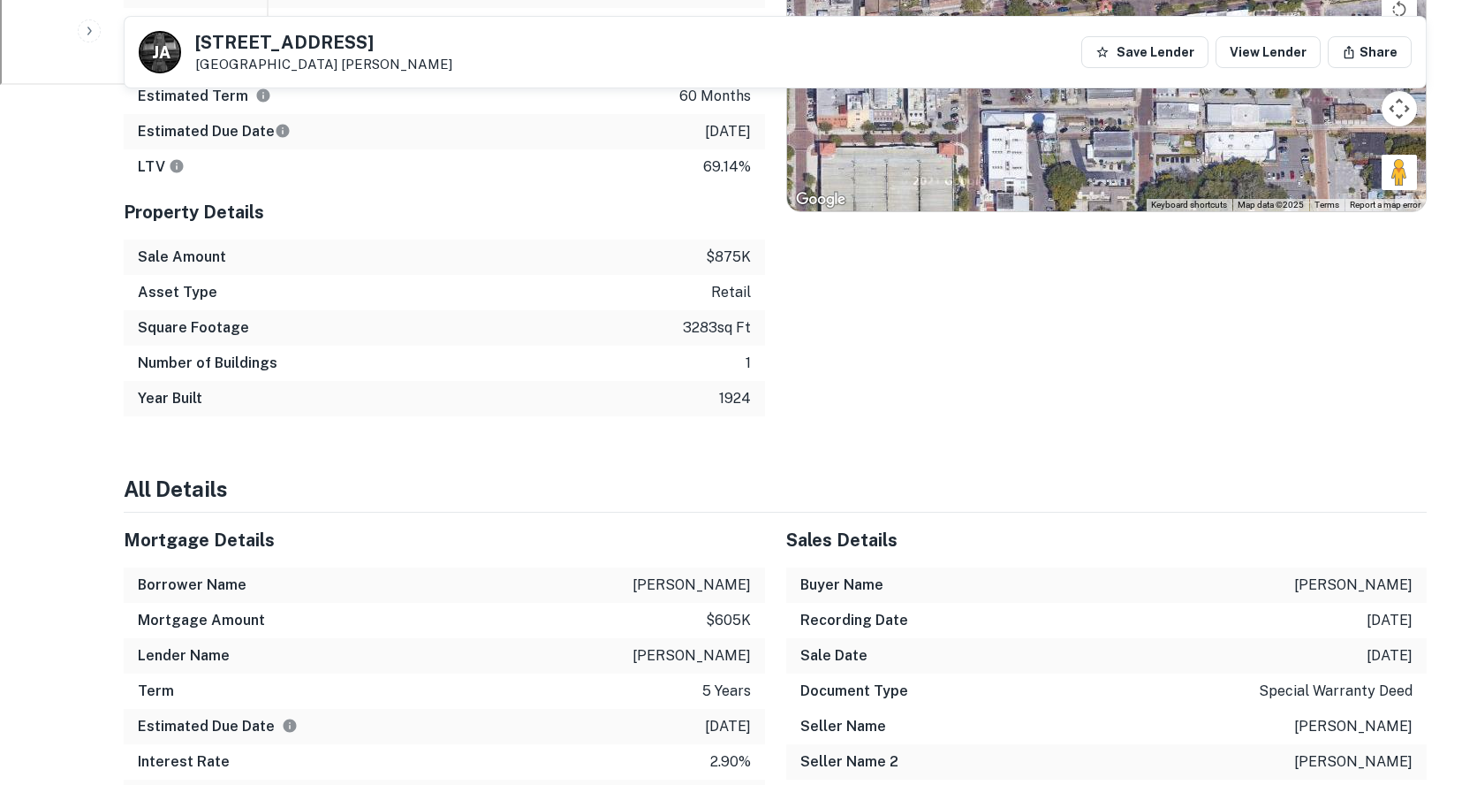
scroll to position [795, 0]
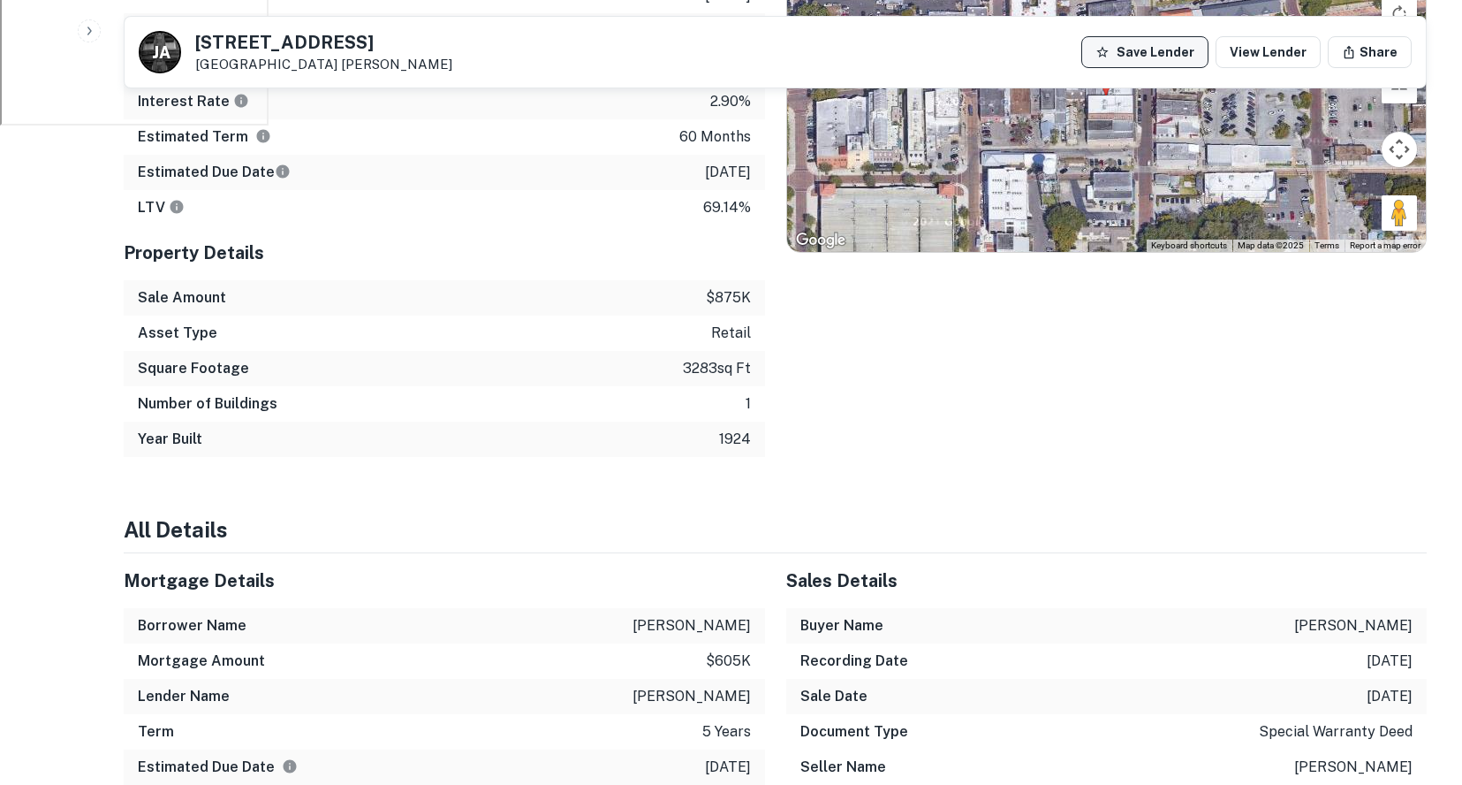
click at [1126, 46] on button "Save Lender" at bounding box center [1144, 52] width 127 height 32
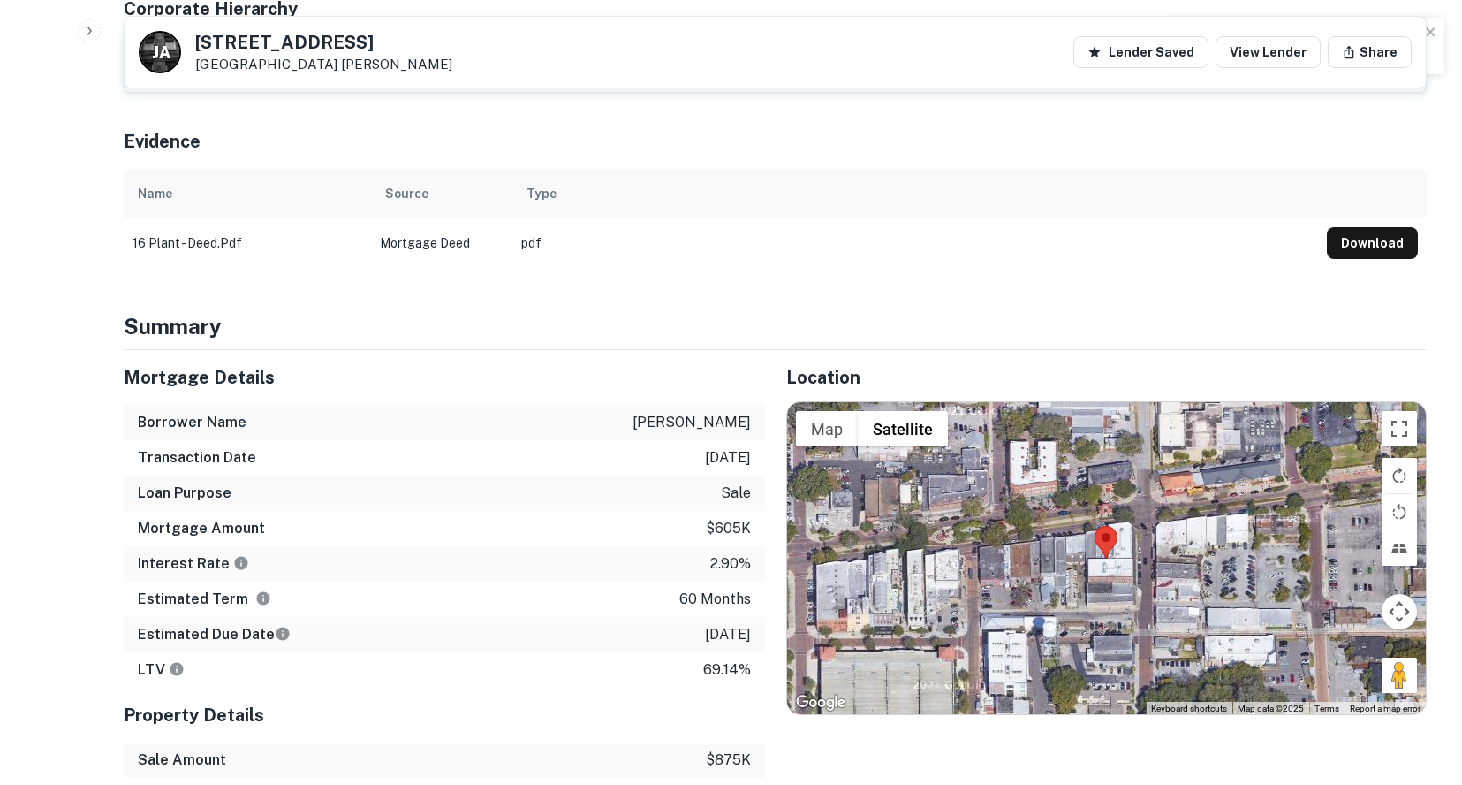
scroll to position [1588, 0]
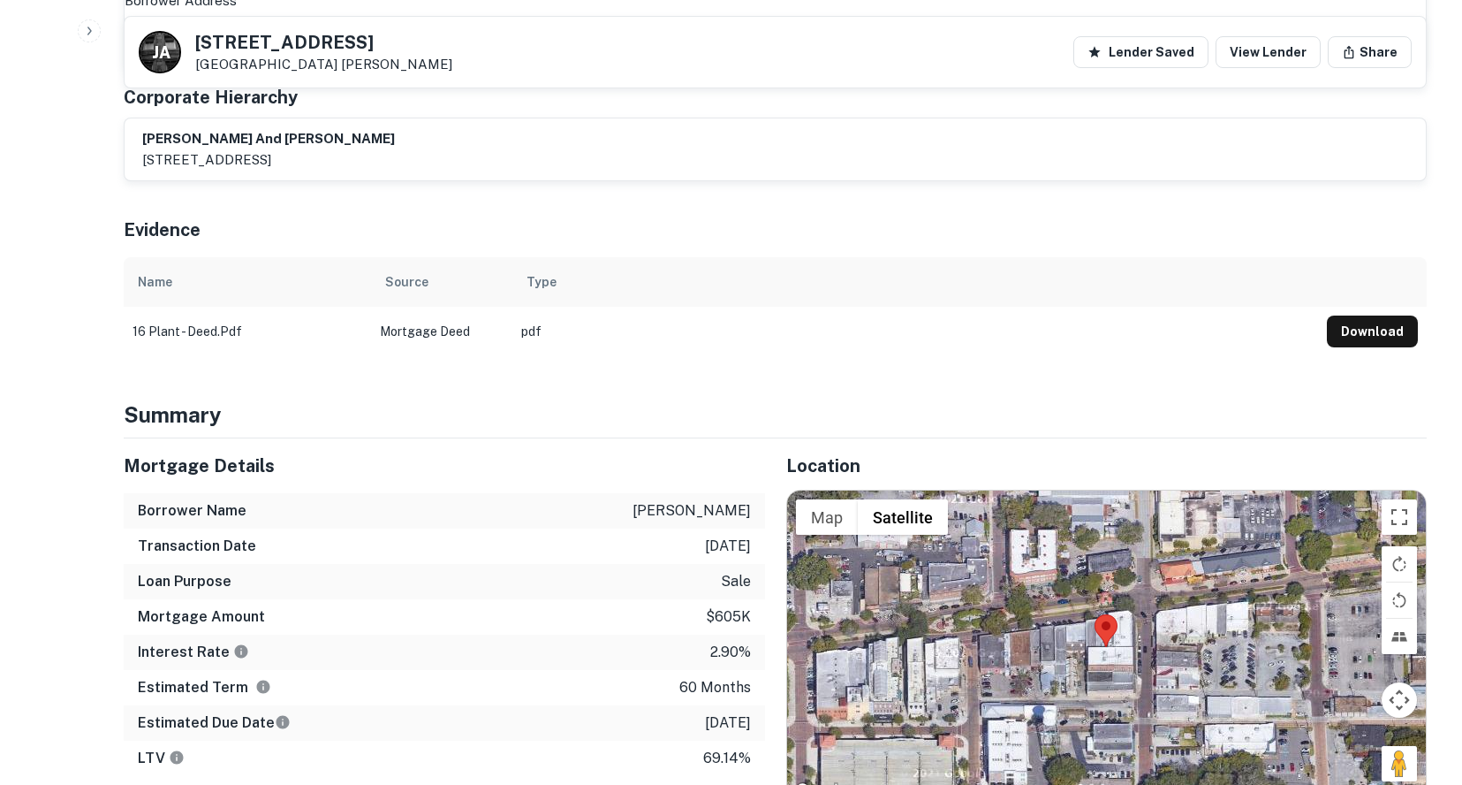
drag, startPoint x: 751, startPoint y: 336, endPoint x: 614, endPoint y: 350, distance: 137.7
drag, startPoint x: 400, startPoint y: 352, endPoint x: 396, endPoint y: 334, distance: 18.2
drag, startPoint x: 318, startPoint y: 39, endPoint x: 191, endPoint y: 45, distance: 127.4
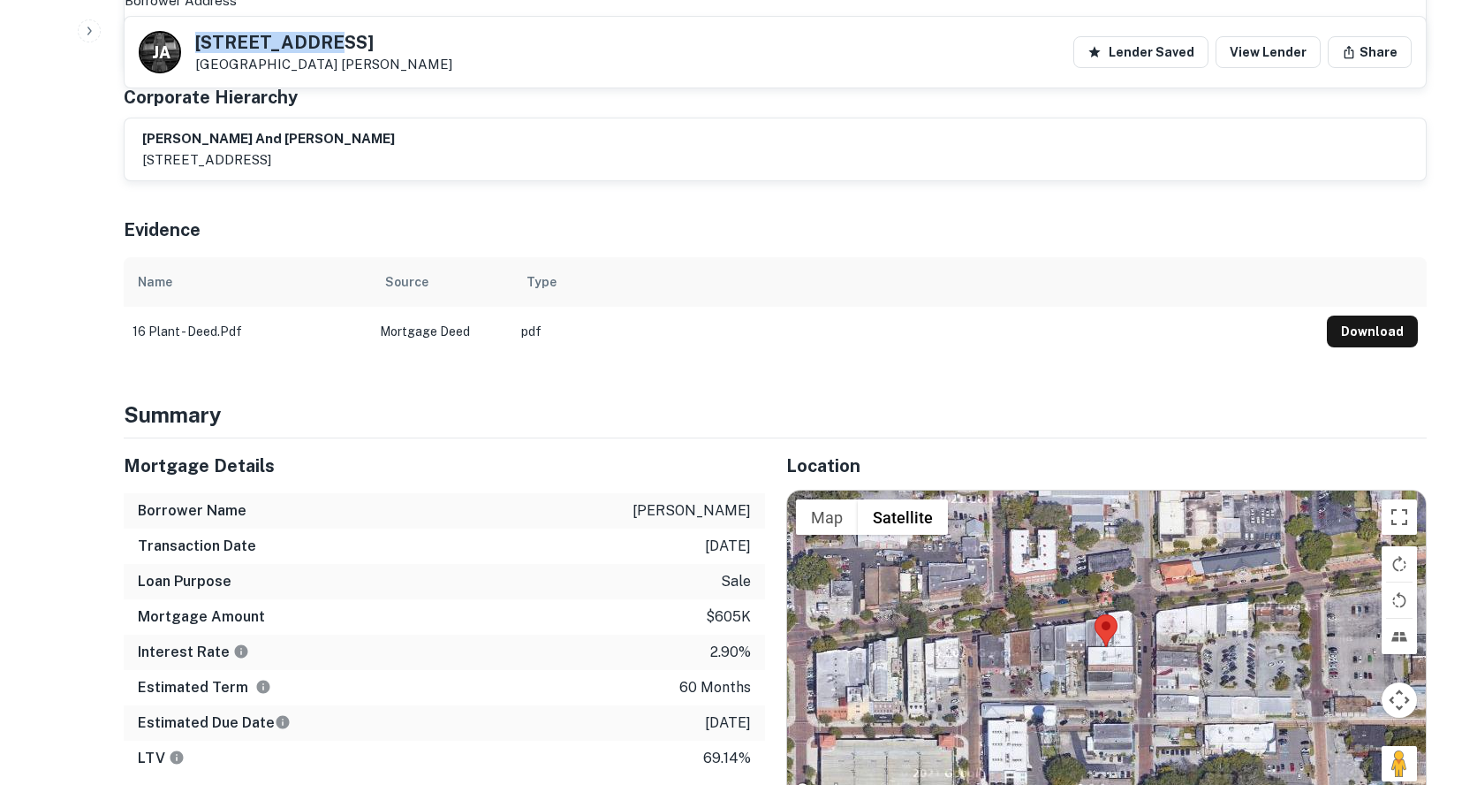
click at [191, 45] on div "J A 16 E PLANT ST Winter Garden, FL34787 James Abboud" at bounding box center [296, 52] width 314 height 42
drag, startPoint x: 762, startPoint y: 340, endPoint x: 618, endPoint y: 357, distance: 145.0
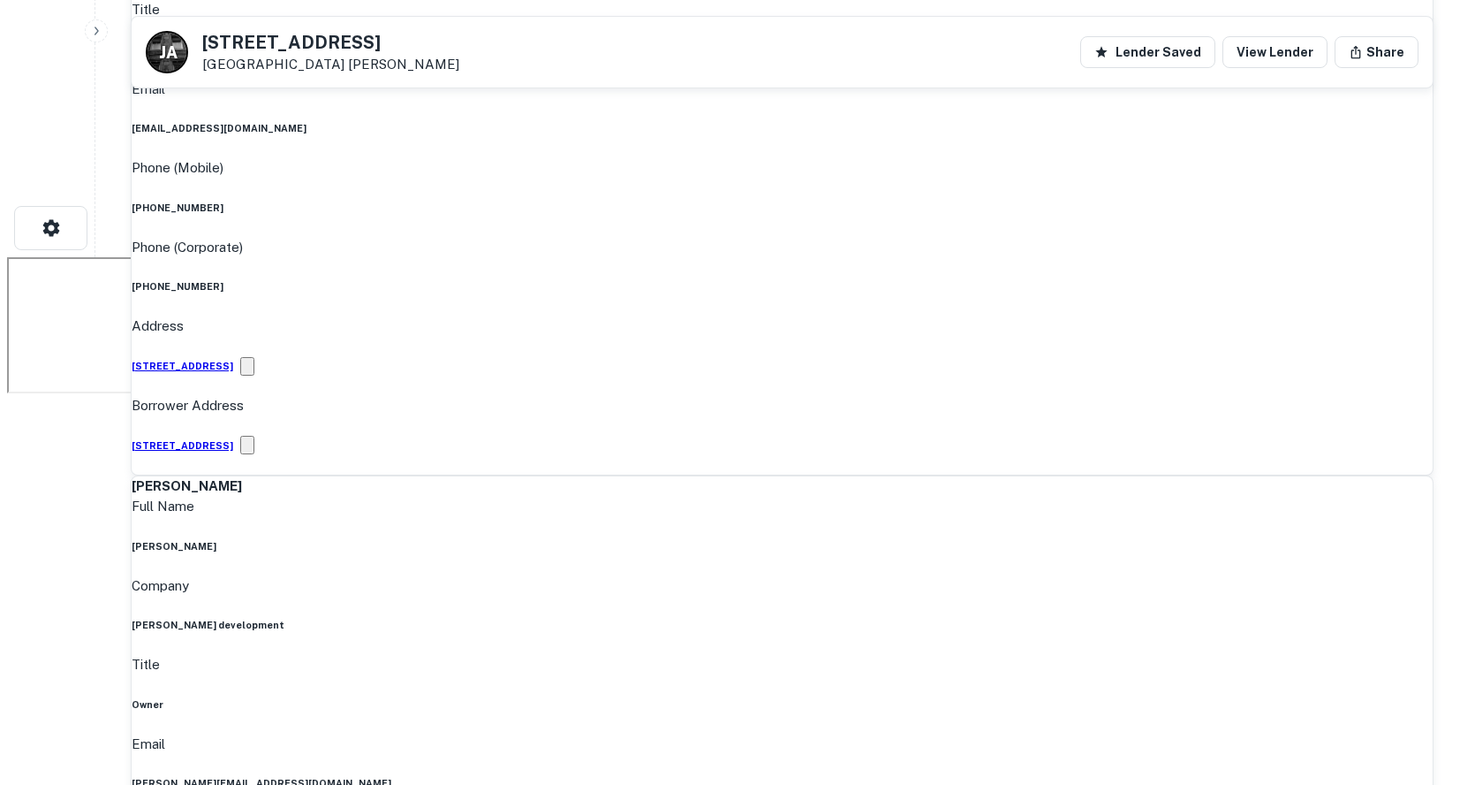
scroll to position [0, 0]
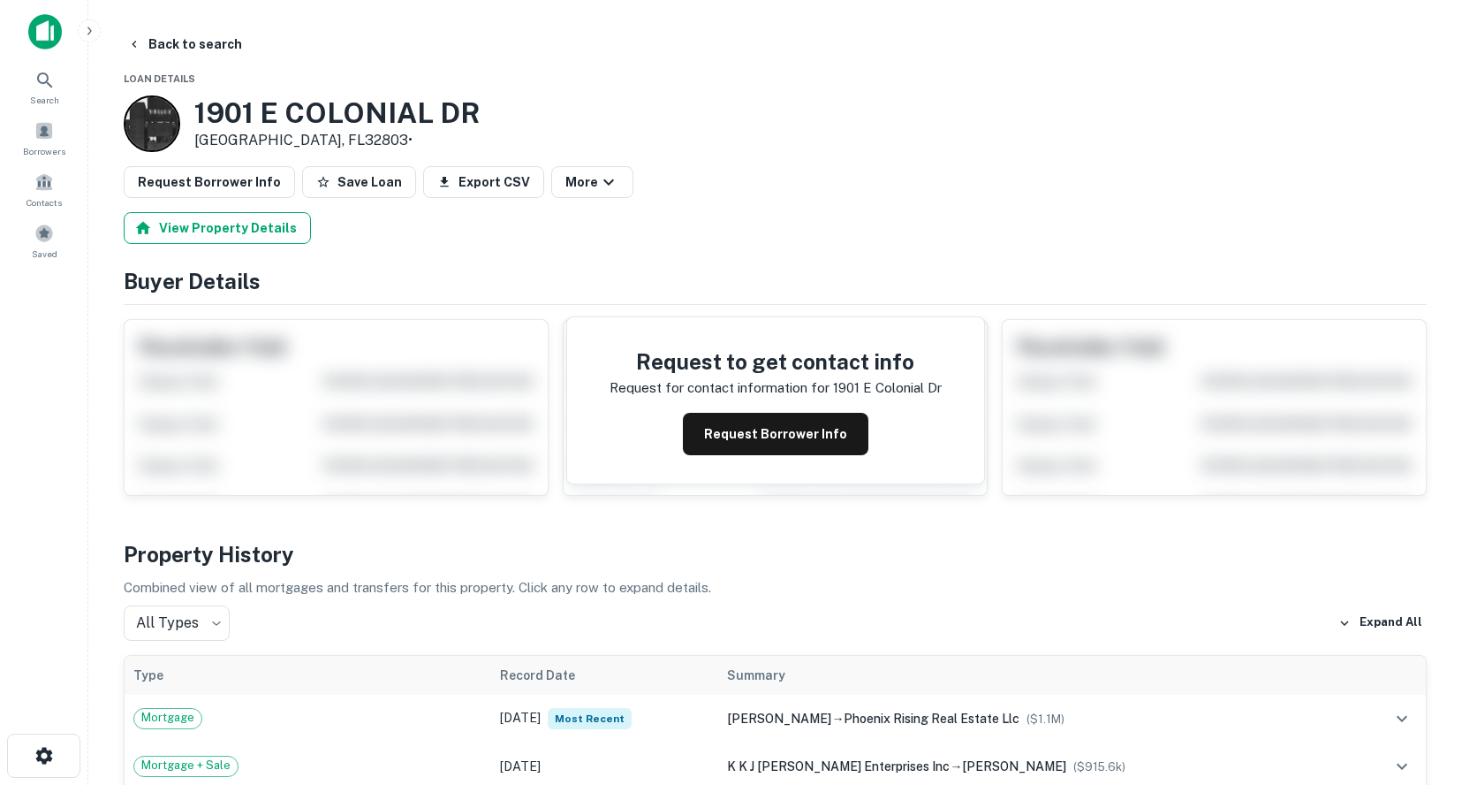
click at [206, 225] on button "View Property Details" at bounding box center [217, 228] width 187 height 32
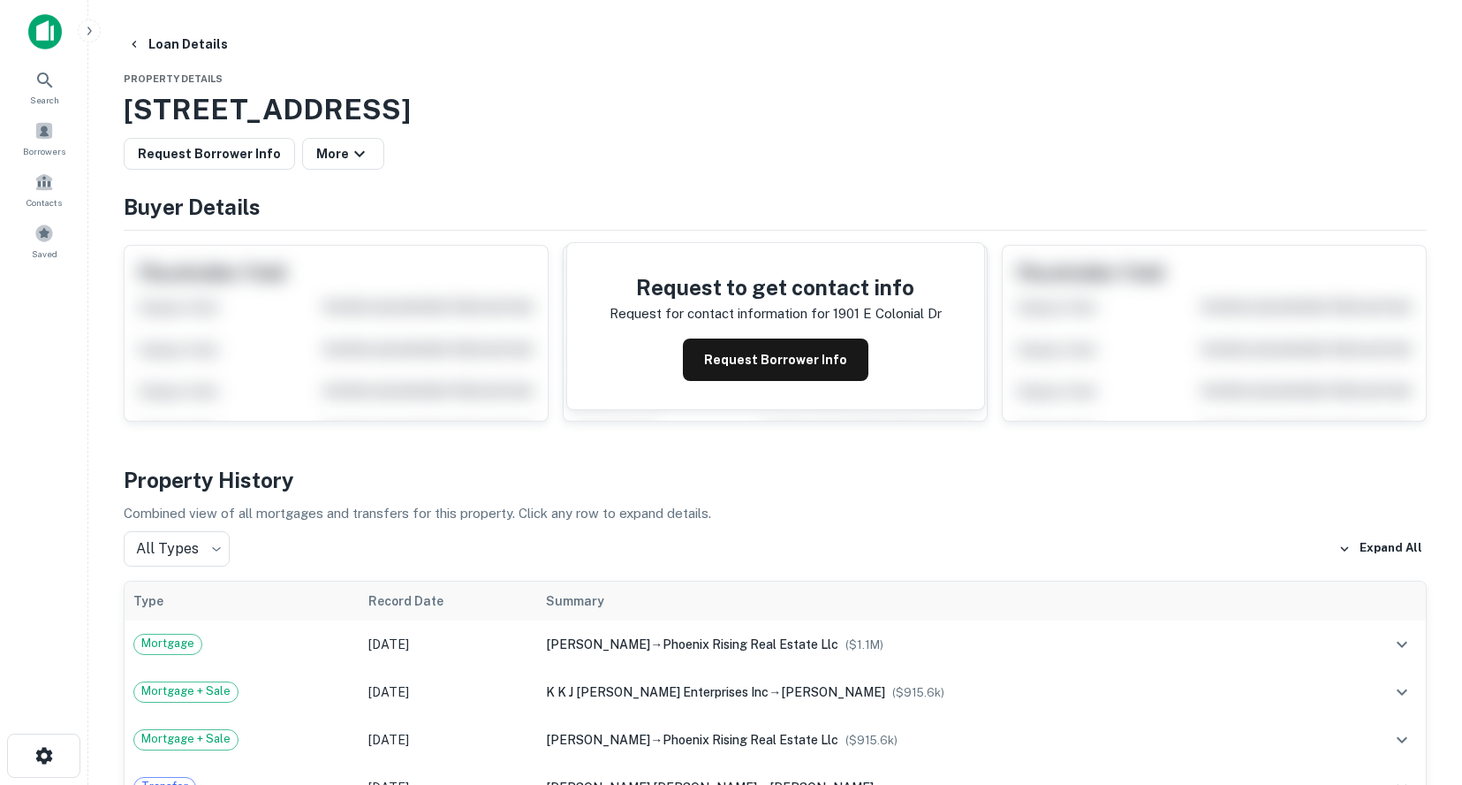
drag, startPoint x: 637, startPoint y: 110, endPoint x: 123, endPoint y: 112, distance: 514.2
click at [125, 111] on h3 "[STREET_ADDRESS]" at bounding box center [775, 109] width 1303 height 42
copy h3 "[STREET_ADDRESS]"
click at [671, 49] on div "Loan Details" at bounding box center [775, 44] width 1303 height 32
click at [242, 155] on button "Request Borrower Info" at bounding box center [209, 154] width 171 height 32
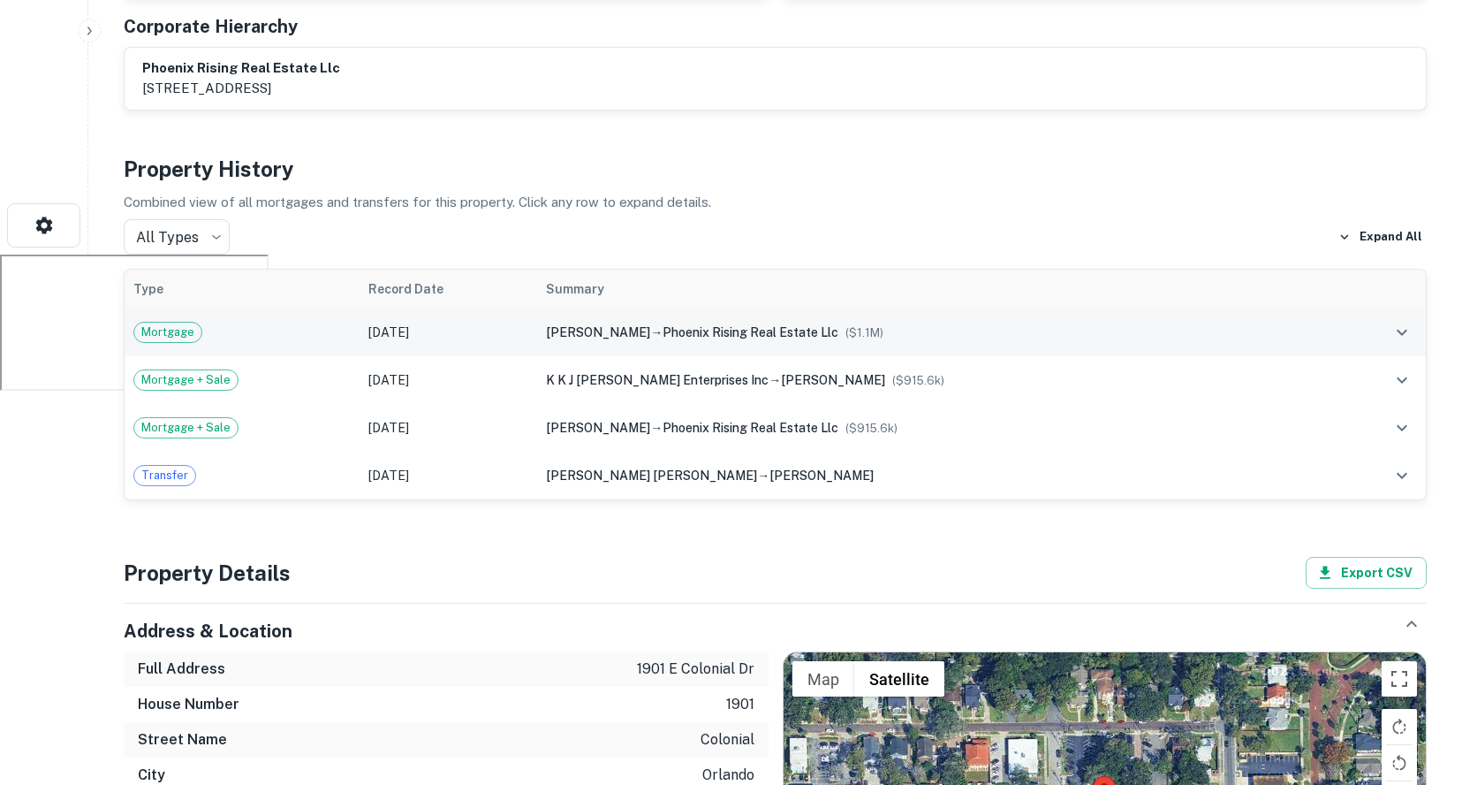
scroll to position [442, 0]
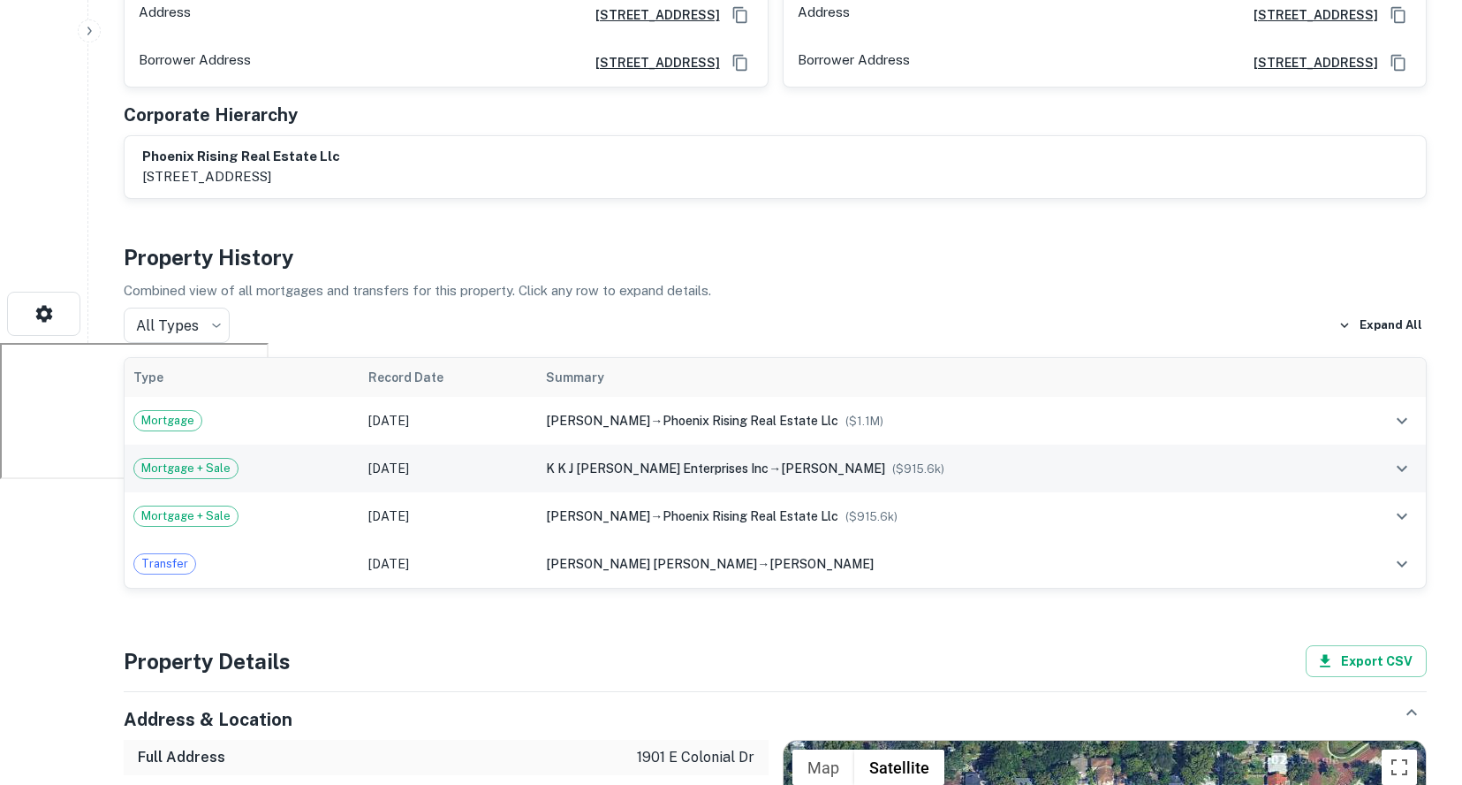
click at [727, 460] on div "k k j [PERSON_NAME] enterprises inc → [PERSON_NAME] ($ 915.6k )" at bounding box center [935, 468] width 779 height 19
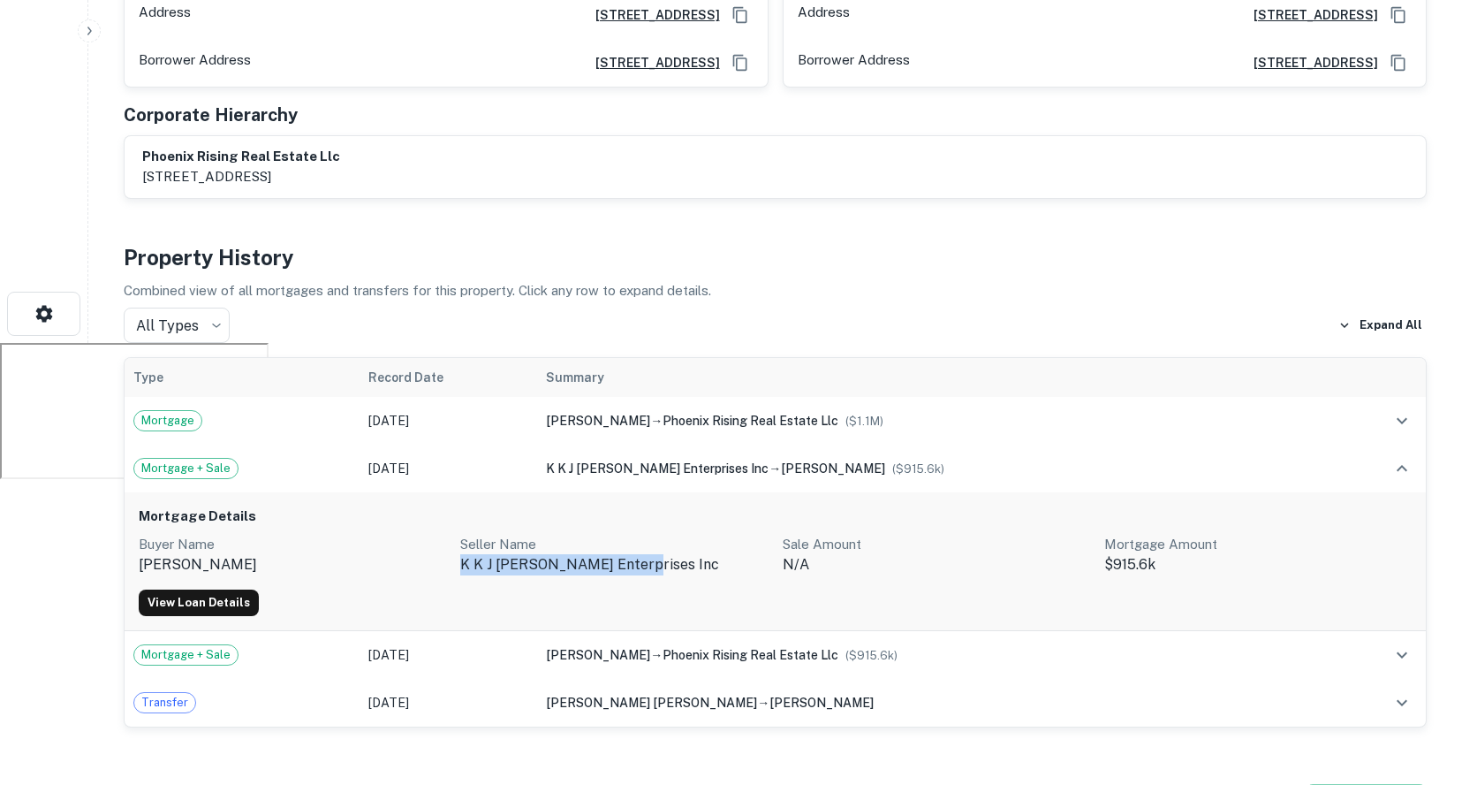
drag, startPoint x: 633, startPoint y: 563, endPoint x: 460, endPoint y: 567, distance: 172.3
click at [460, 567] on p "k k j [PERSON_NAME] enterprises inc" at bounding box center [613, 564] width 307 height 21
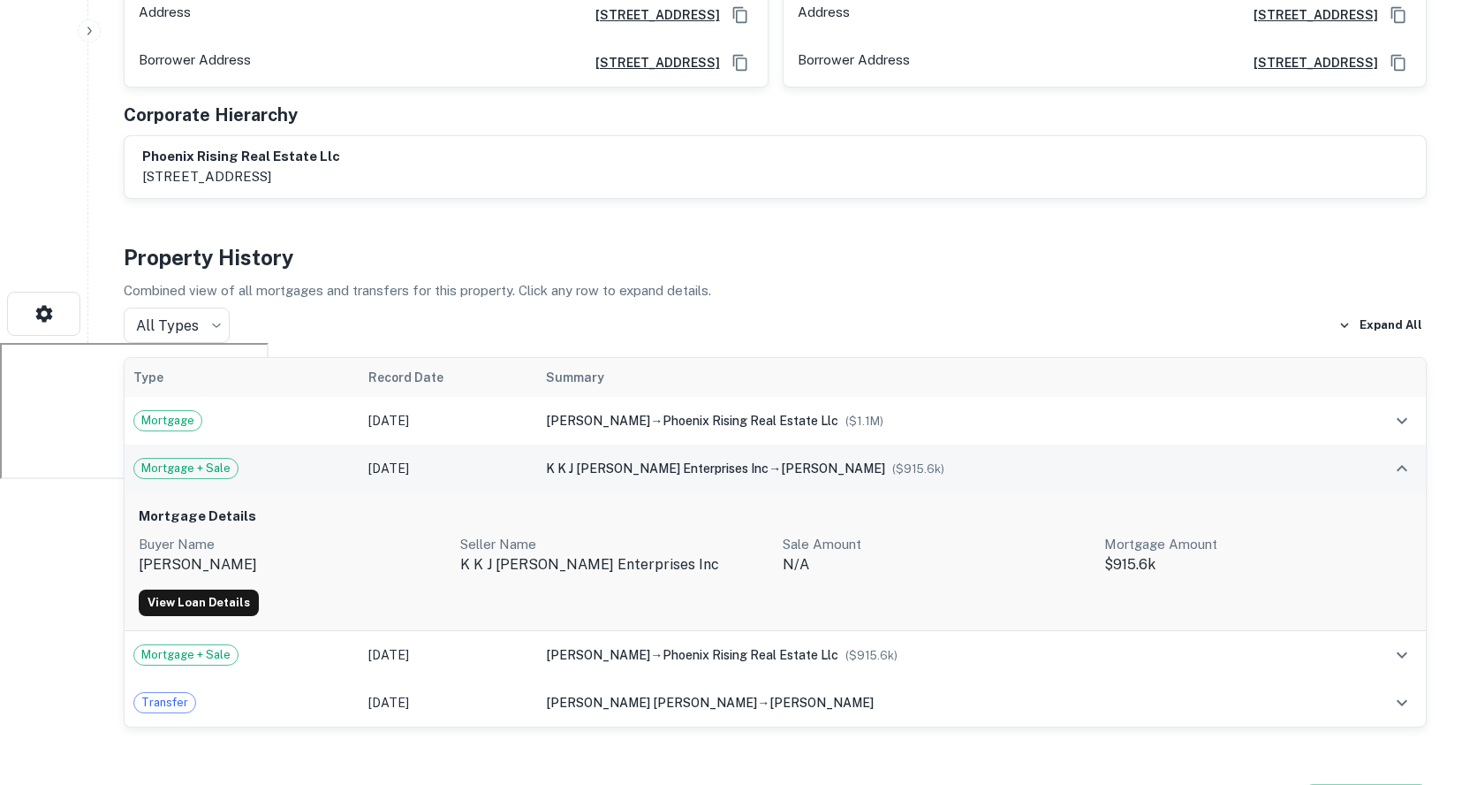
click at [525, 468] on td "[DATE]" at bounding box center [449, 468] width 178 height 48
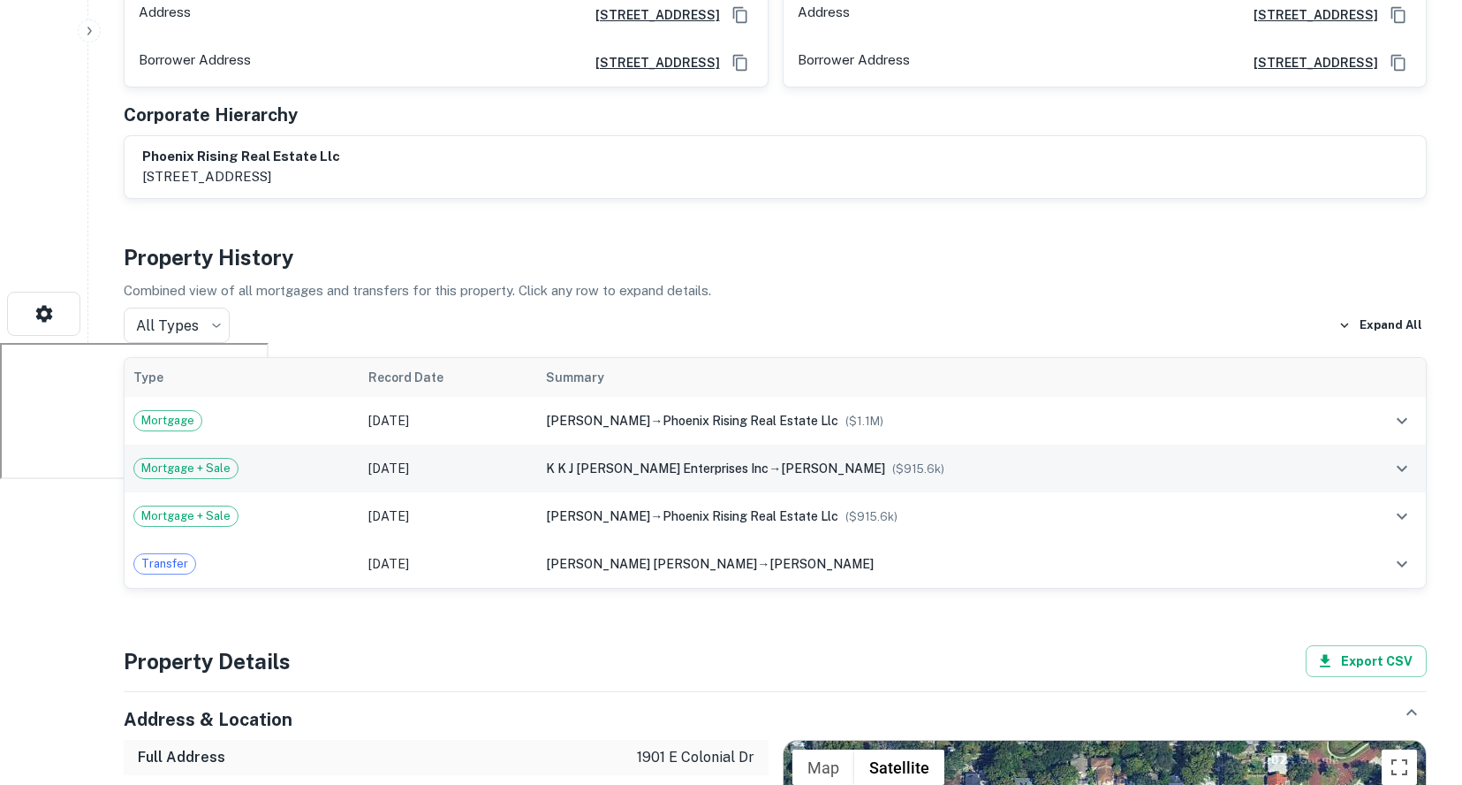
click at [578, 474] on td "k k j [PERSON_NAME] enterprises inc → [PERSON_NAME] ($ 915.6k )" at bounding box center [935, 468] width 797 height 48
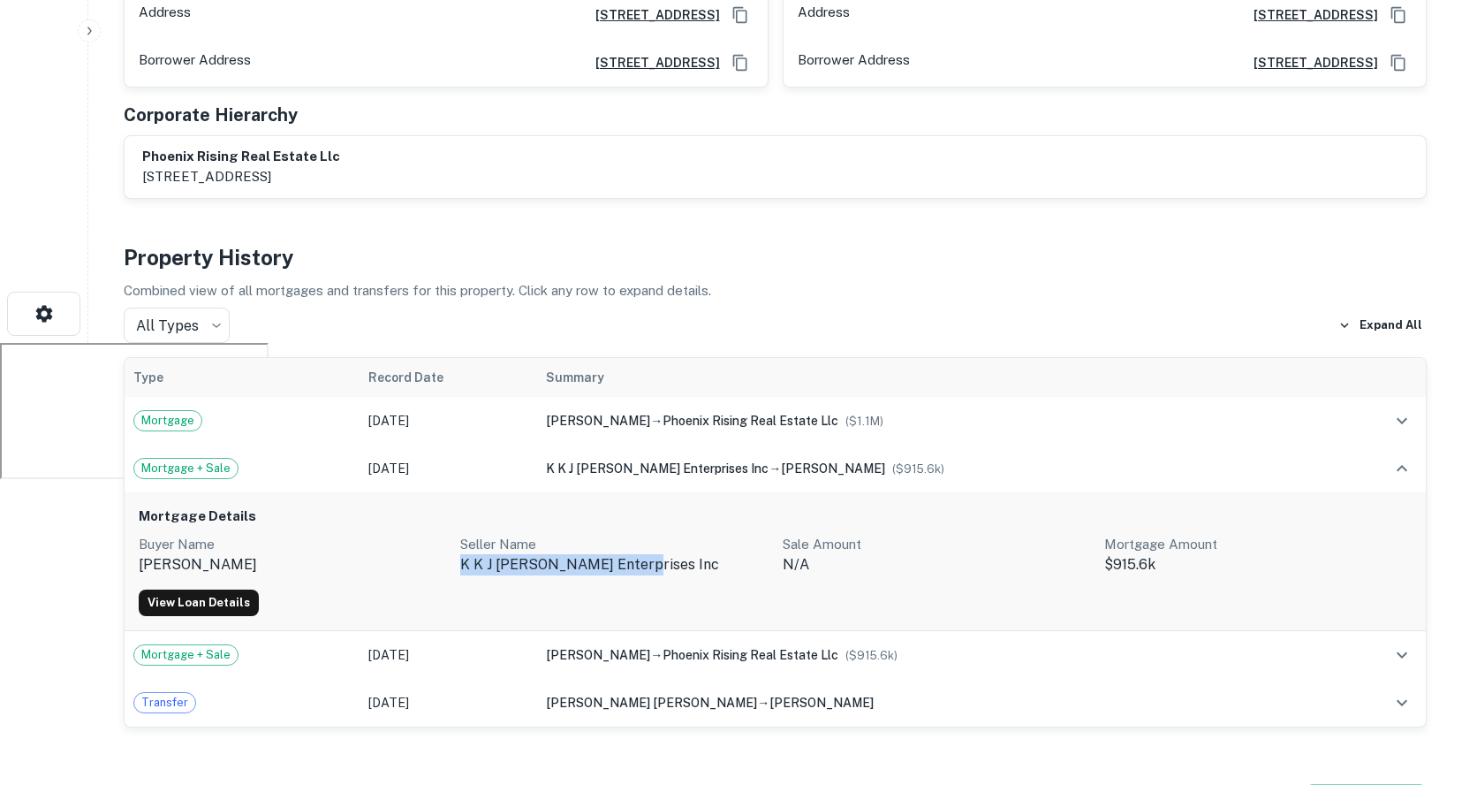
drag, startPoint x: 633, startPoint y: 562, endPoint x: 454, endPoint y: 573, distance: 178.8
click at [454, 573] on div "Buyer Name [PERSON_NAME] Seller Name [PERSON_NAME] enterprises inc Sale Amount …" at bounding box center [775, 555] width 1273 height 42
copy p "k k j [PERSON_NAME] enterprises inc"
click at [536, 373] on th "Record Date" at bounding box center [449, 377] width 178 height 39
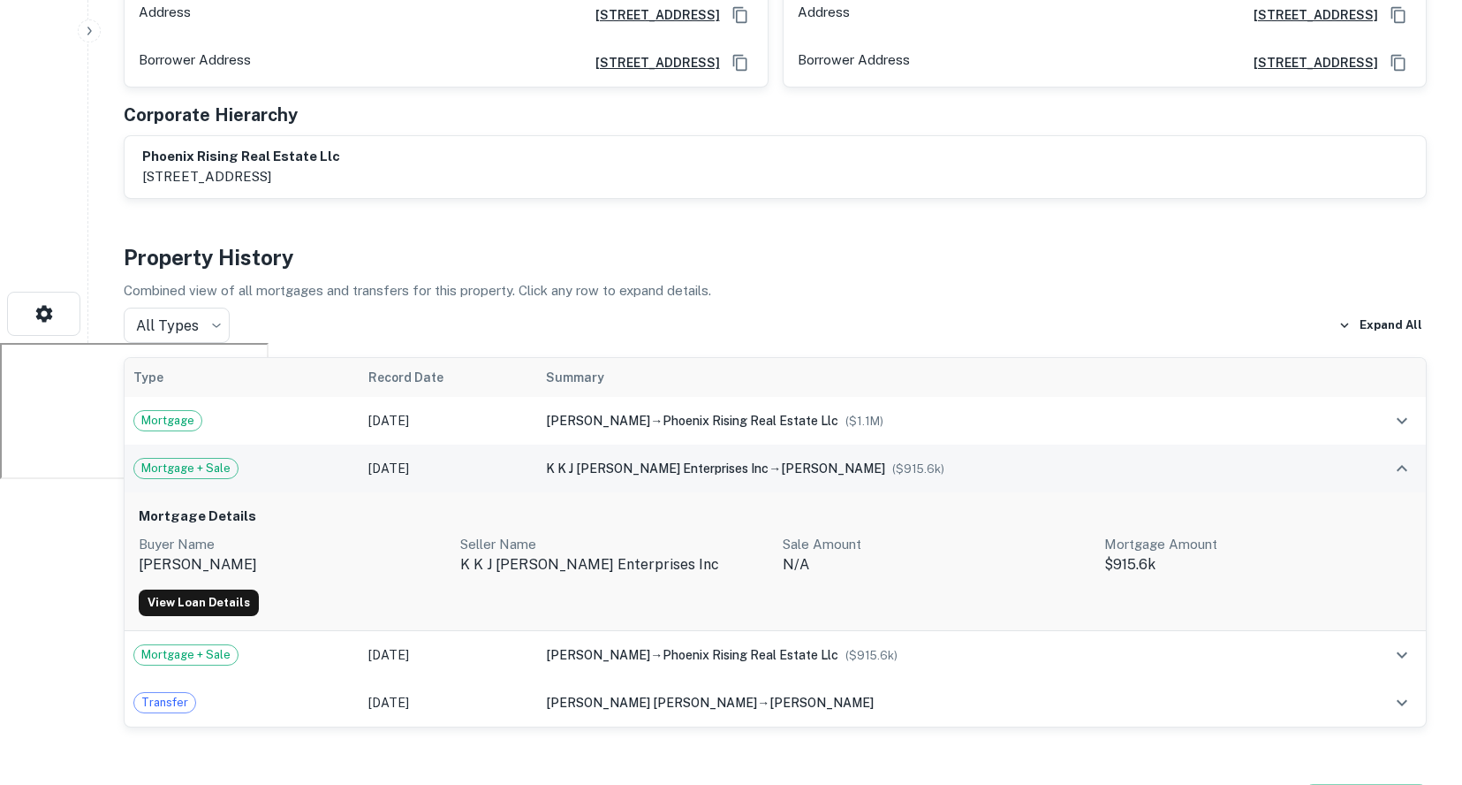
click at [725, 457] on td "k k j [PERSON_NAME] enterprises inc → [PERSON_NAME] ($ 915.6k )" at bounding box center [935, 468] width 797 height 48
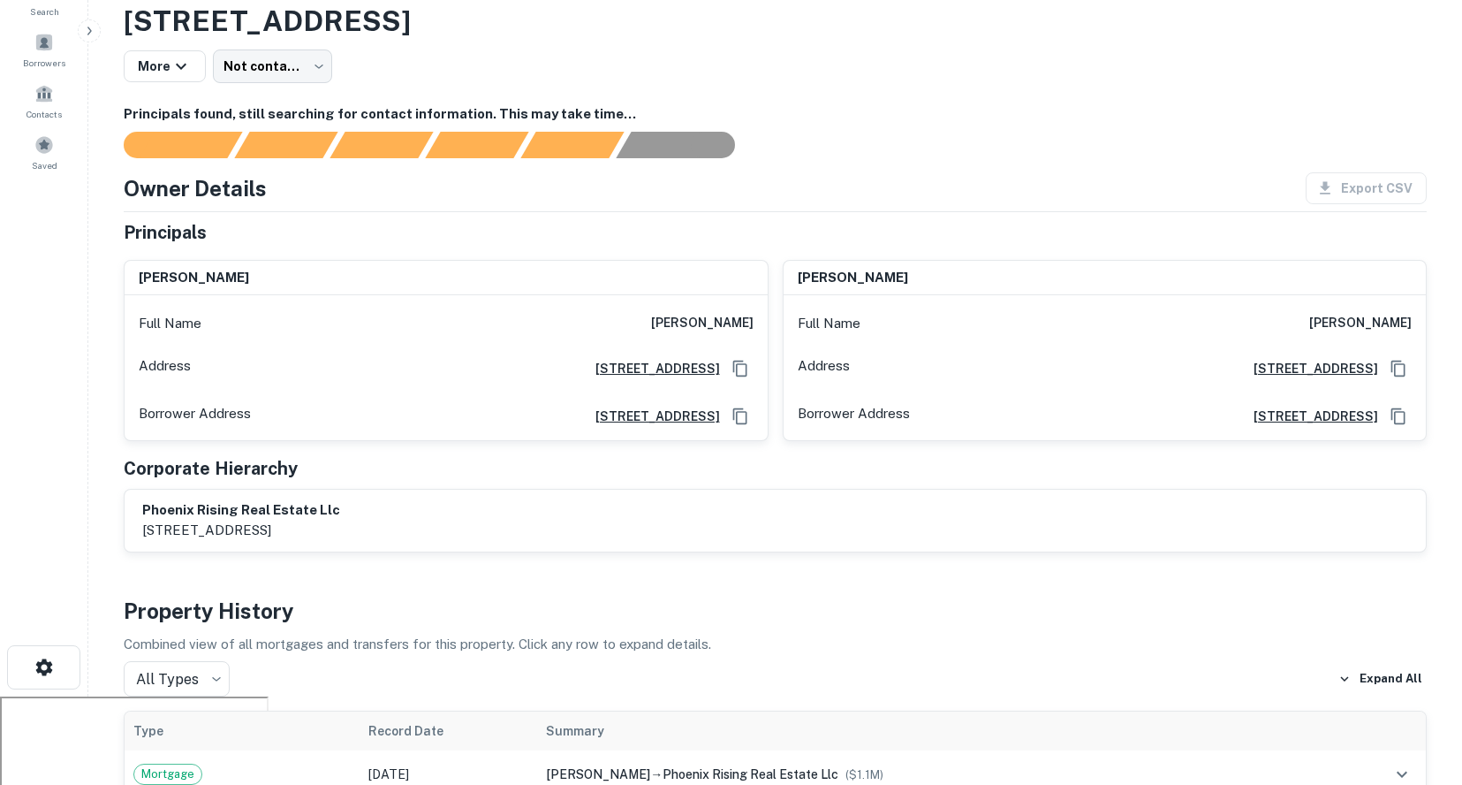
scroll to position [0, 0]
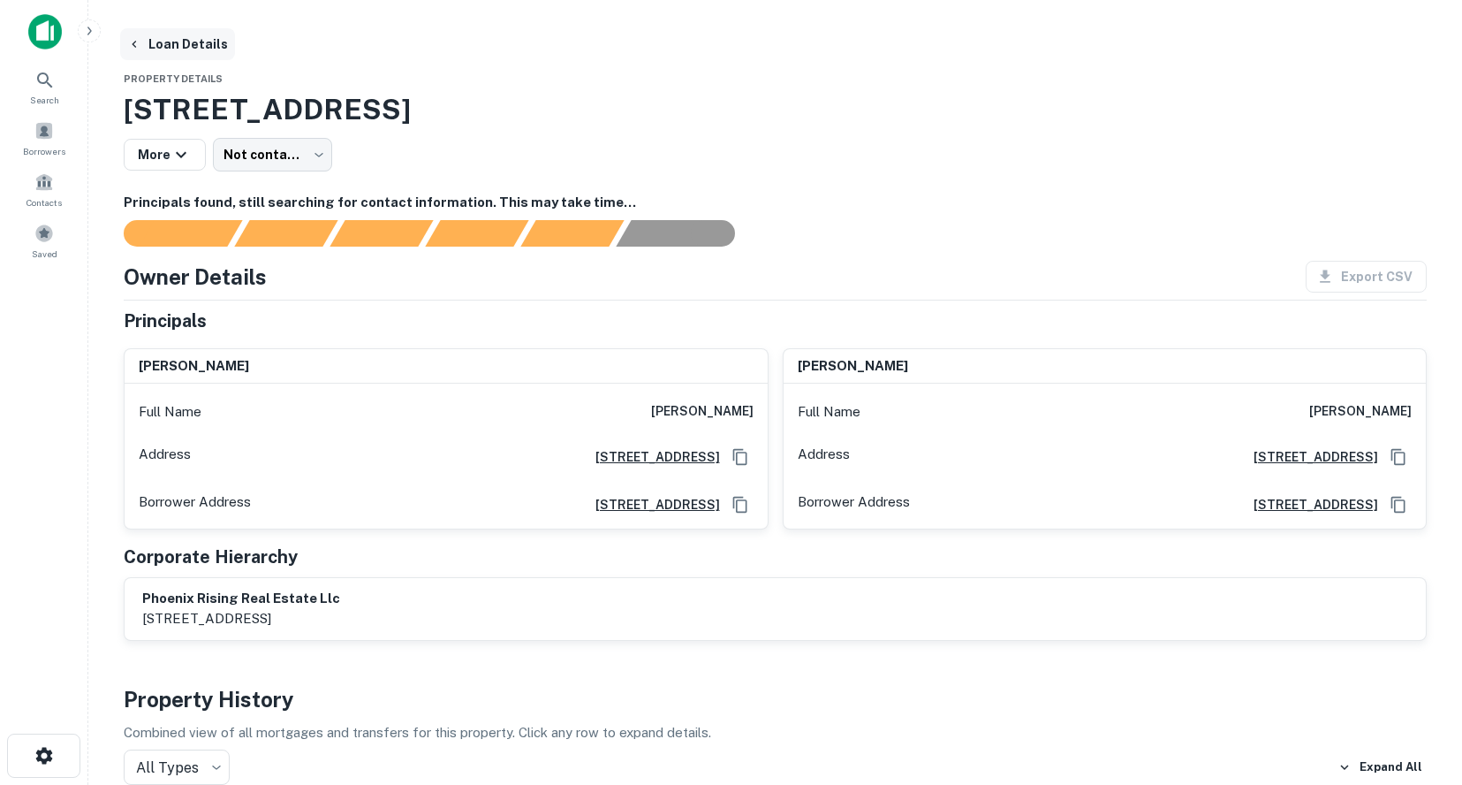
click at [211, 49] on button "Loan Details" at bounding box center [177, 44] width 115 height 32
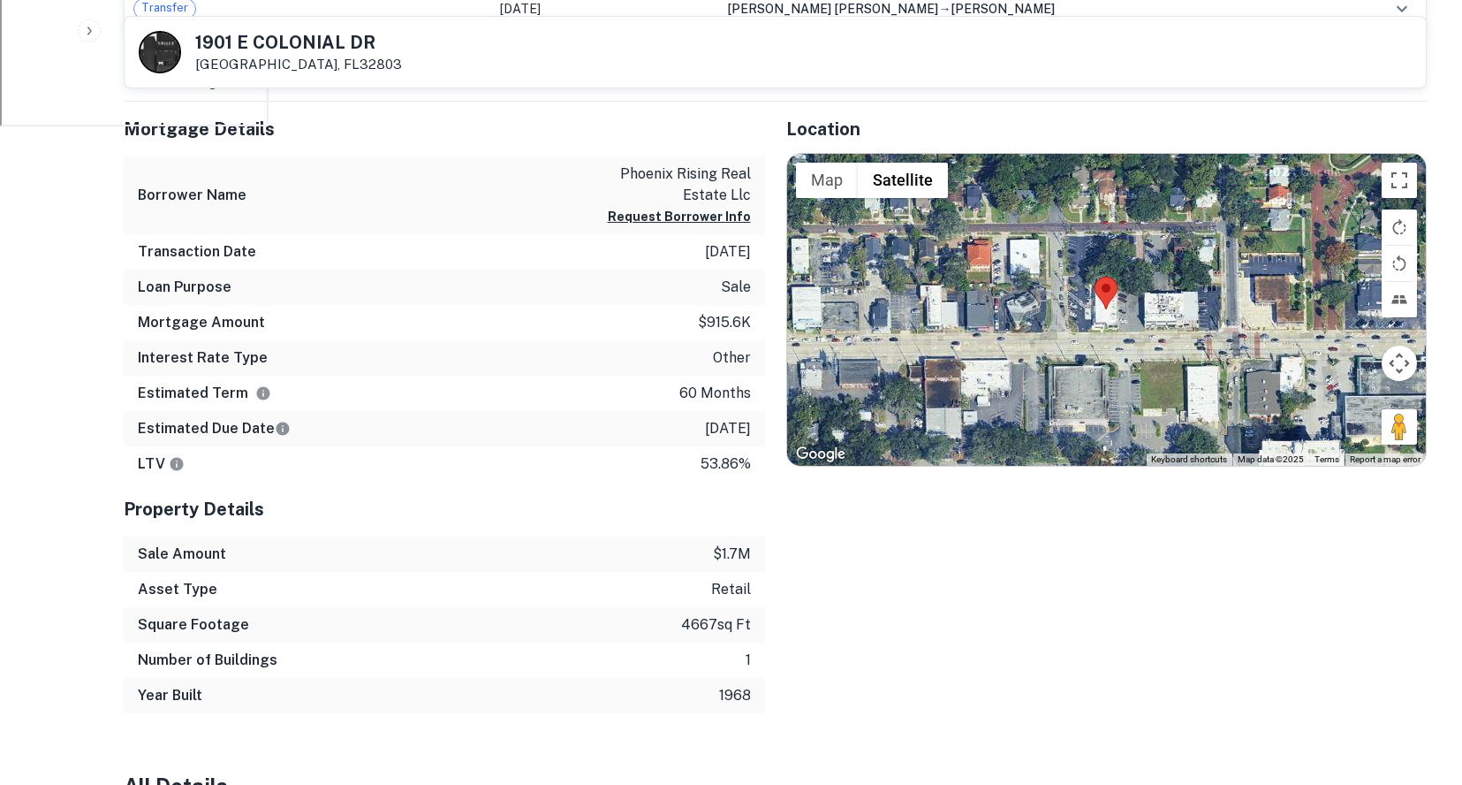
scroll to position [795, 0]
drag, startPoint x: 750, startPoint y: 195, endPoint x: 617, endPoint y: 173, distance: 135.2
click at [617, 173] on p "phoenix rising real estate llc" at bounding box center [671, 184] width 159 height 42
copy p "phoenix rising real estate llc"
drag, startPoint x: 491, startPoint y: 178, endPoint x: 533, endPoint y: 178, distance: 41.5
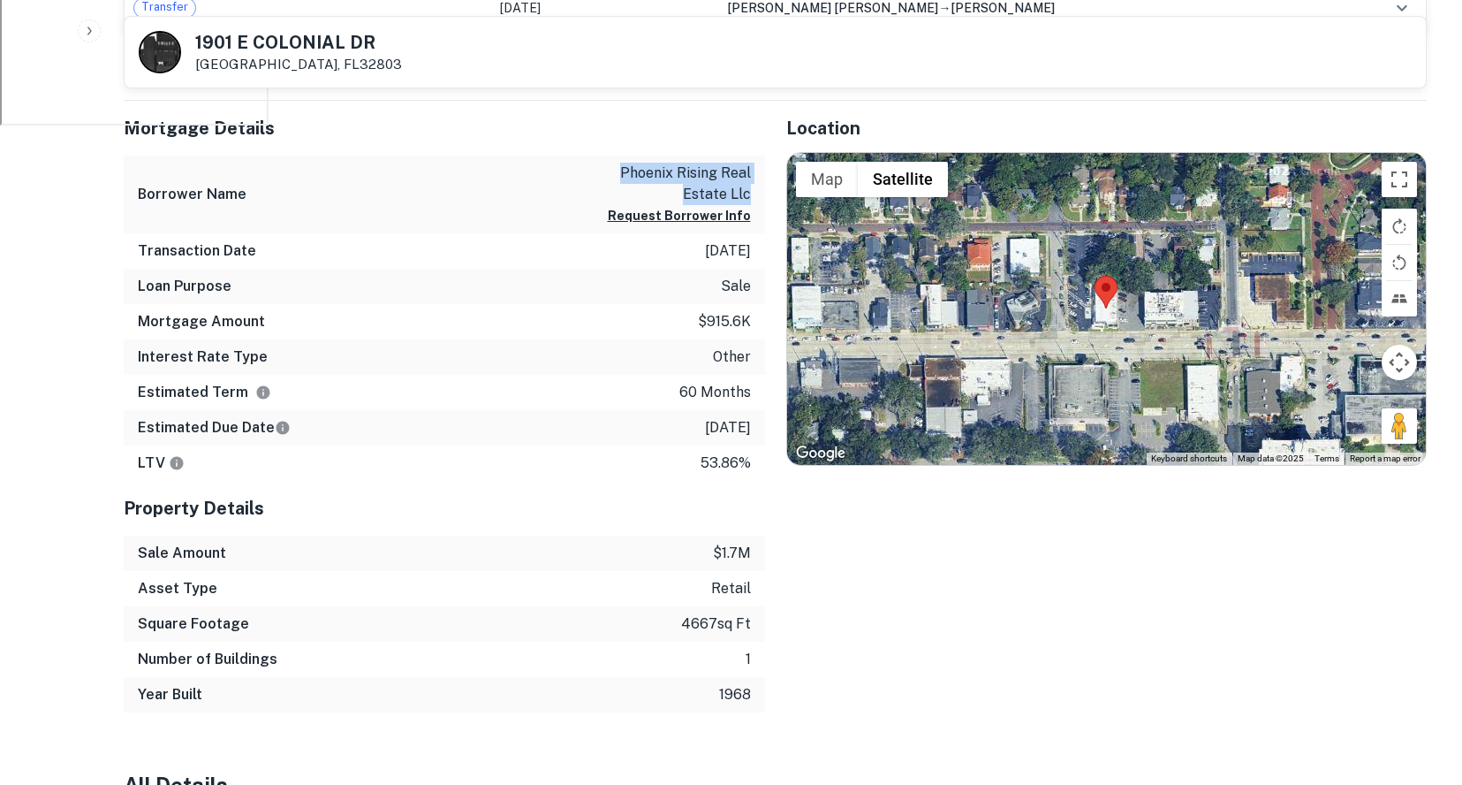
click at [492, 178] on div "Borrower Name phoenix rising real estate llc Request Borrower Info" at bounding box center [444, 195] width 641 height 79
drag, startPoint x: 579, startPoint y: 131, endPoint x: 848, endPoint y: 105, distance: 270.7
click at [583, 129] on h5 "Mortgage Details" at bounding box center [444, 128] width 641 height 27
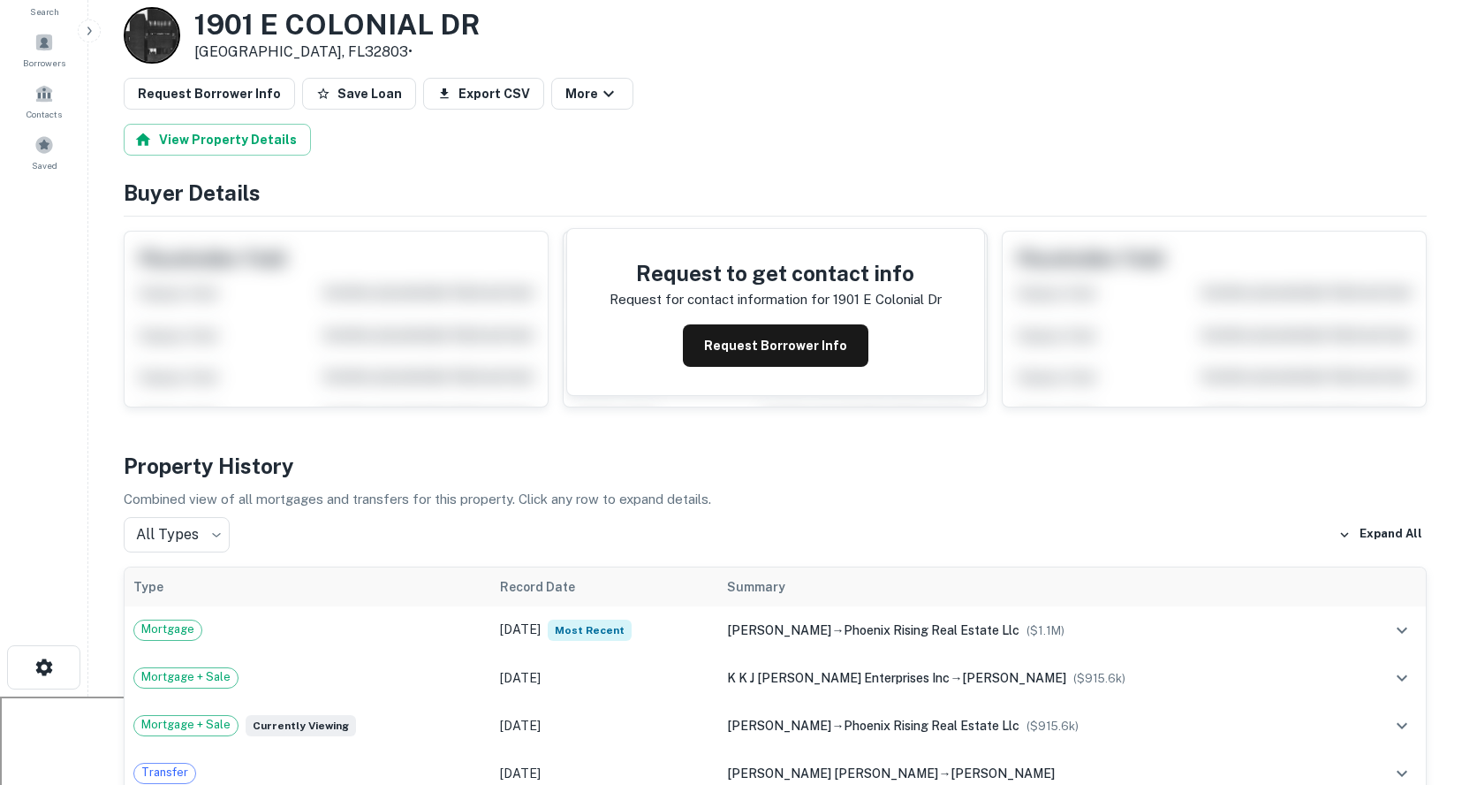
scroll to position [0, 0]
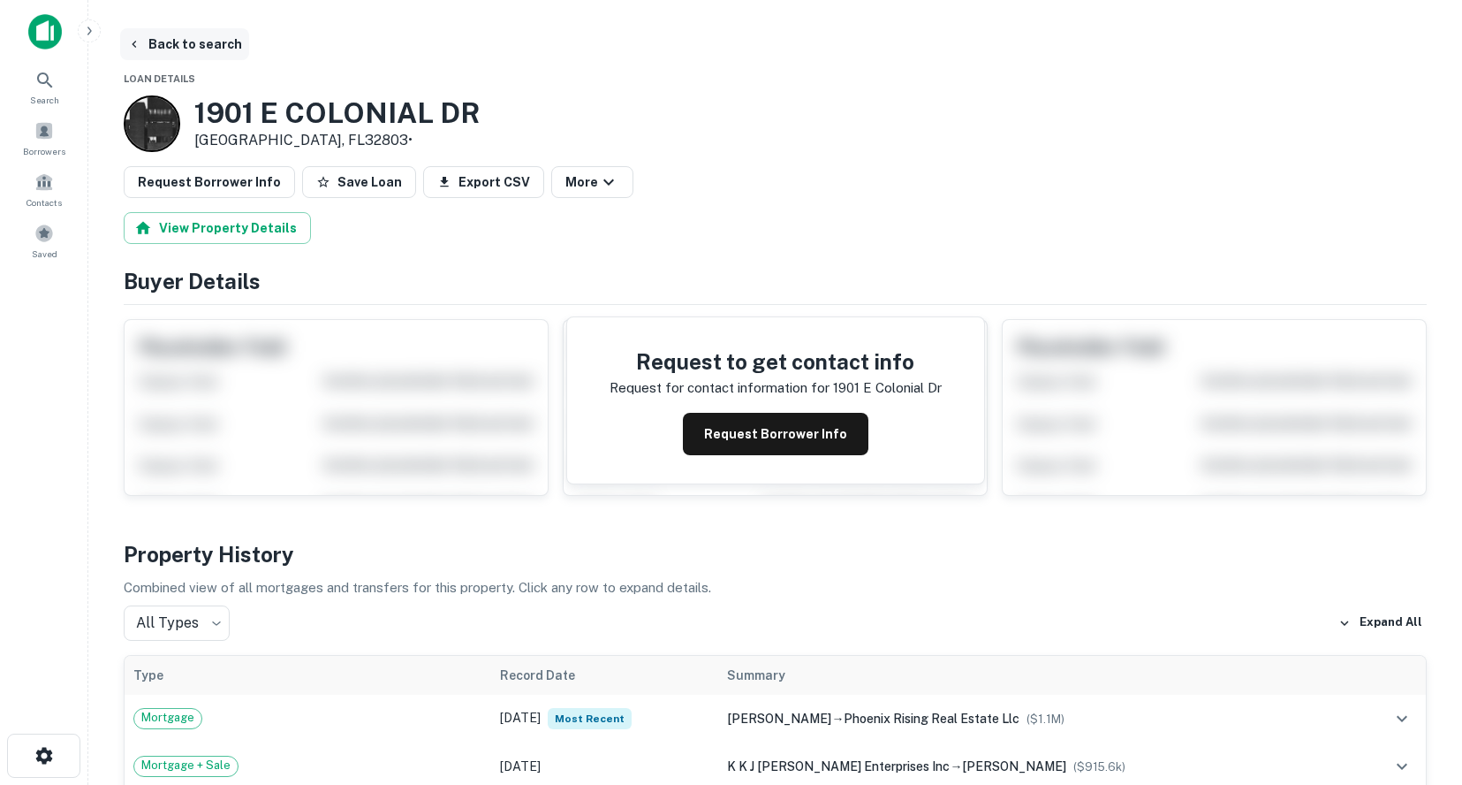
click at [192, 48] on button "Back to search" at bounding box center [184, 44] width 129 height 32
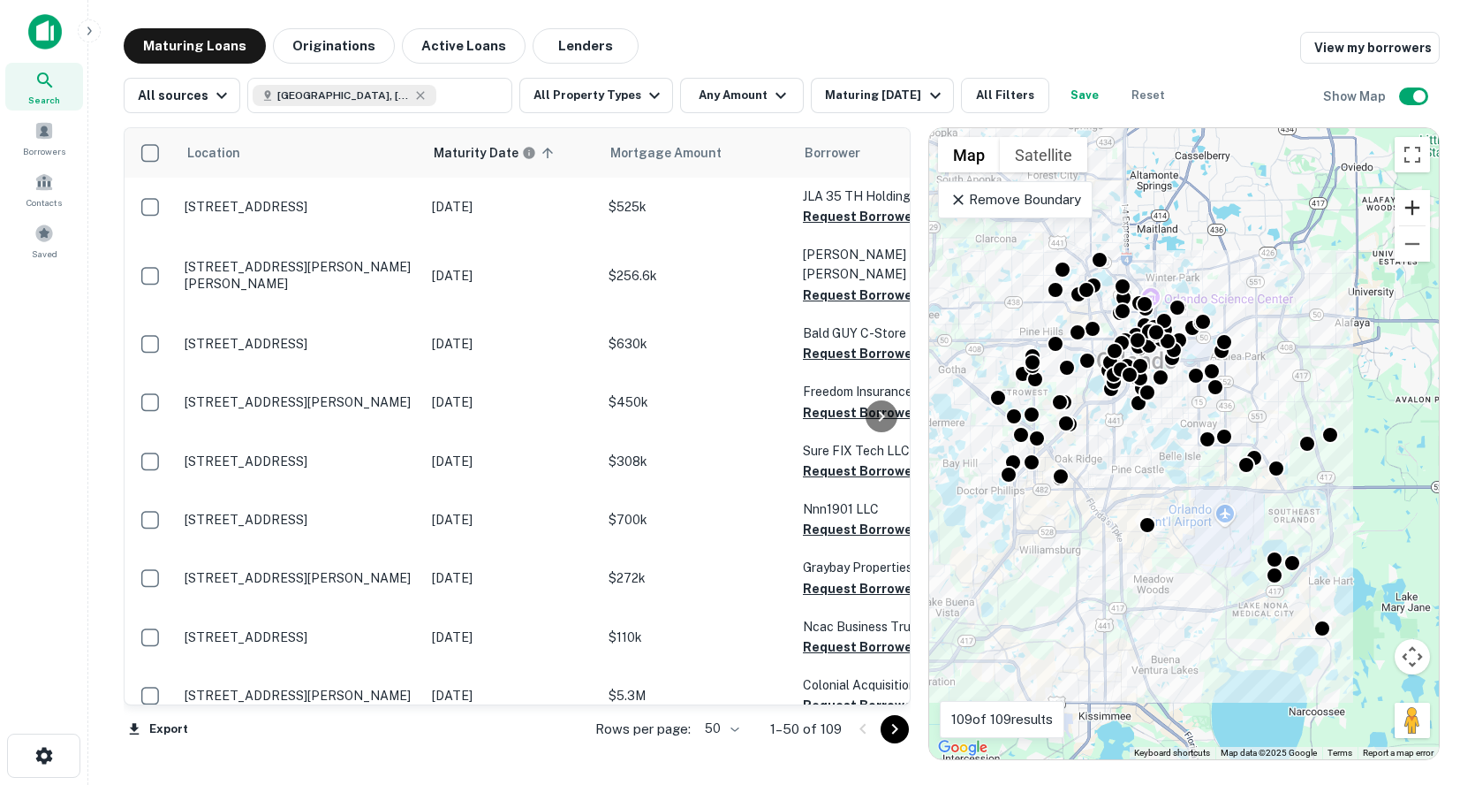
click at [1417, 203] on button "Zoom in" at bounding box center [1412, 207] width 35 height 35
click at [1417, 204] on button "Zoom in" at bounding box center [1412, 207] width 35 height 35
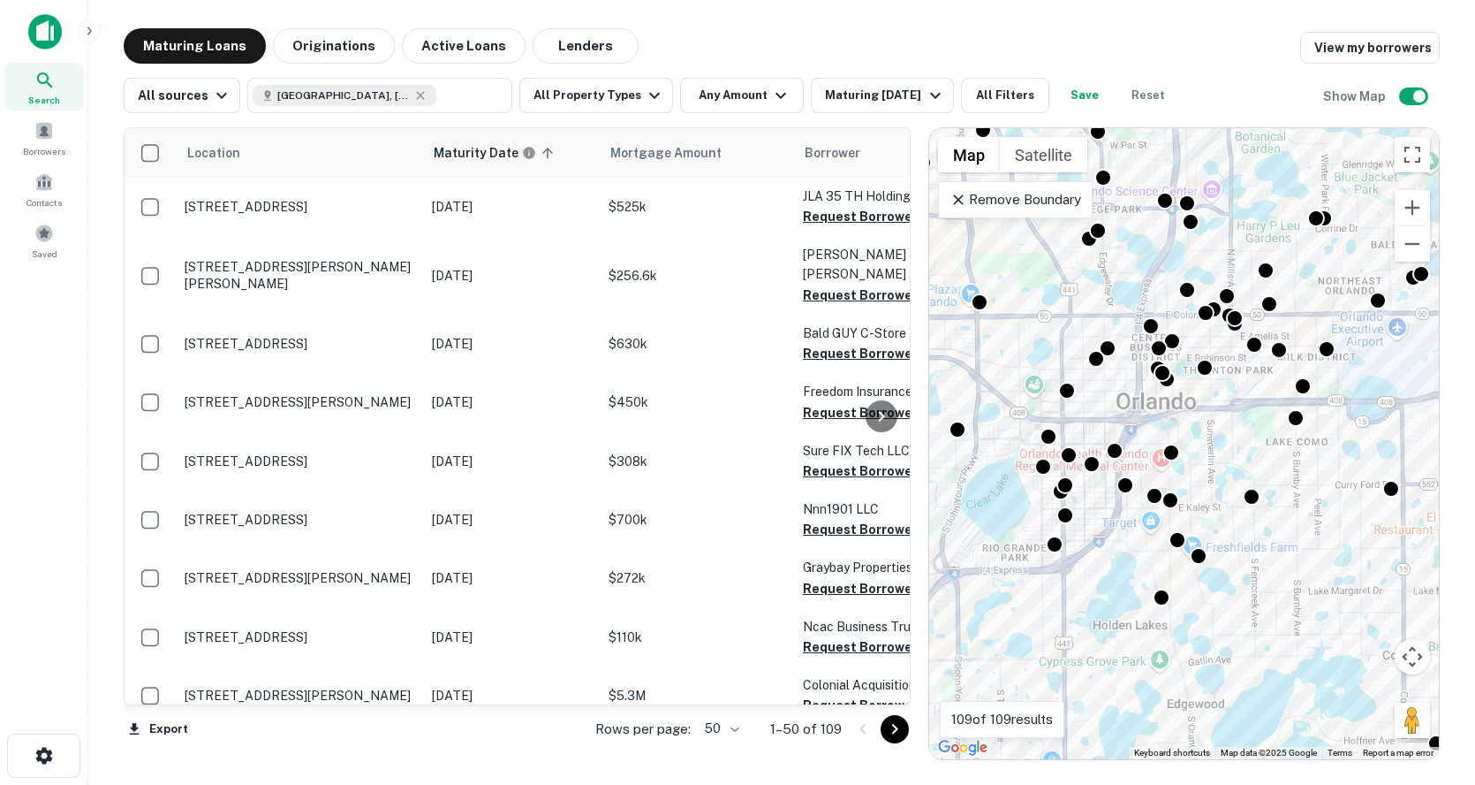
drag, startPoint x: 1143, startPoint y: 310, endPoint x: 1308, endPoint y: 607, distance: 339.3
click at [1308, 607] on div "To activate drag with keyboard, press Alt + Enter. Once in keyboard drag state,…" at bounding box center [1184, 443] width 510 height 631
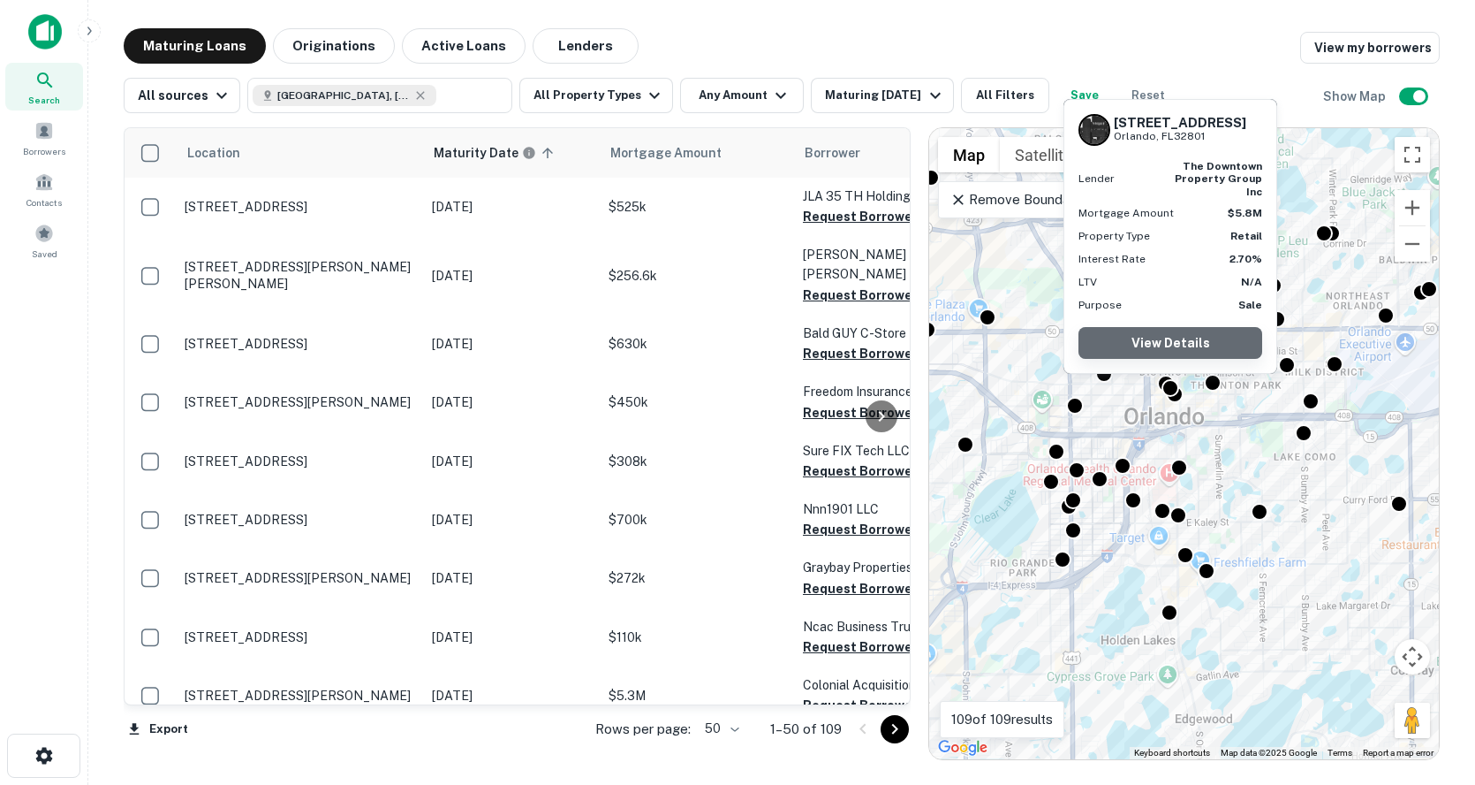
click at [1181, 347] on link "View Details" at bounding box center [1171, 343] width 184 height 32
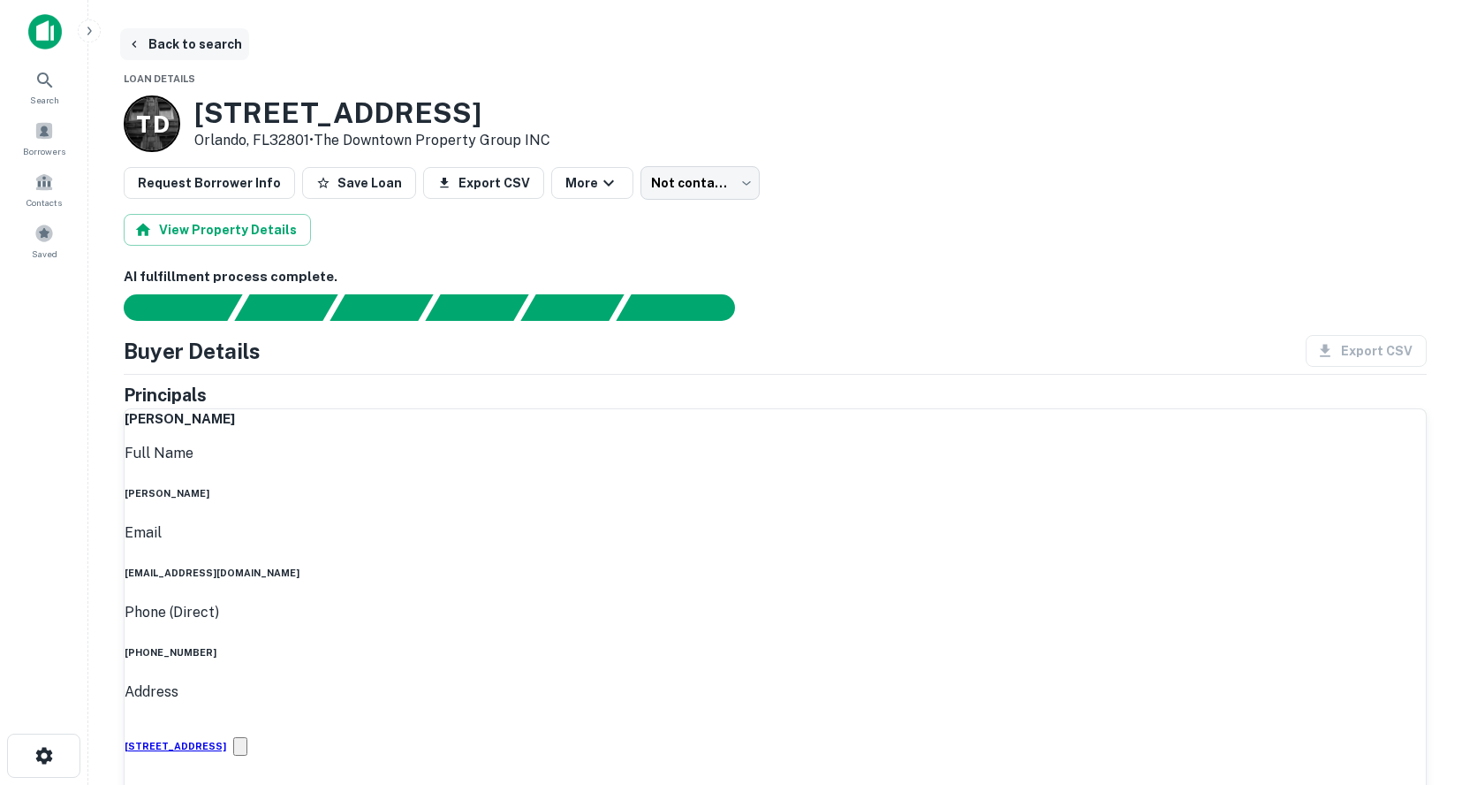
click at [223, 42] on button "Back to search" at bounding box center [184, 44] width 129 height 32
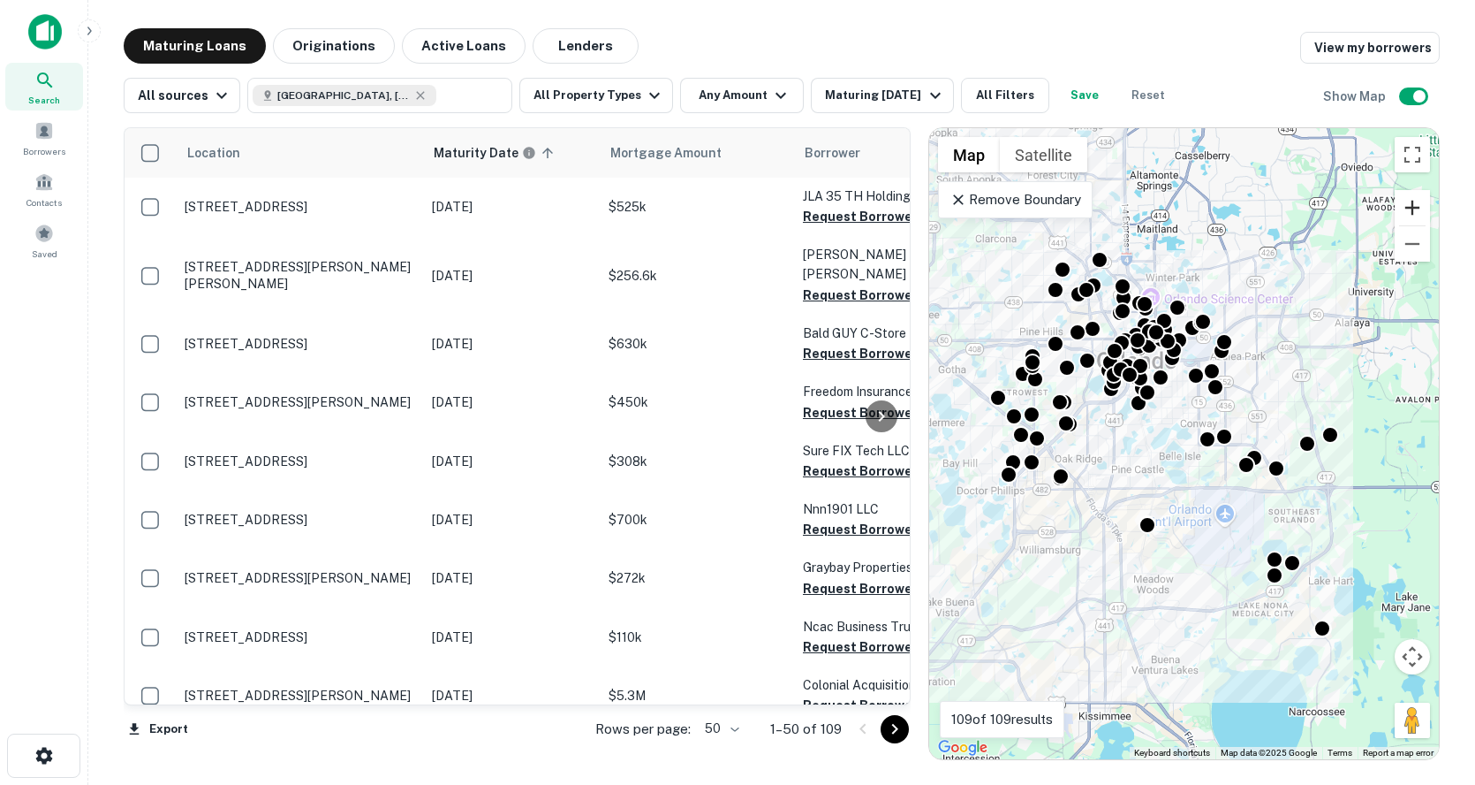
click at [1413, 201] on button "Zoom in" at bounding box center [1412, 207] width 35 height 35
drag, startPoint x: 1413, startPoint y: 201, endPoint x: 1108, endPoint y: 343, distance: 336.0
click at [1413, 202] on button "Zoom in" at bounding box center [1412, 207] width 35 height 35
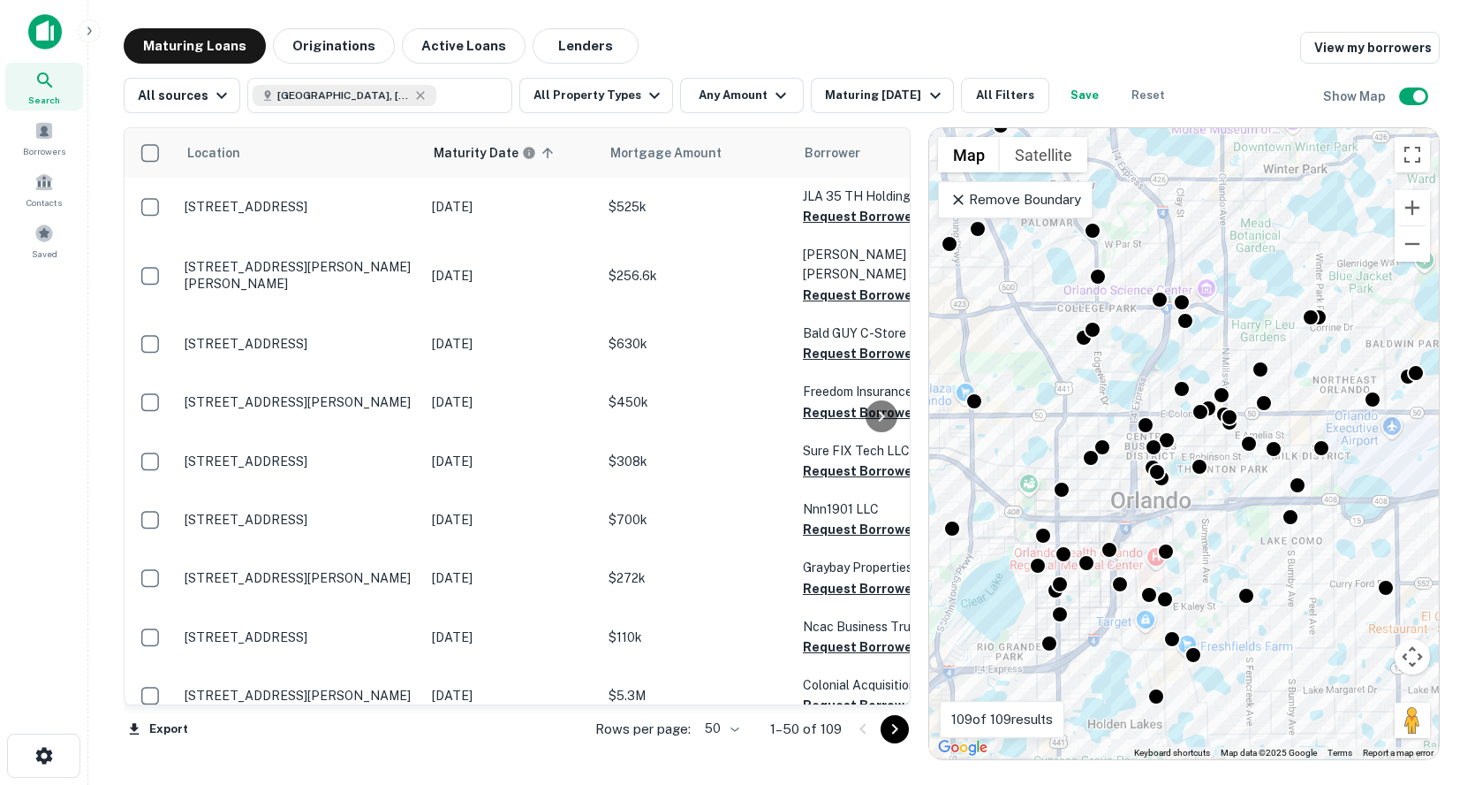
drag, startPoint x: 1121, startPoint y: 304, endPoint x: 1277, endPoint y: 710, distance: 435.2
click at [1277, 710] on div "To activate drag with keyboard, press Alt + Enter. Once in keyboard drag state,…" at bounding box center [1184, 443] width 510 height 631
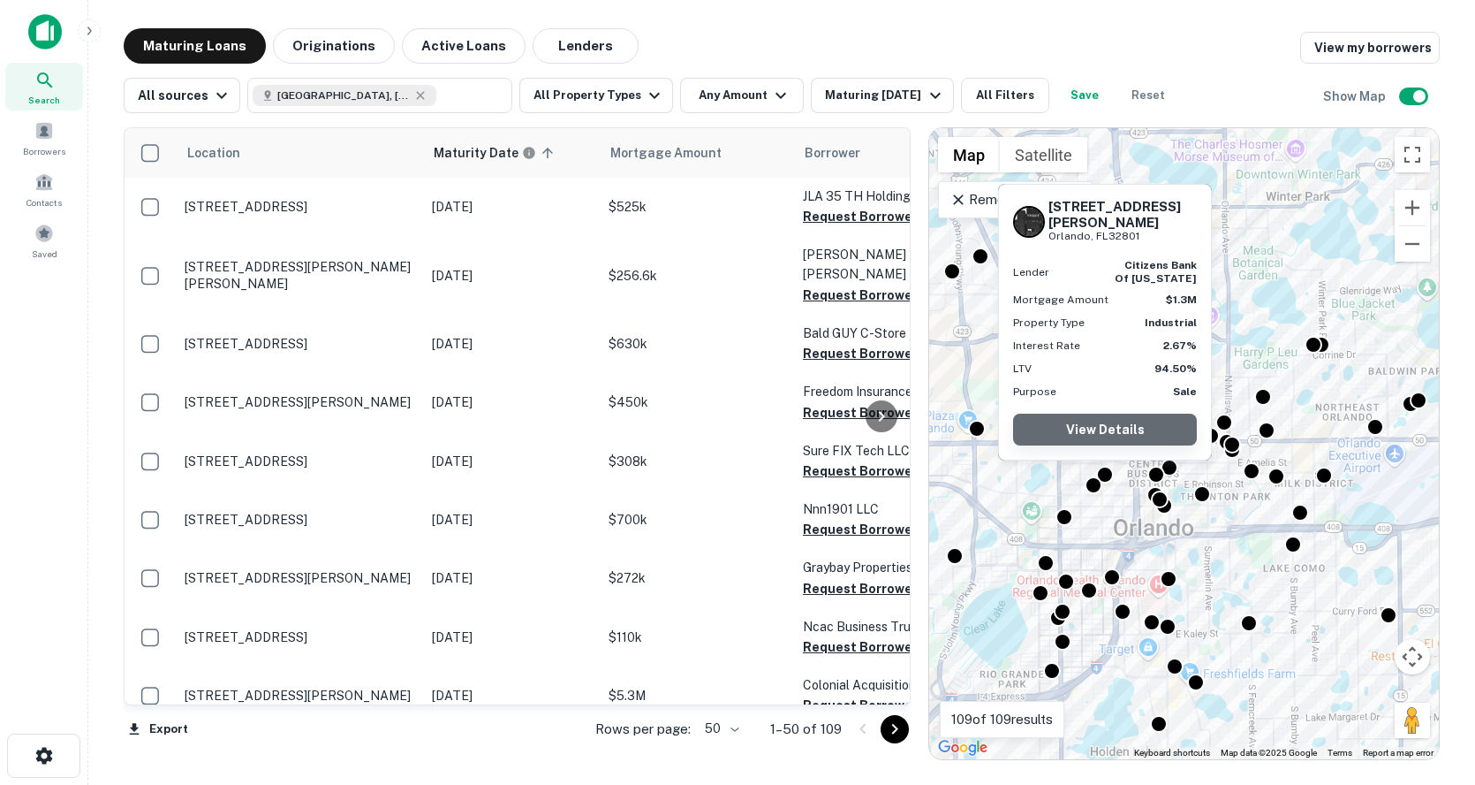
click at [1152, 435] on link "View Details" at bounding box center [1105, 429] width 184 height 32
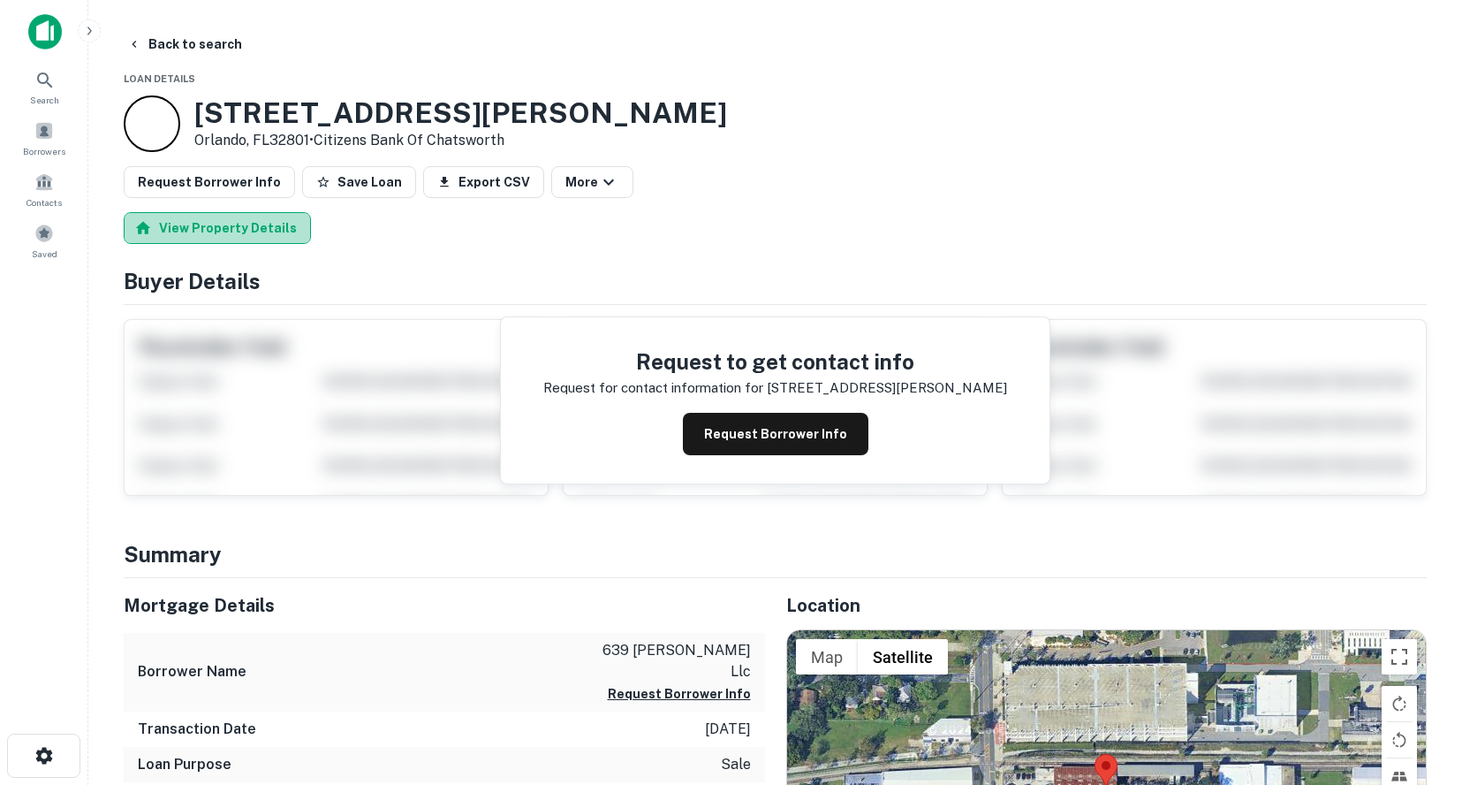
click at [256, 223] on button "View Property Details" at bounding box center [217, 228] width 187 height 32
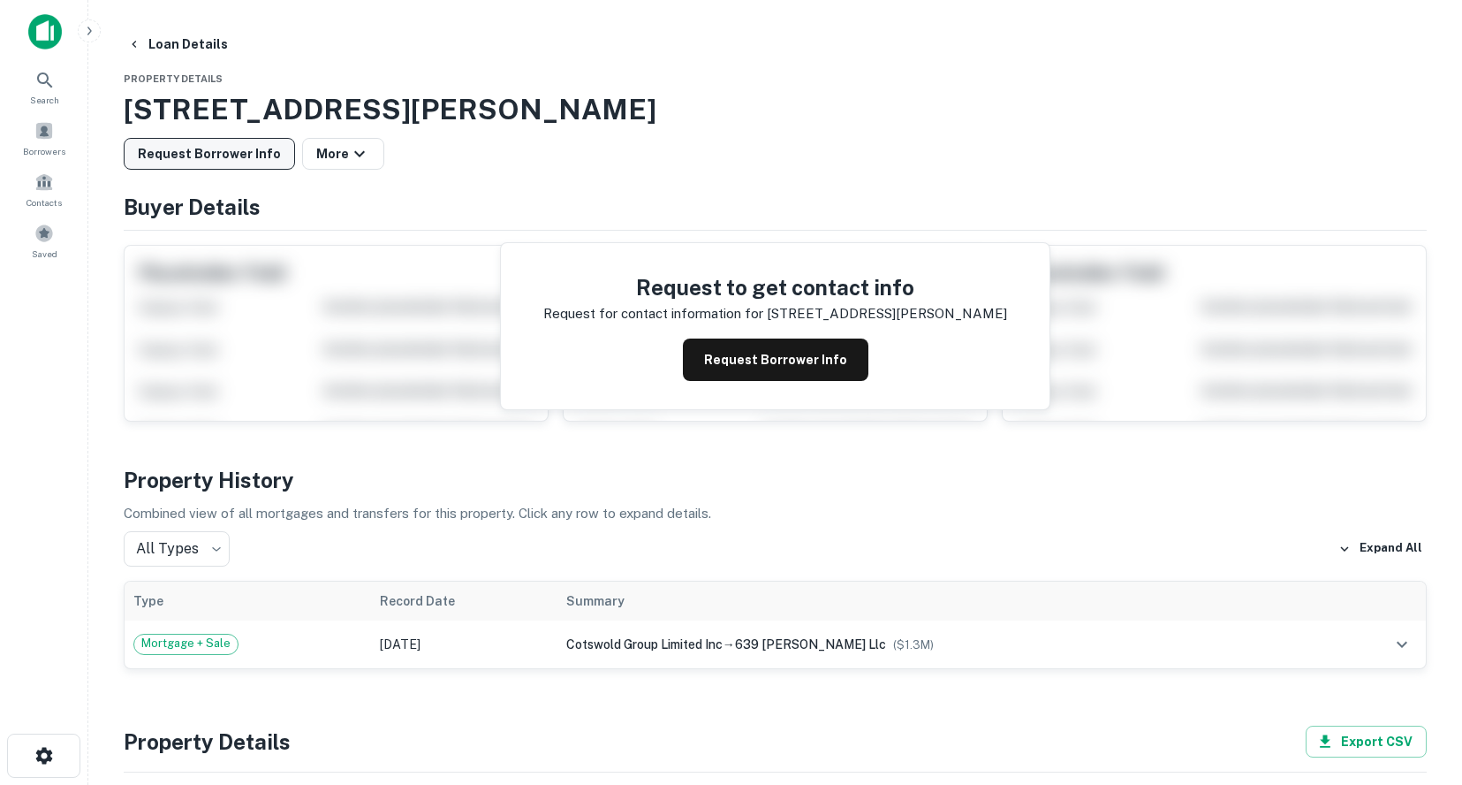
click at [221, 160] on button "Request Borrower Info" at bounding box center [209, 154] width 171 height 32
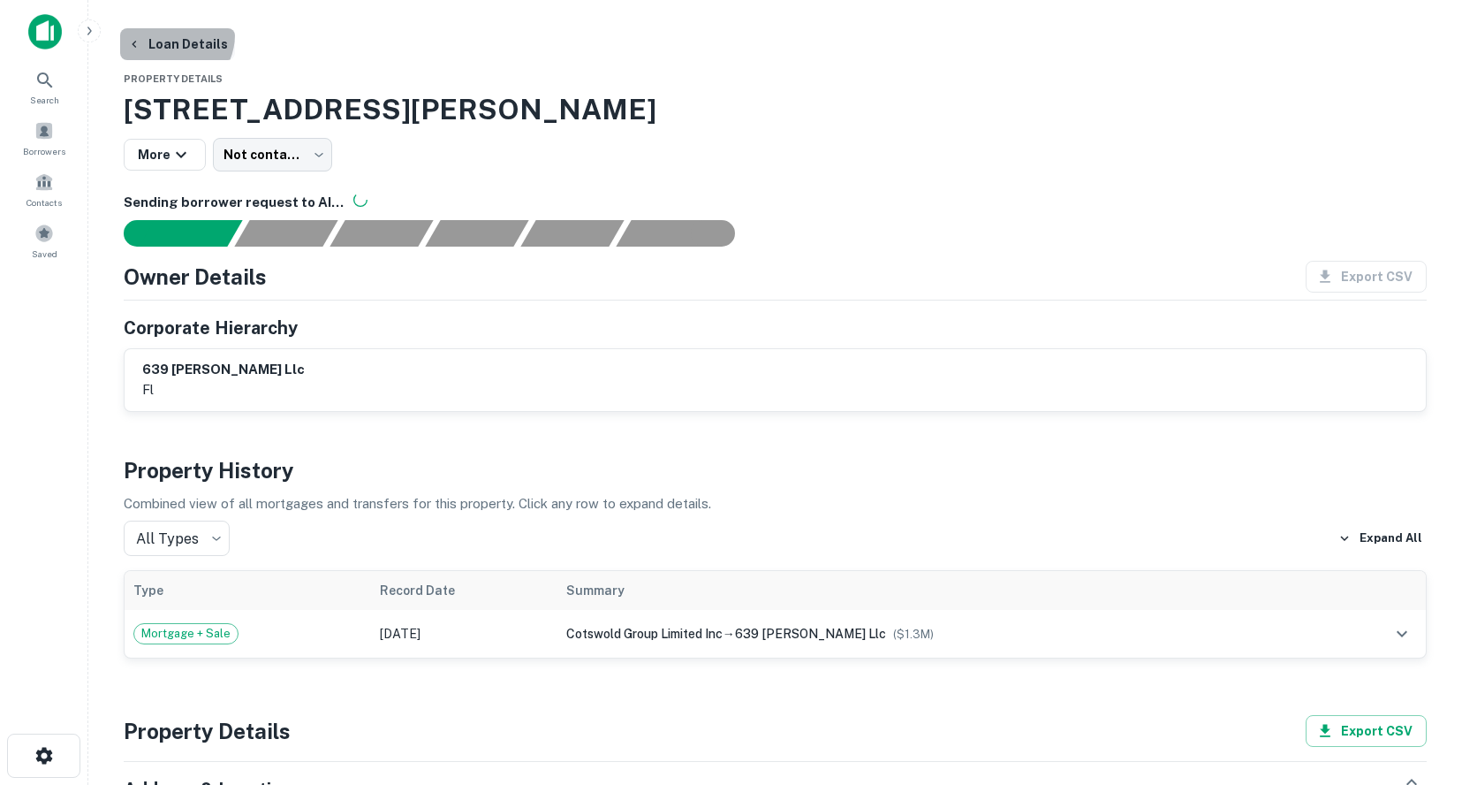
click at [167, 34] on button "Loan Details" at bounding box center [177, 44] width 115 height 32
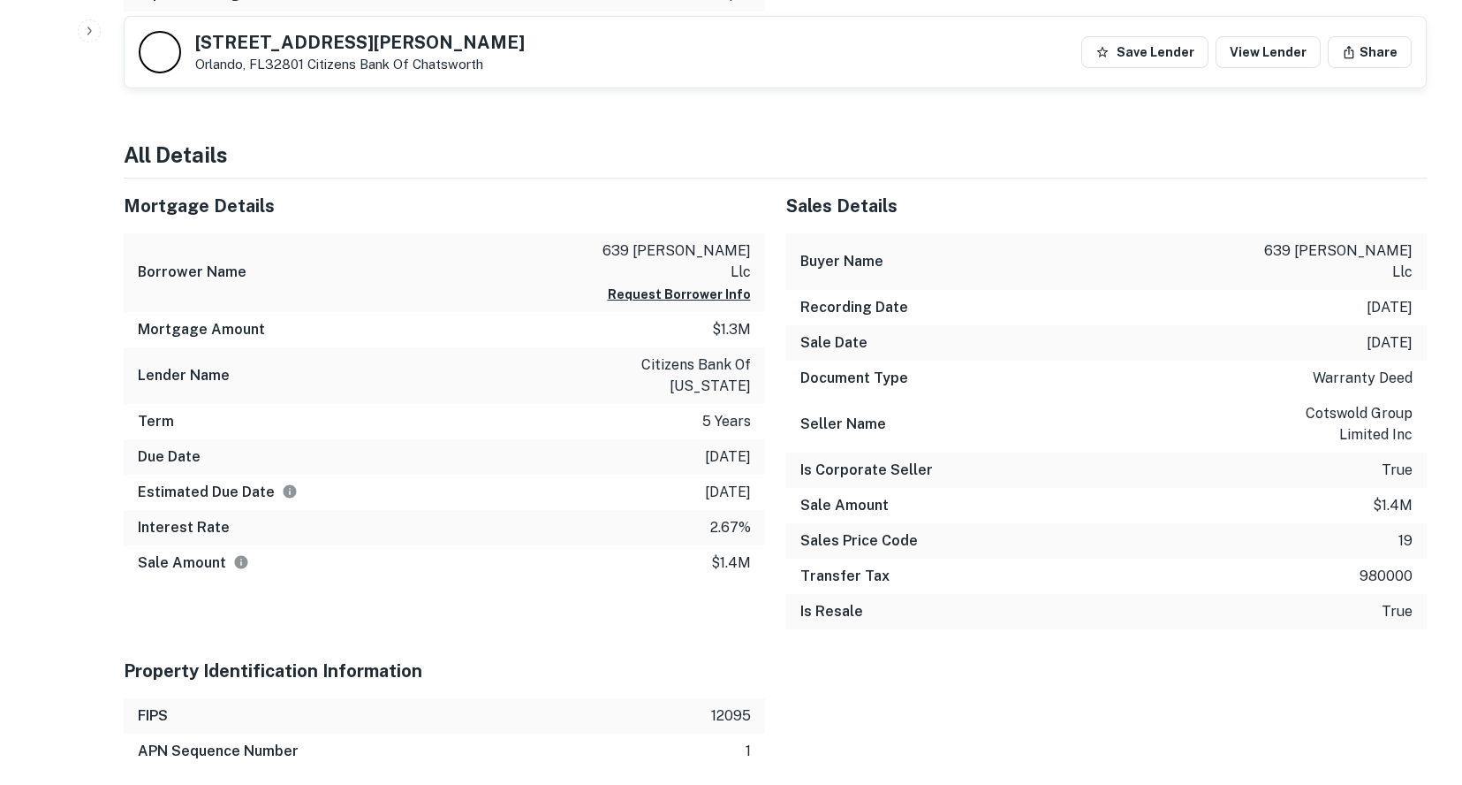
scroll to position [1060, 0]
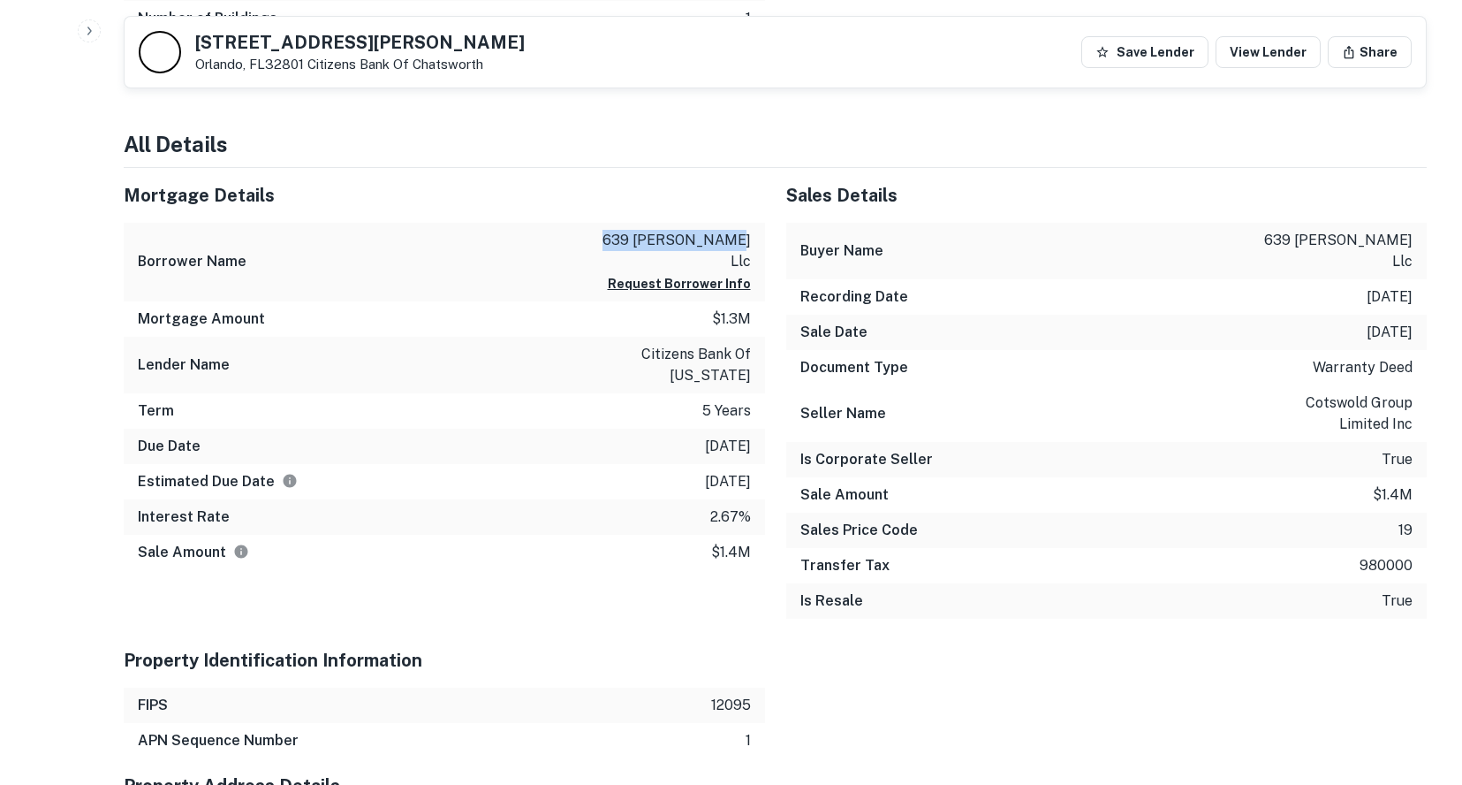
drag, startPoint x: 750, startPoint y: 217, endPoint x: 632, endPoint y: 214, distance: 118.4
click at [632, 230] on p "639 robinson llc" at bounding box center [671, 251] width 159 height 42
copy p "639 robinson llc"
drag, startPoint x: 641, startPoint y: 144, endPoint x: 666, endPoint y: 140, distance: 25.1
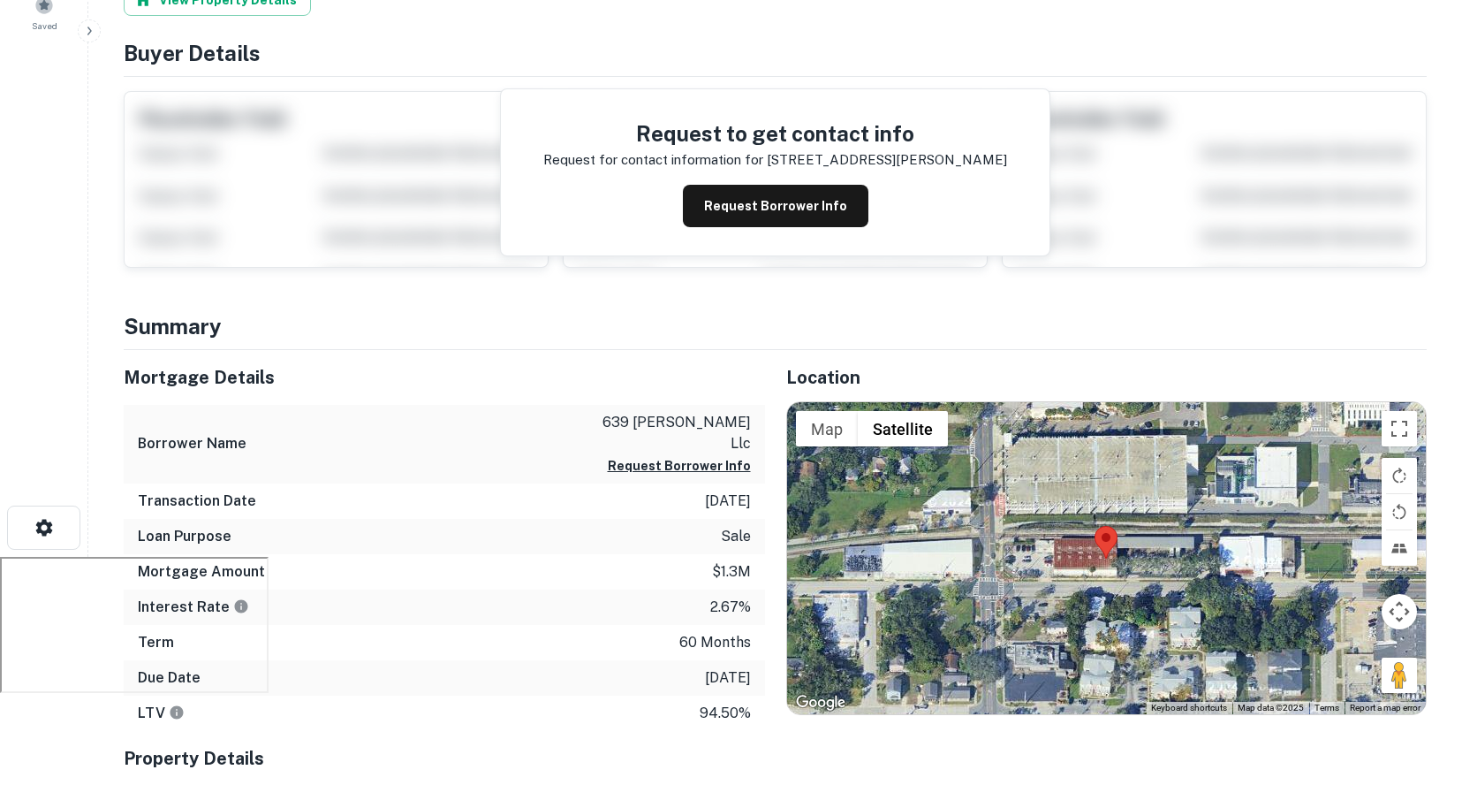
scroll to position [0, 0]
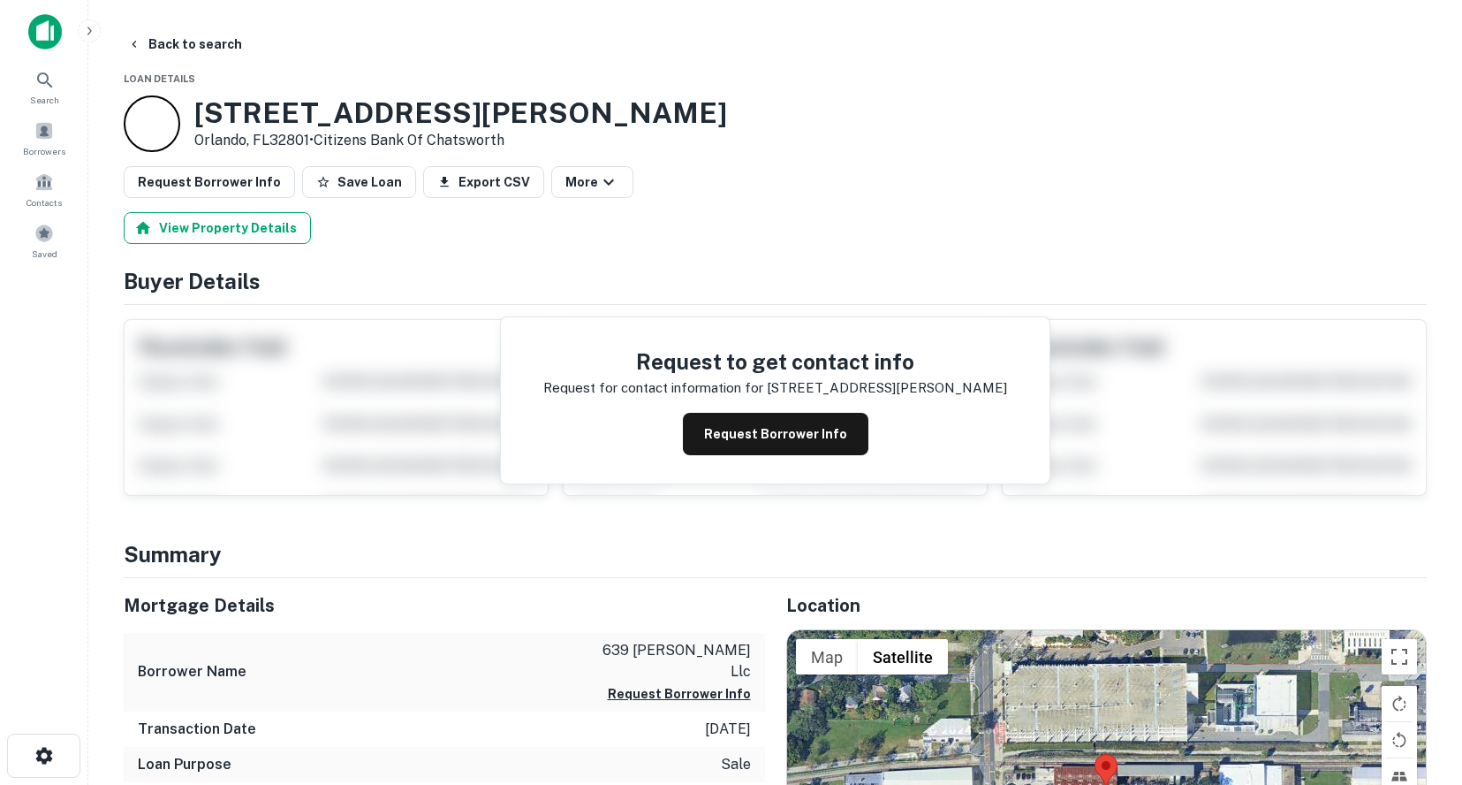
click at [263, 221] on button "View Property Details" at bounding box center [217, 228] width 187 height 32
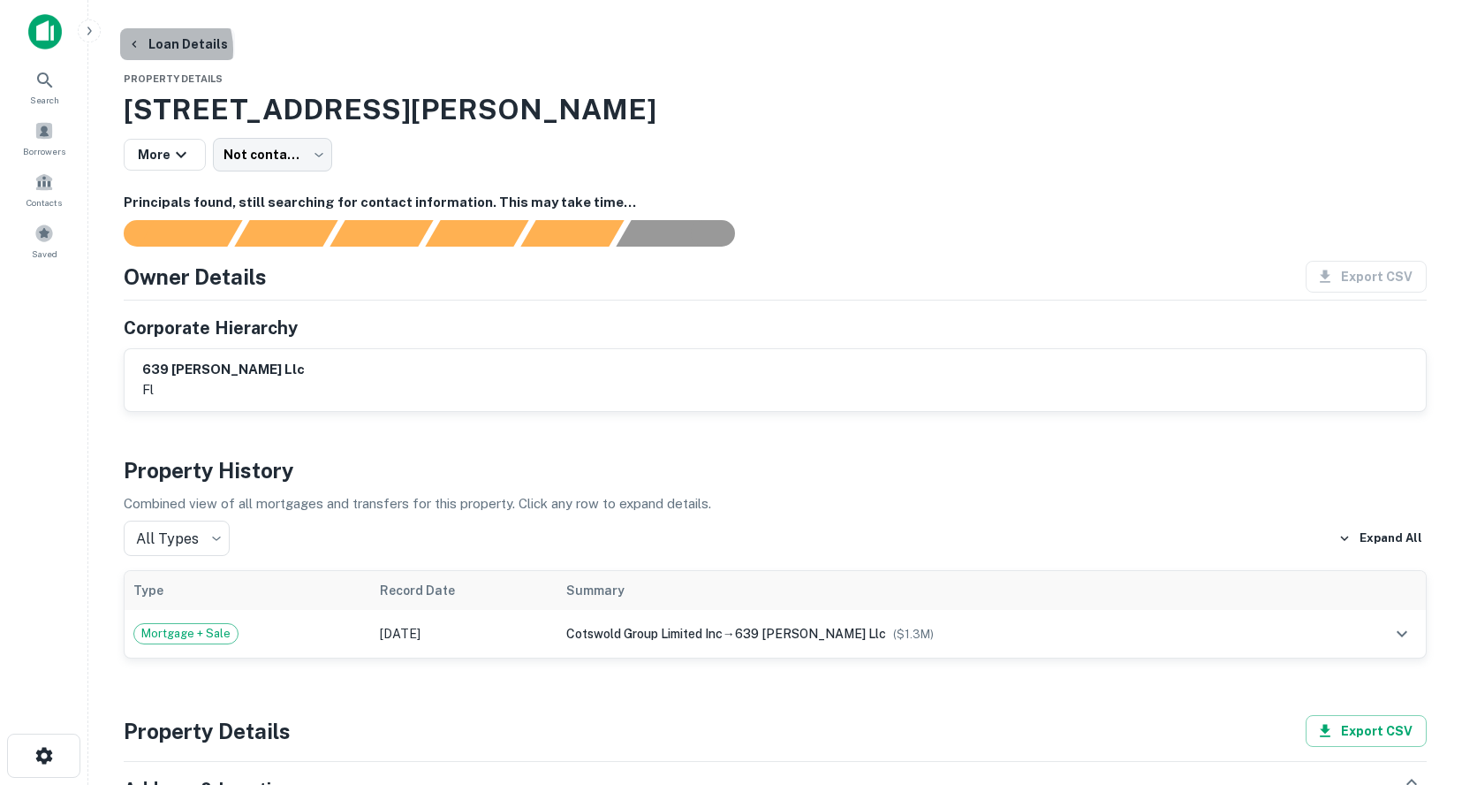
click at [154, 49] on button "Loan Details" at bounding box center [177, 44] width 115 height 32
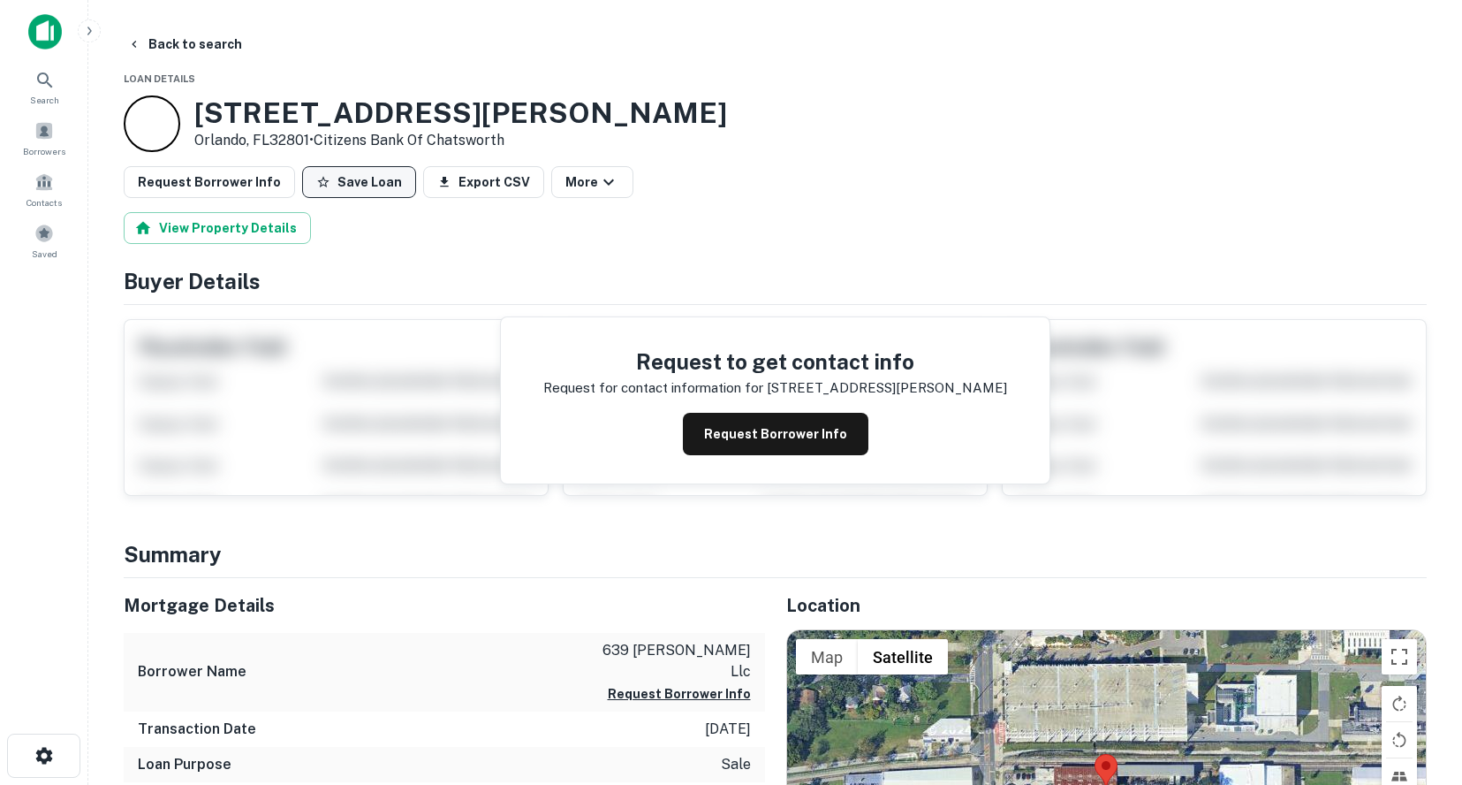
click at [353, 190] on button "Save Loan" at bounding box center [359, 182] width 114 height 32
click at [144, 45] on button "Back to search" at bounding box center [184, 44] width 129 height 32
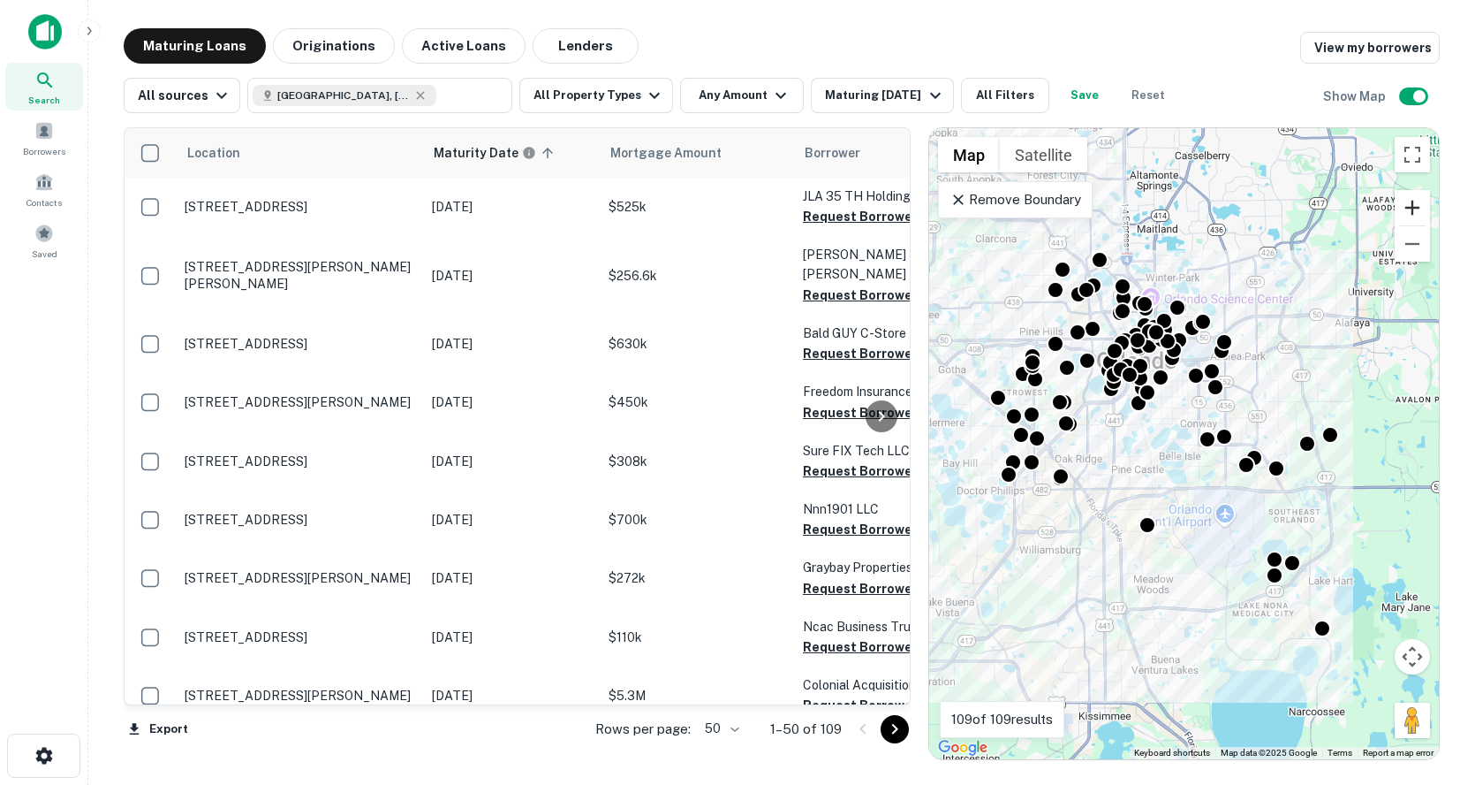
click at [1414, 202] on button "Zoom in" at bounding box center [1412, 207] width 35 height 35
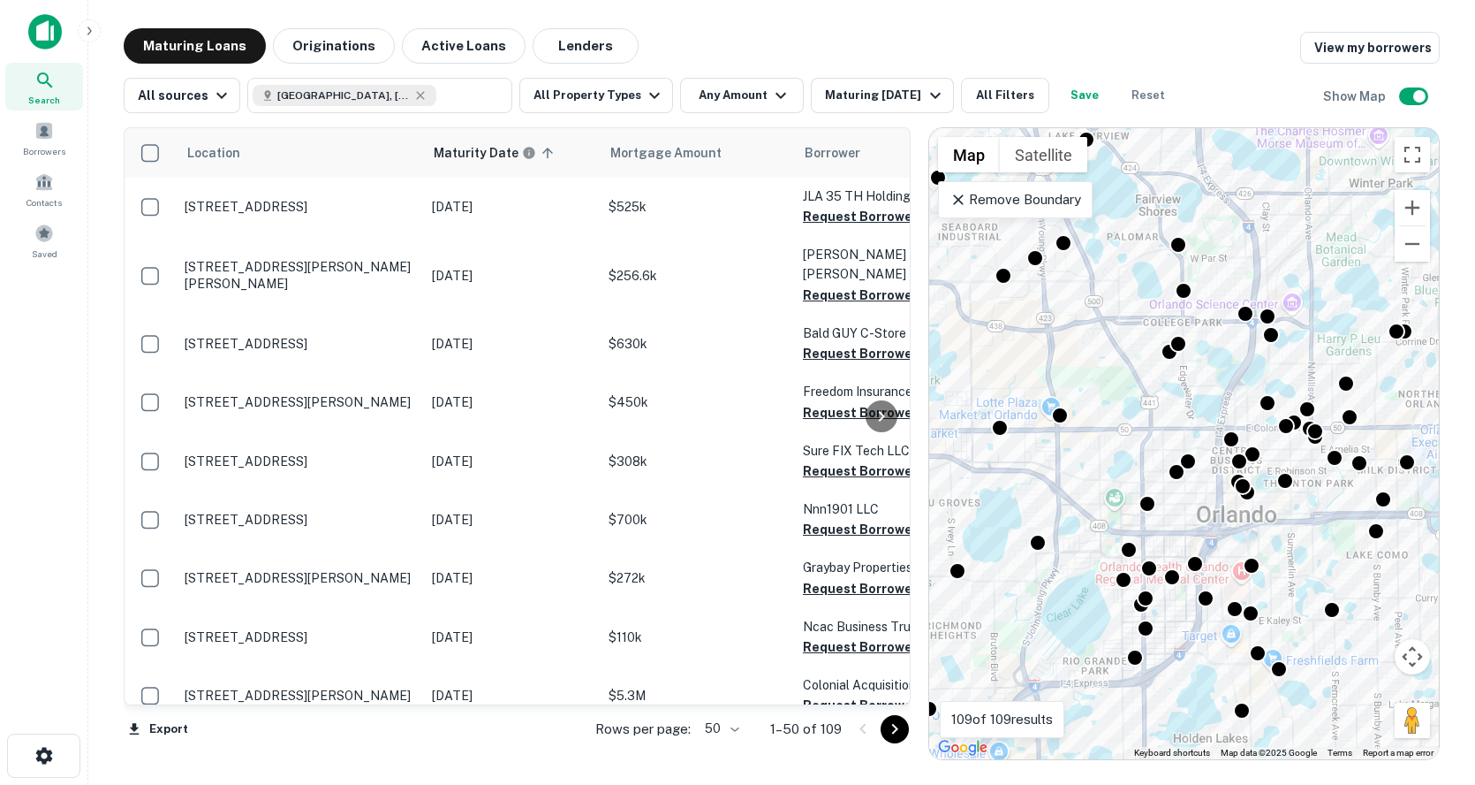
drag, startPoint x: 1134, startPoint y: 283, endPoint x: 1378, endPoint y: 683, distance: 469.1
click at [1378, 683] on div "To activate drag with keyboard, press Alt + Enter. Once in keyboard drag state,…" at bounding box center [1184, 443] width 510 height 631
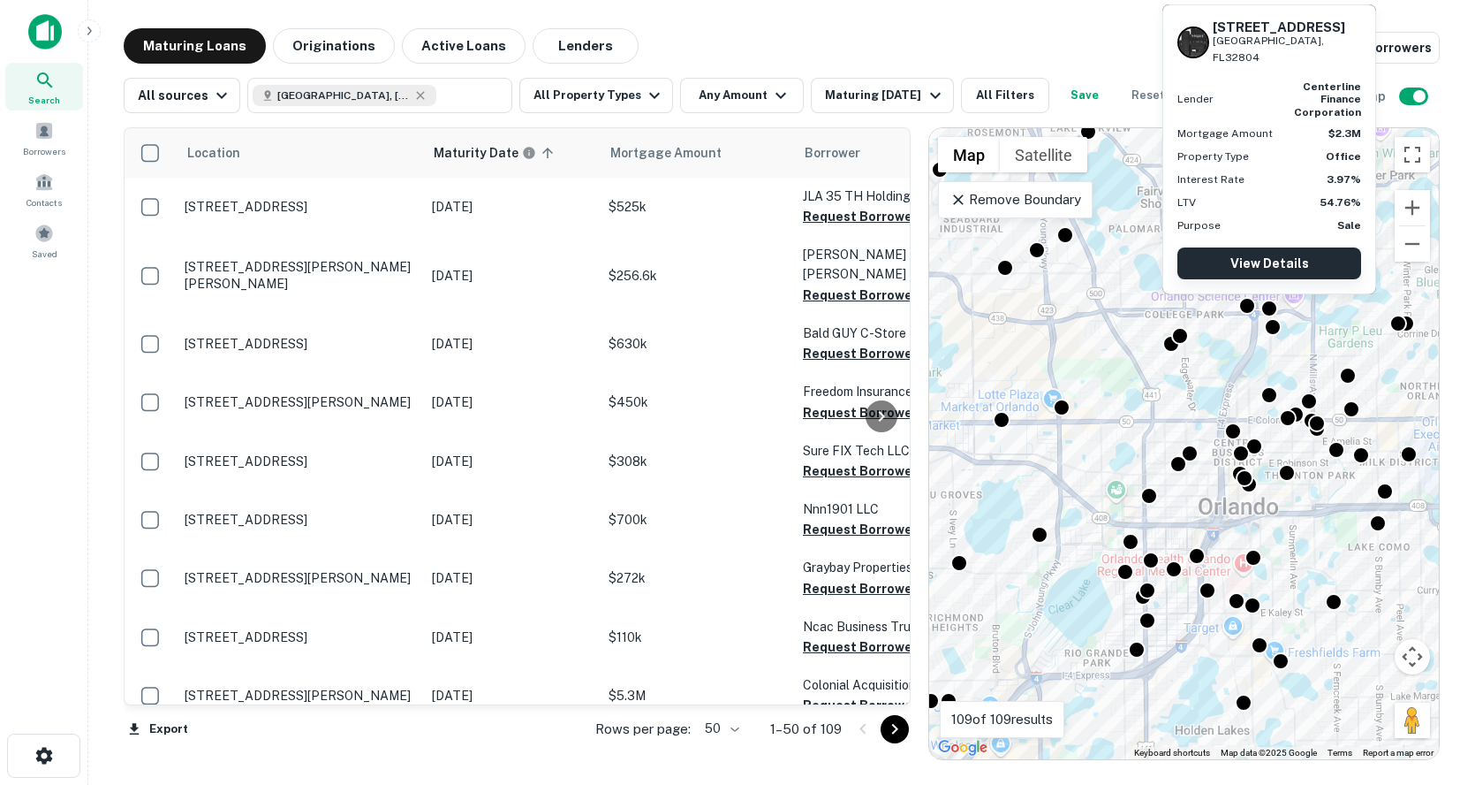
click at [1266, 268] on link "View Details" at bounding box center [1270, 263] width 184 height 32
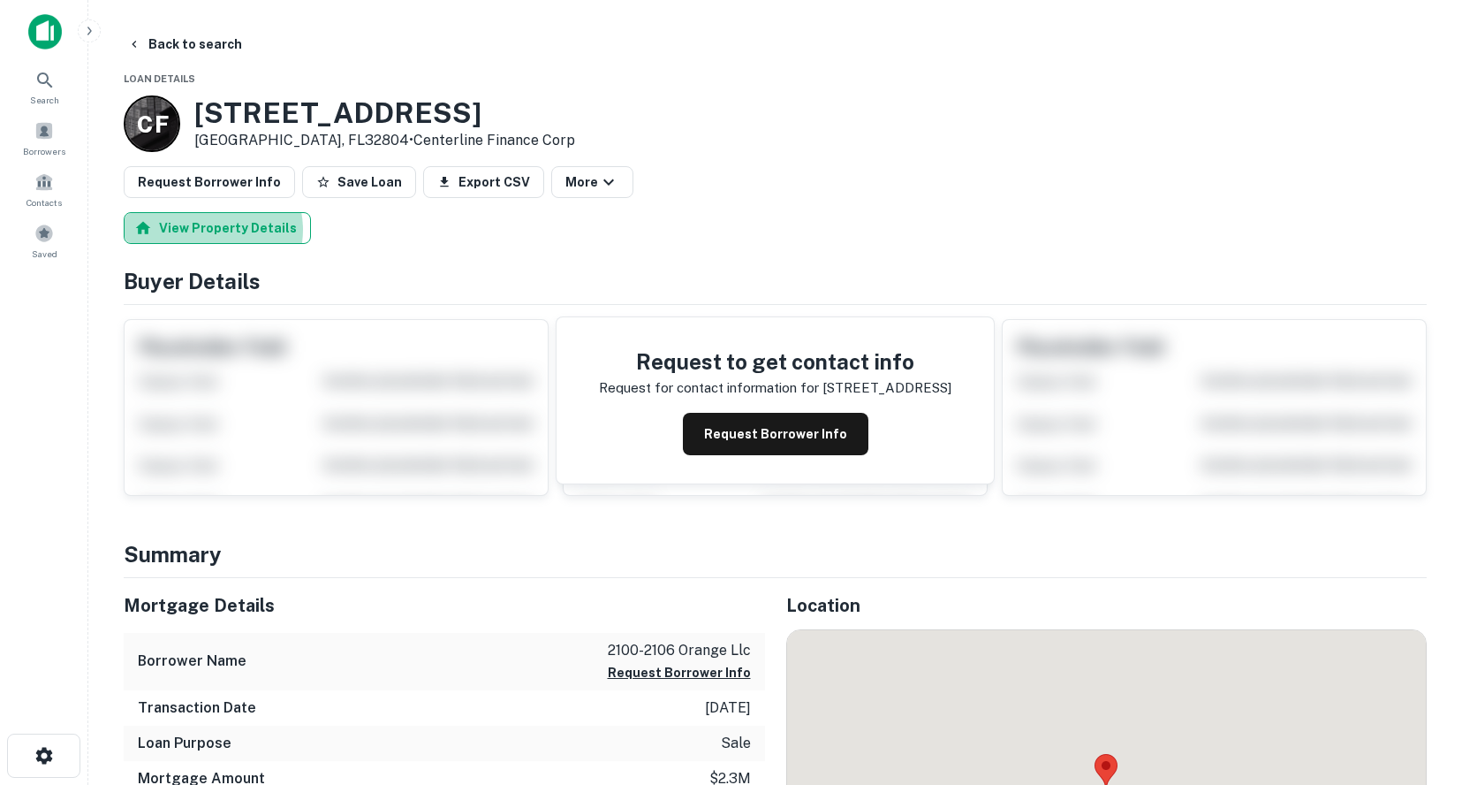
click at [209, 230] on button "View Property Details" at bounding box center [217, 228] width 187 height 32
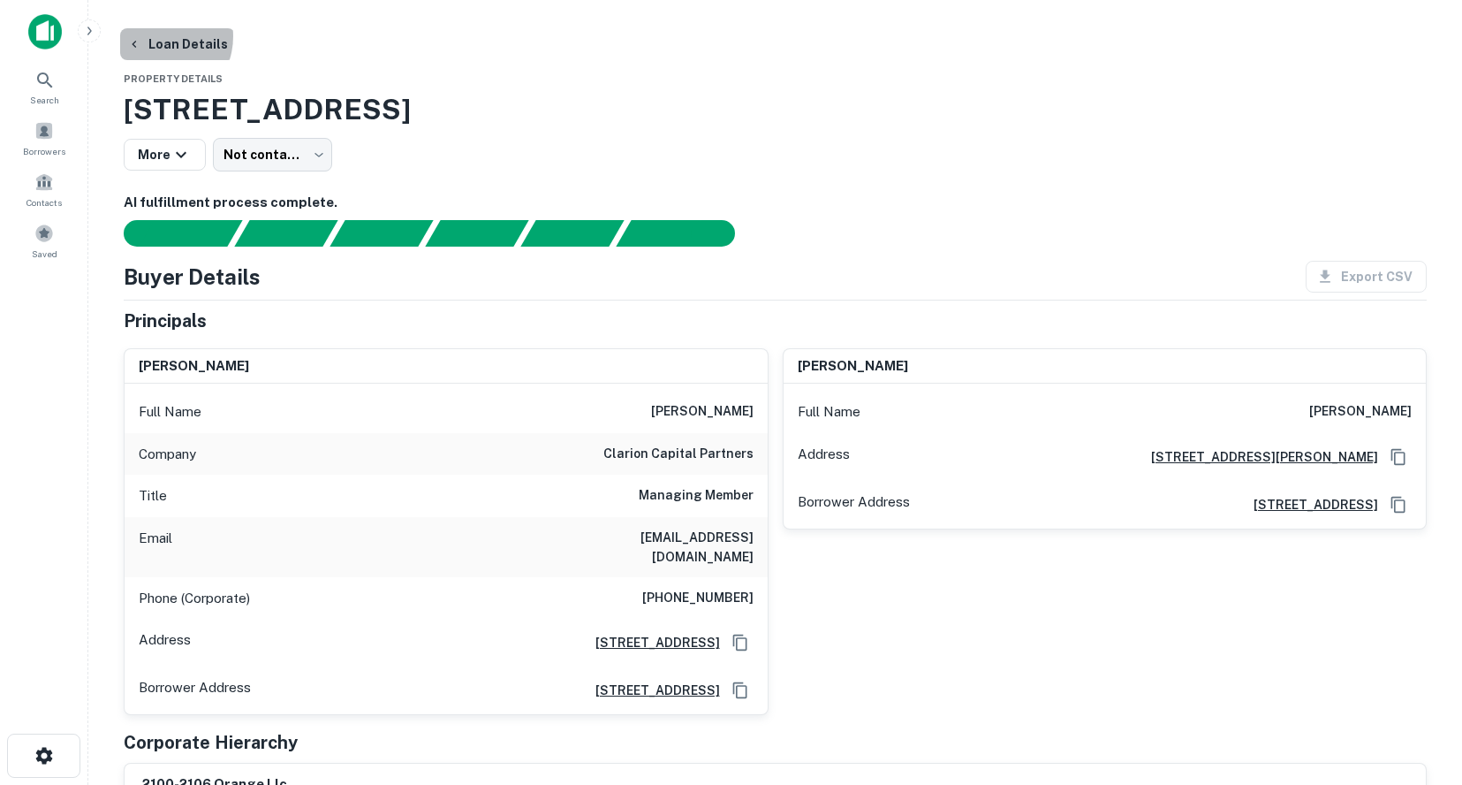
drag, startPoint x: 154, startPoint y: 36, endPoint x: 256, endPoint y: 72, distance: 108.7
click at [155, 36] on button "Loan Details" at bounding box center [177, 44] width 115 height 32
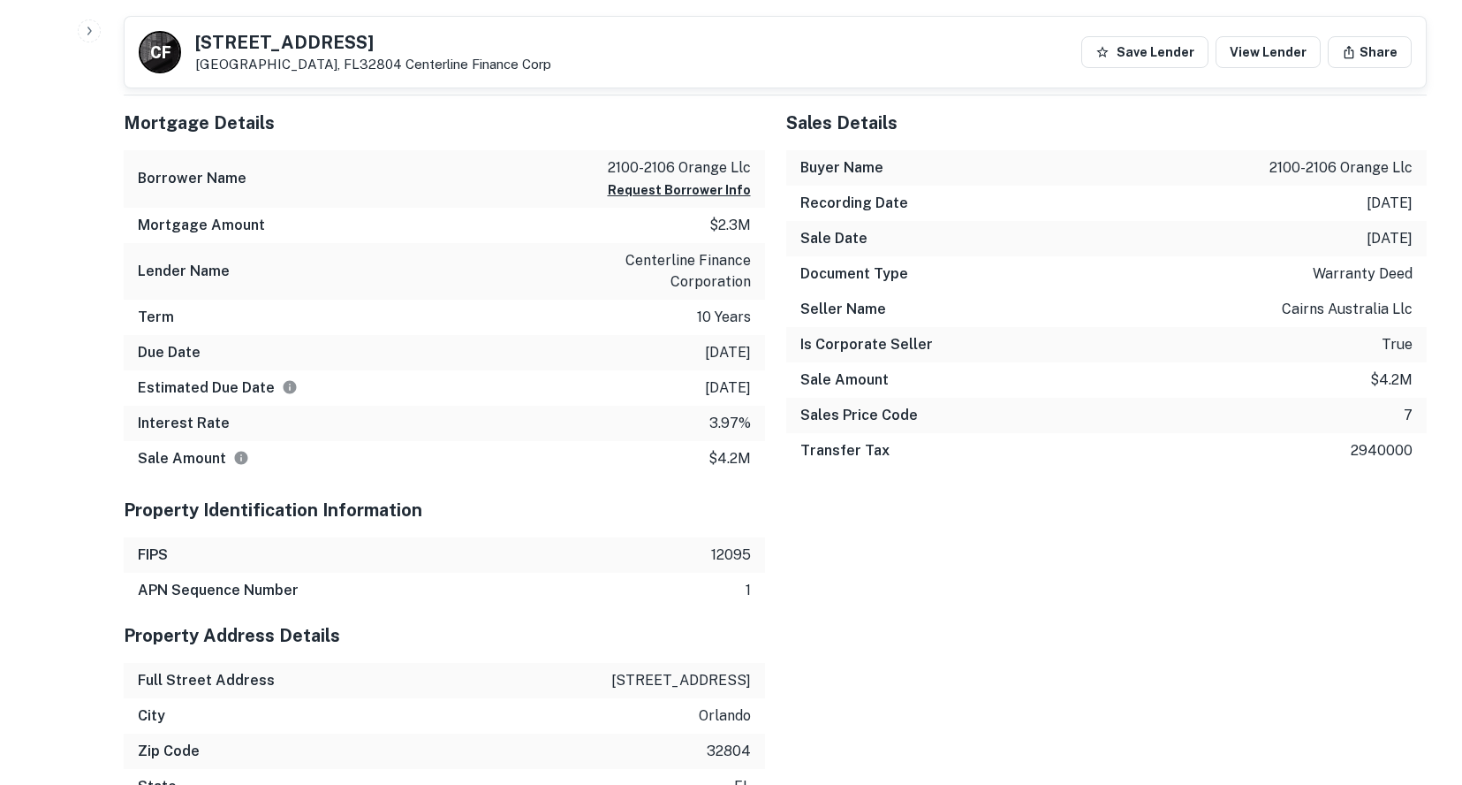
scroll to position [1149, 0]
drag, startPoint x: 749, startPoint y: 163, endPoint x: 594, endPoint y: 155, distance: 155.7
click at [589, 159] on div "Borrower Name 2100-2106 orange llc Request Borrower Info" at bounding box center [444, 176] width 641 height 57
copy p "2100-2106 orange llc"
drag, startPoint x: 580, startPoint y: 299, endPoint x: 610, endPoint y: 280, distance: 34.6
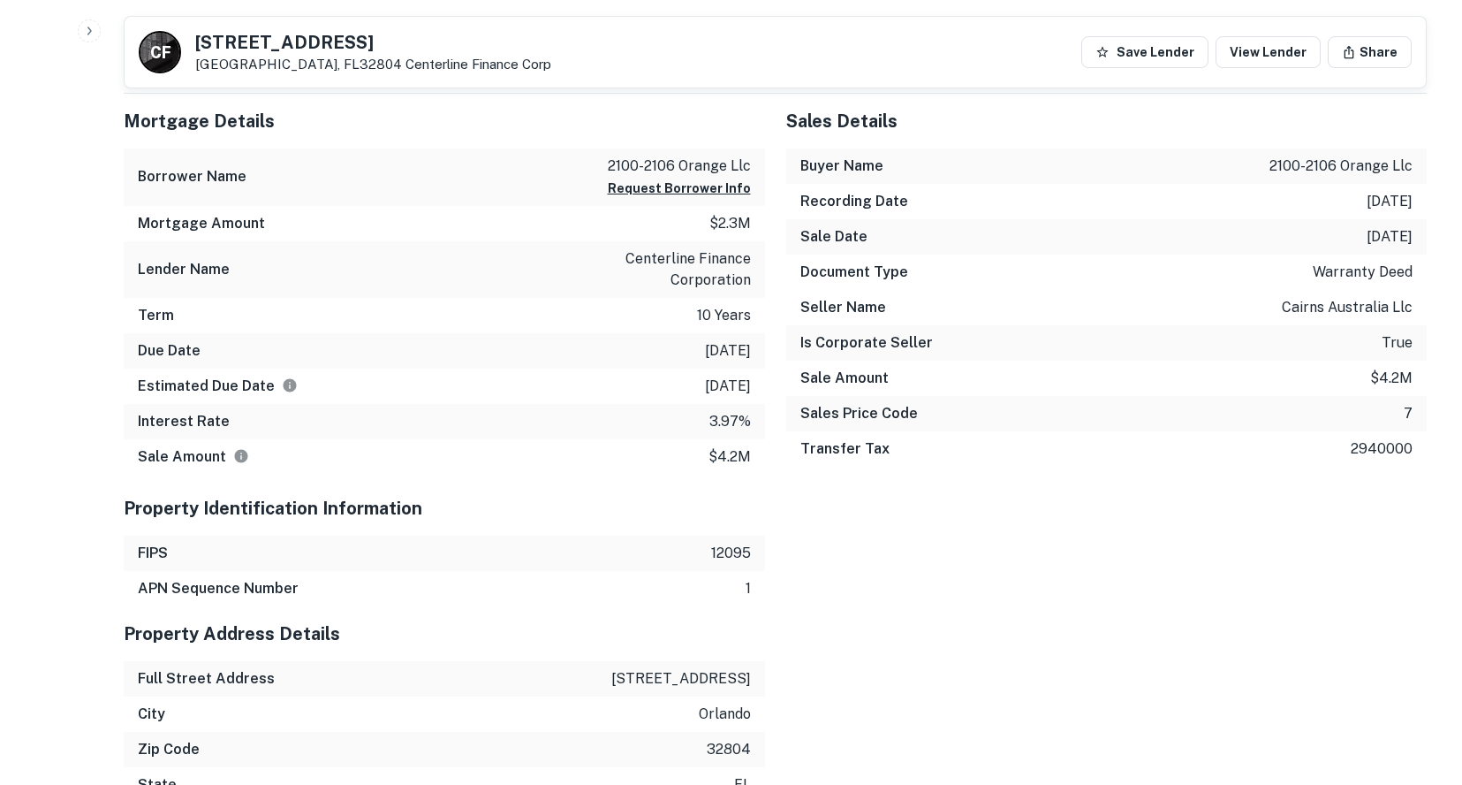
click at [594, 291] on div "Mortgage Details Borrower Name 2100-2106 orange llc Request Borrower Info Mortg…" at bounding box center [444, 284] width 641 height 381
drag, startPoint x: 516, startPoint y: 353, endPoint x: 707, endPoint y: 252, distance: 216.2
click at [521, 353] on div "Due Date 1/4/2026" at bounding box center [444, 350] width 641 height 35
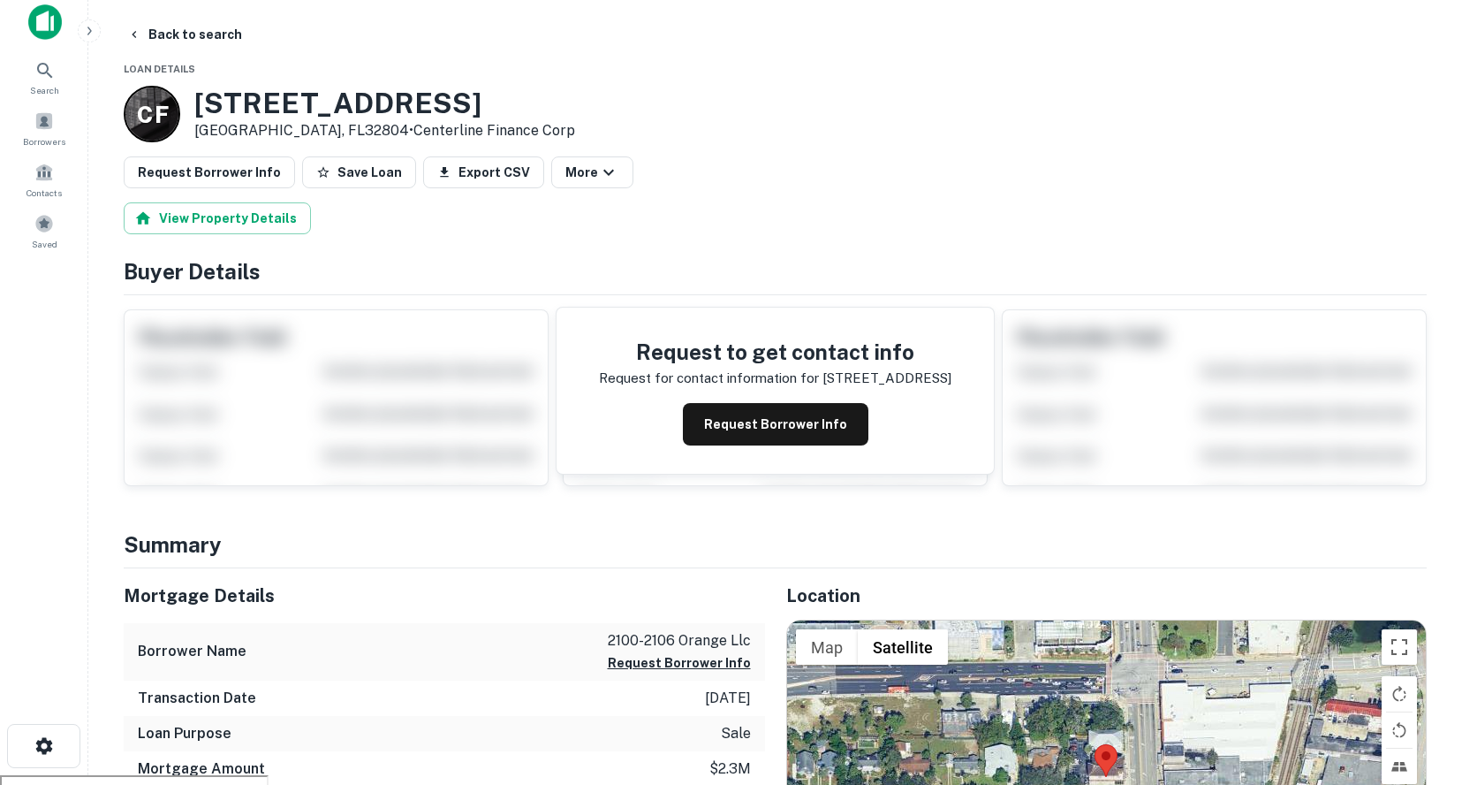
scroll to position [0, 0]
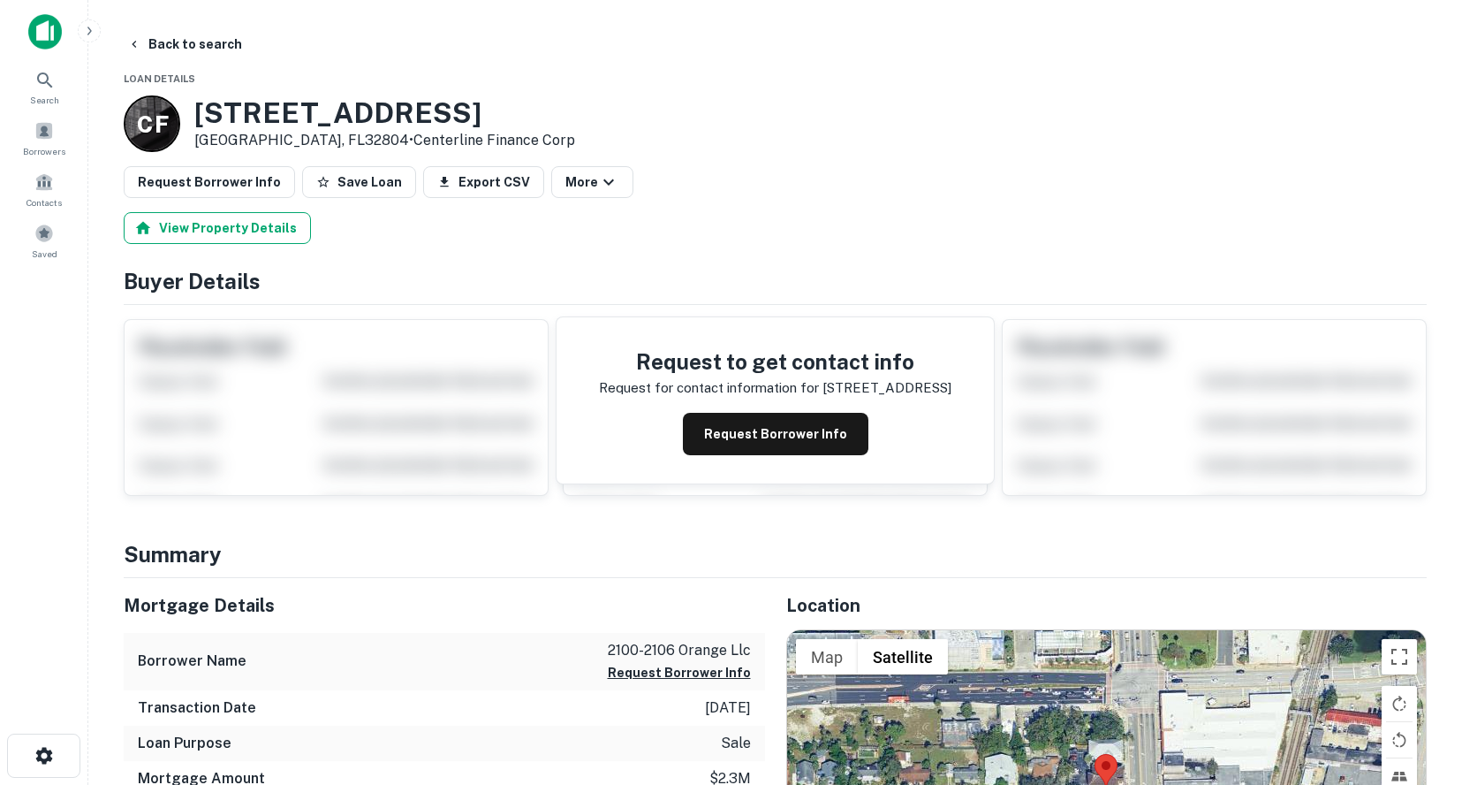
click at [246, 236] on button "View Property Details" at bounding box center [217, 228] width 187 height 32
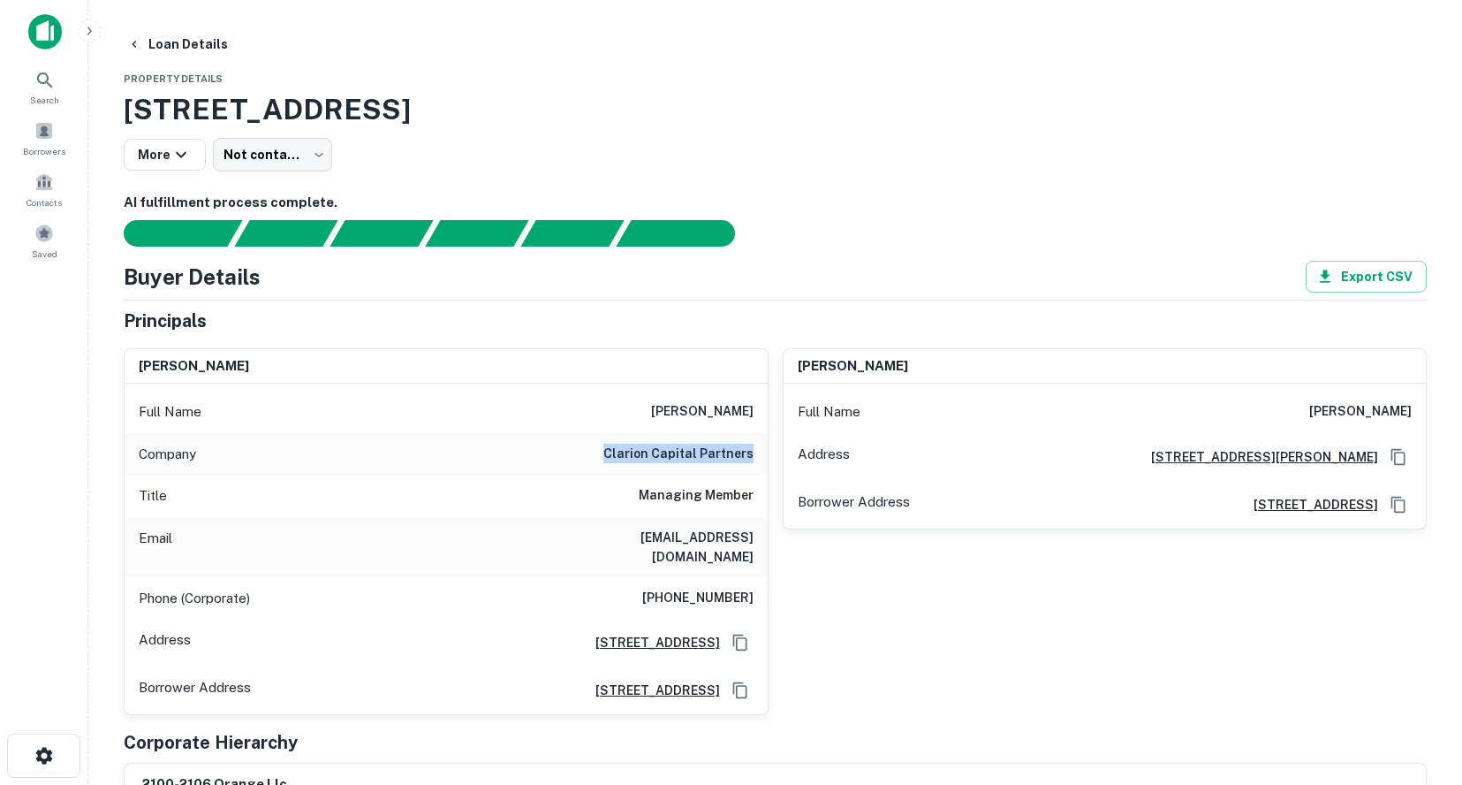
drag, startPoint x: 753, startPoint y: 451, endPoint x: 605, endPoint y: 460, distance: 147.8
click at [605, 460] on div "Company clarion capital partners" at bounding box center [446, 454] width 643 height 42
copy h6 "clarion capital partners"
click at [702, 428] on div "Full Name nancy mina" at bounding box center [446, 412] width 643 height 42
click at [193, 45] on button "Loan Details" at bounding box center [177, 44] width 115 height 32
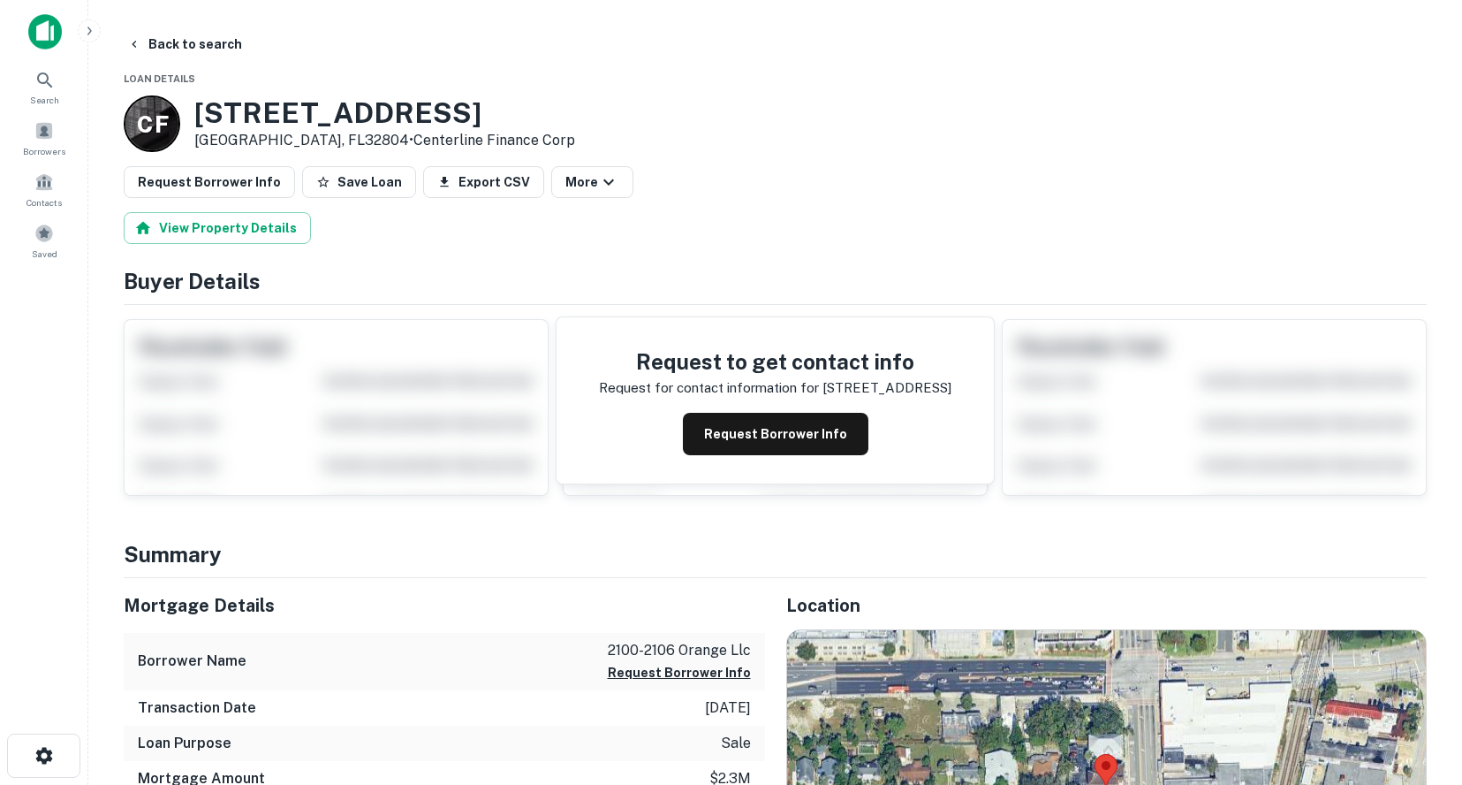
click at [193, 47] on button "Back to search" at bounding box center [184, 44] width 129 height 32
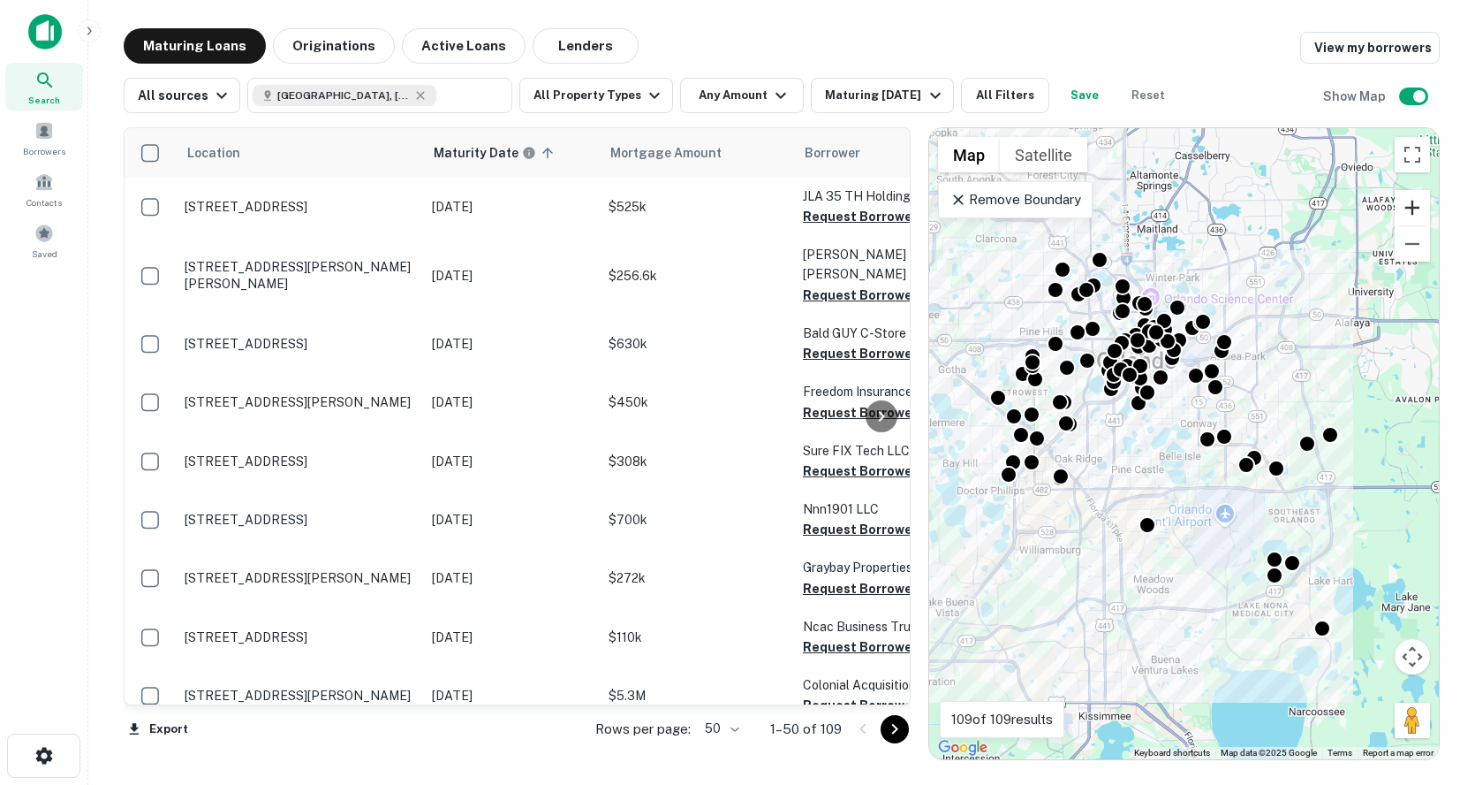
click at [1412, 209] on button "Zoom in" at bounding box center [1412, 207] width 35 height 35
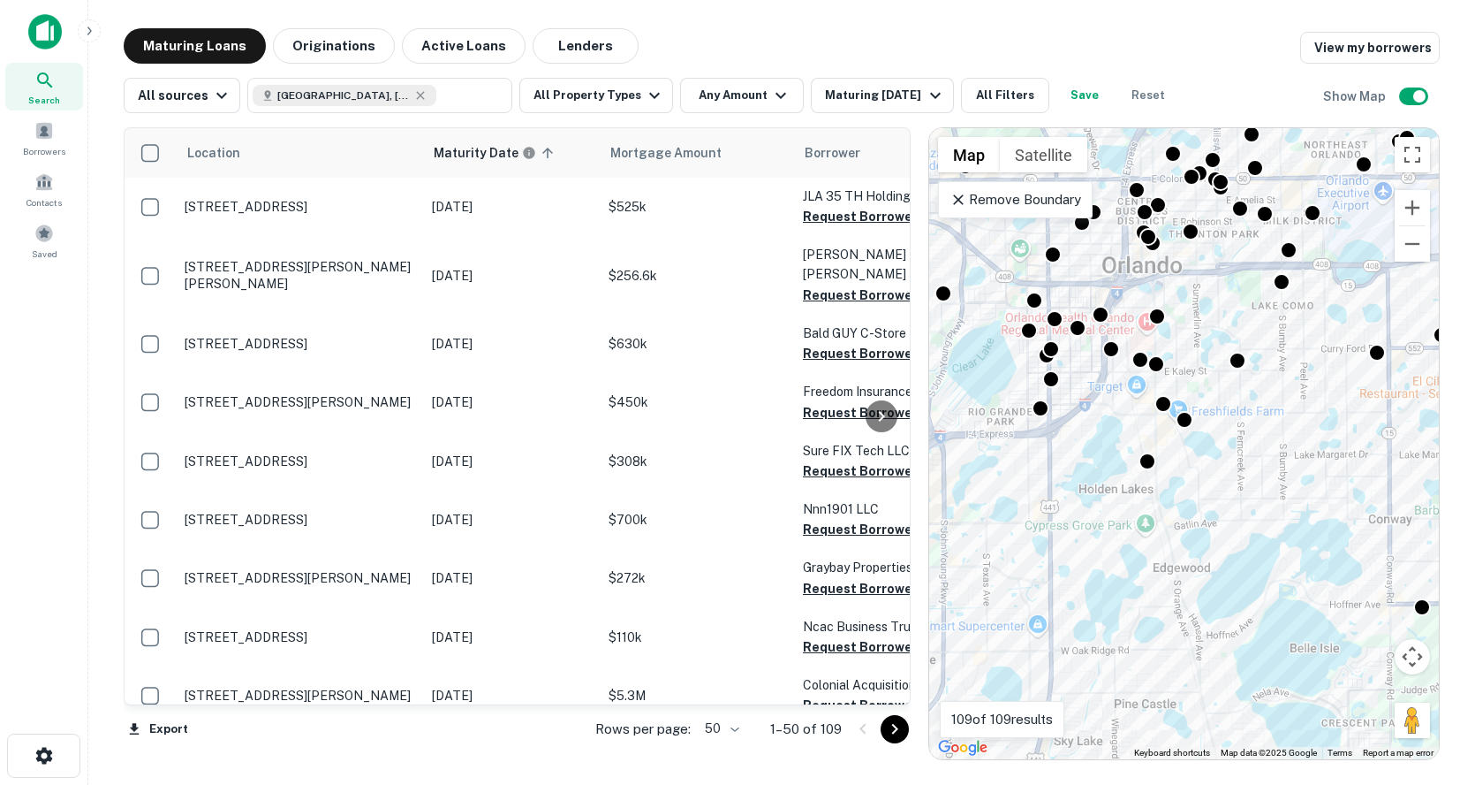
drag, startPoint x: 1226, startPoint y: 376, endPoint x: 1294, endPoint y: 456, distance: 104.6
click at [1294, 456] on div "To activate drag with keyboard, press Alt + Enter. Once in keyboard drag state,…" at bounding box center [1184, 443] width 510 height 631
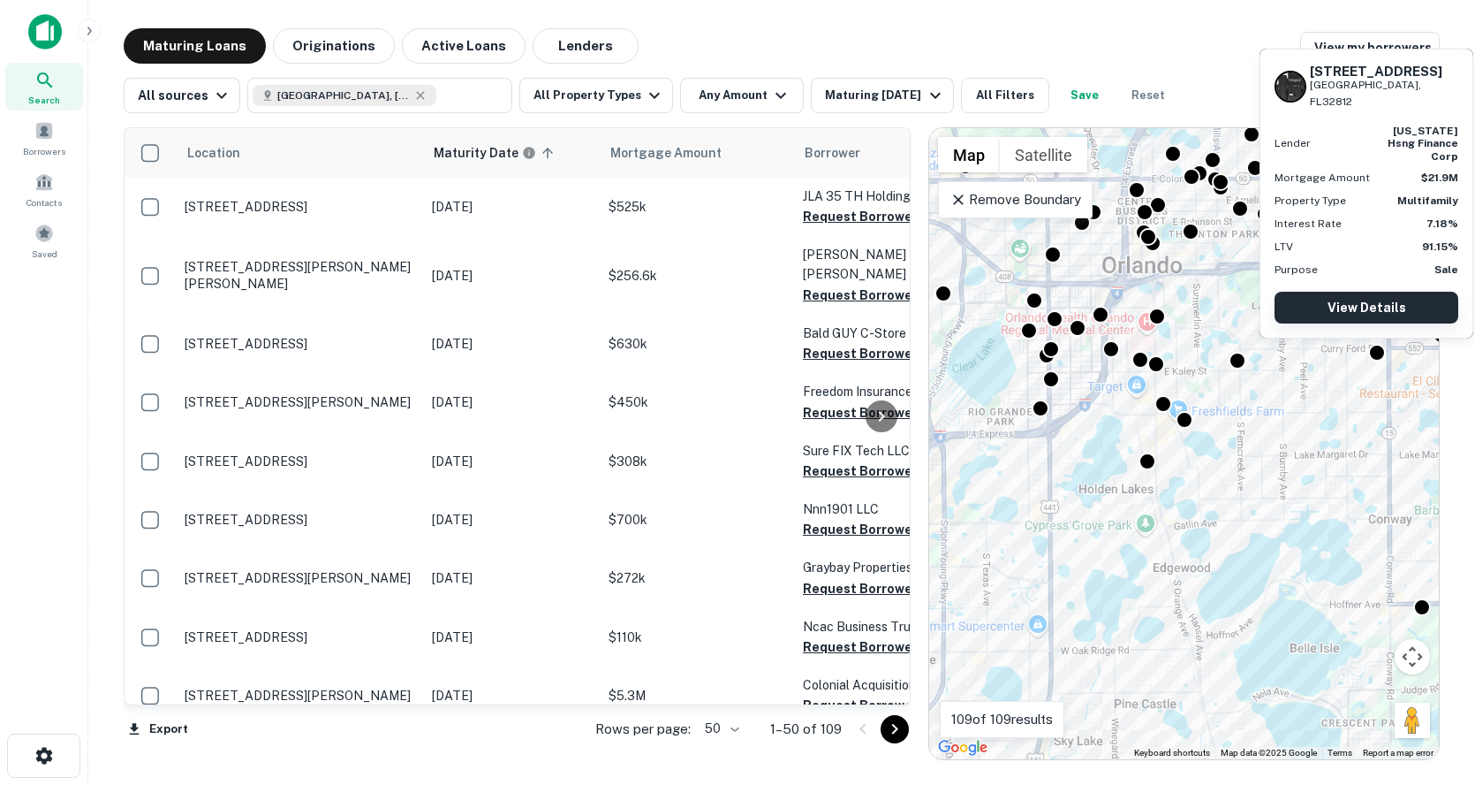
click at [1339, 300] on link "View Details" at bounding box center [1367, 308] width 184 height 32
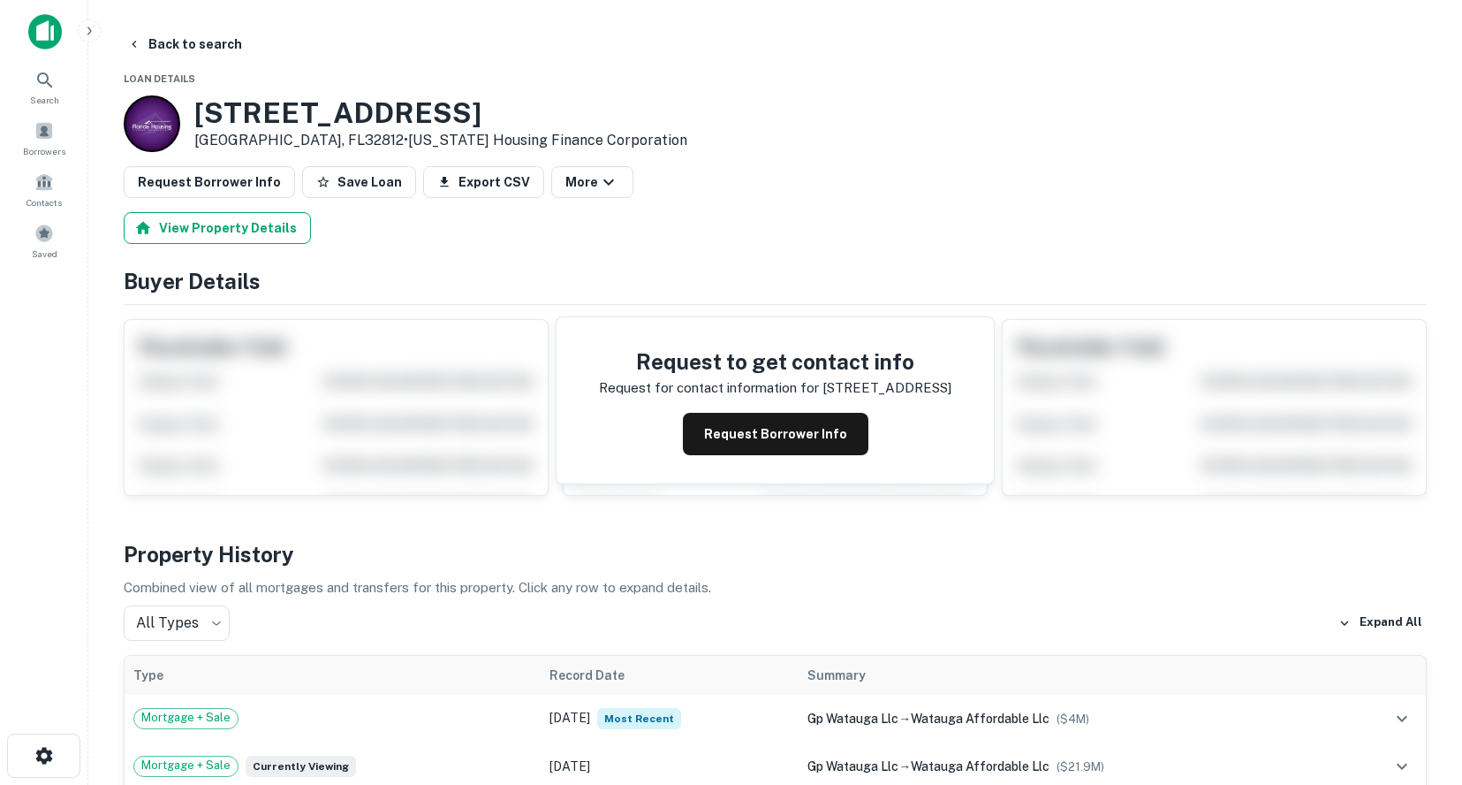
click at [201, 224] on button "View Property Details" at bounding box center [217, 228] width 187 height 32
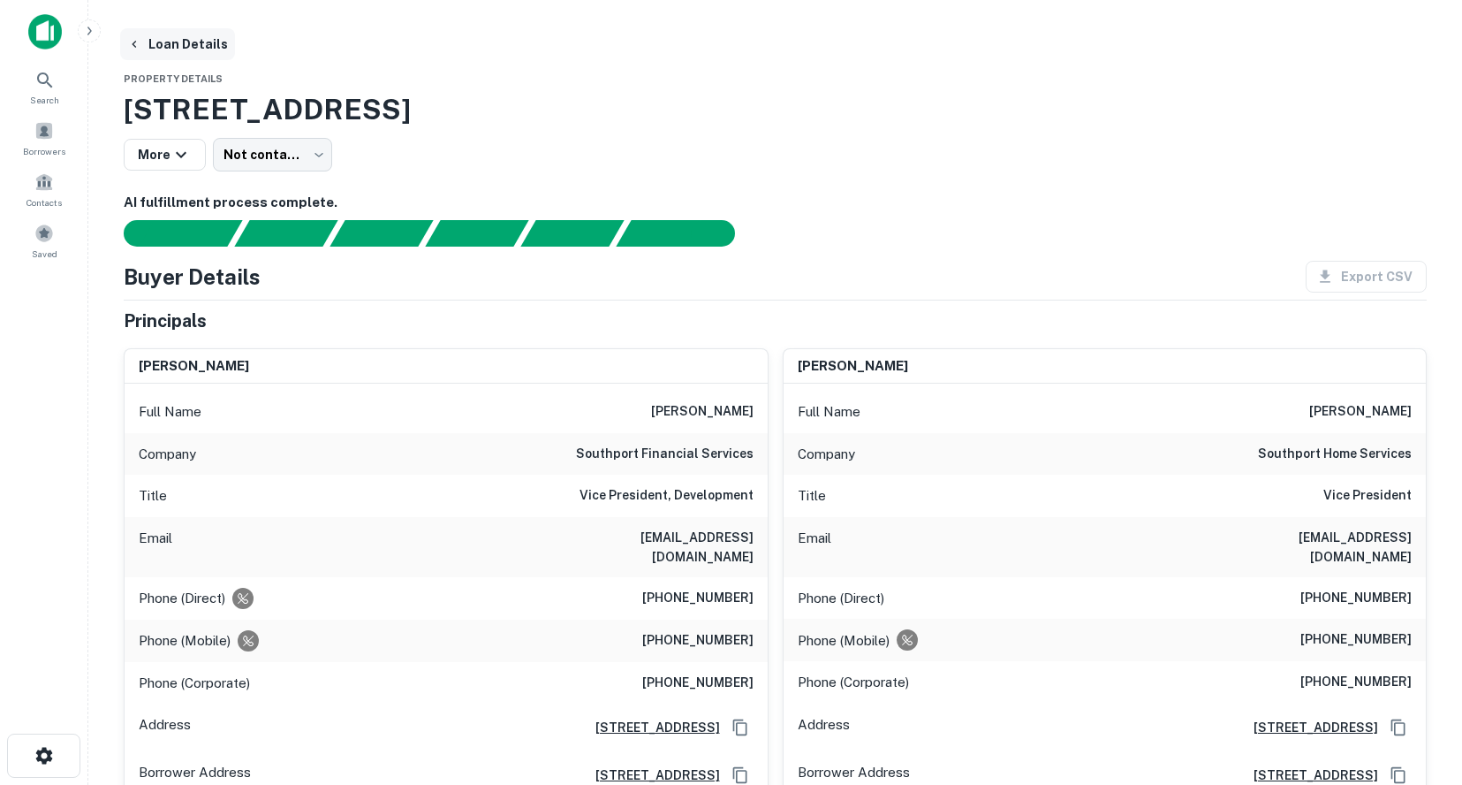
drag, startPoint x: 181, startPoint y: 44, endPoint x: 187, endPoint y: 51, distance: 9.4
click at [181, 45] on button "Loan Details" at bounding box center [177, 44] width 115 height 32
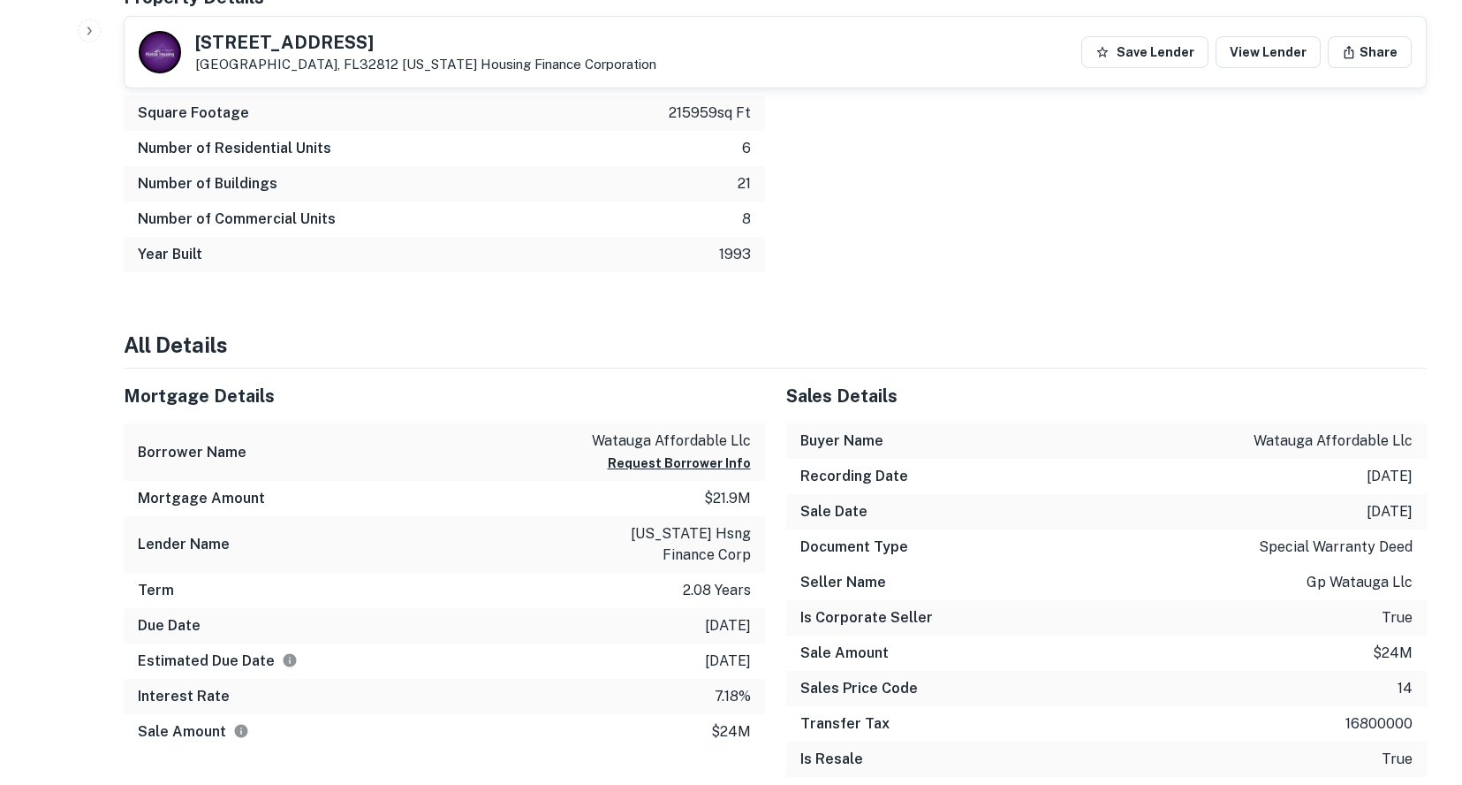
scroll to position [1502, 0]
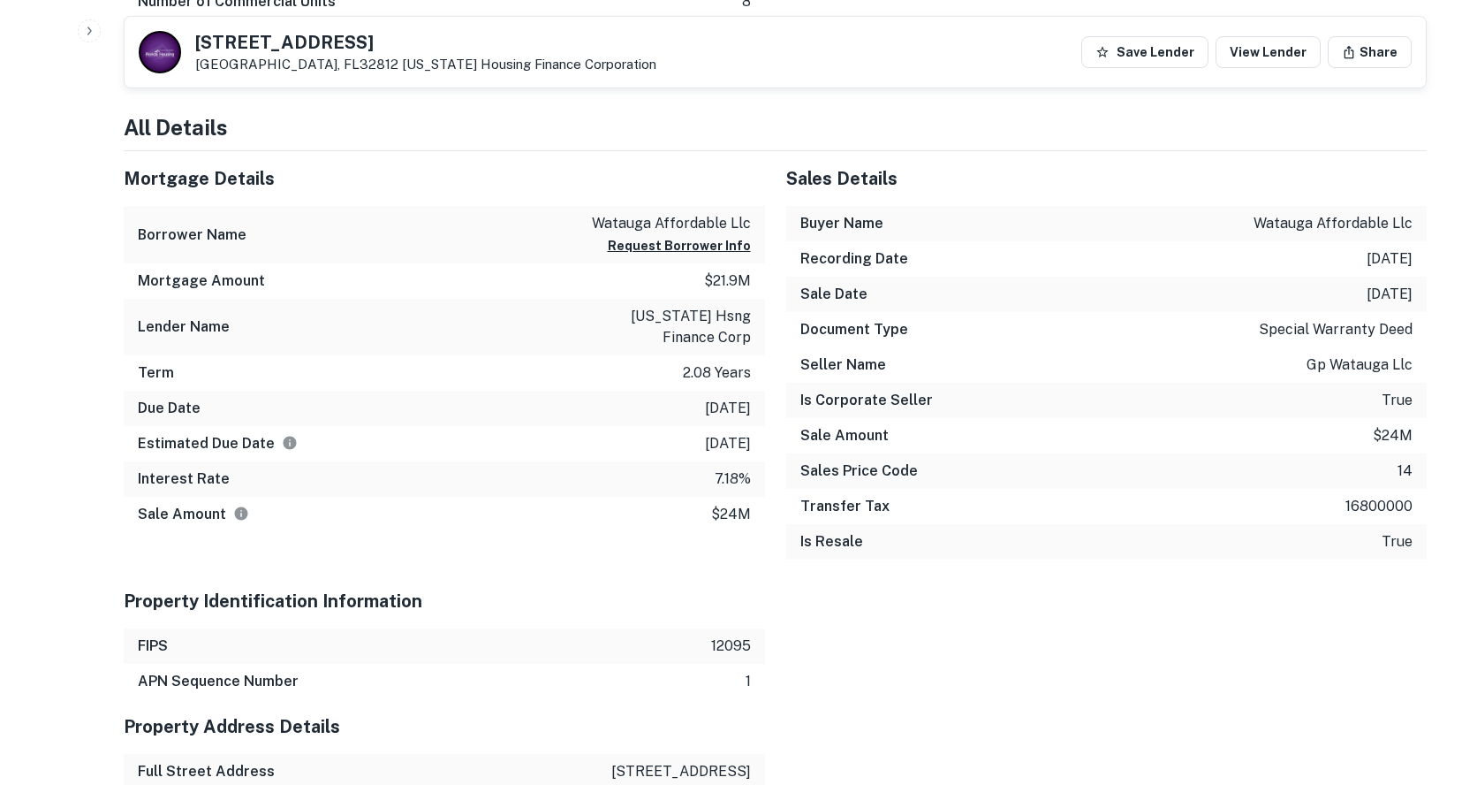
click at [717, 201] on div "Mortgage Details" at bounding box center [444, 178] width 641 height 55
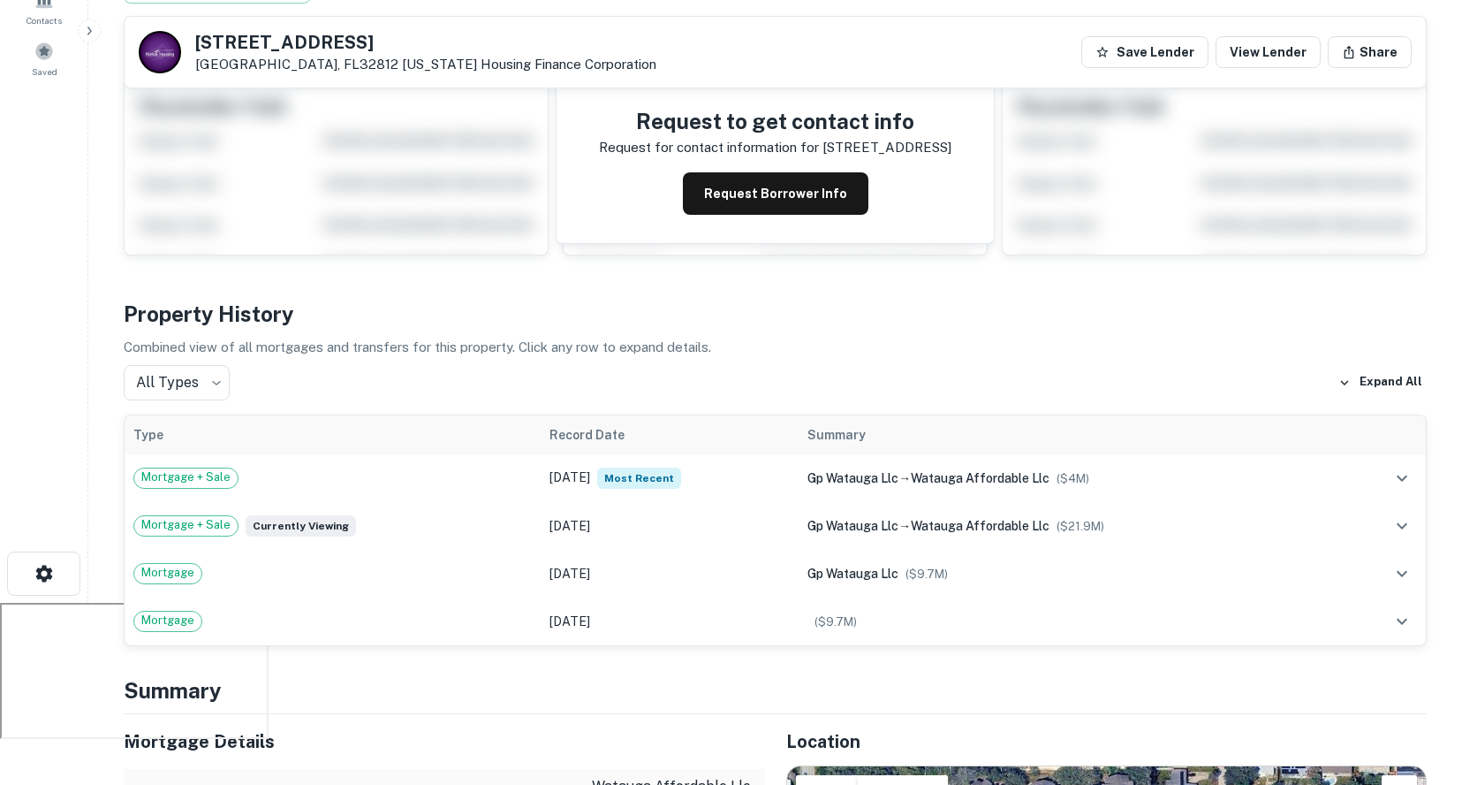
scroll to position [0, 0]
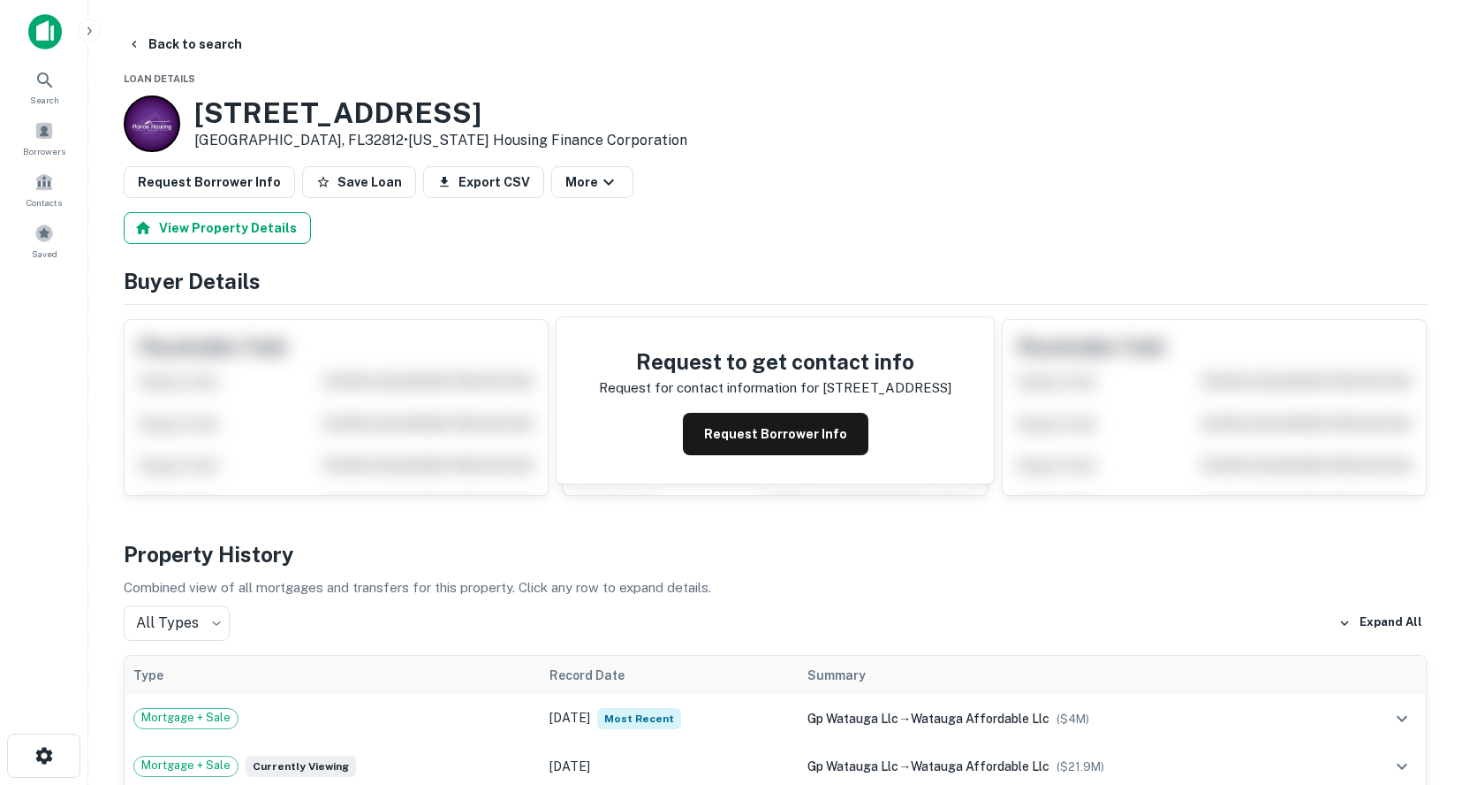
click at [267, 227] on button "View Property Details" at bounding box center [217, 228] width 187 height 32
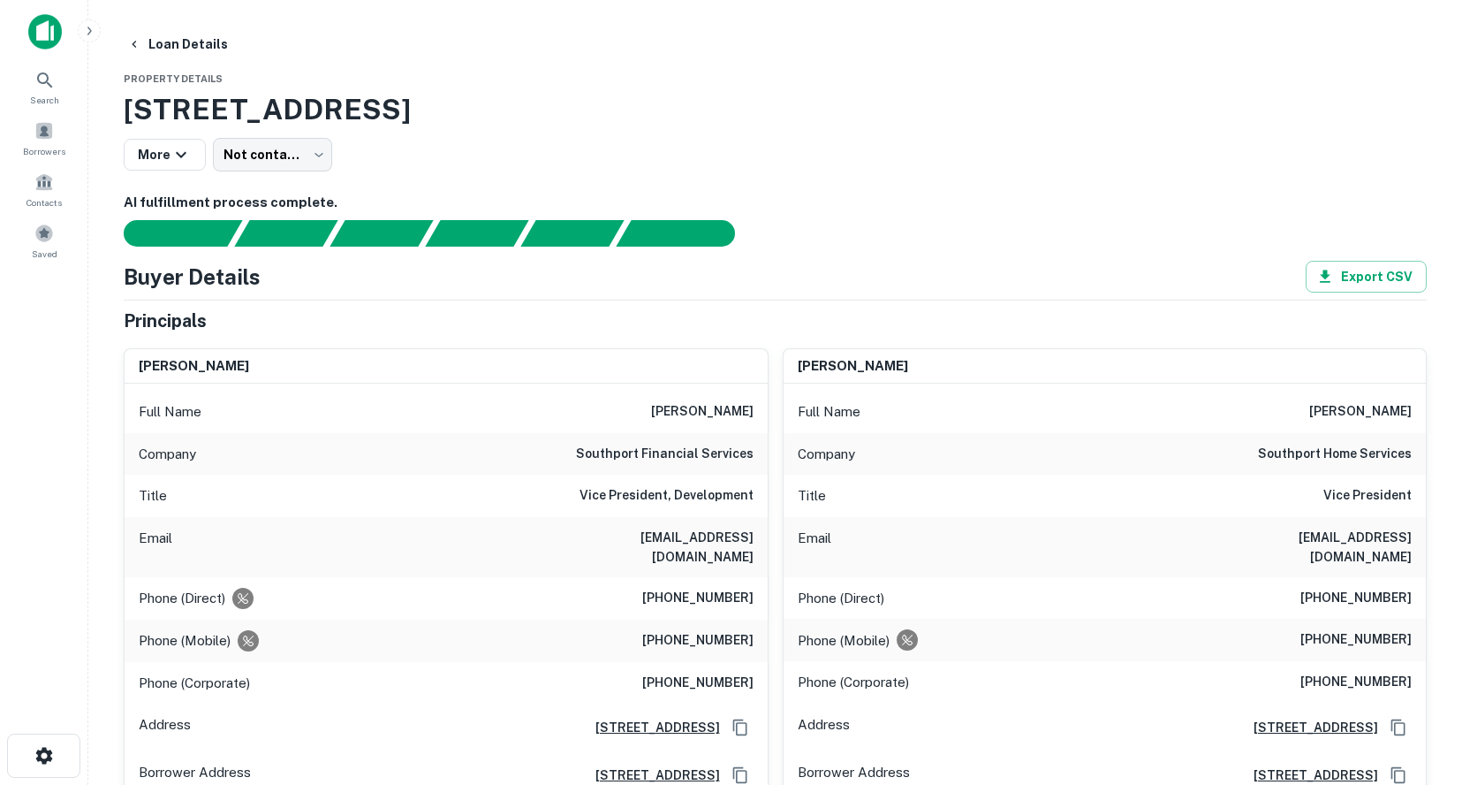
drag, startPoint x: 173, startPoint y: 35, endPoint x: 258, endPoint y: 81, distance: 96.5
click at [173, 35] on button "Loan Details" at bounding box center [177, 44] width 115 height 32
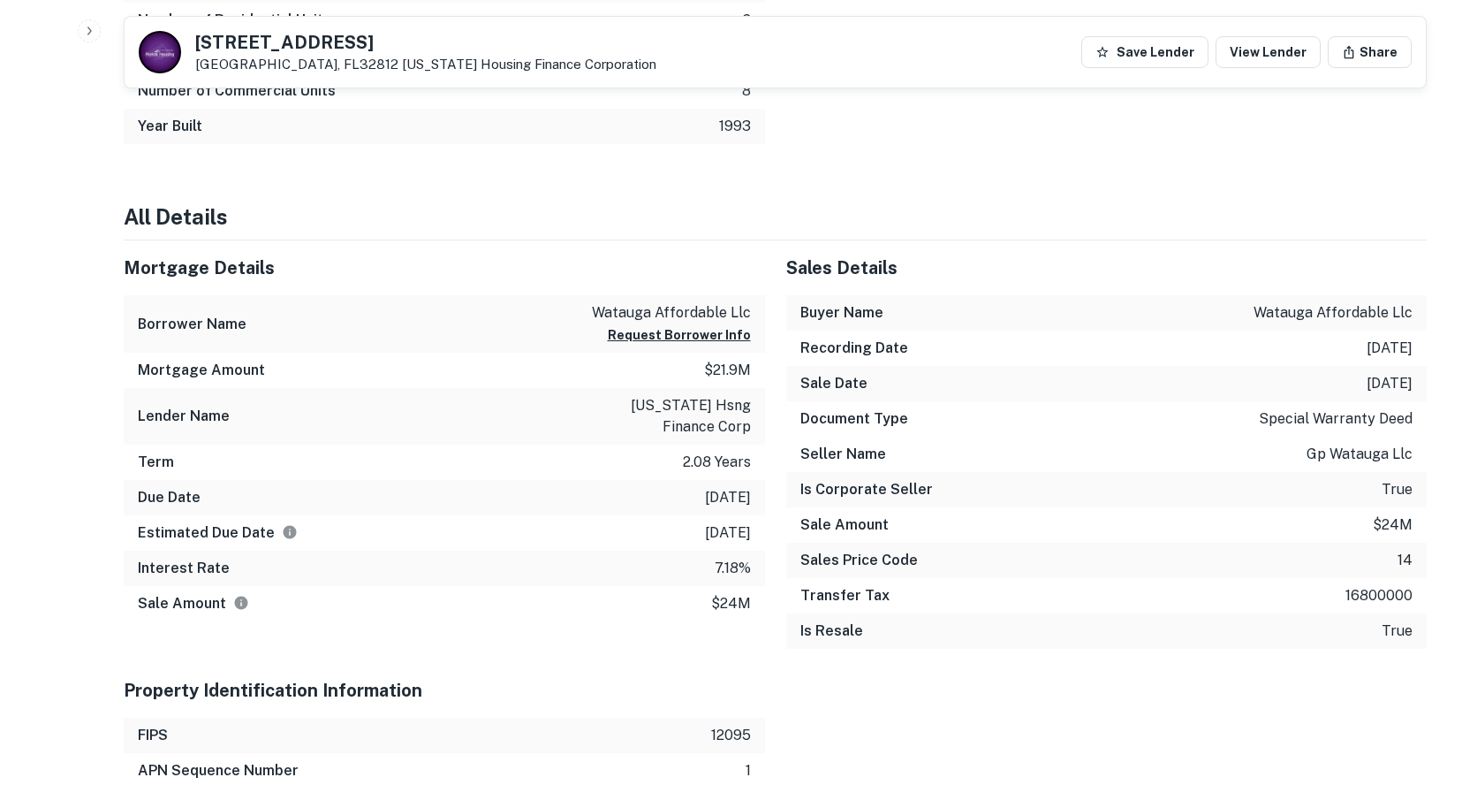
scroll to position [1414, 0]
drag, startPoint x: 750, startPoint y: 307, endPoint x: 571, endPoint y: 270, distance: 183.2
click at [573, 293] on div "Mortgage Details Borrower Name watauga affordable llc Request Borrower Info Mor…" at bounding box center [444, 429] width 641 height 381
click at [542, 271] on h5 "Mortgage Details" at bounding box center [444, 267] width 641 height 27
drag, startPoint x: 775, startPoint y: 324, endPoint x: 740, endPoint y: 343, distance: 39.1
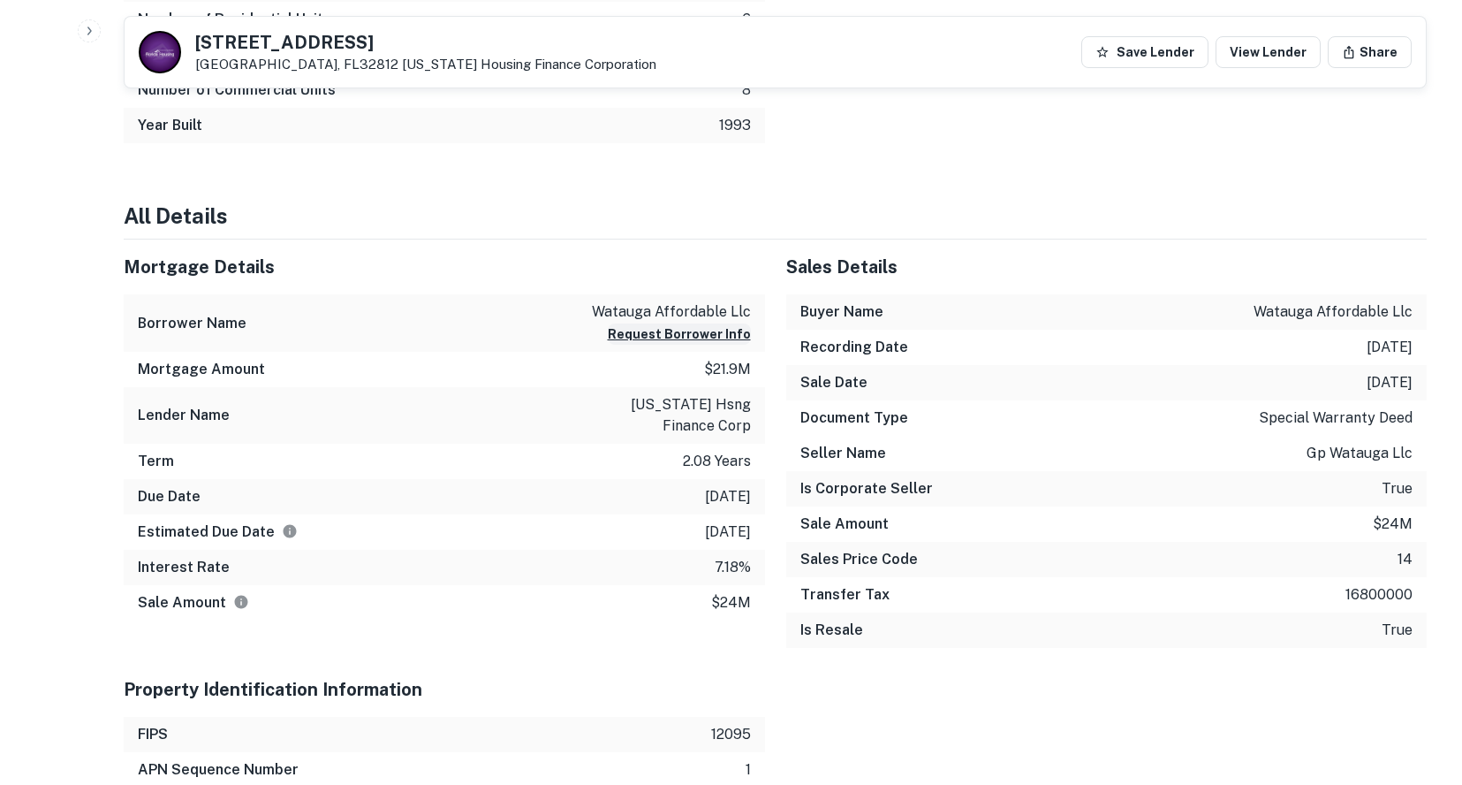
click at [772, 331] on div "Sales Details Buyer Name watauga affordable llc Recording Date [DATE] Sale Date…" at bounding box center [1096, 450] width 663 height 422
drag, startPoint x: 746, startPoint y: 299, endPoint x: 778, endPoint y: 329, distance: 44.4
click at [750, 301] on div "Borrower Name [PERSON_NAME] affordable llc Request Borrower Info" at bounding box center [444, 322] width 641 height 57
click at [742, 315] on p "watauga affordable llc" at bounding box center [671, 311] width 159 height 21
drag, startPoint x: 749, startPoint y: 311, endPoint x: 601, endPoint y: 313, distance: 148.4
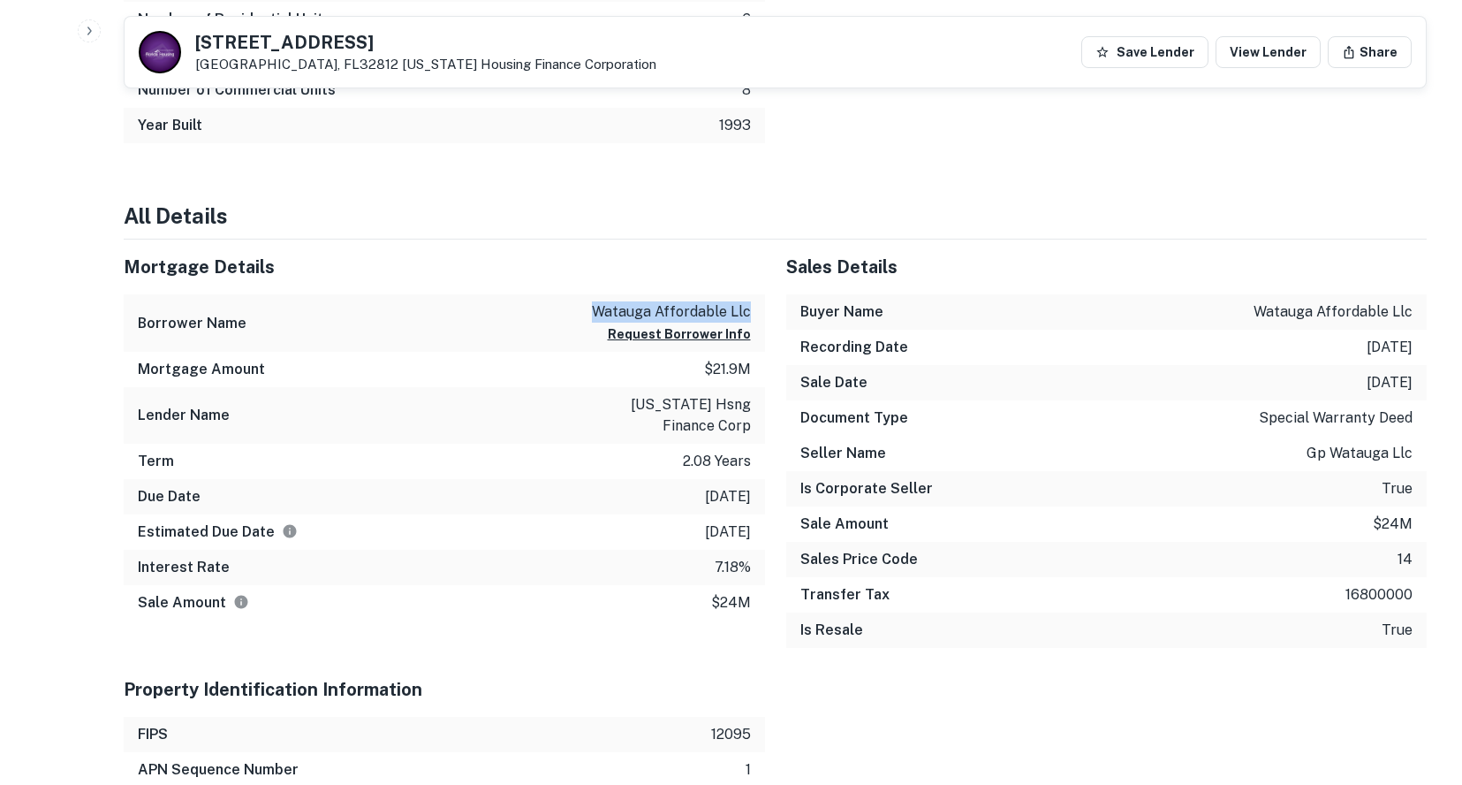
click at [601, 313] on p "watauga affordable llc" at bounding box center [671, 311] width 159 height 21
copy p "watauga affordable llc"
drag, startPoint x: 763, startPoint y: 198, endPoint x: 802, endPoint y: 197, distance: 38.9
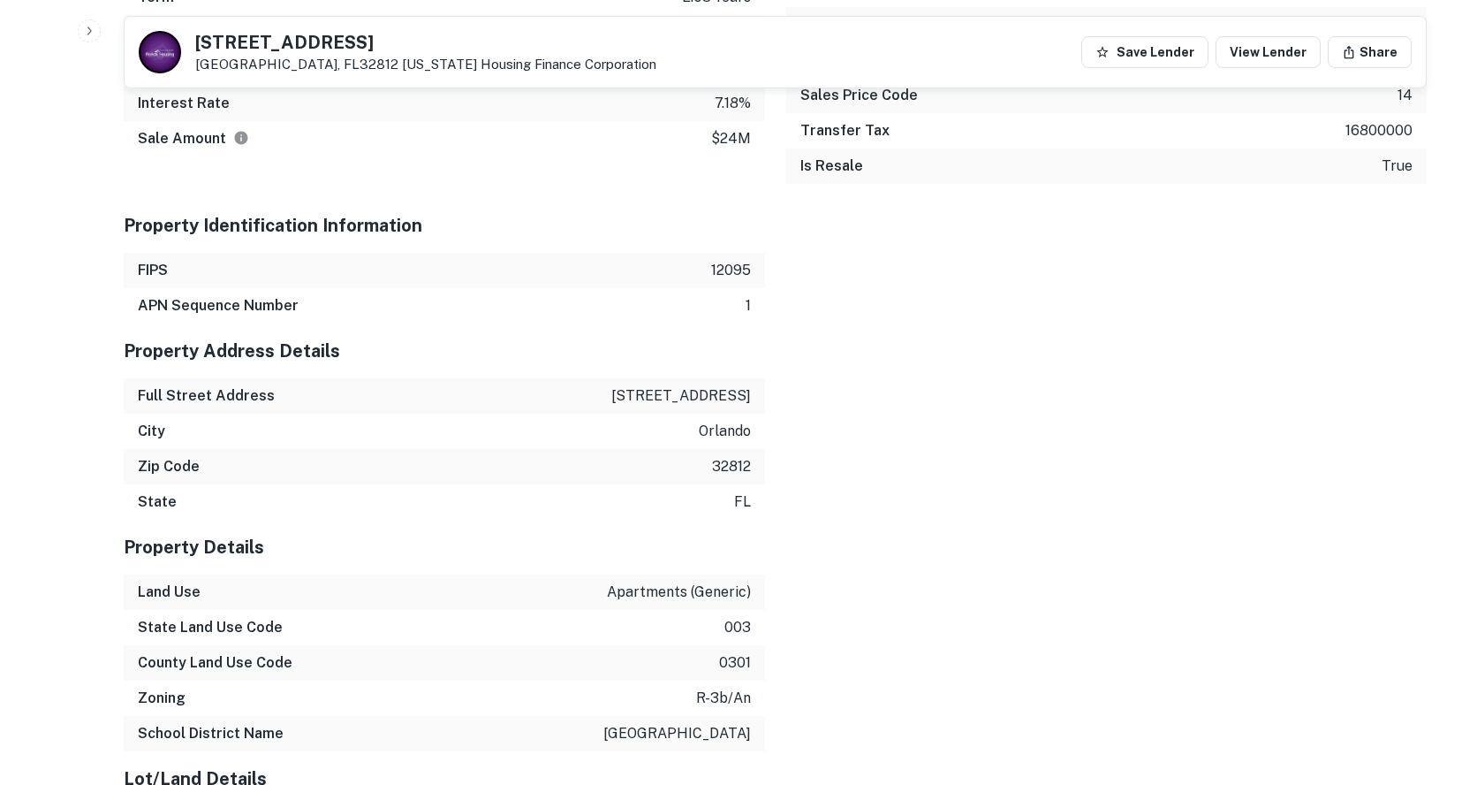
scroll to position [1944, 0]
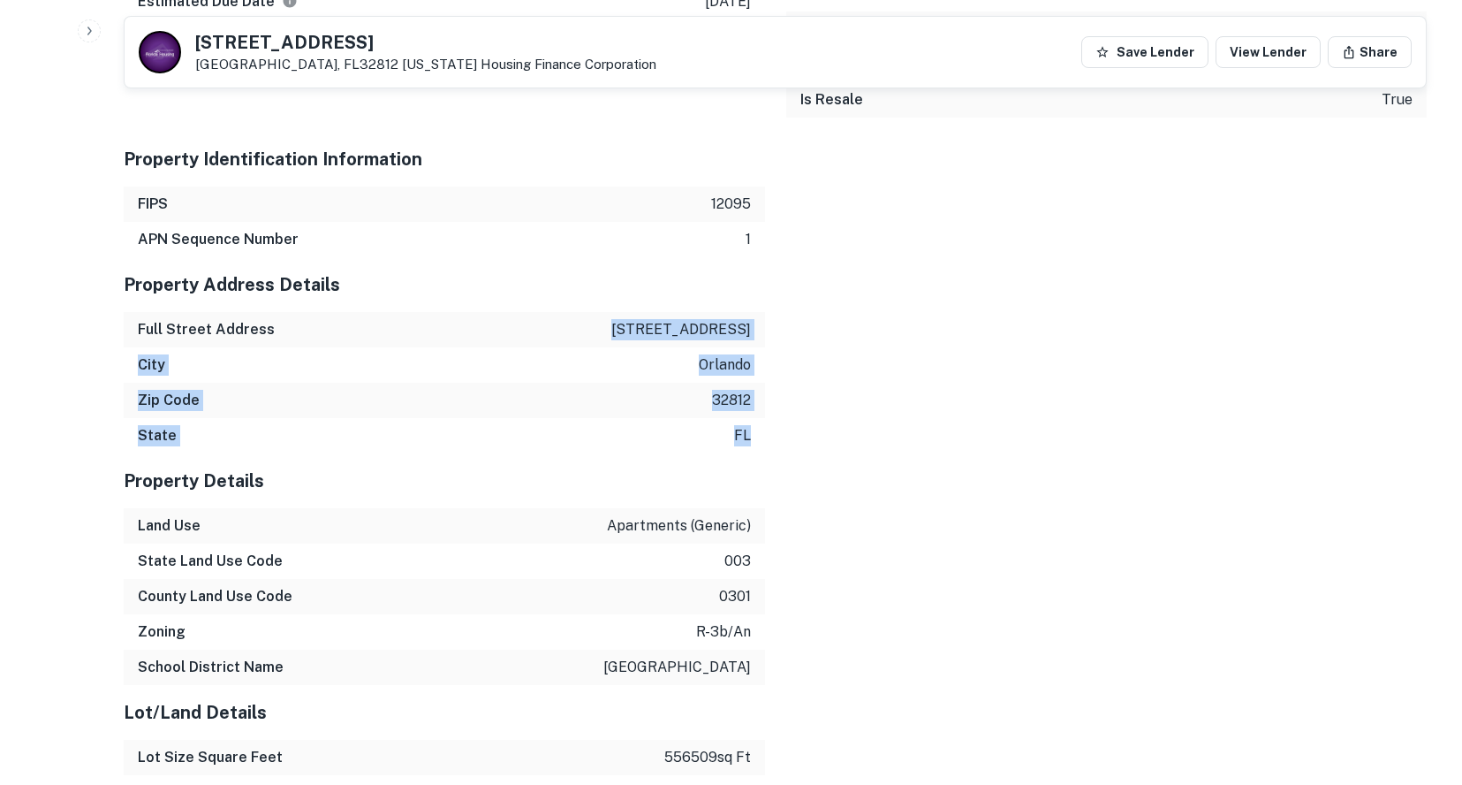
drag, startPoint x: 753, startPoint y: 436, endPoint x: 627, endPoint y: 328, distance: 165.4
click at [627, 328] on div "Property Address Details Full Street Address 1777 watauga ave City orlando Zip …" at bounding box center [444, 355] width 641 height 196
drag, startPoint x: 633, startPoint y: 358, endPoint x: 639, endPoint y: 335, distance: 23.8
click at [633, 355] on div "City orlando" at bounding box center [444, 364] width 641 height 35
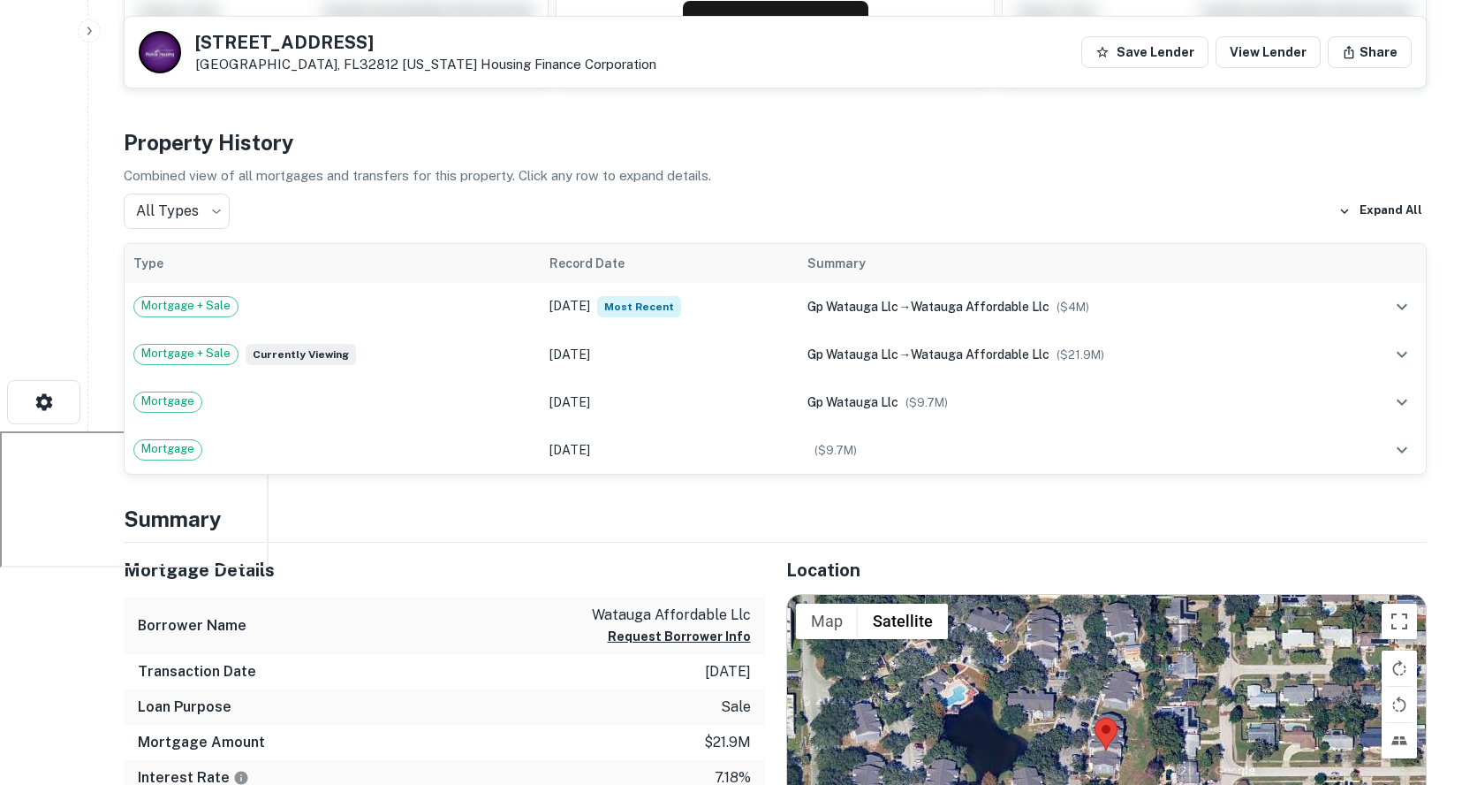
scroll to position [0, 0]
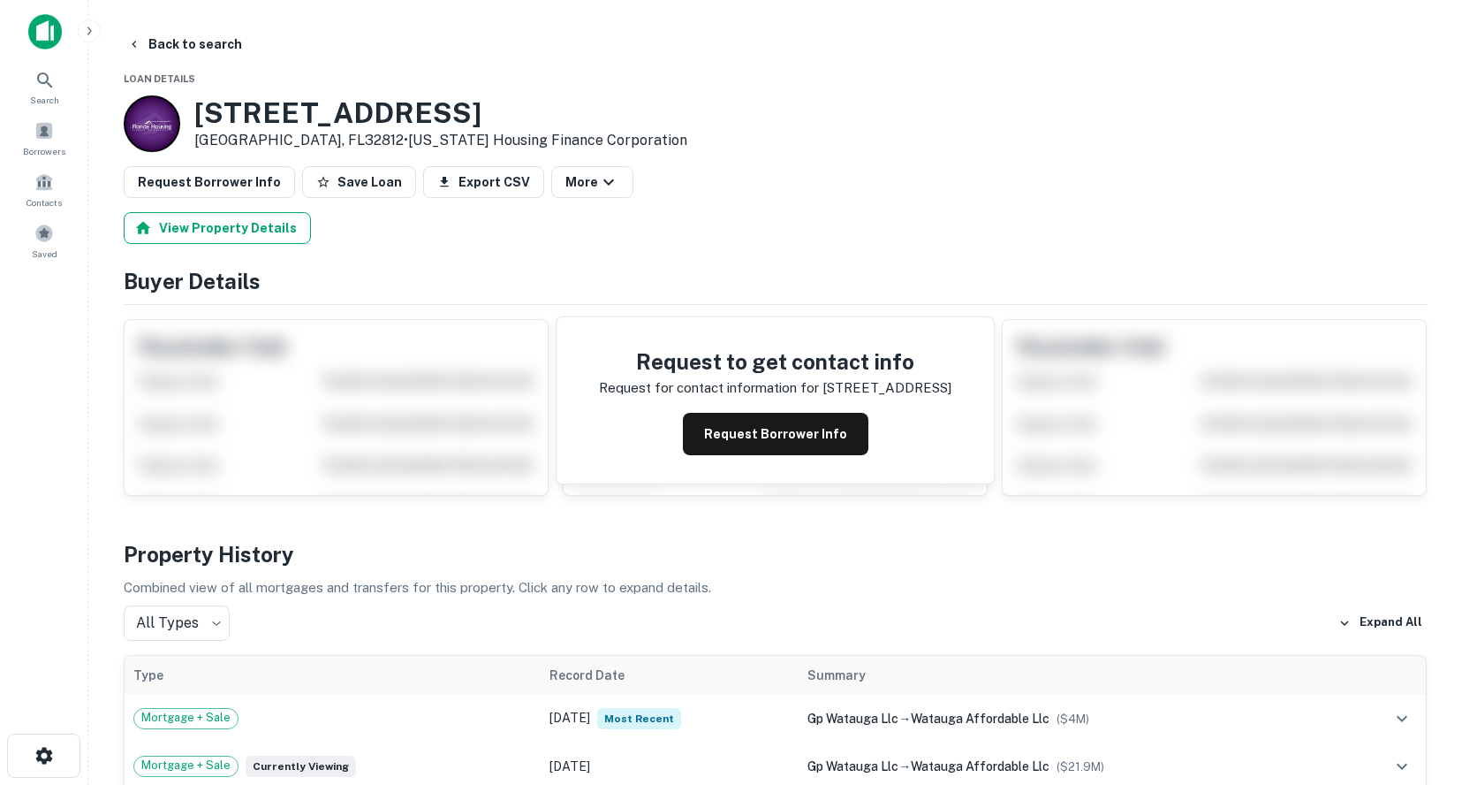
click at [252, 215] on button "View Property Details" at bounding box center [217, 228] width 187 height 32
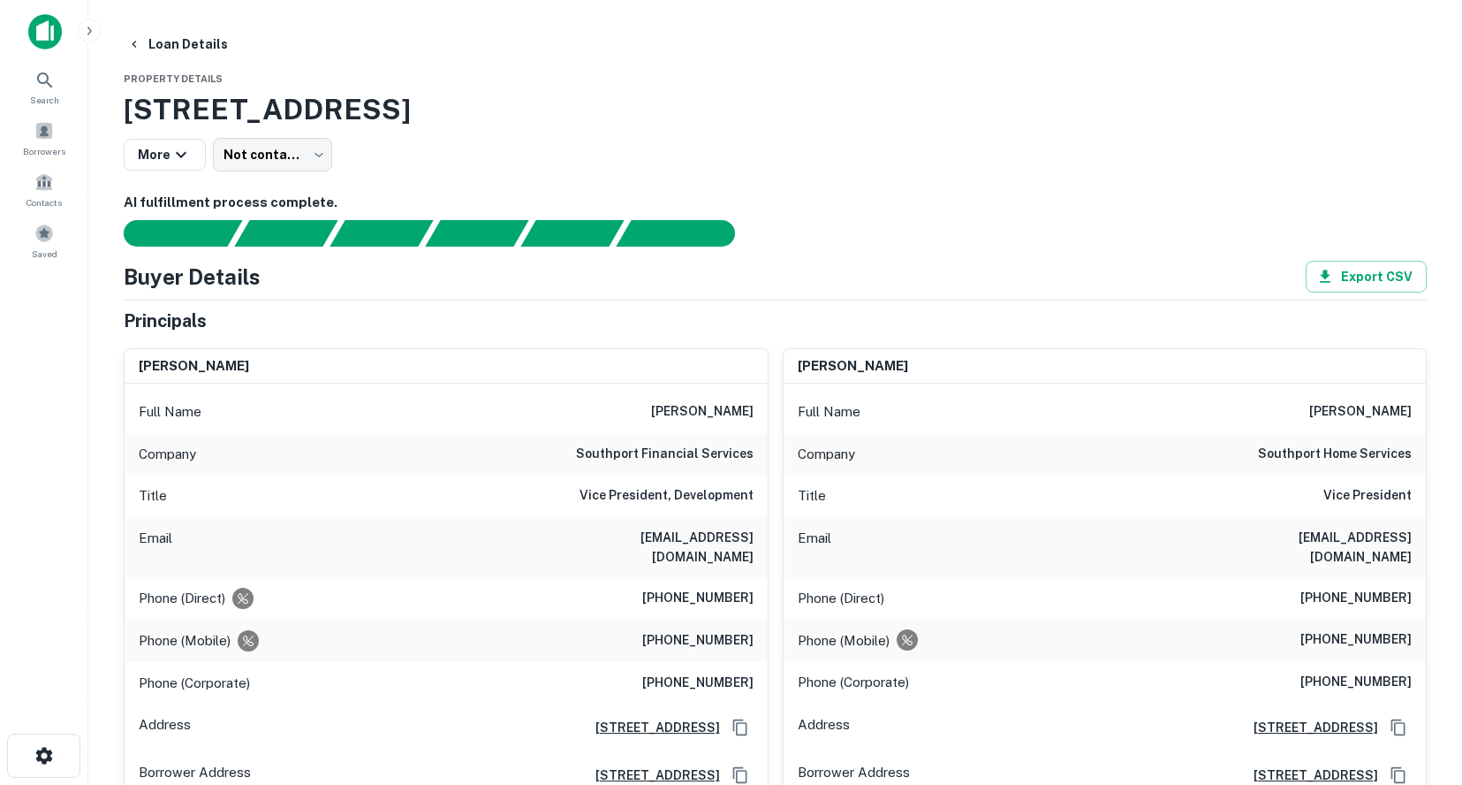
drag, startPoint x: 203, startPoint y: 43, endPoint x: 301, endPoint y: 88, distance: 107.9
click at [203, 43] on button "Loan Details" at bounding box center [177, 44] width 115 height 32
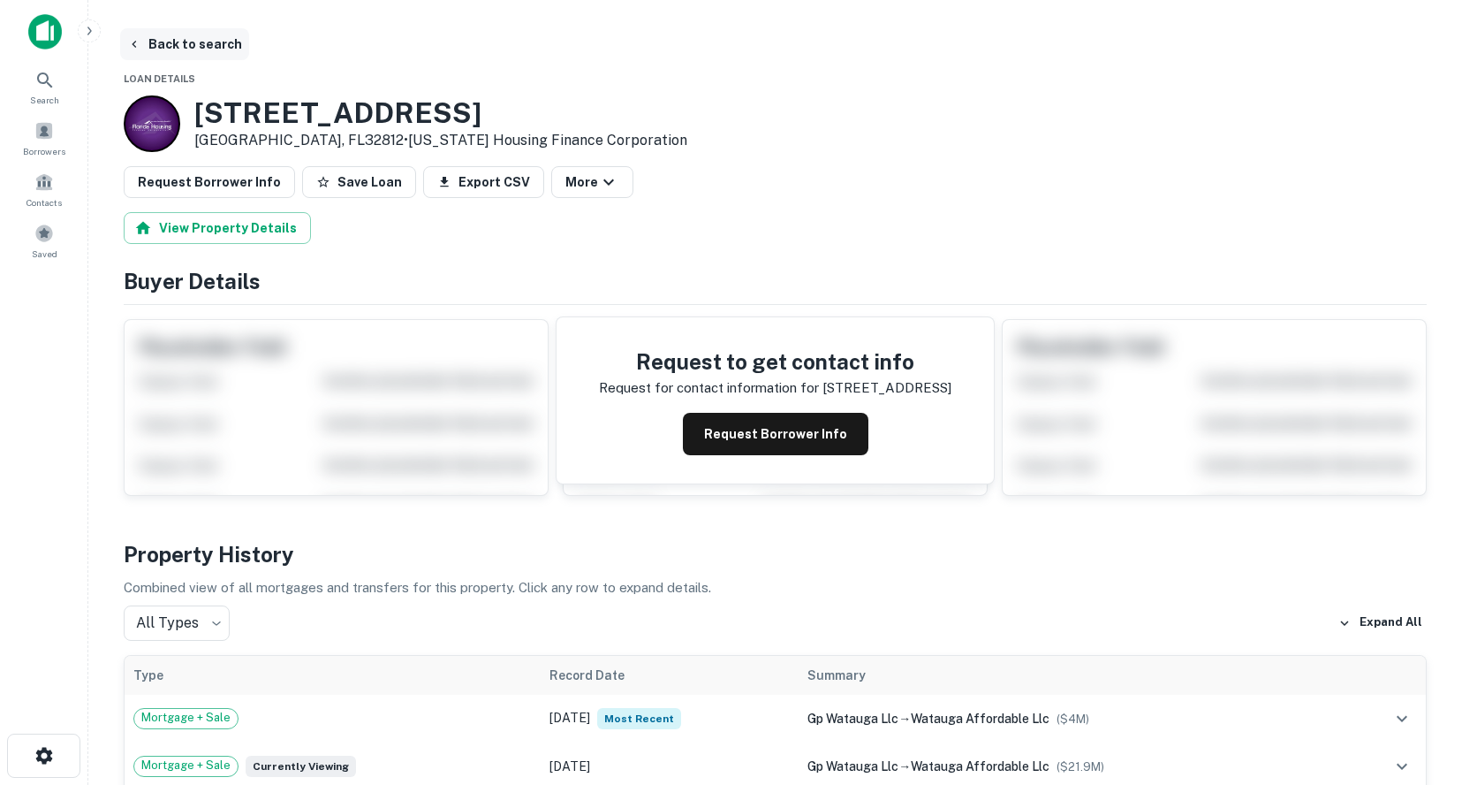
click at [214, 42] on button "Back to search" at bounding box center [184, 44] width 129 height 32
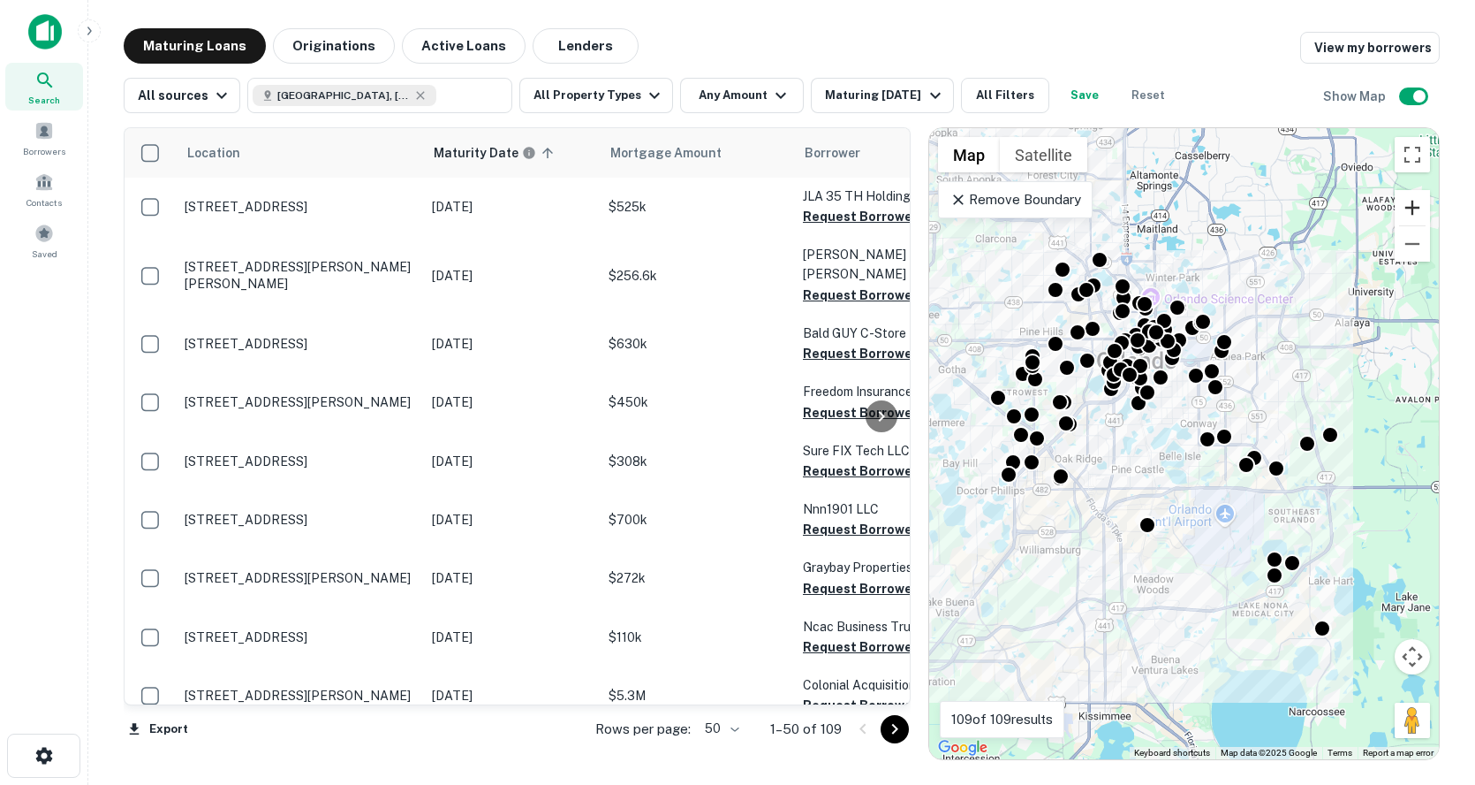
click at [1408, 202] on button "Zoom in" at bounding box center [1412, 207] width 35 height 35
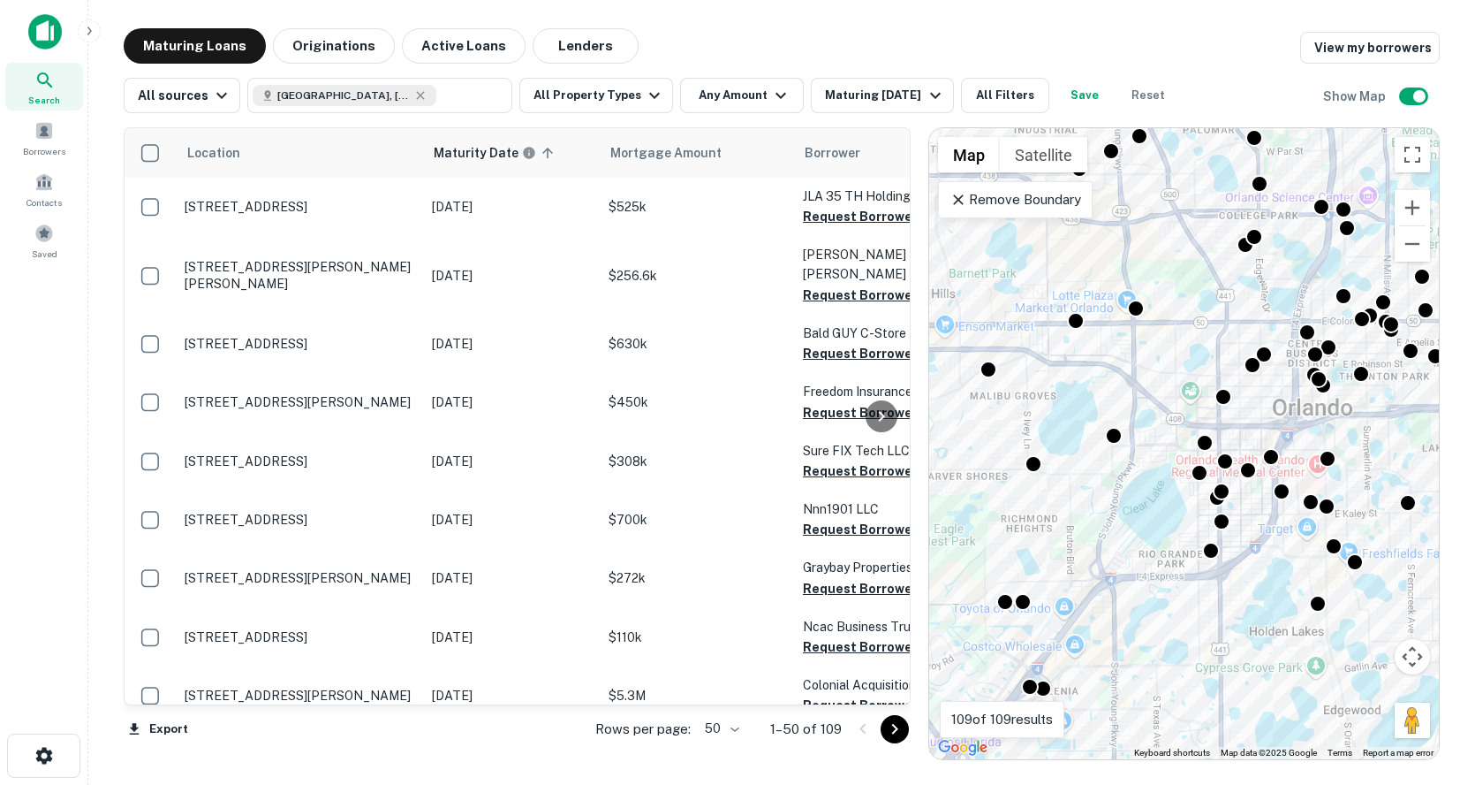
drag, startPoint x: 1133, startPoint y: 335, endPoint x: 1417, endPoint y: 602, distance: 390.0
click at [1417, 602] on div "To activate drag with keyboard, press Alt + Enter. Once in keyboard drag state,…" at bounding box center [1184, 443] width 510 height 631
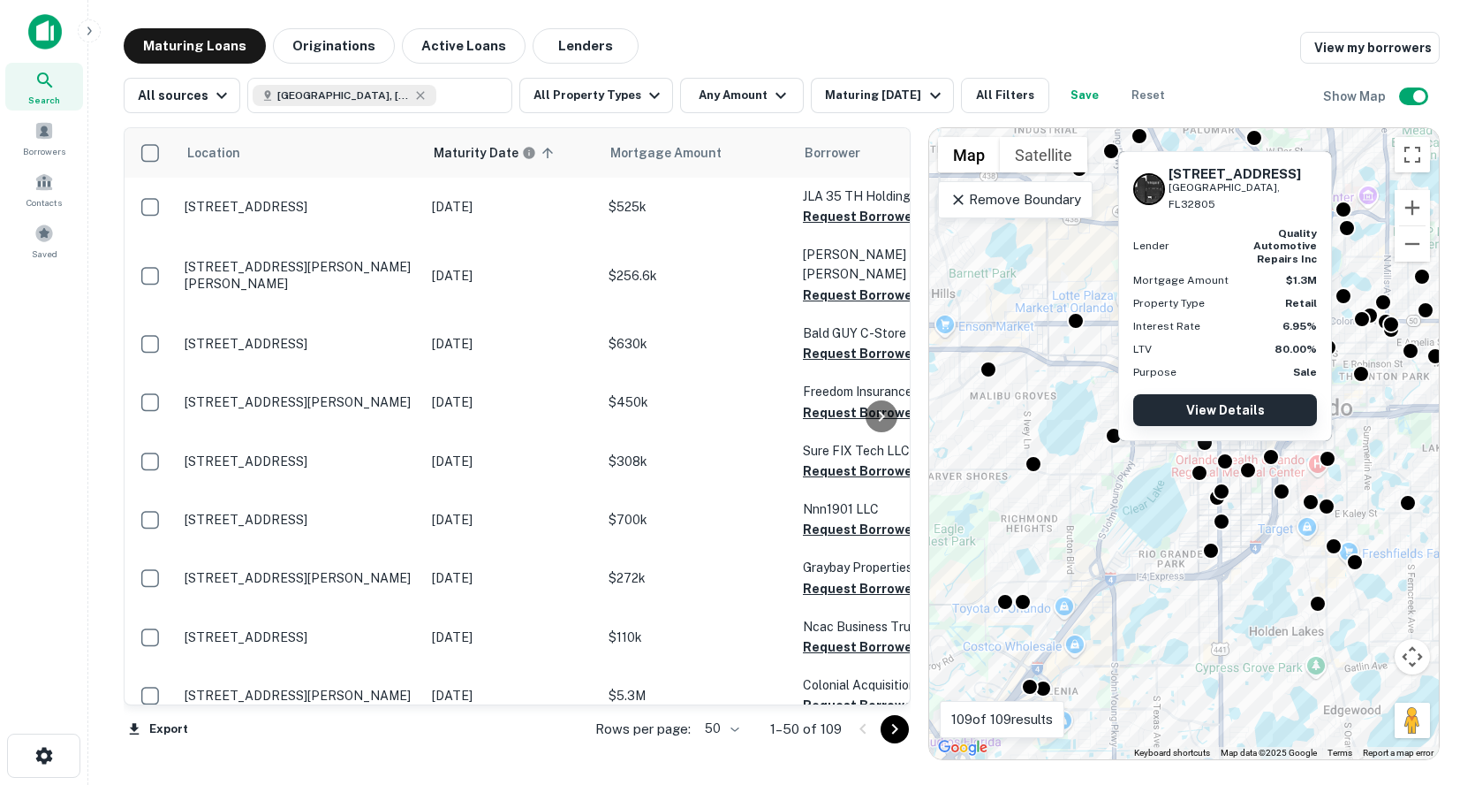
click at [1237, 404] on link "View Details" at bounding box center [1226, 410] width 184 height 32
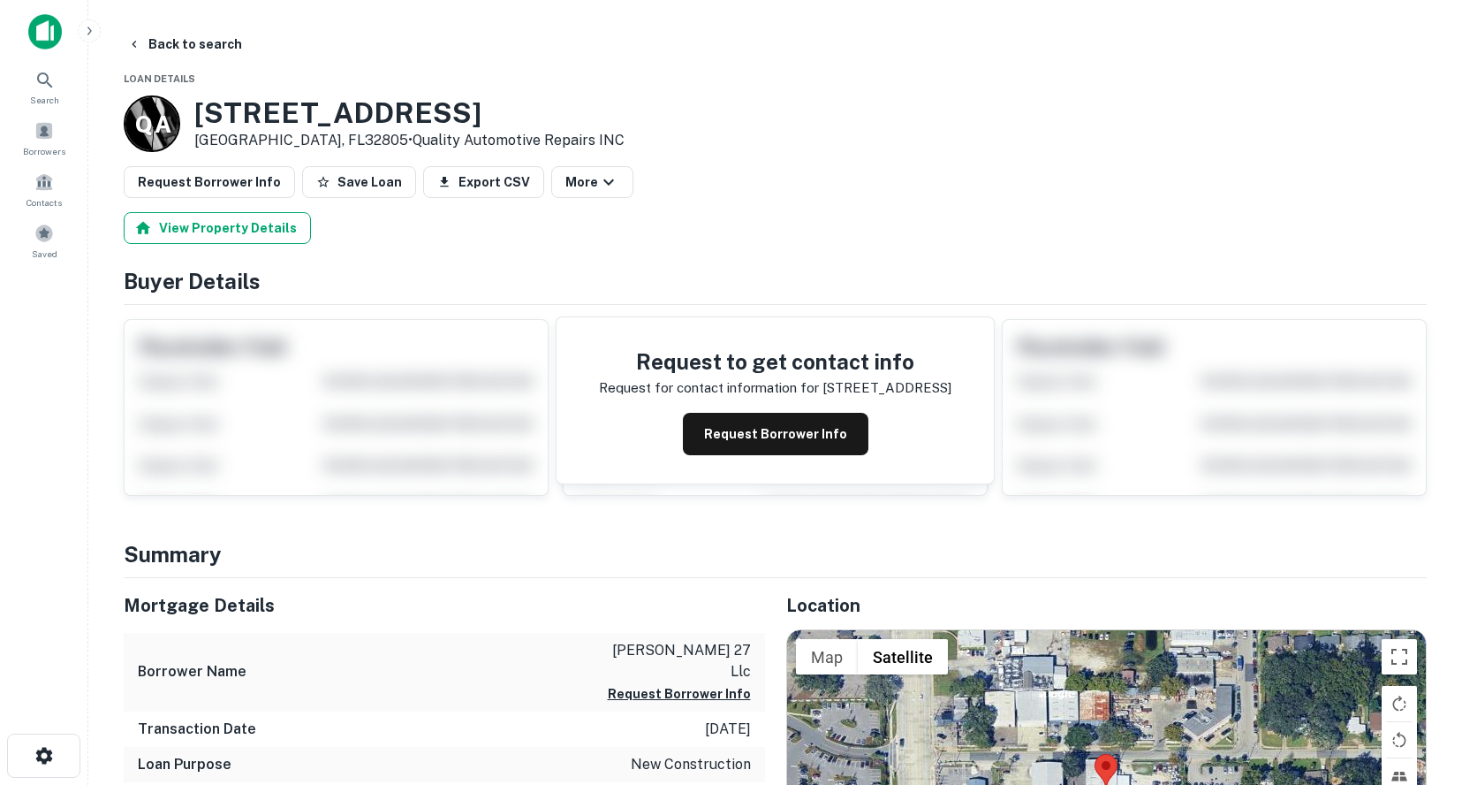
click at [280, 227] on button "View Property Details" at bounding box center [217, 228] width 187 height 32
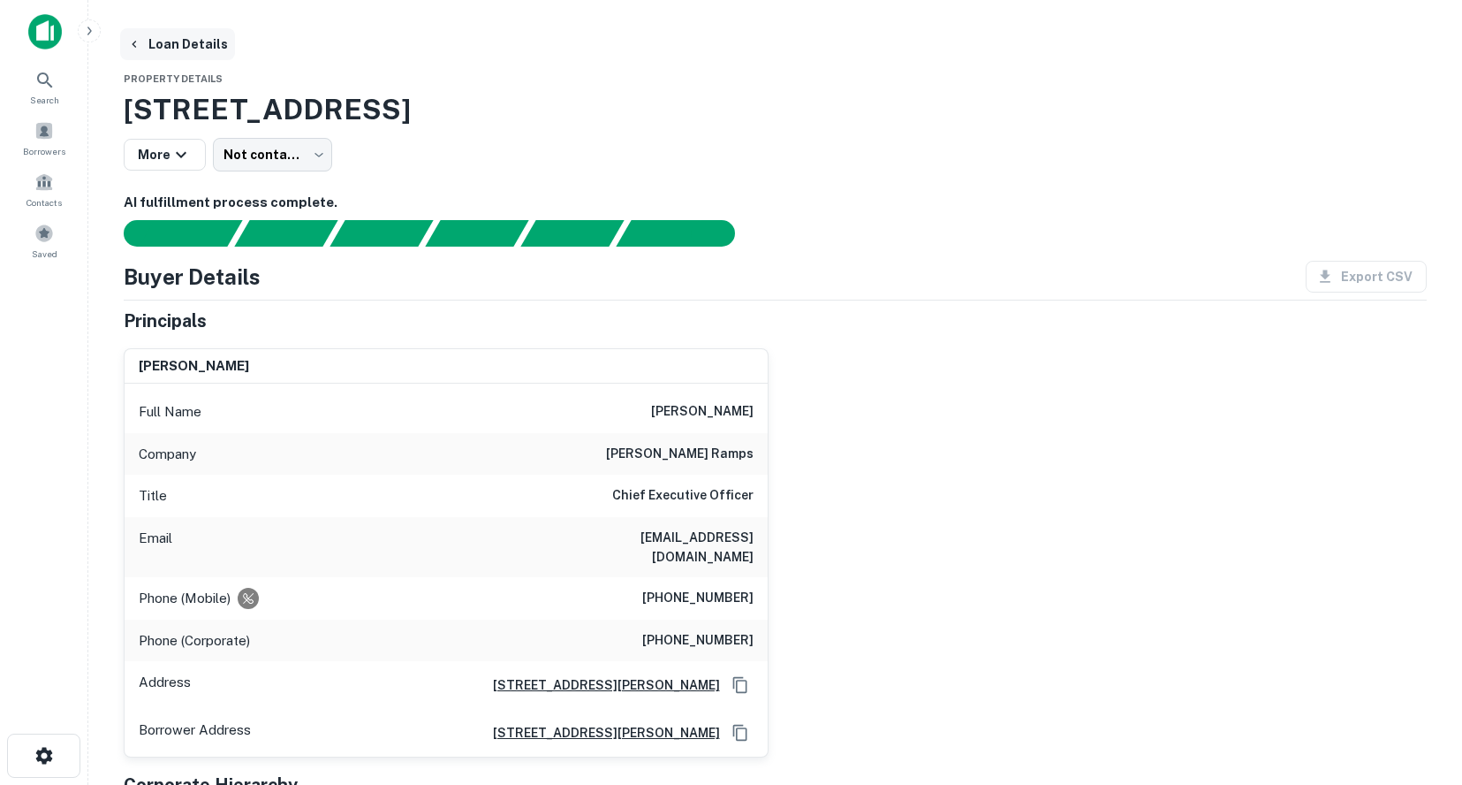
click at [202, 40] on button "Loan Details" at bounding box center [177, 44] width 115 height 32
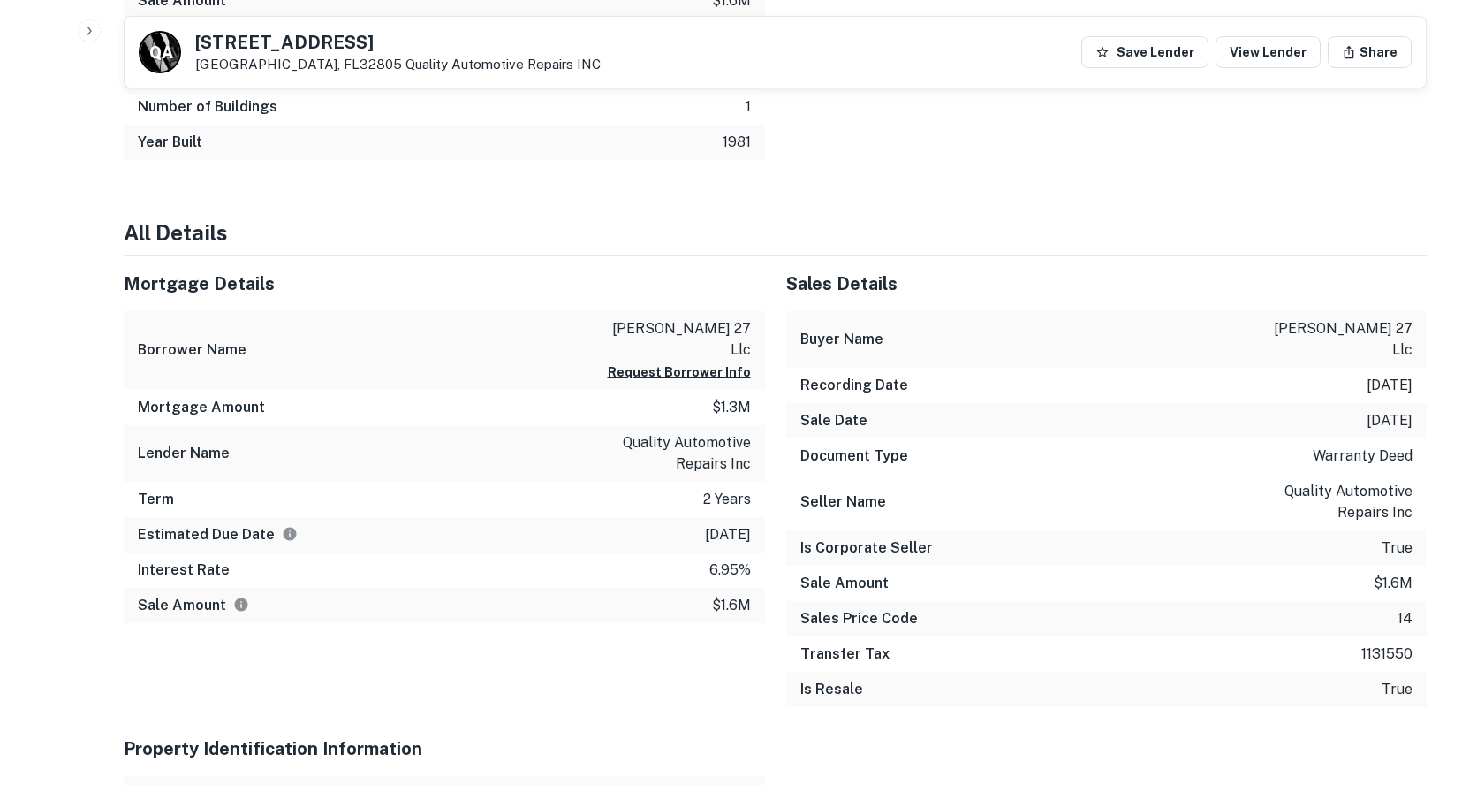
scroll to position [1060, 0]
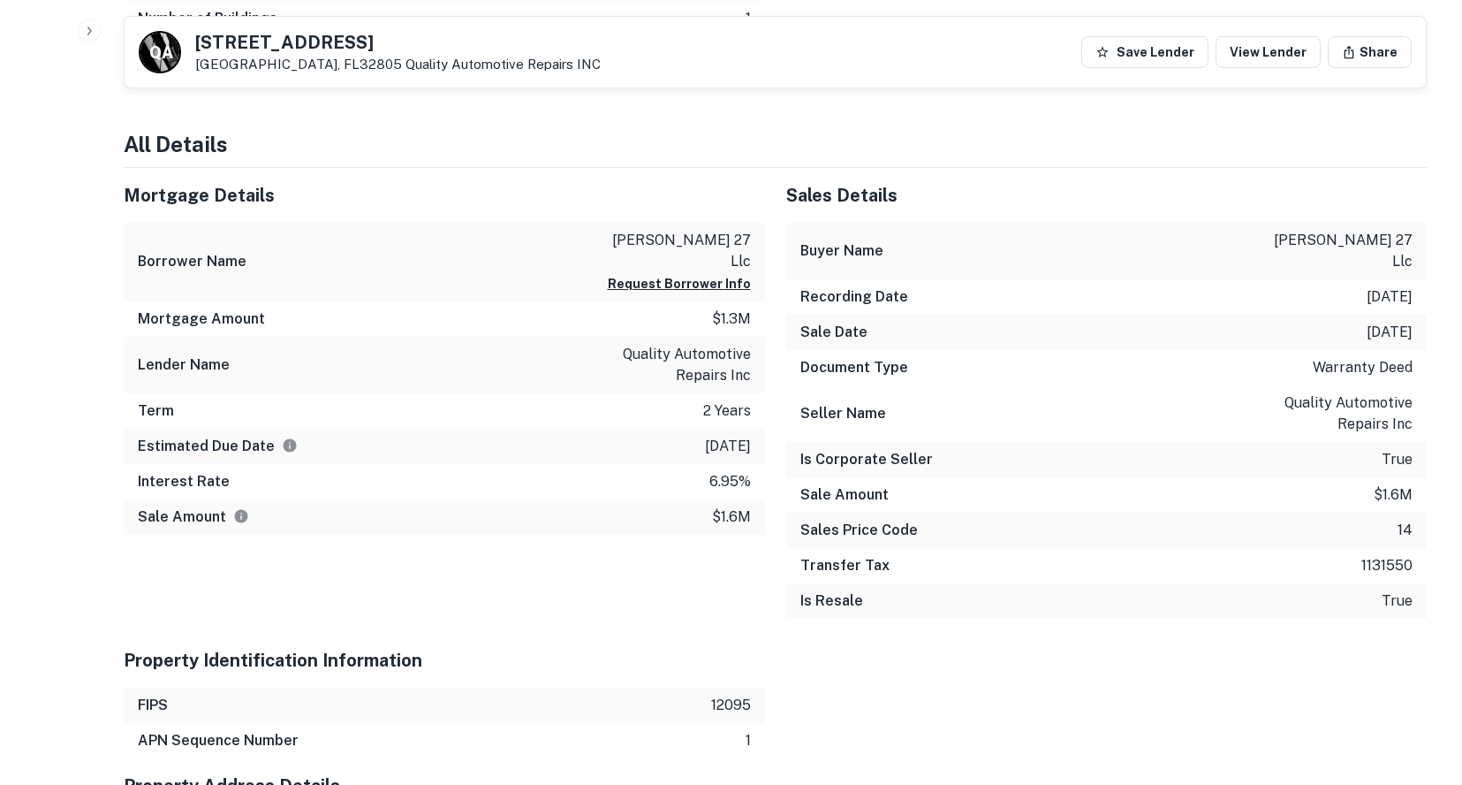
click at [580, 337] on div "Lender Name quality automotive repairs inc" at bounding box center [444, 365] width 641 height 57
drag, startPoint x: 749, startPoint y: 219, endPoint x: 665, endPoint y: 218, distance: 83.9
click at [668, 230] on p "[PERSON_NAME] 27 llc" at bounding box center [671, 251] width 159 height 42
copy p "[PERSON_NAME] 27 llc"
click at [483, 337] on div "Lender Name quality automotive repairs inc" at bounding box center [444, 365] width 641 height 57
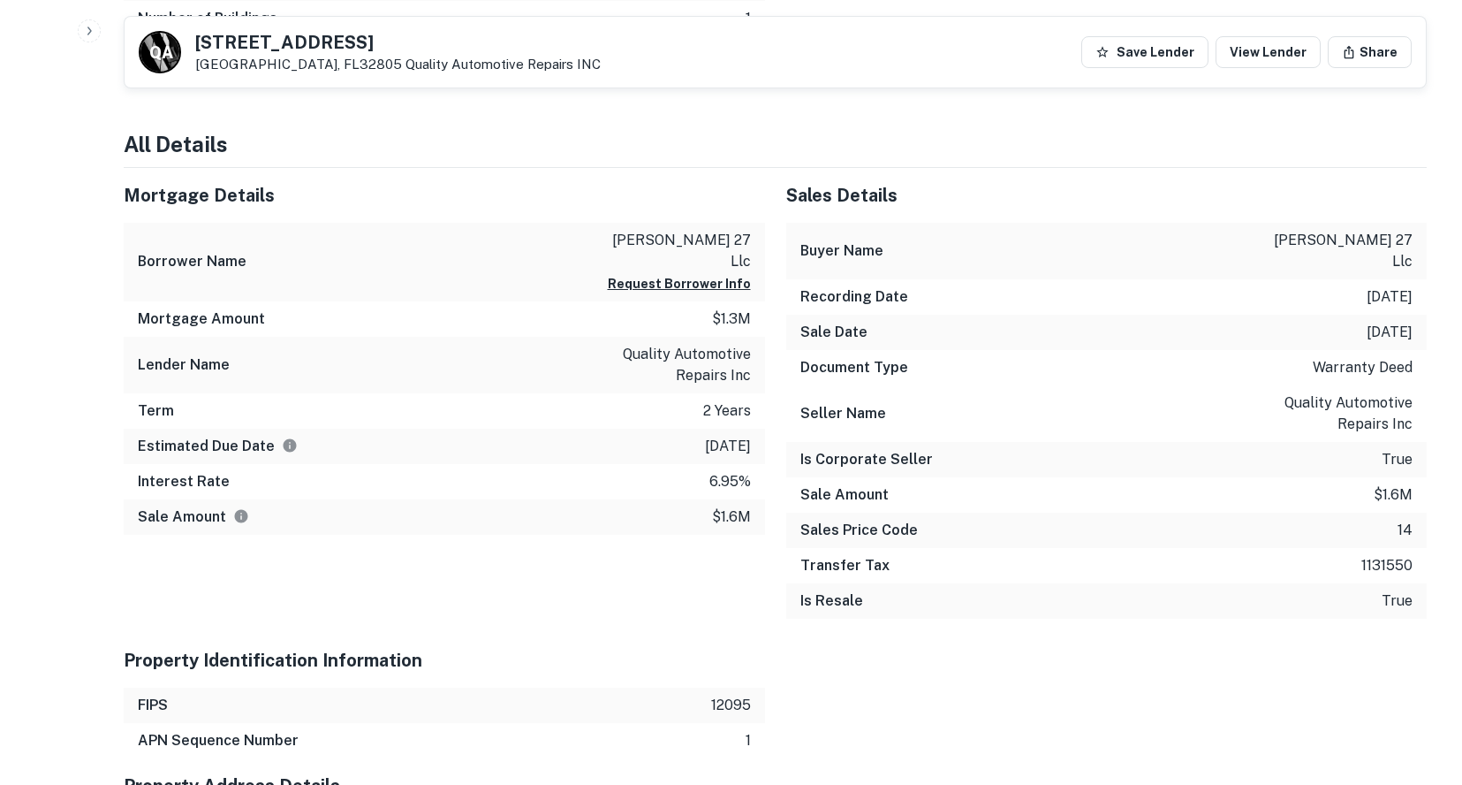
click at [717, 393] on div "Term 2 years" at bounding box center [444, 410] width 641 height 35
drag, startPoint x: 711, startPoint y: 220, endPoint x: 747, endPoint y: 188, distance: 48.2
click at [713, 230] on p "[PERSON_NAME] 27 llc" at bounding box center [671, 251] width 159 height 42
drag, startPoint x: 747, startPoint y: 219, endPoint x: 691, endPoint y: 224, distance: 55.9
click at [687, 230] on p "[PERSON_NAME] 27 llc" at bounding box center [671, 251] width 159 height 42
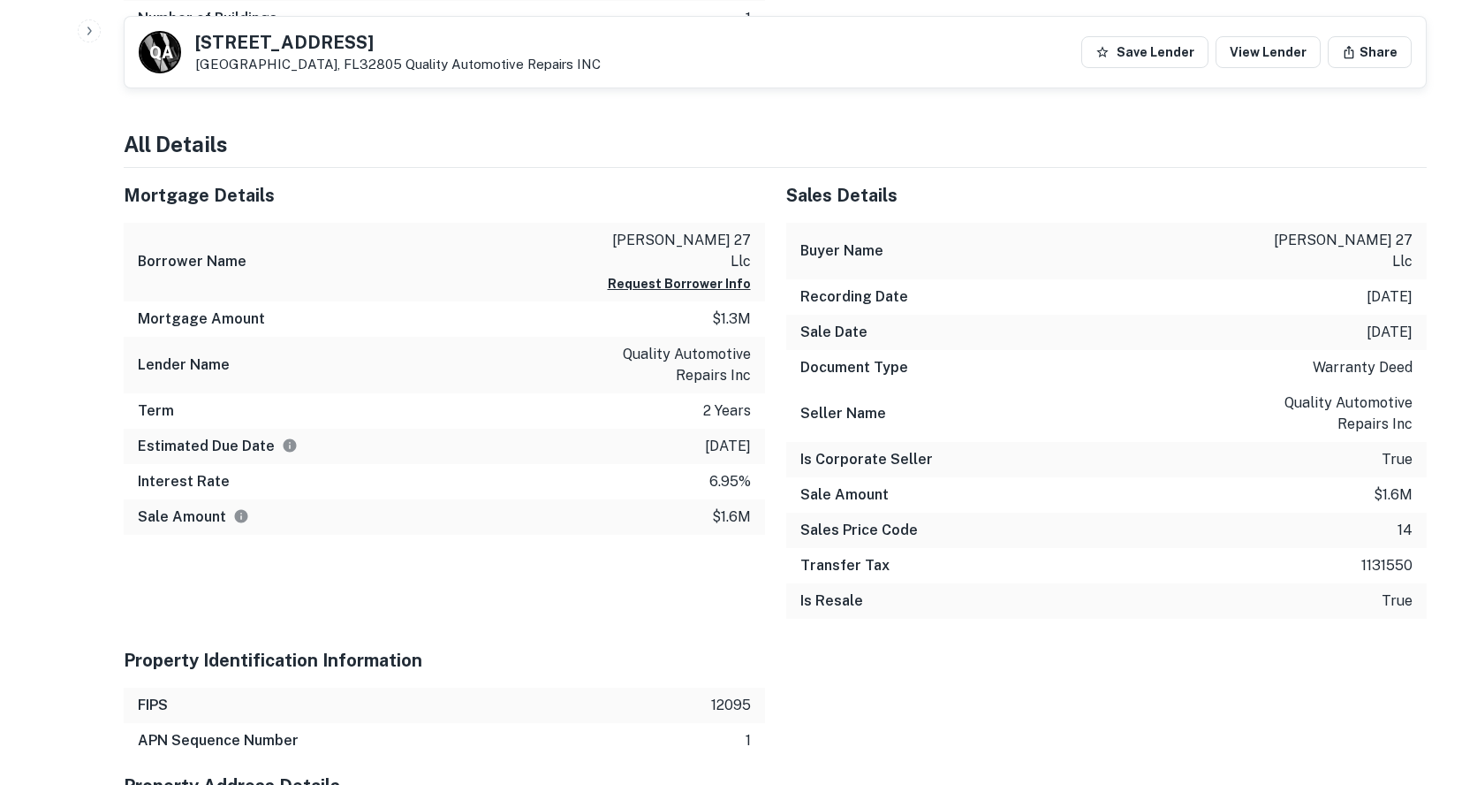
click at [753, 223] on div "Borrower Name [PERSON_NAME] 27 llc Request Borrower Info" at bounding box center [444, 262] width 641 height 79
drag, startPoint x: 750, startPoint y: 221, endPoint x: 634, endPoint y: 219, distance: 115.8
click at [645, 230] on p "[PERSON_NAME] 27 llc" at bounding box center [671, 251] width 159 height 42
copy p "[PERSON_NAME] 27 llc"
drag, startPoint x: 634, startPoint y: 184, endPoint x: 655, endPoint y: 184, distance: 20.3
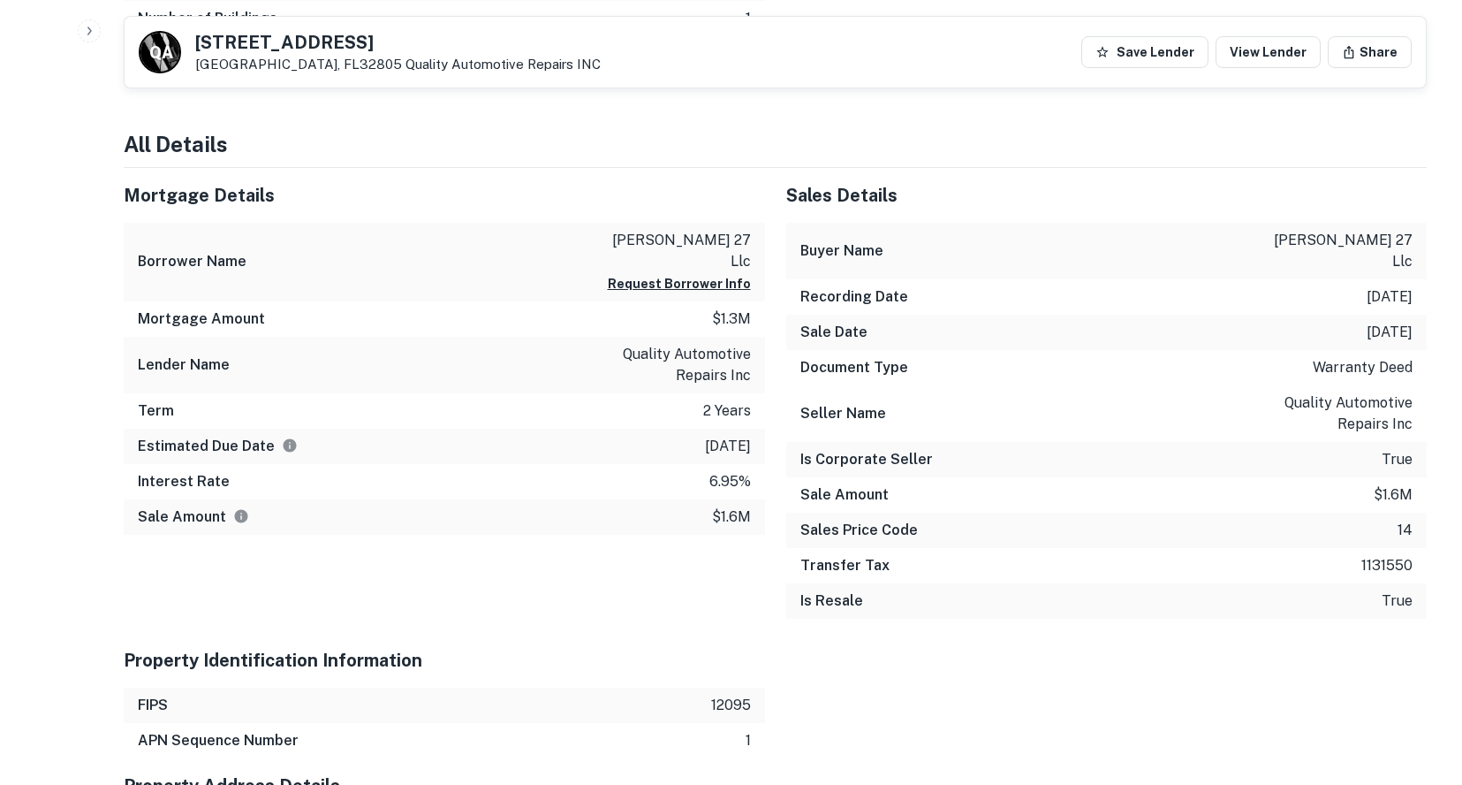
click at [642, 184] on h5 "Mortgage Details" at bounding box center [444, 195] width 641 height 27
click at [726, 182] on h5 "Mortgage Details" at bounding box center [444, 195] width 641 height 27
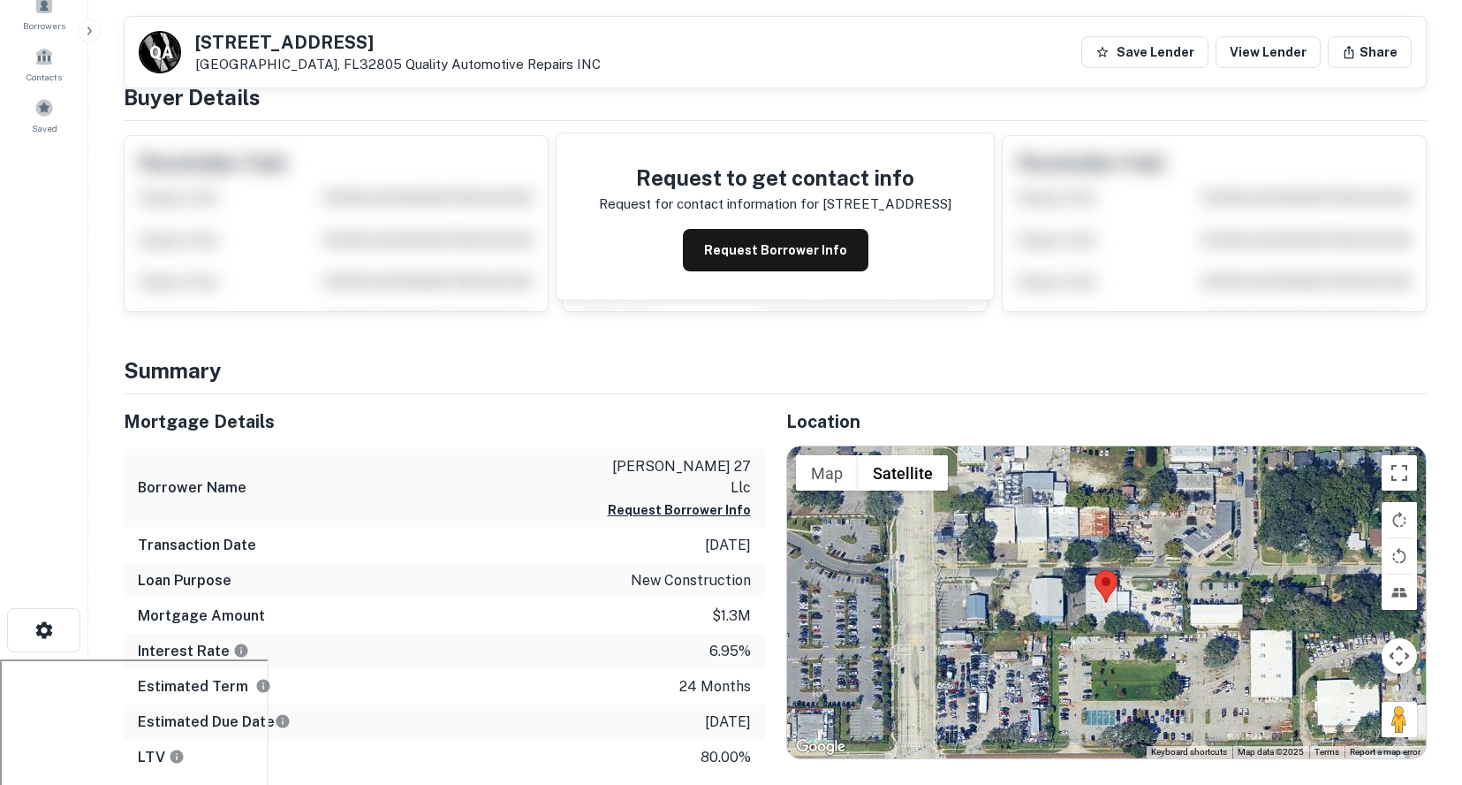
scroll to position [0, 0]
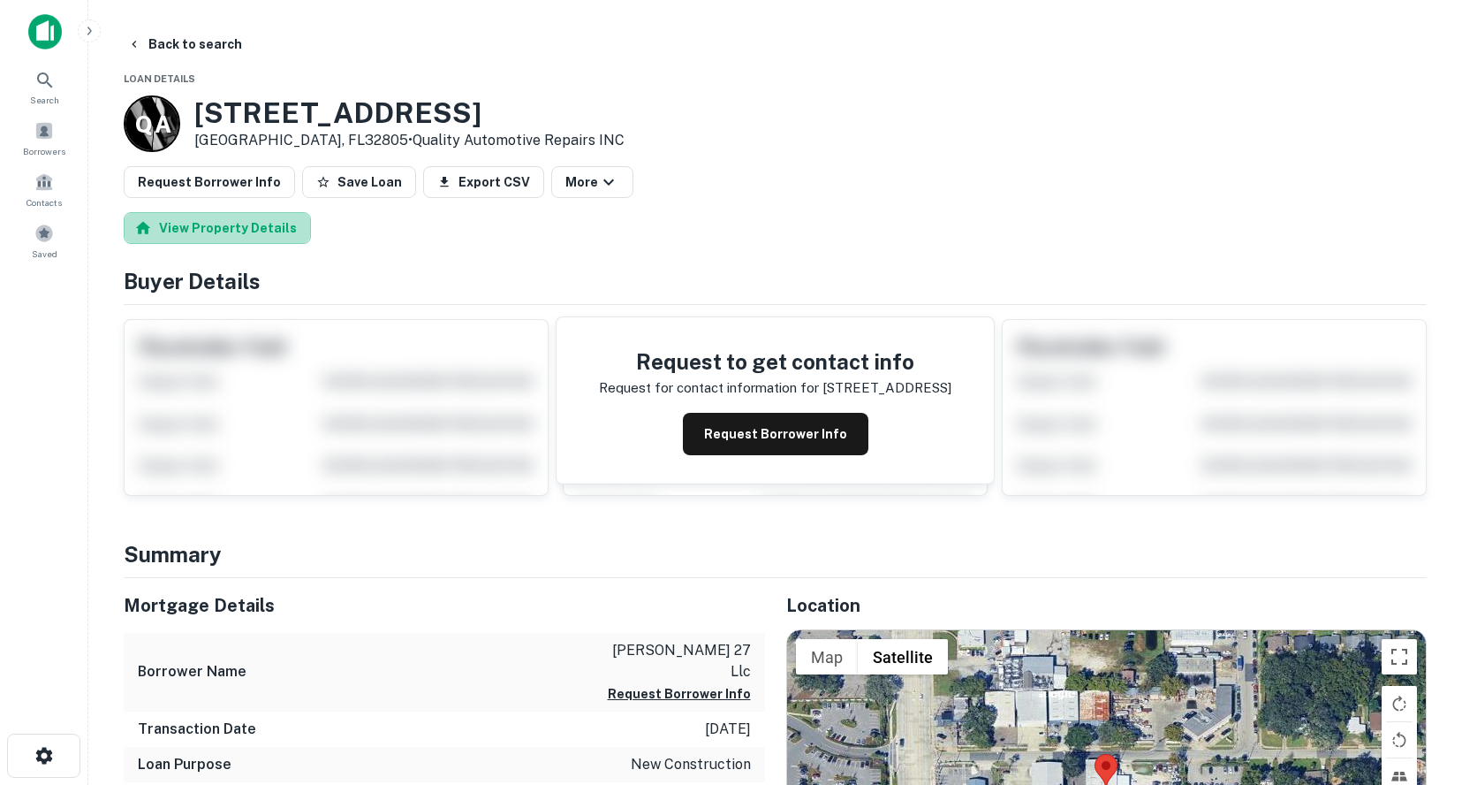
drag, startPoint x: 244, startPoint y: 218, endPoint x: 529, endPoint y: 243, distance: 286.5
click at [243, 218] on button "View Property Details" at bounding box center [217, 228] width 187 height 32
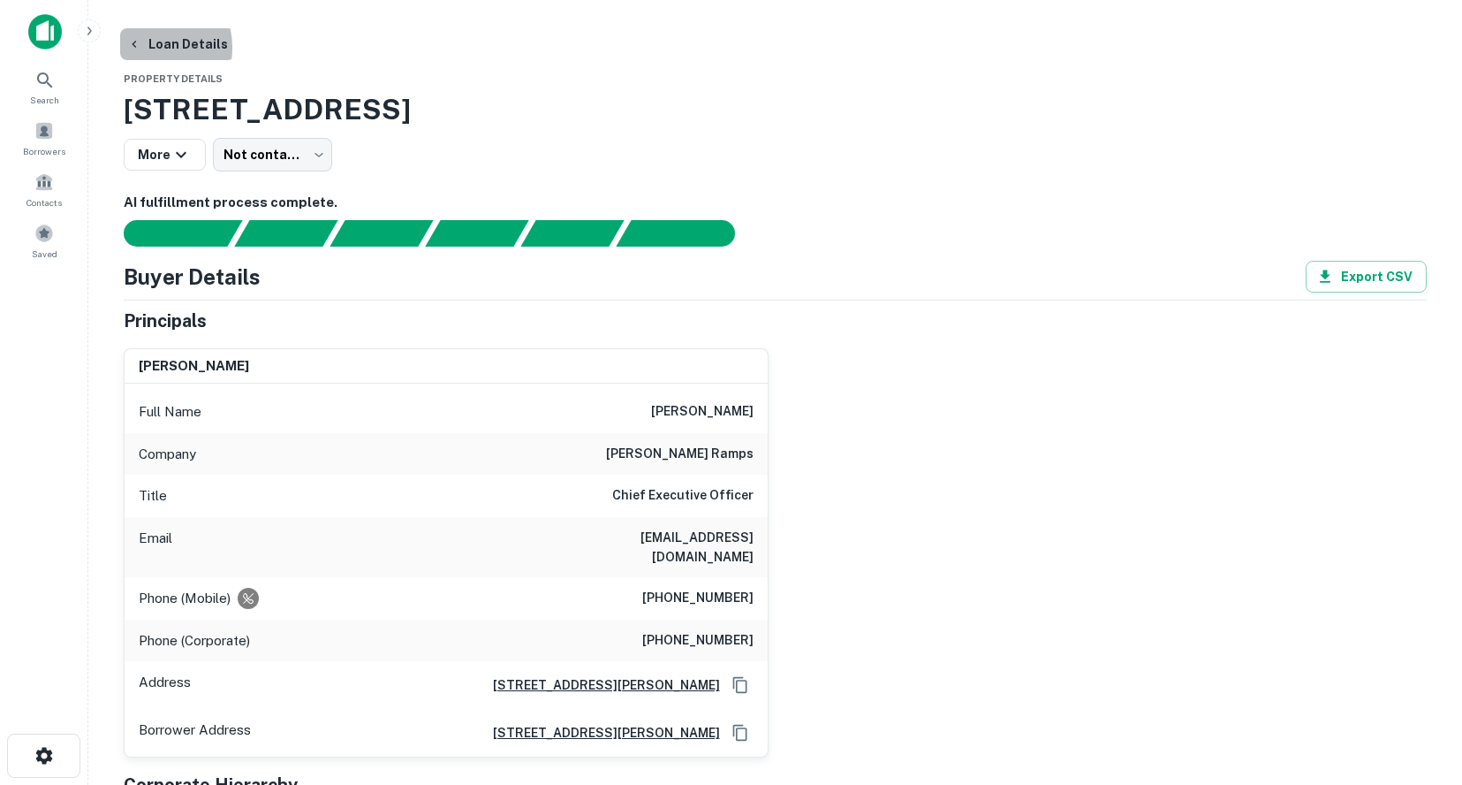
drag, startPoint x: 140, startPoint y: 48, endPoint x: 339, endPoint y: 206, distance: 254.7
click at [140, 48] on icon "button" at bounding box center [134, 44] width 14 height 14
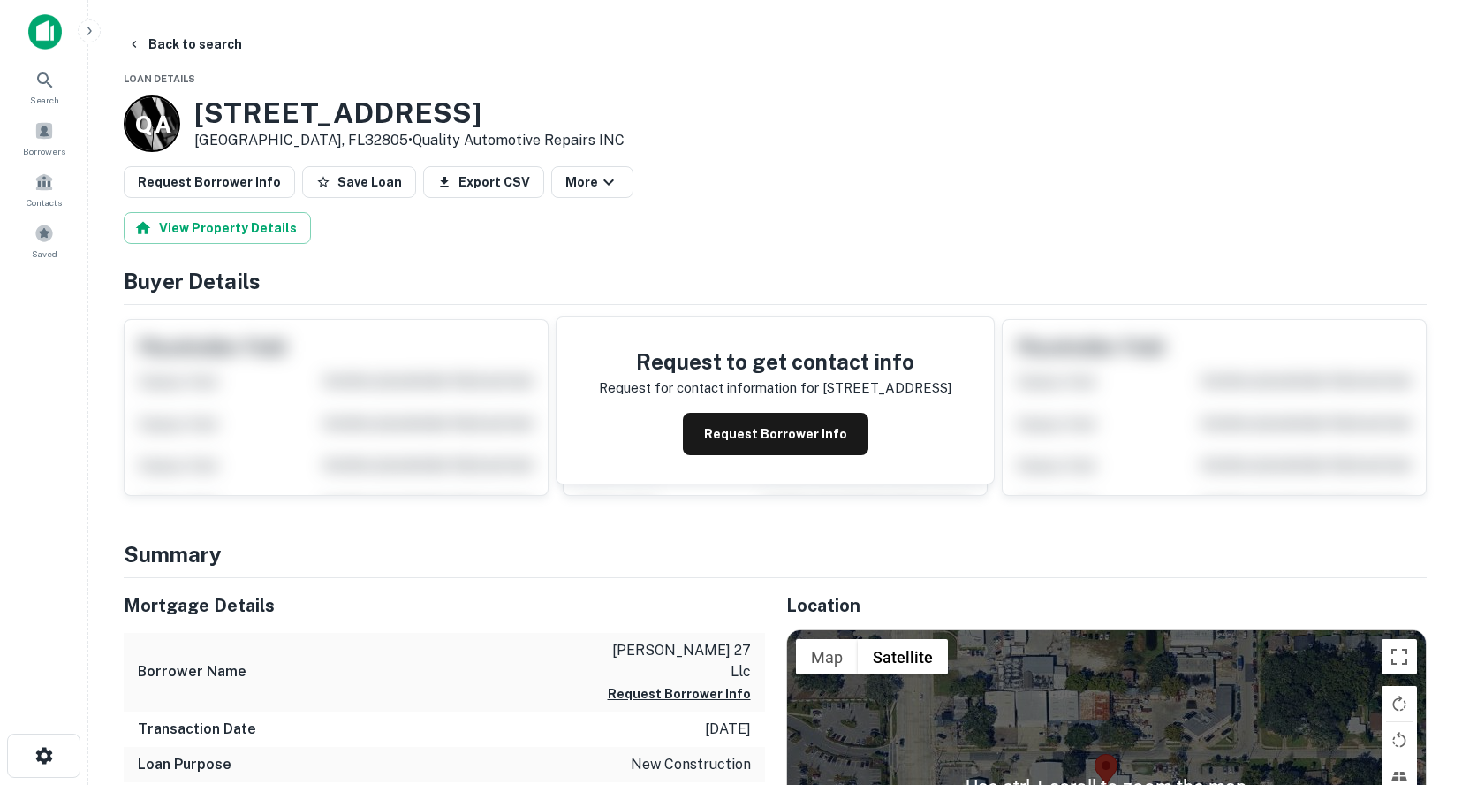
drag, startPoint x: 274, startPoint y: 220, endPoint x: 317, endPoint y: 233, distance: 45.3
click at [274, 221] on button "View Property Details" at bounding box center [217, 228] width 187 height 32
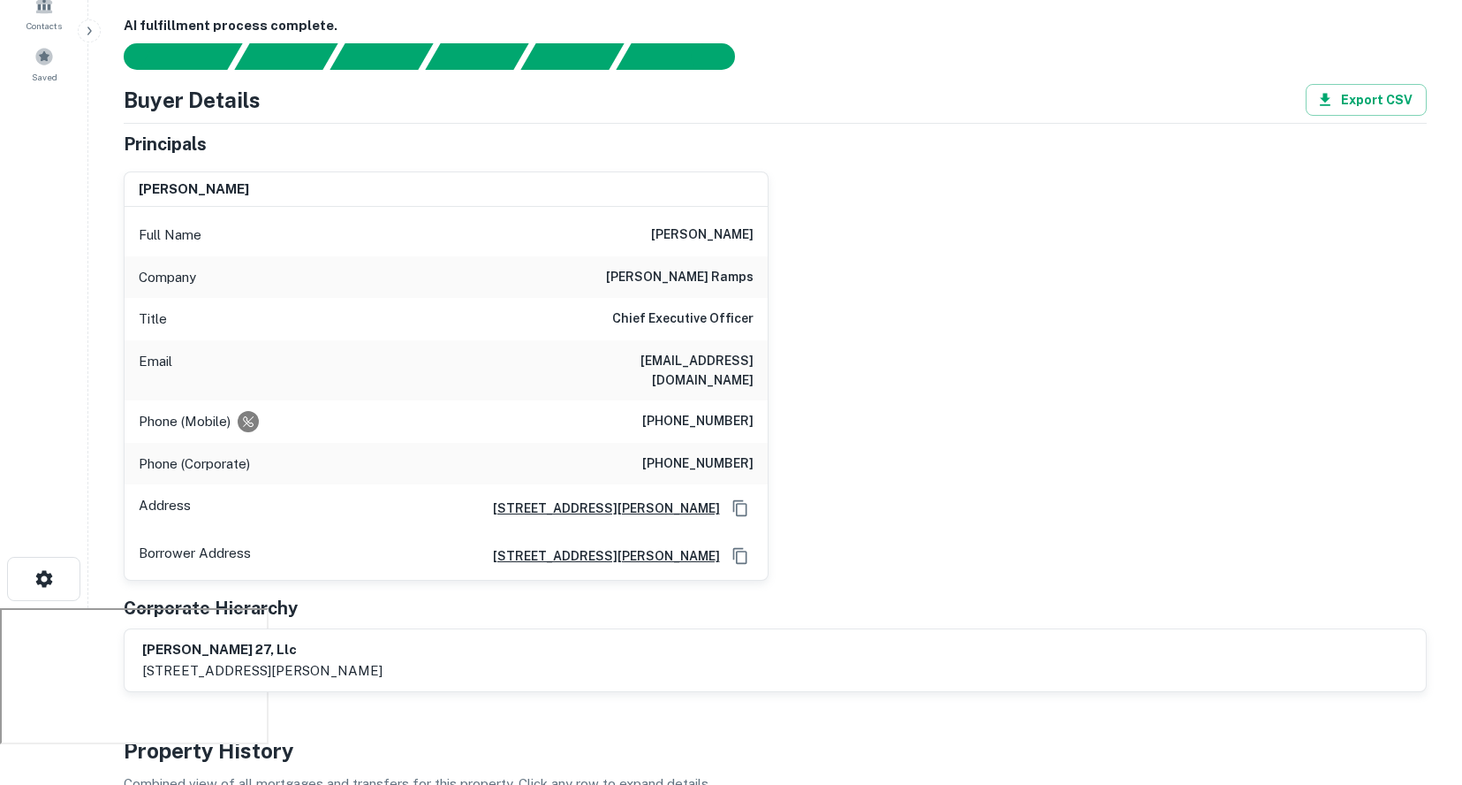
scroll to position [265, 0]
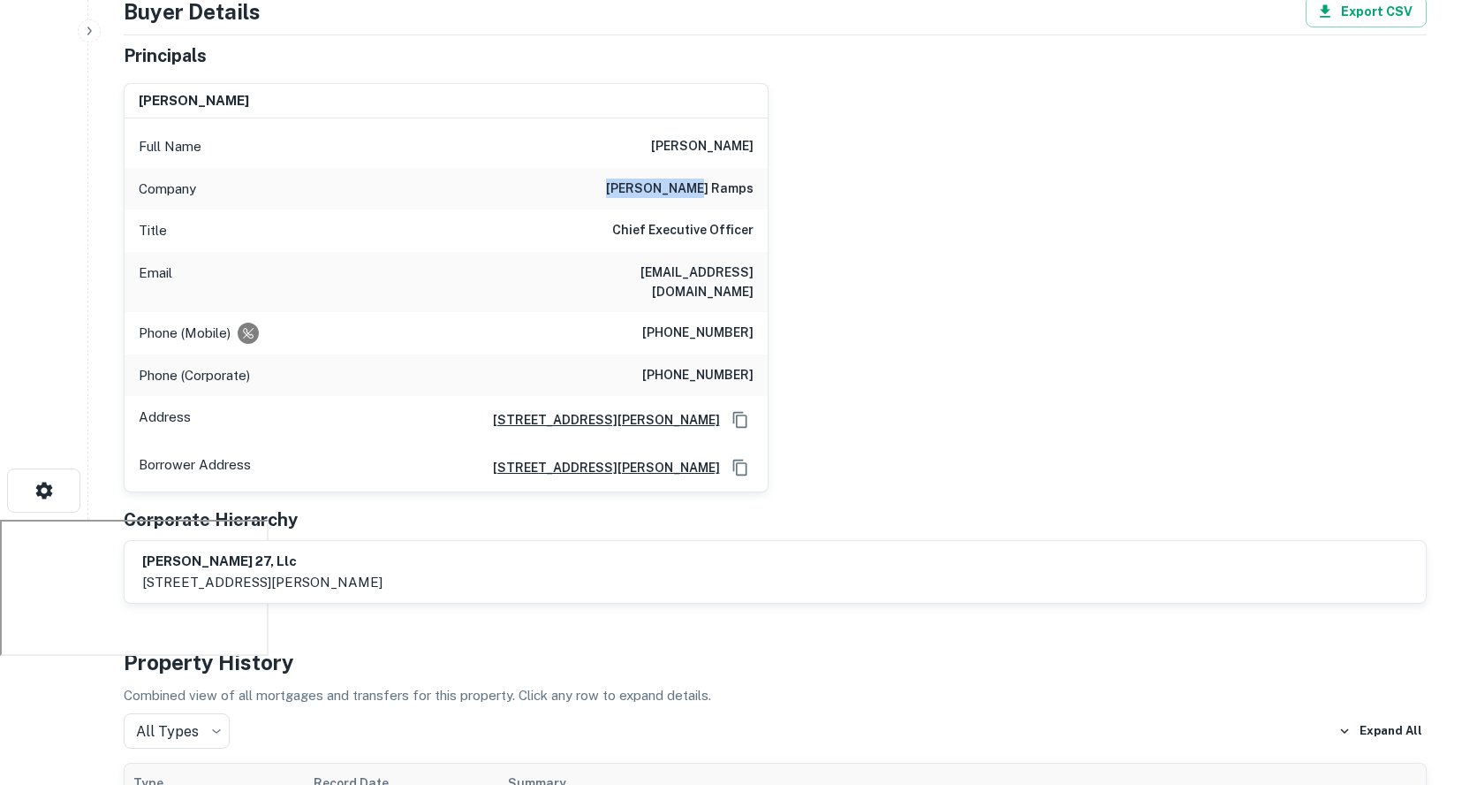
drag, startPoint x: 753, startPoint y: 189, endPoint x: 634, endPoint y: 176, distance: 119.1
click at [641, 183] on div "Company [PERSON_NAME] ramps" at bounding box center [446, 189] width 643 height 42
copy h6 "[PERSON_NAME] ramps"
click at [914, 100] on div "[PERSON_NAME] Full Name [PERSON_NAME] Company [PERSON_NAME] ramps Title Chief E…" at bounding box center [768, 281] width 1317 height 424
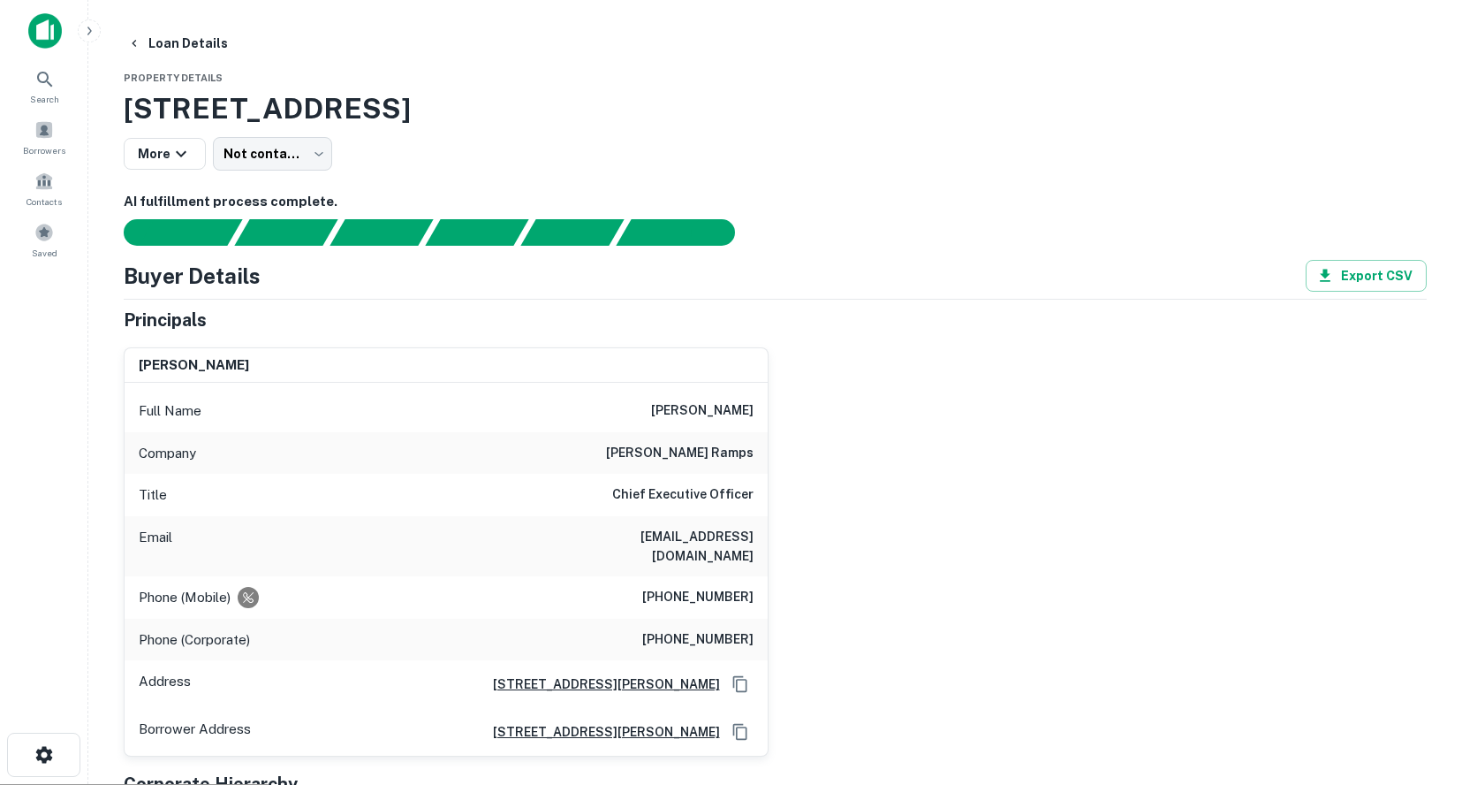
scroll to position [0, 0]
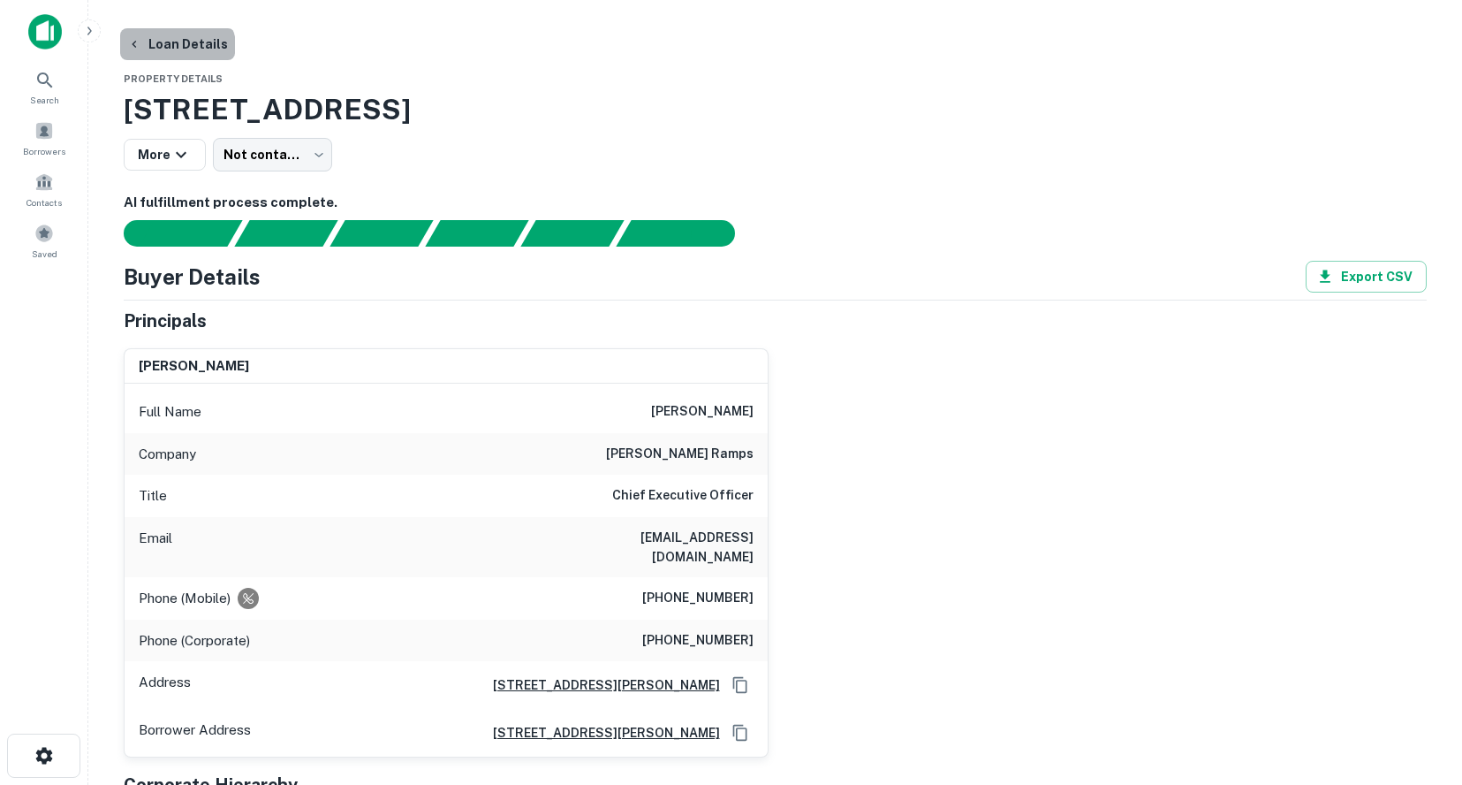
click at [176, 51] on button "Loan Details" at bounding box center [177, 44] width 115 height 32
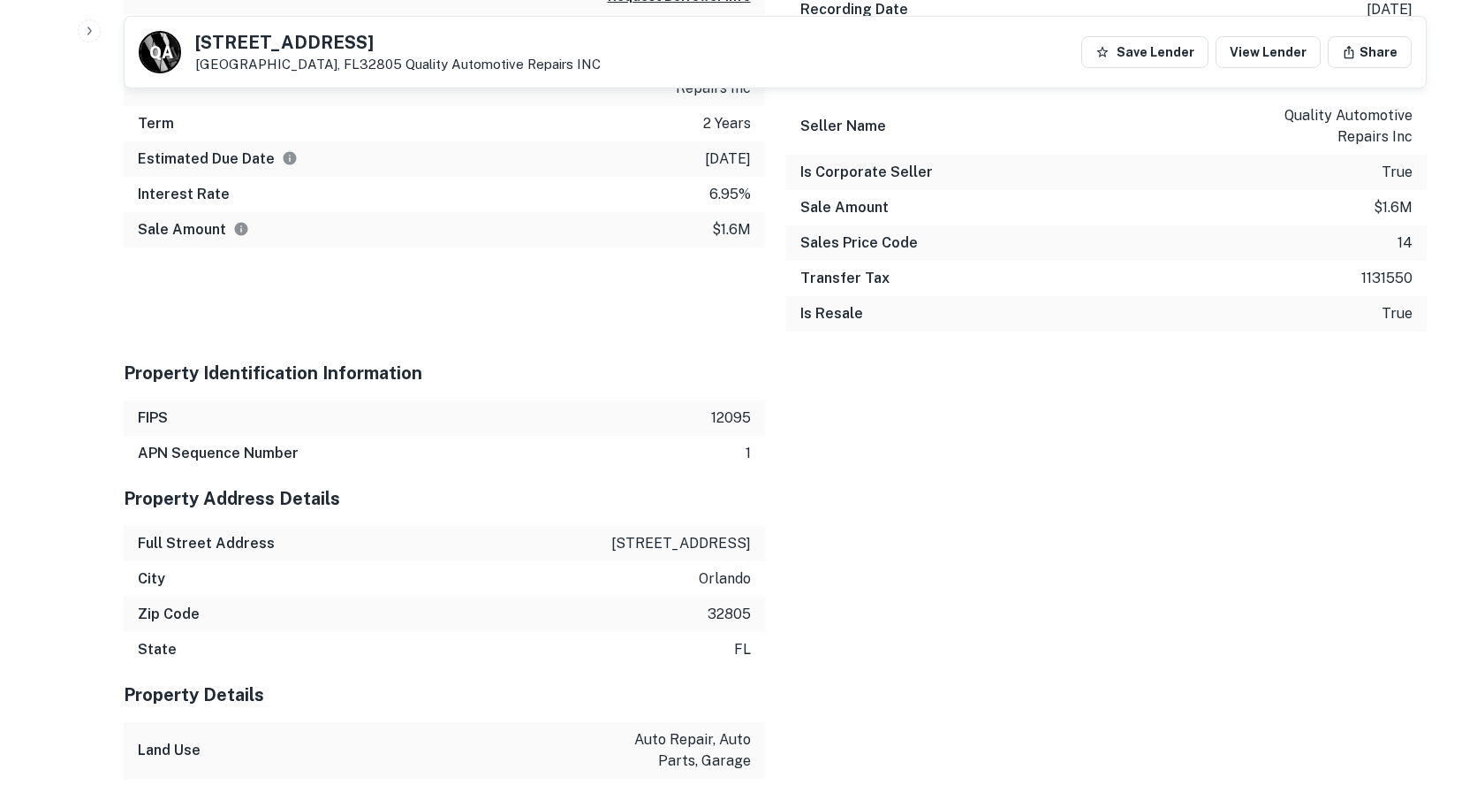
scroll to position [1414, 0]
